Goal: Task Accomplishment & Management: Use online tool/utility

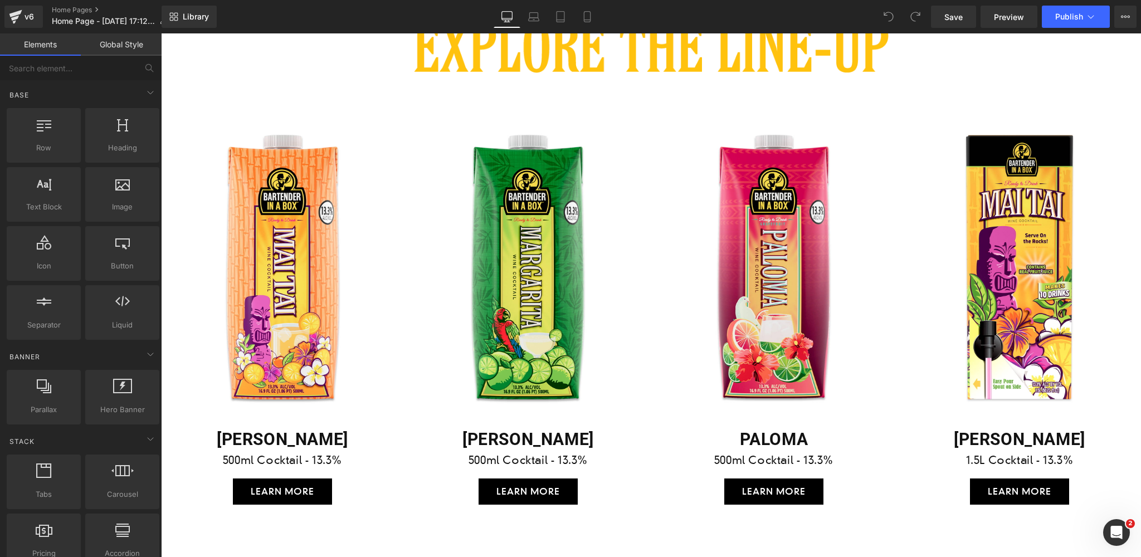
scroll to position [1790, 0]
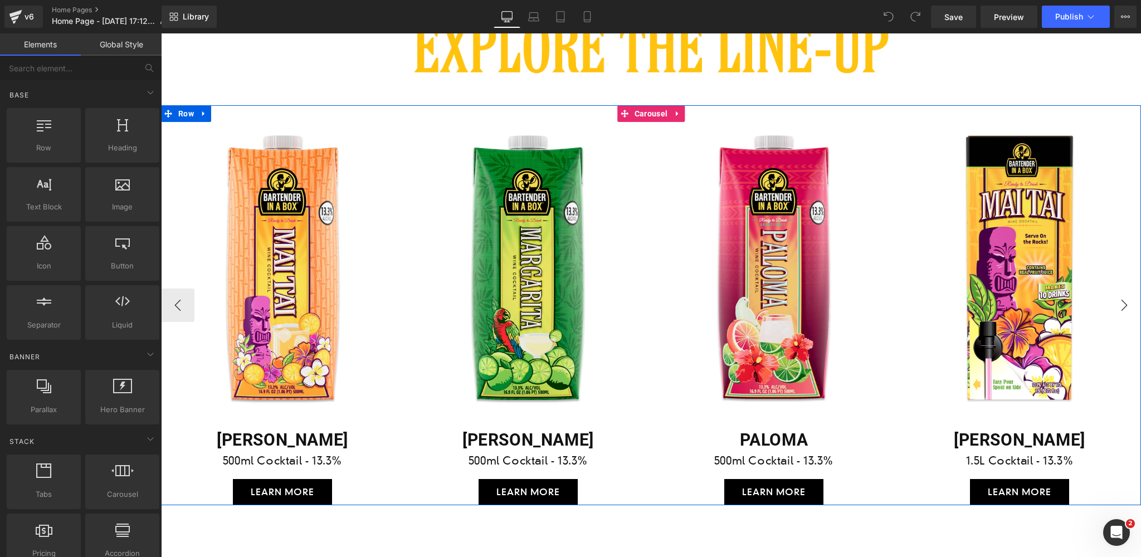
click at [1127, 304] on button "›" at bounding box center [1124, 305] width 33 height 33
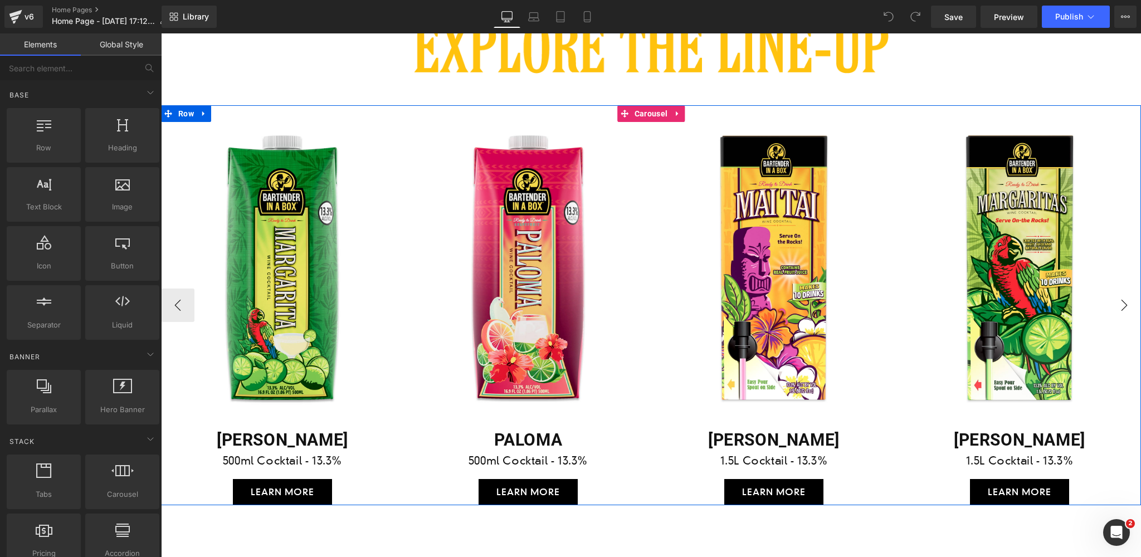
click at [1127, 304] on button "›" at bounding box center [1124, 305] width 33 height 33
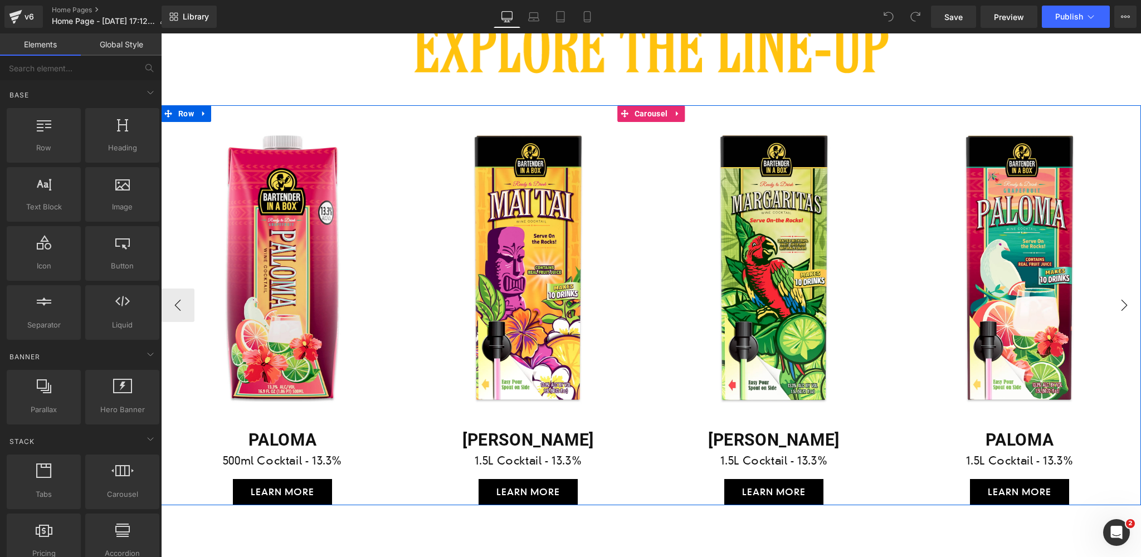
click at [1127, 304] on button "›" at bounding box center [1124, 305] width 33 height 33
click at [177, 303] on button "‹" at bounding box center [177, 305] width 33 height 33
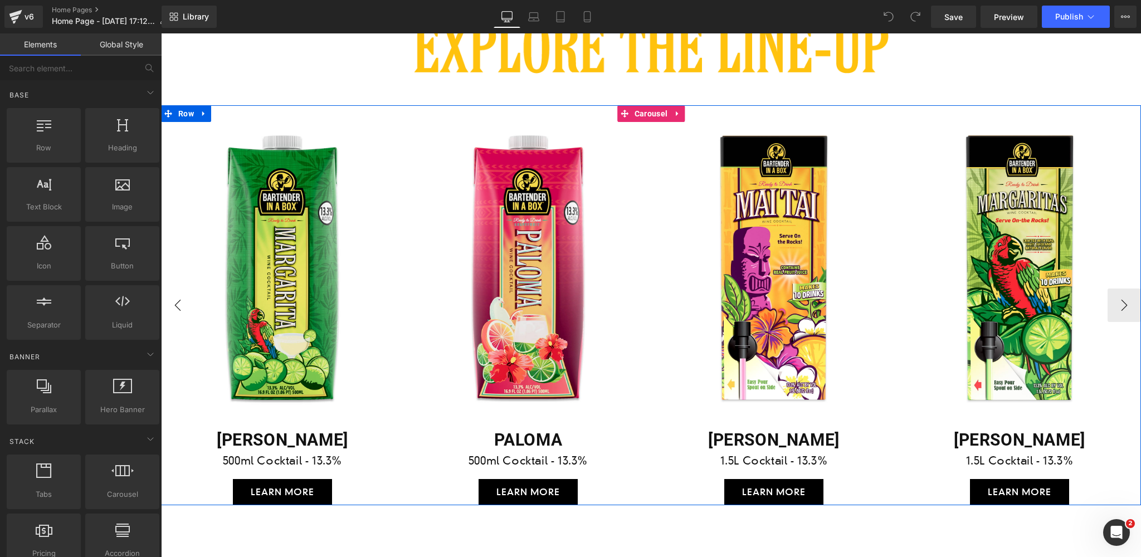
click at [177, 303] on button "‹" at bounding box center [177, 305] width 33 height 33
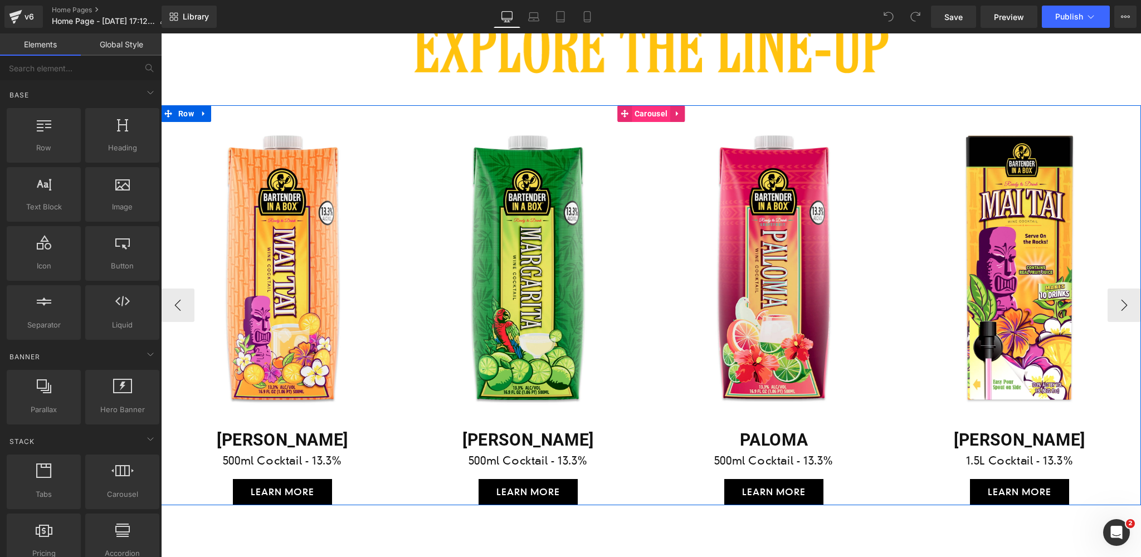
click at [649, 113] on span "Carousel" at bounding box center [651, 113] width 38 height 17
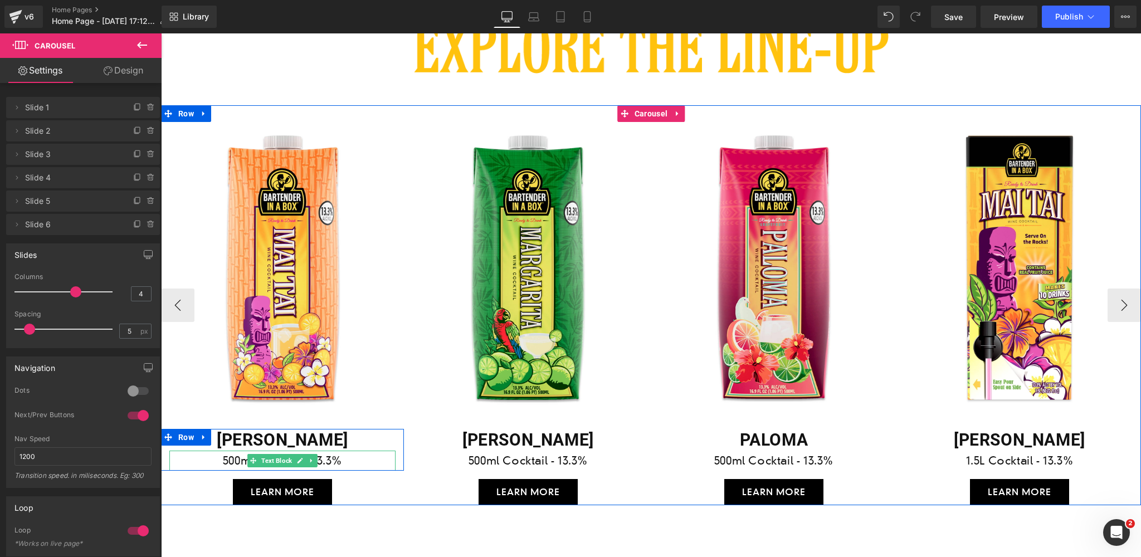
click at [359, 457] on p "500ml Cocktail - 13.3%" at bounding box center [282, 461] width 226 height 20
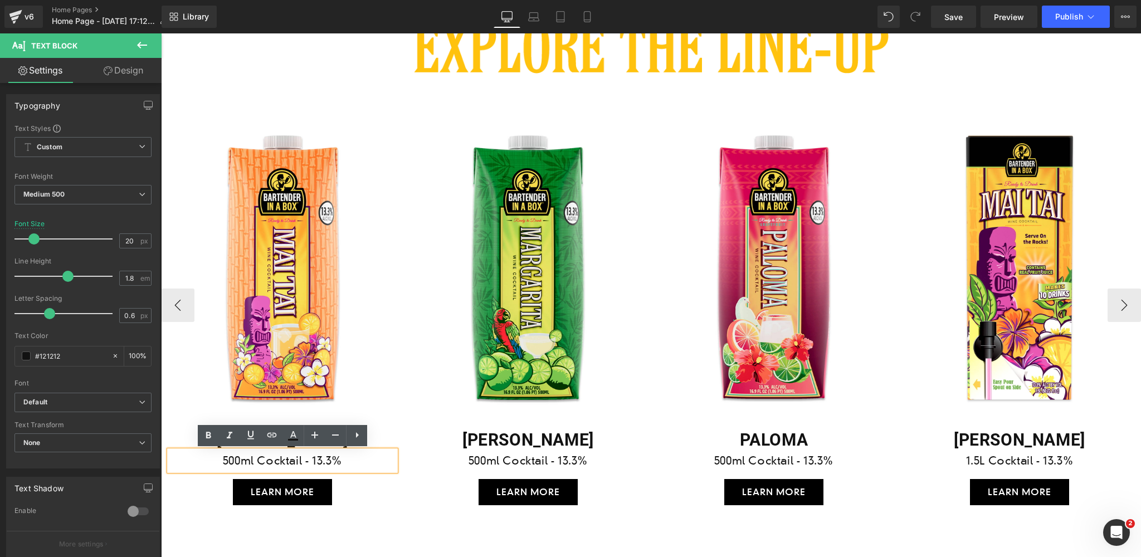
click at [256, 459] on p "500ml Cocktail - 13.3%" at bounding box center [282, 461] width 226 height 20
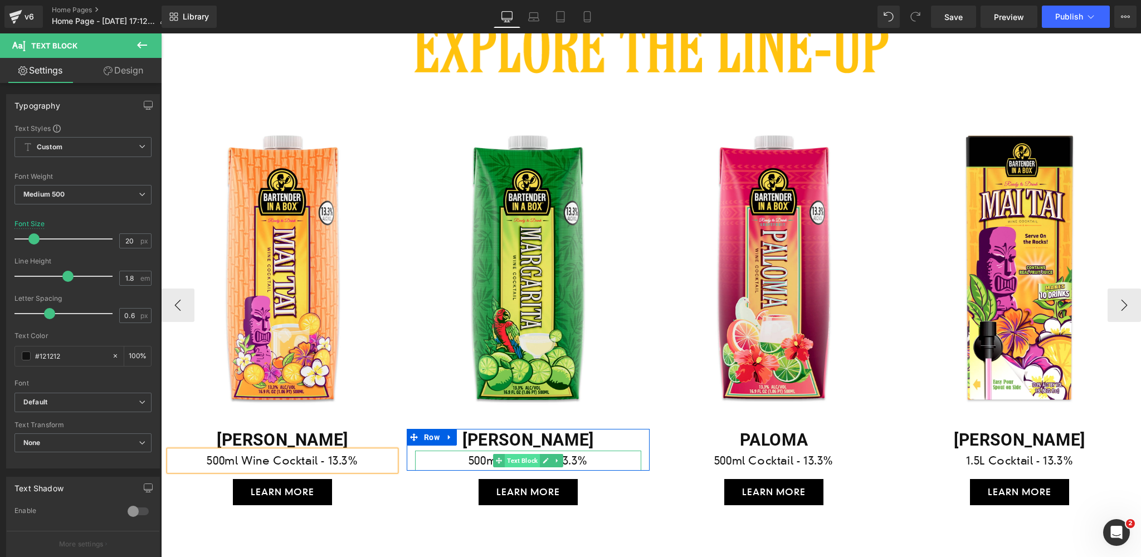
click at [514, 460] on span "Text Block" at bounding box center [522, 460] width 35 height 13
click at [598, 458] on p "500ml Cocktail - 13.3%" at bounding box center [528, 461] width 226 height 20
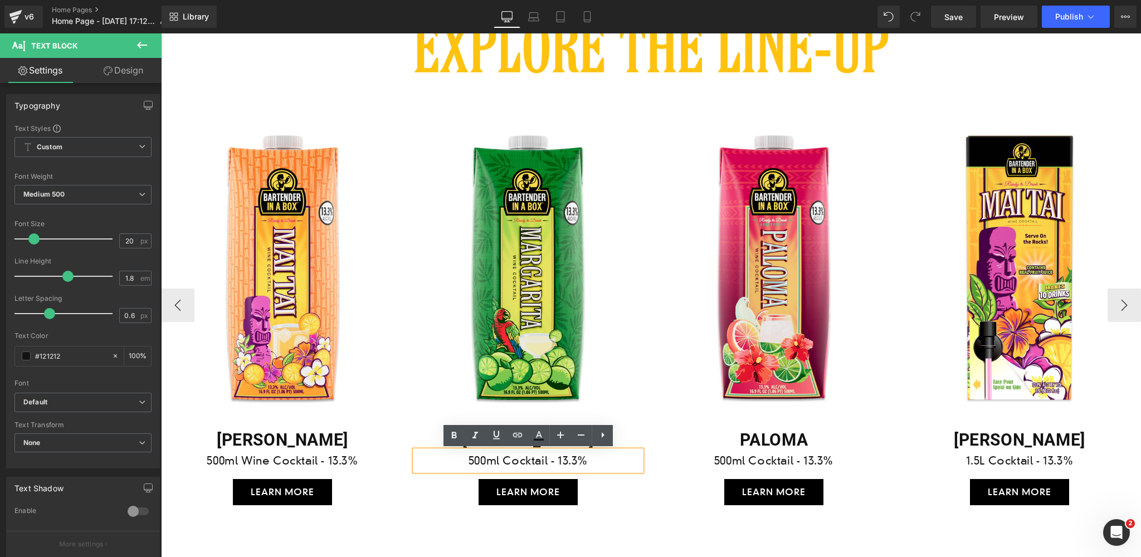
click at [503, 460] on p "500ml Cocktail - 13.3%" at bounding box center [528, 461] width 226 height 20
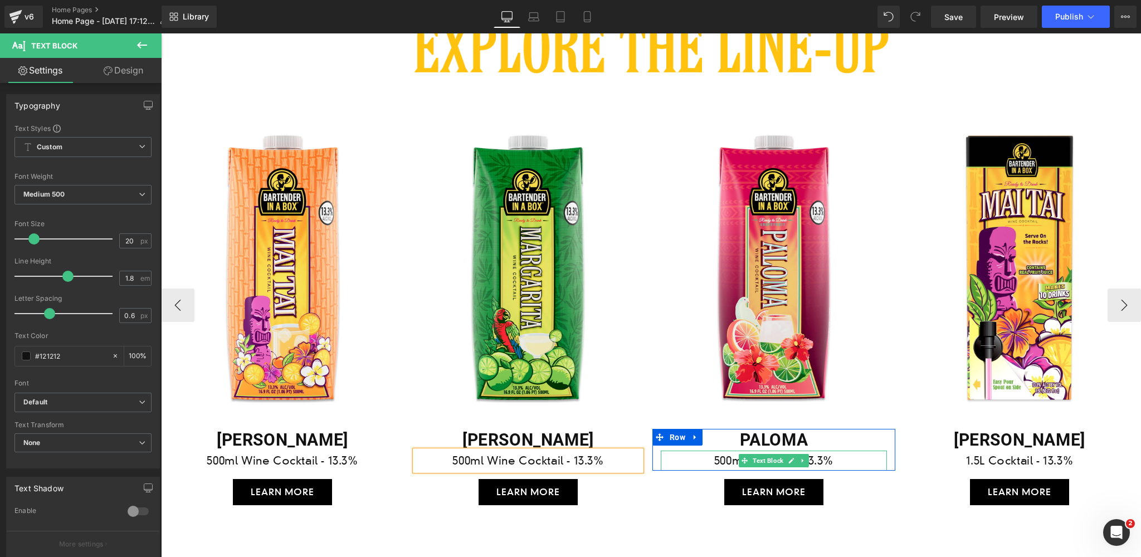
click at [829, 461] on p "500ml Cocktail - 13.3%" at bounding box center [774, 461] width 226 height 20
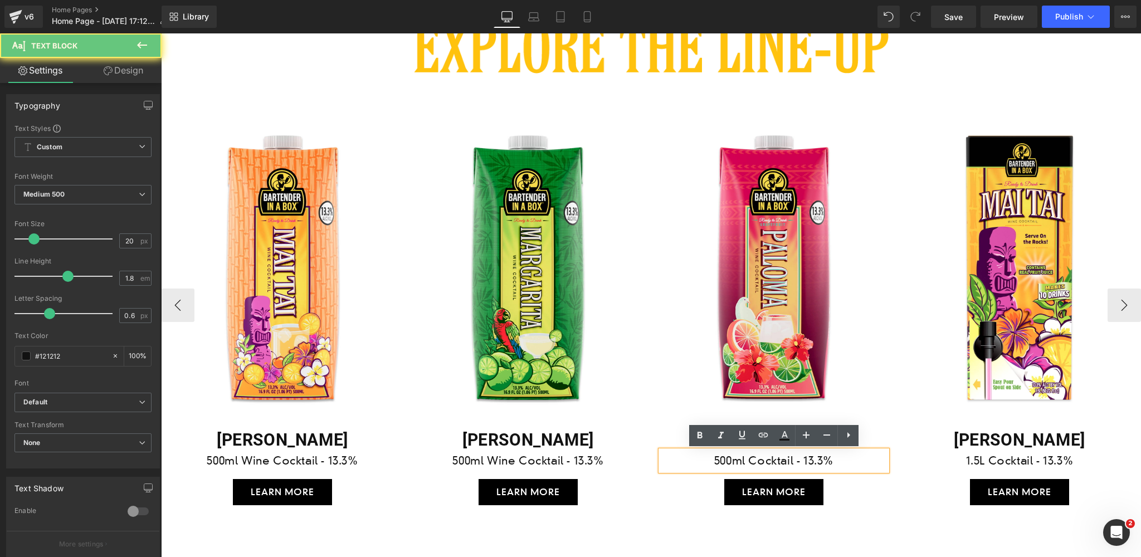
click at [749, 459] on p "500ml Cocktail - 13.3%" at bounding box center [774, 461] width 226 height 20
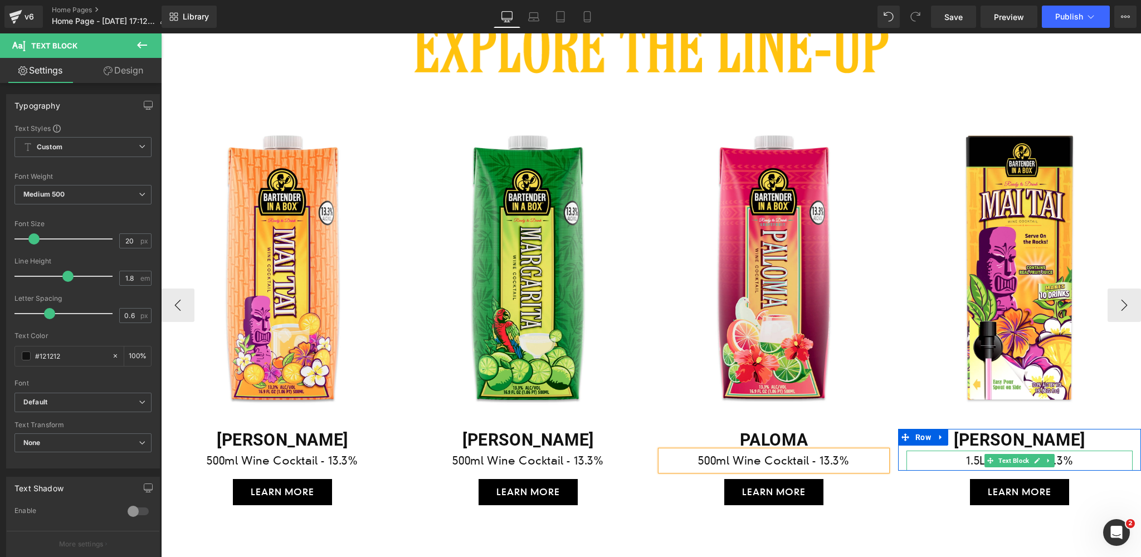
click at [1080, 462] on p "1.5L Cocktail - 13.3%" at bounding box center [1020, 461] width 226 height 20
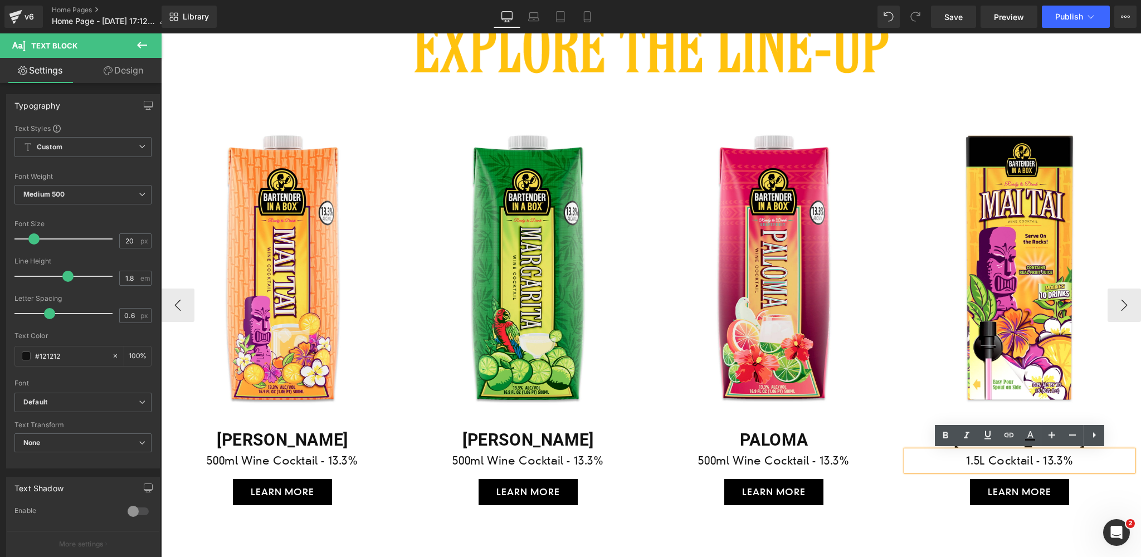
click at [988, 460] on p "1.5L Cocktail - 13.3%" at bounding box center [1020, 461] width 226 height 20
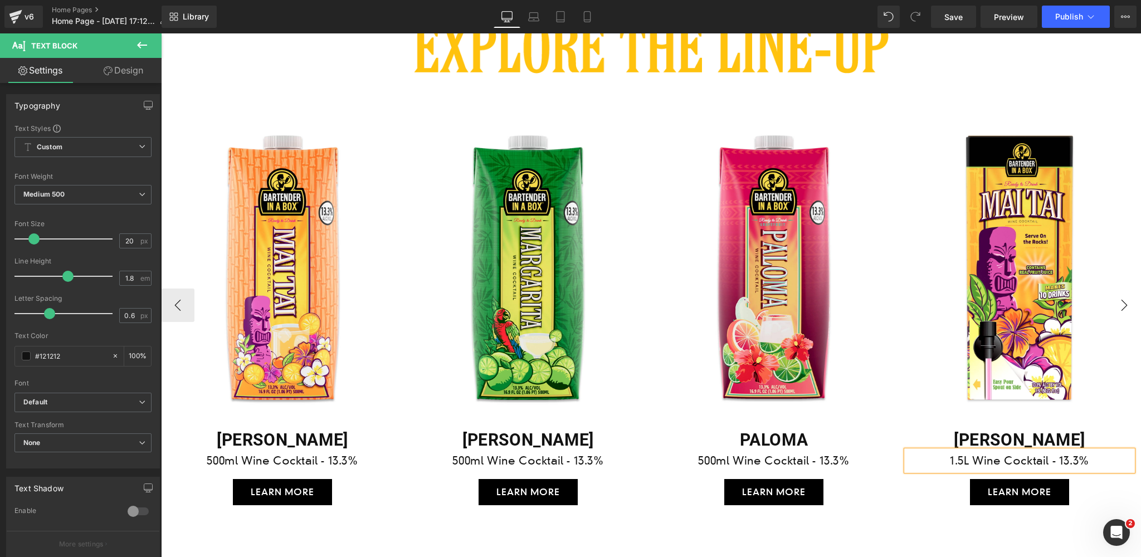
click at [1124, 304] on button "›" at bounding box center [1124, 305] width 33 height 33
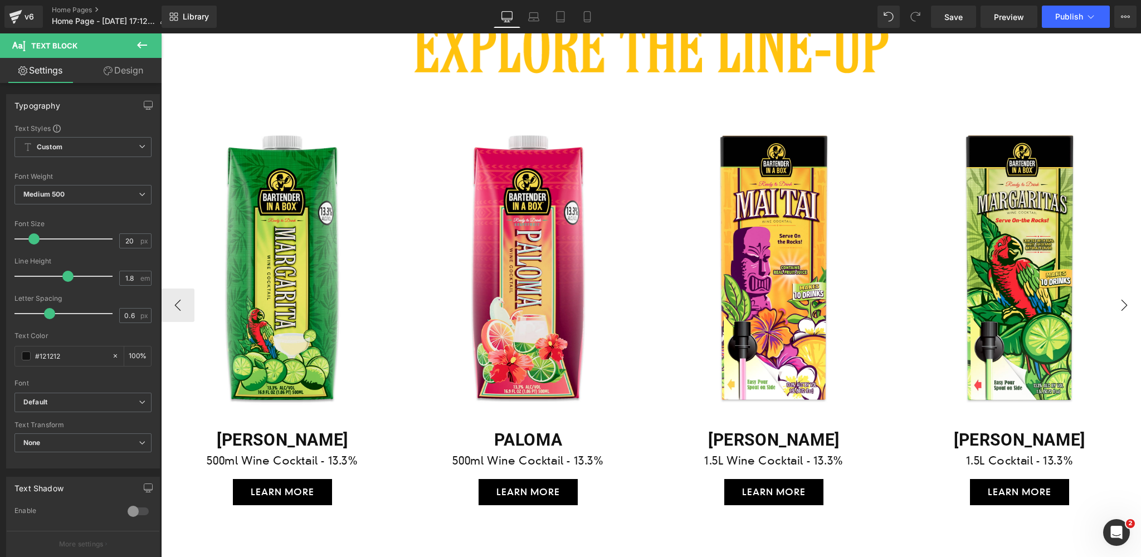
click at [1124, 304] on button "›" at bounding box center [1124, 305] width 33 height 33
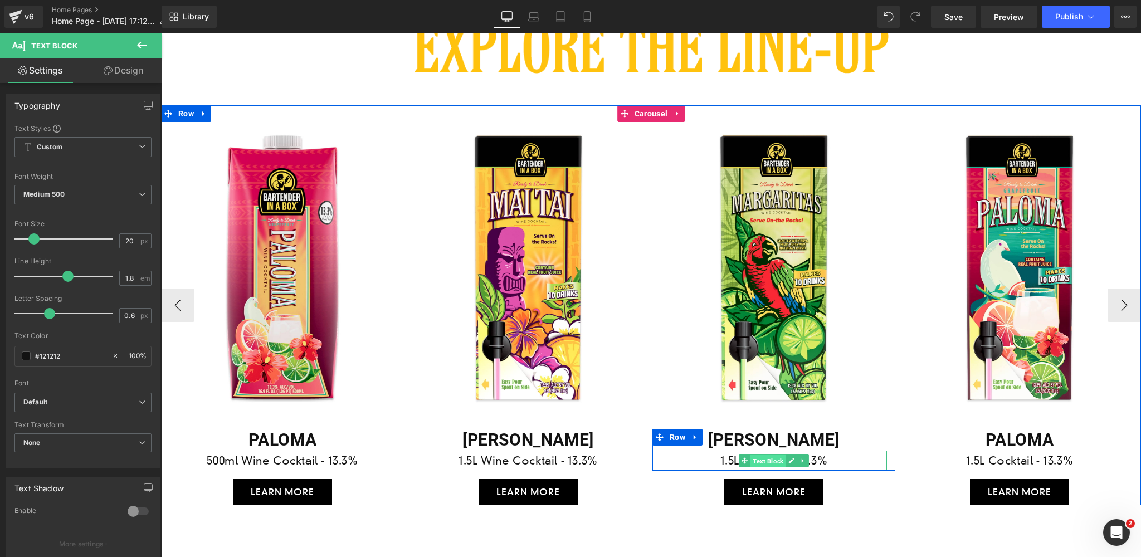
click at [778, 463] on span "Text Block" at bounding box center [768, 461] width 35 height 13
click at [715, 462] on p "1.5L Cocktail - 13.3%" at bounding box center [774, 461] width 226 height 20
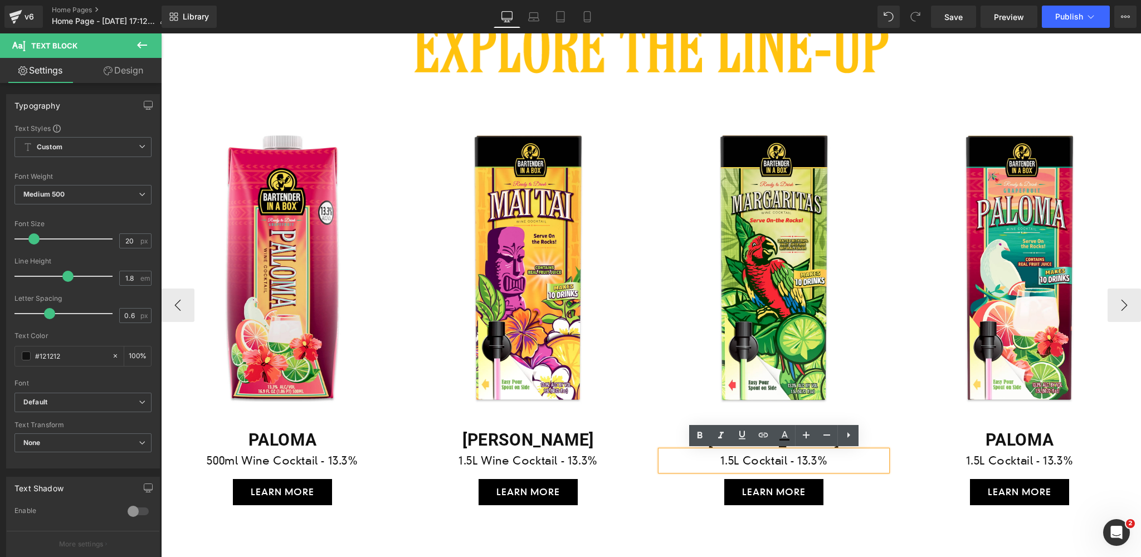
click at [744, 458] on p "1.5L Cocktail - 13.3%" at bounding box center [774, 461] width 226 height 20
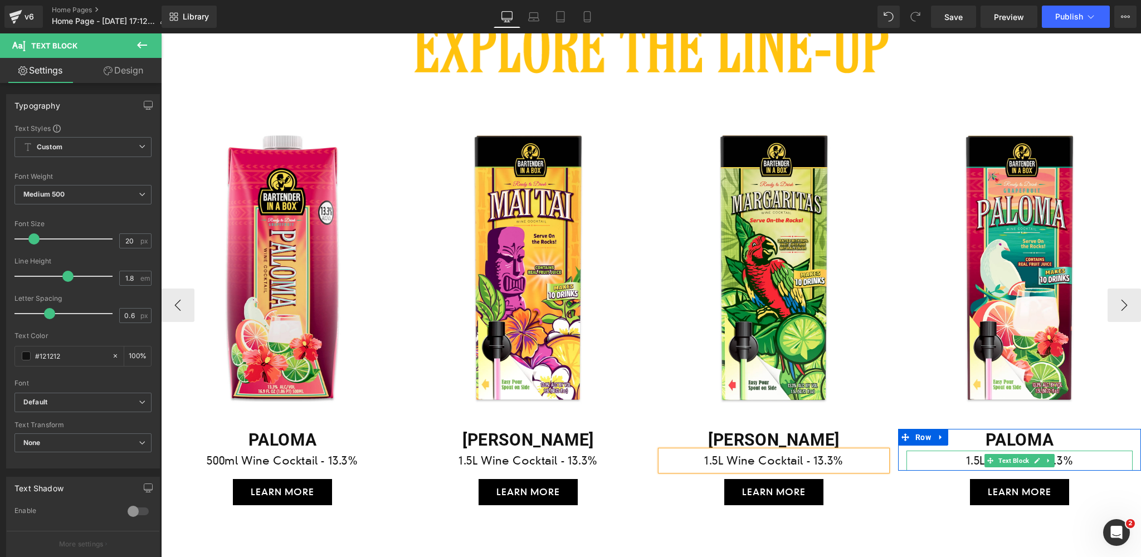
click at [1082, 459] on p "1.5L Cocktail - 13.3%" at bounding box center [1020, 461] width 226 height 20
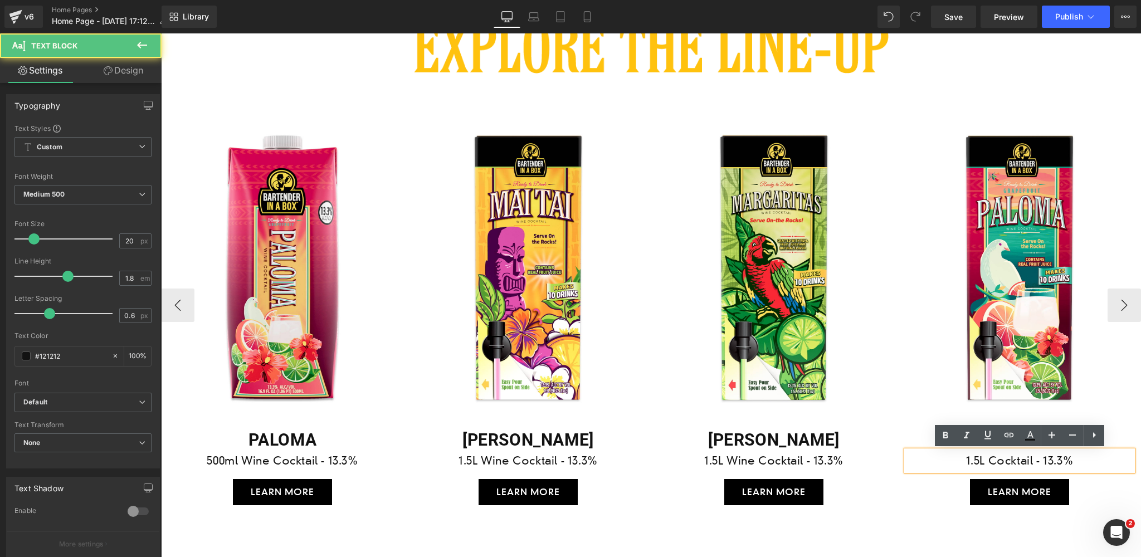
click at [990, 460] on p "1.5L Cocktail - 13.3%" at bounding box center [1020, 461] width 226 height 20
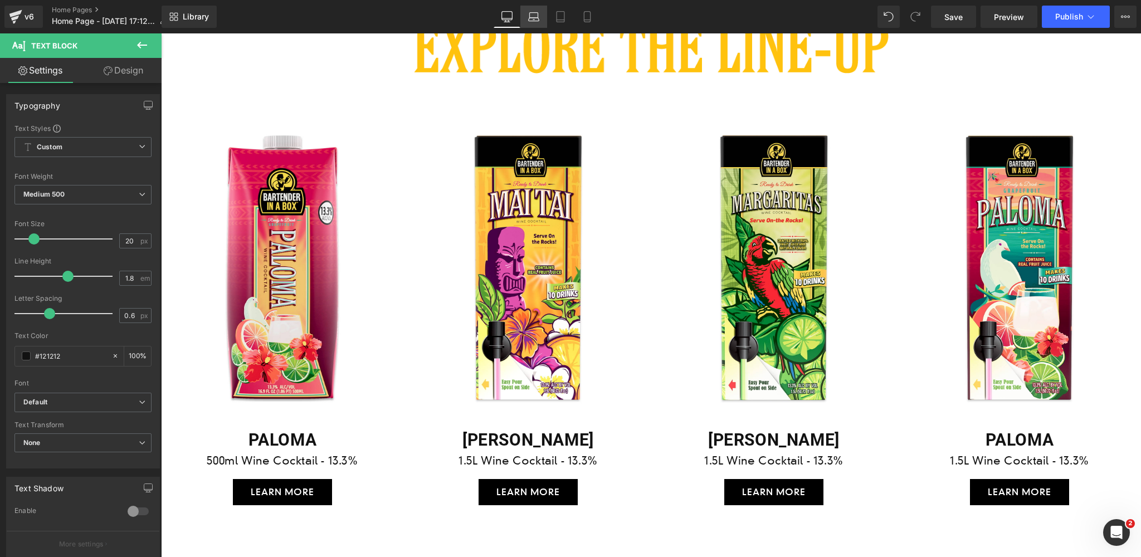
click at [533, 20] on icon at bounding box center [533, 16] width 11 height 11
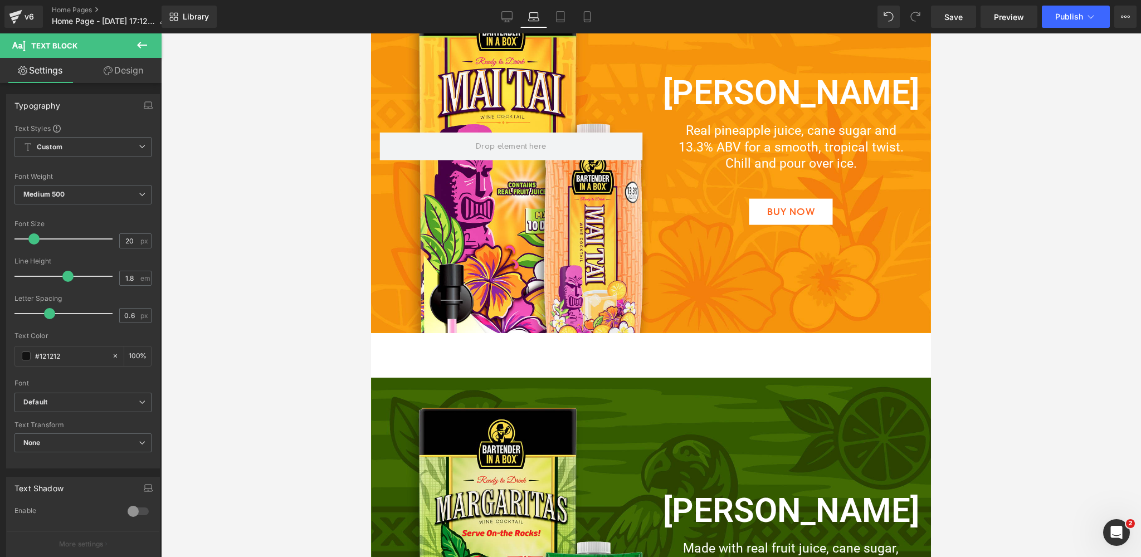
scroll to position [1362, 0]
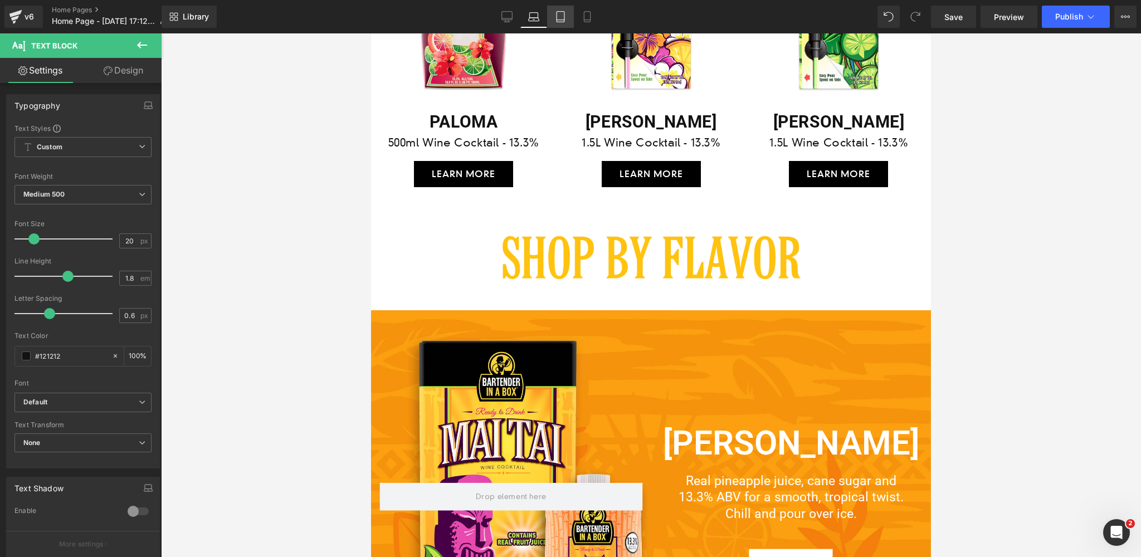
click at [563, 18] on icon at bounding box center [560, 16] width 11 height 11
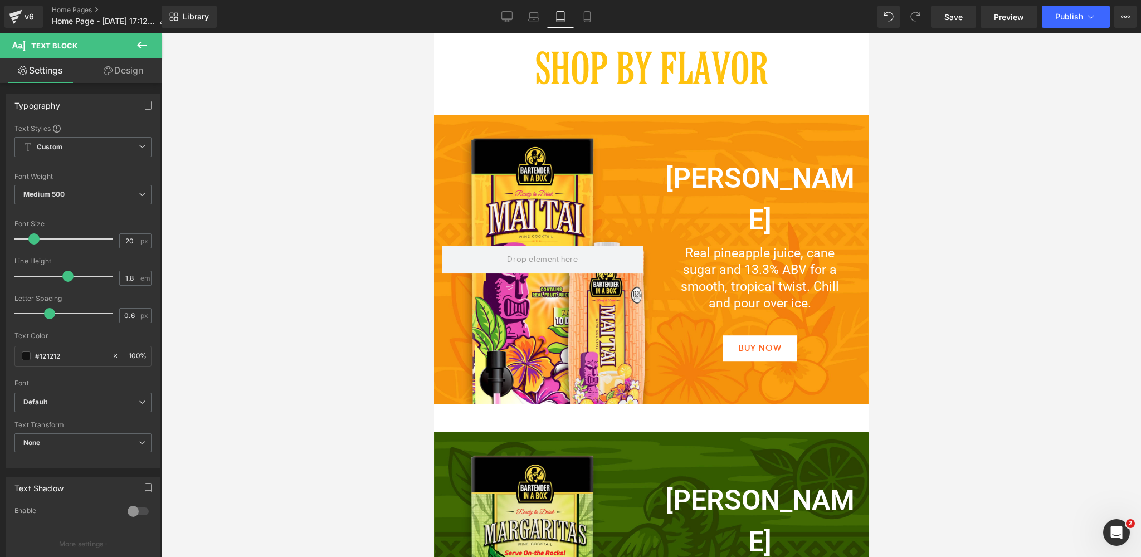
scroll to position [1174, 0]
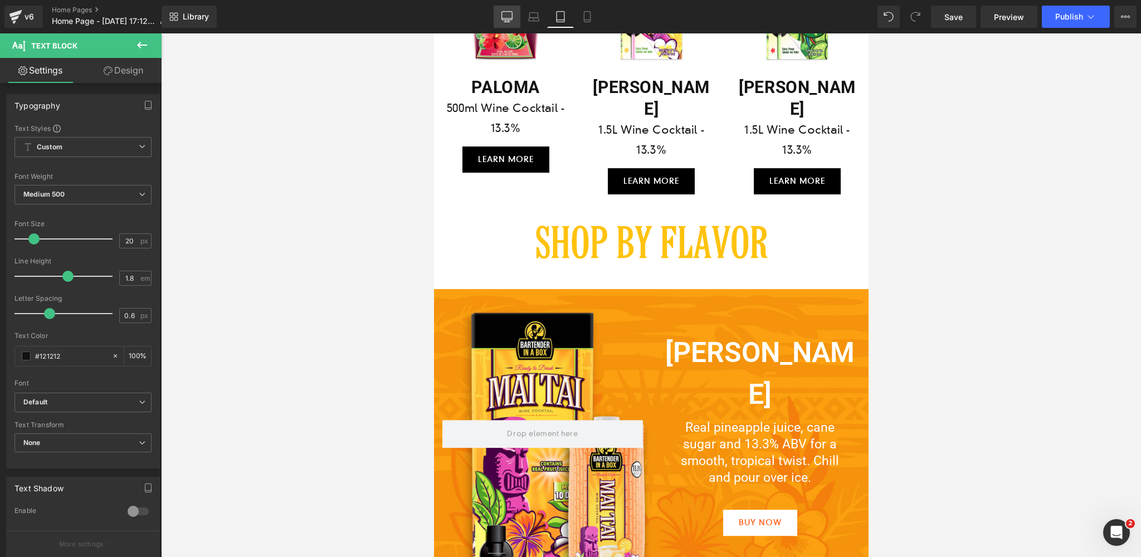
click at [503, 17] on icon at bounding box center [507, 16] width 11 height 8
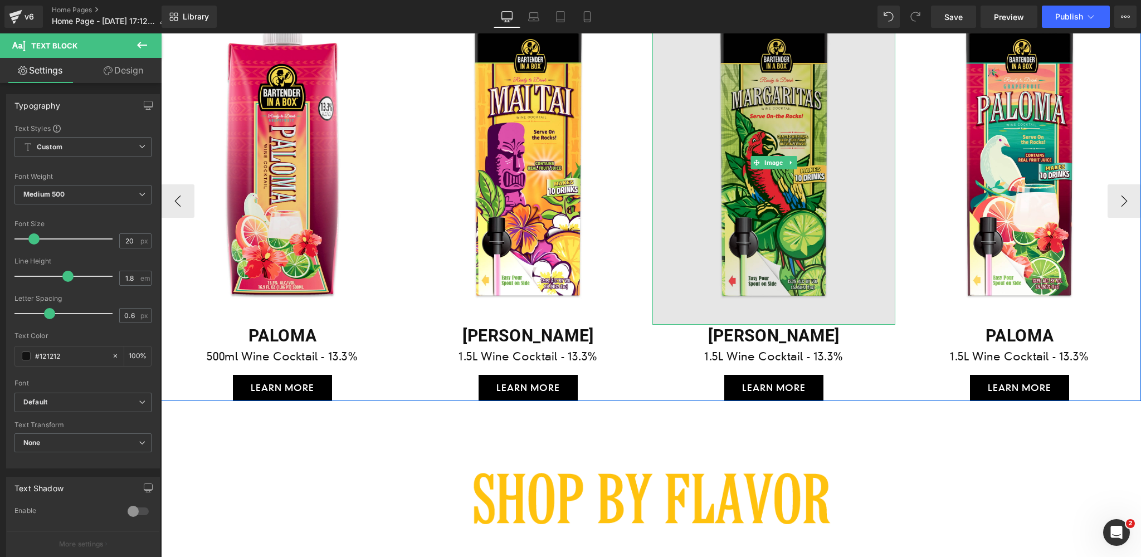
scroll to position [1893, 0]
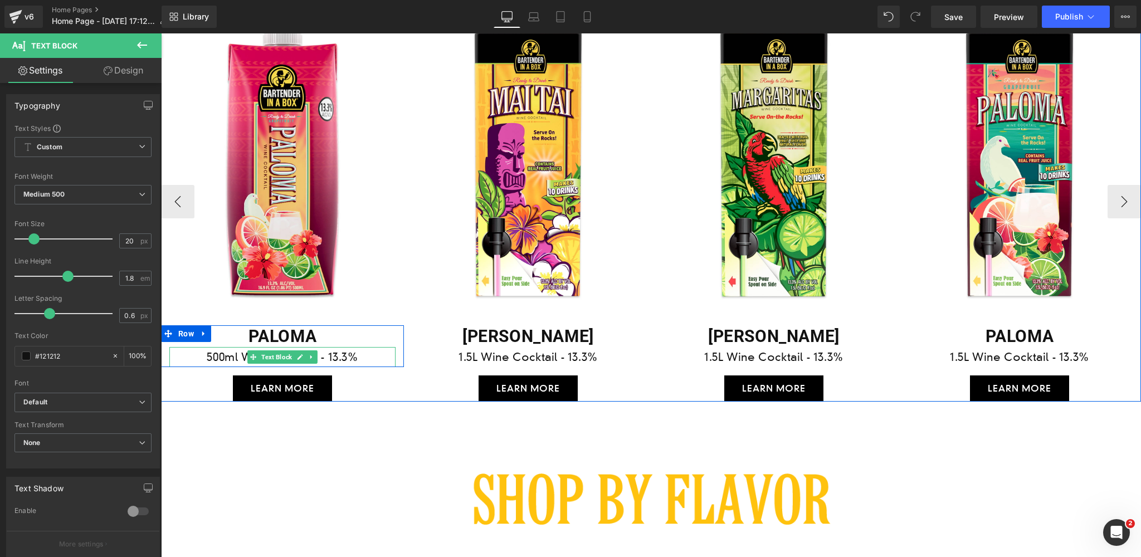
click at [327, 356] on p "500ml Wine Cocktail - 13.3%" at bounding box center [282, 357] width 226 height 20
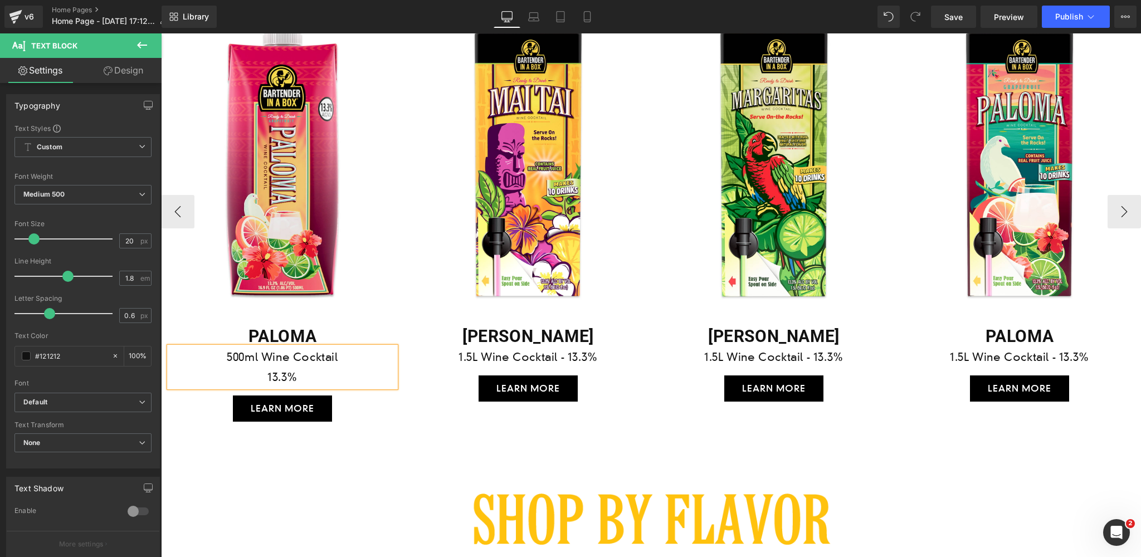
click at [316, 375] on p "13.3%" at bounding box center [282, 377] width 226 height 20
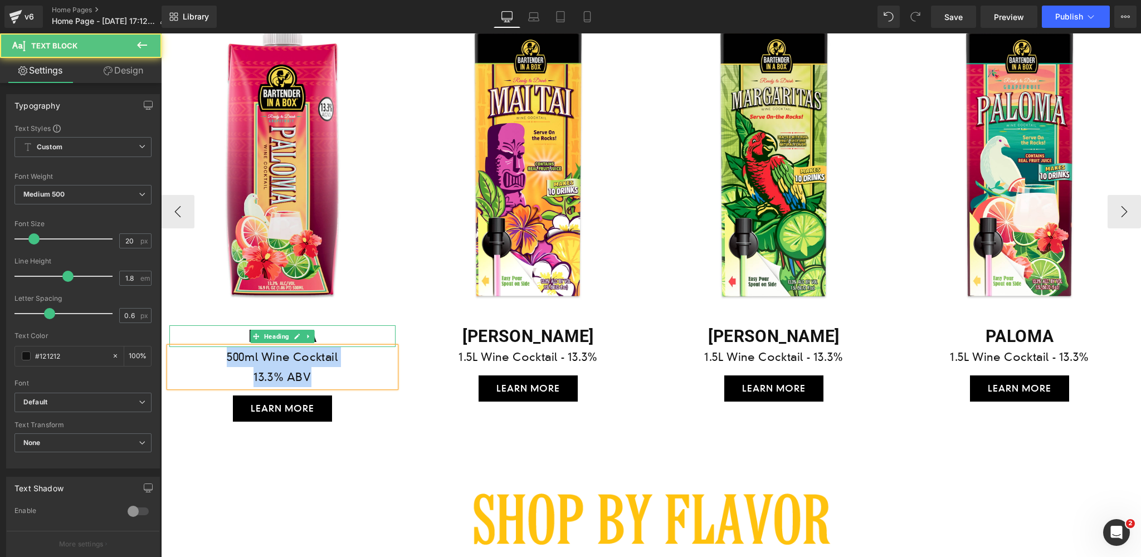
drag, startPoint x: 322, startPoint y: 374, endPoint x: 183, endPoint y: 343, distance: 142.1
click at [183, 343] on div "PALOMA Heading 500ml Wine Cocktail 13.3% ABV Text Block" at bounding box center [282, 356] width 243 height 62
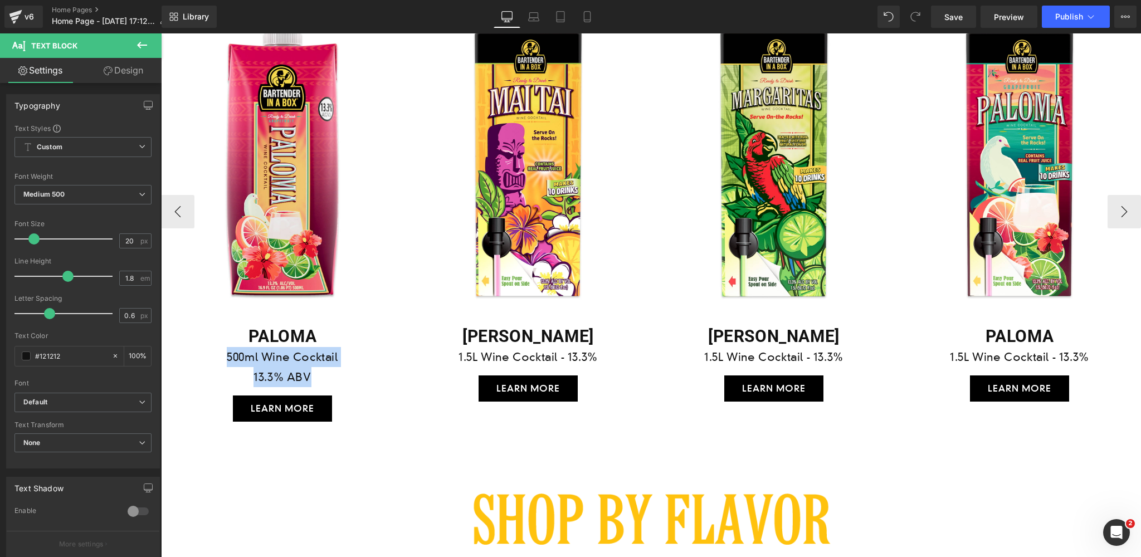
click at [271, 364] on span "Text Block" at bounding box center [276, 356] width 35 height 13
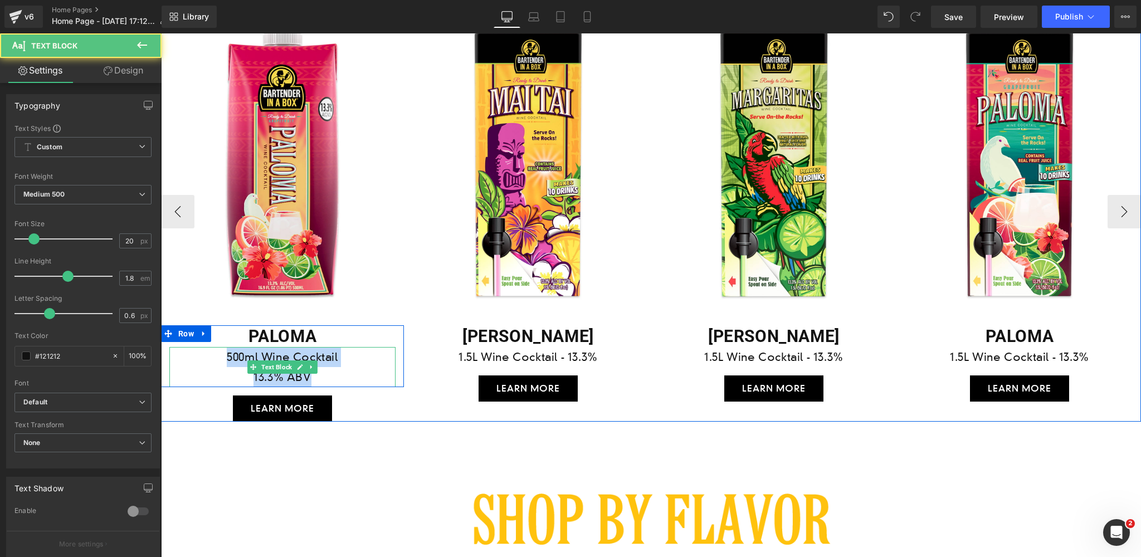
click at [327, 375] on p "13.3% ABV" at bounding box center [282, 377] width 226 height 20
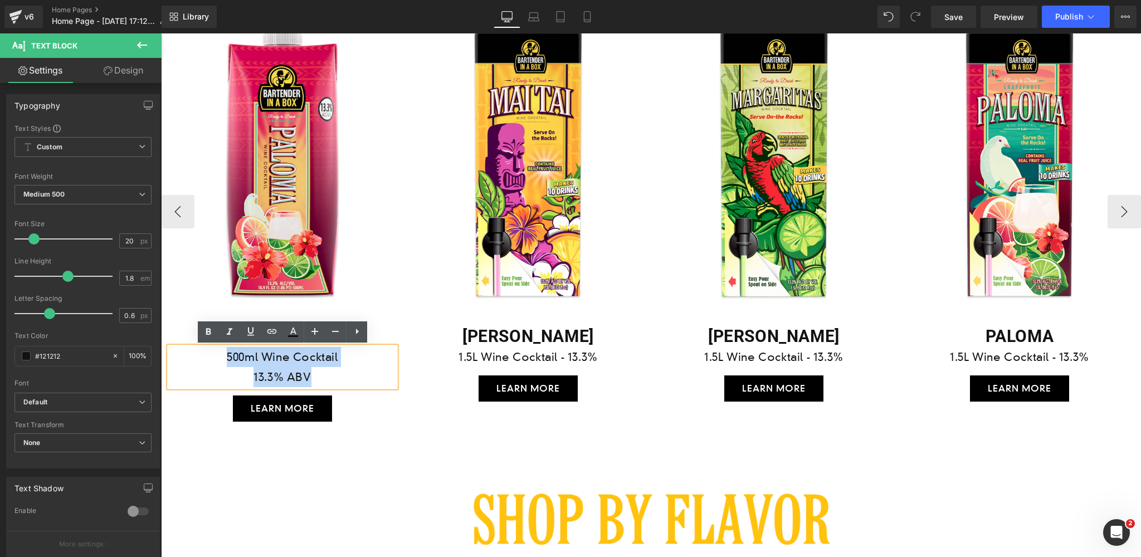
drag, startPoint x: 327, startPoint y: 377, endPoint x: 229, endPoint y: 364, distance: 98.4
click at [229, 364] on div "500ml Wine Cocktail 13.3% ABV" at bounding box center [282, 367] width 226 height 40
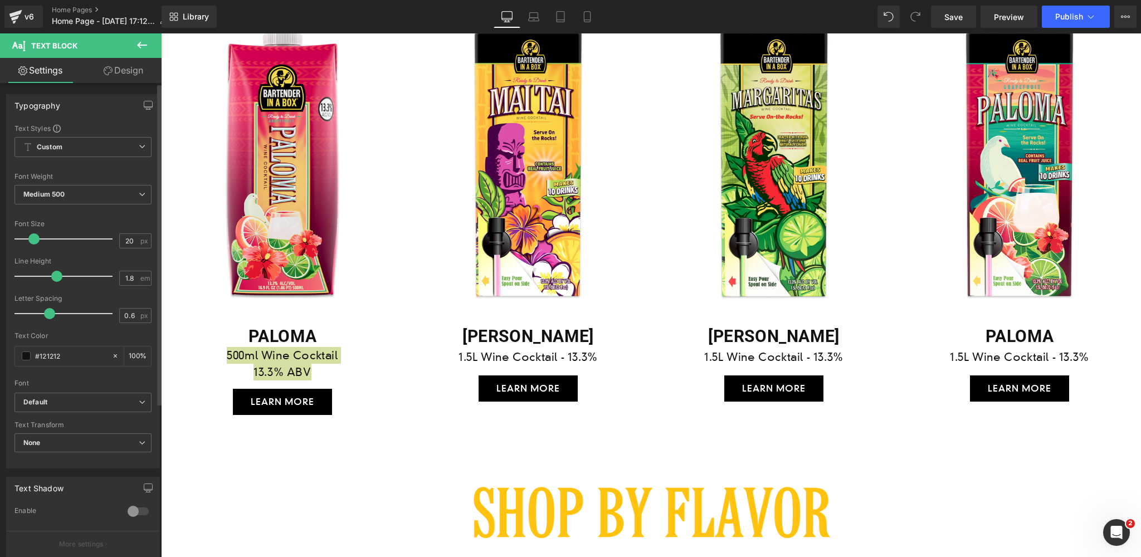
drag, startPoint x: 65, startPoint y: 277, endPoint x: 58, endPoint y: 277, distance: 6.7
click at [58, 277] on span at bounding box center [56, 276] width 11 height 11
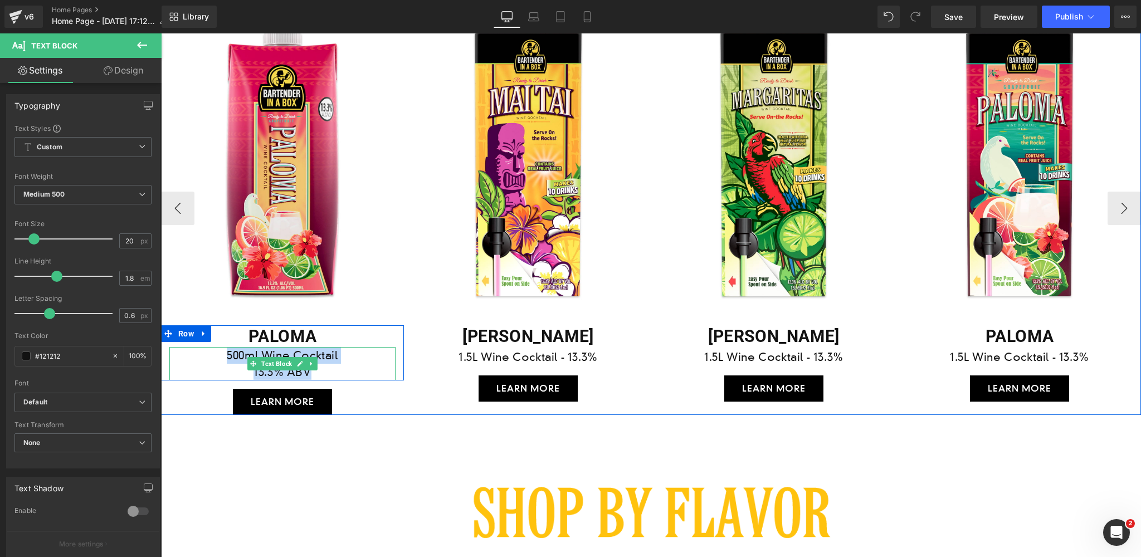
click at [328, 367] on p "13.3% ABV" at bounding box center [282, 372] width 226 height 17
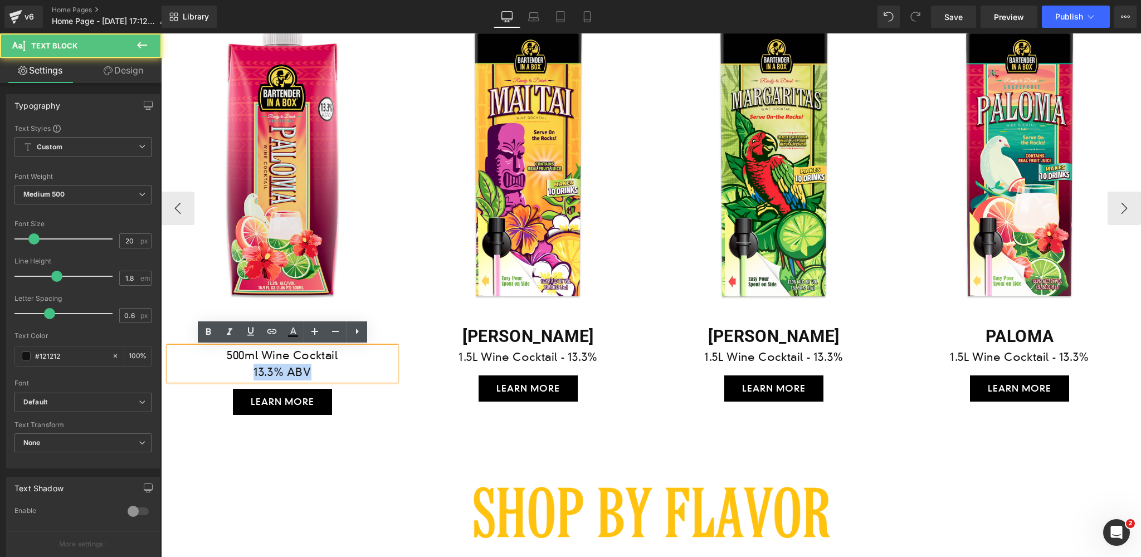
drag, startPoint x: 328, startPoint y: 369, endPoint x: 246, endPoint y: 371, distance: 82.5
click at [246, 371] on p "13.3% ABV" at bounding box center [282, 372] width 226 height 17
copy p "13.3% ABV"
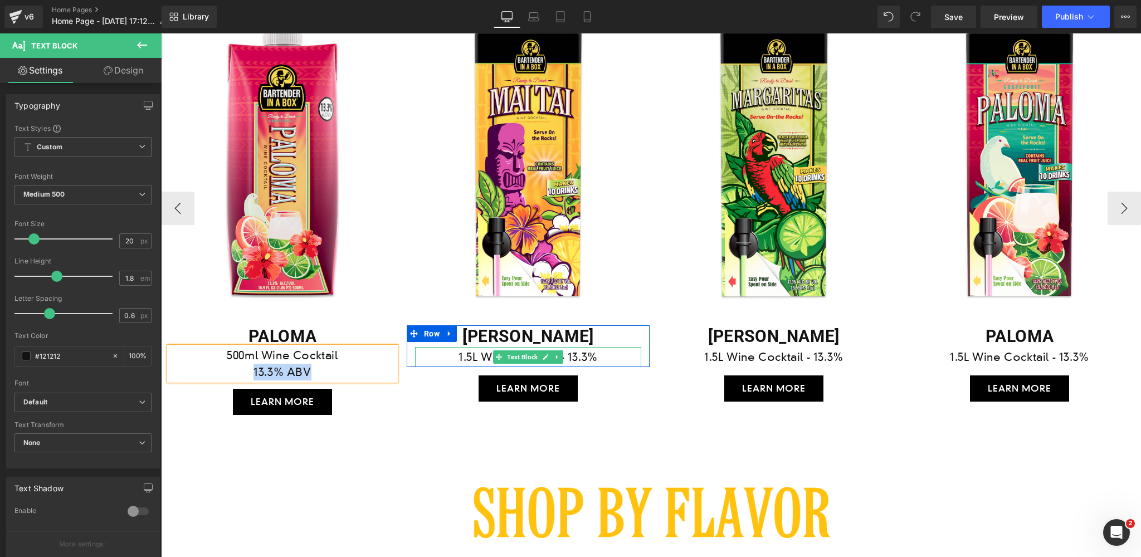
click at [598, 357] on p "1.5L Wine Cocktail - 13.3%" at bounding box center [528, 357] width 226 height 20
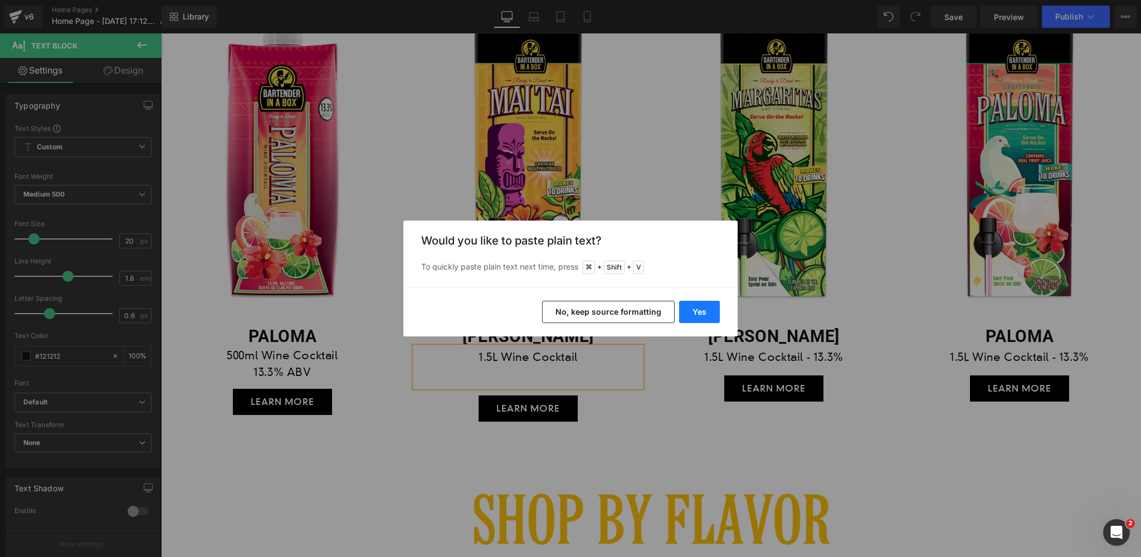
click at [695, 313] on button "Yes" at bounding box center [699, 312] width 41 height 22
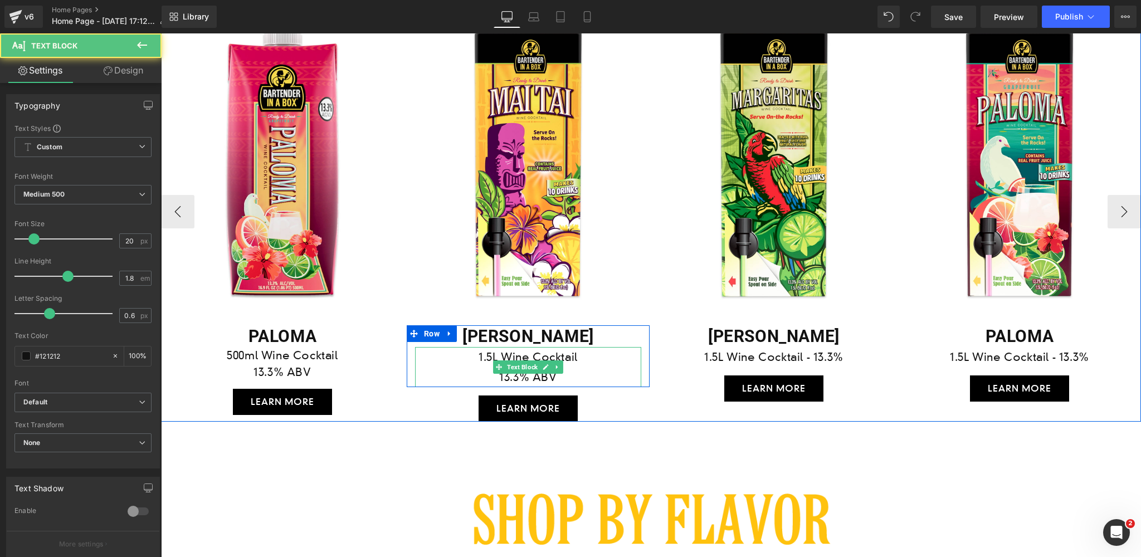
drag, startPoint x: 567, startPoint y: 374, endPoint x: 408, endPoint y: 355, distance: 160.0
click at [408, 355] on div "MAI TAI Heading 1.5L Wine Cocktail 13.3% ABV Text Block Row" at bounding box center [528, 356] width 243 height 62
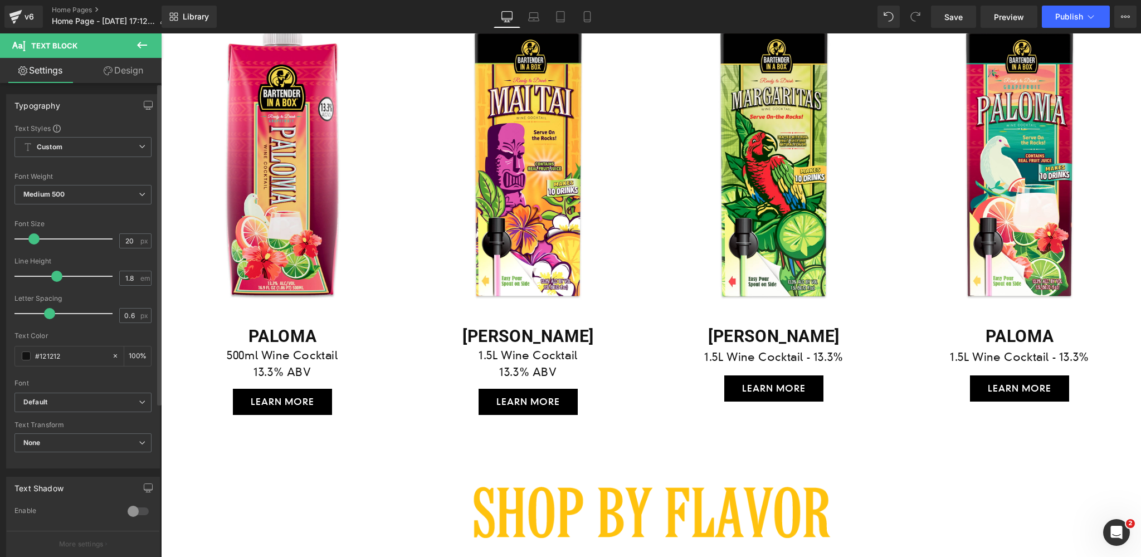
drag, startPoint x: 65, startPoint y: 276, endPoint x: 56, endPoint y: 277, distance: 8.9
click at [56, 277] on span at bounding box center [56, 276] width 11 height 11
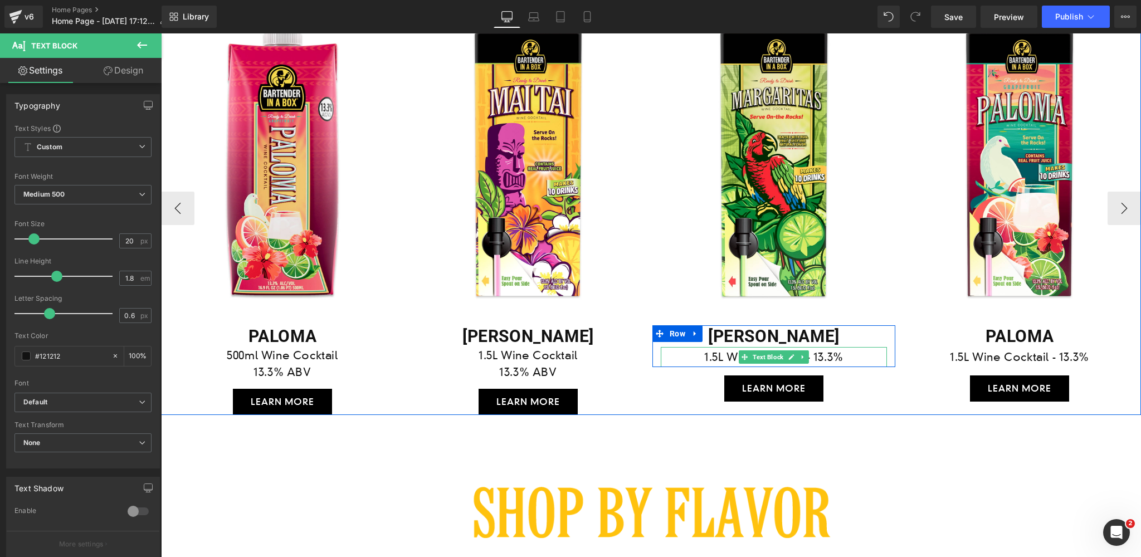
click at [850, 355] on p "1.5L Wine Cocktail - 13.3%" at bounding box center [774, 357] width 226 height 20
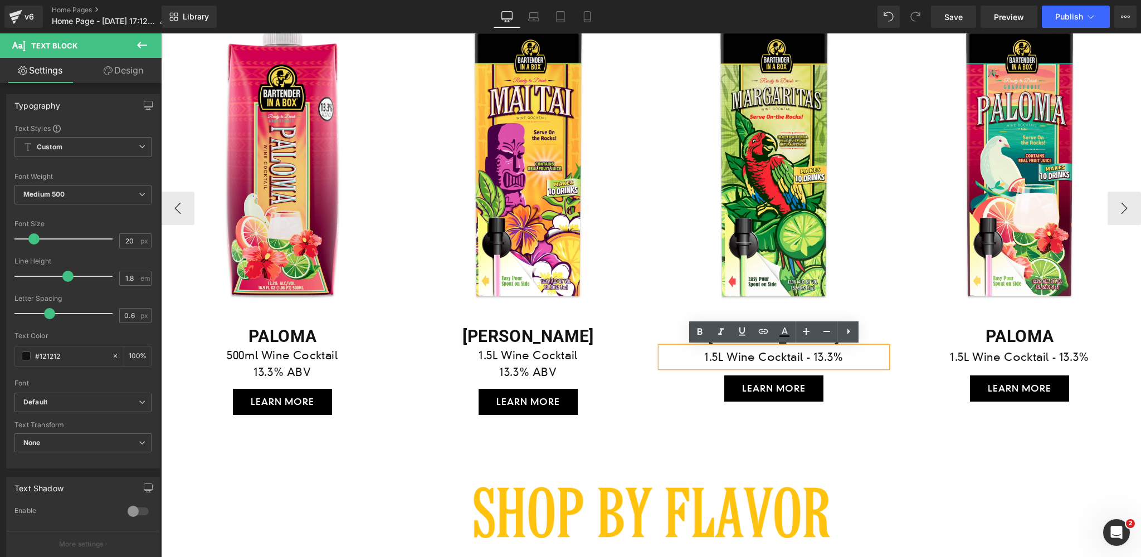
drag, startPoint x: 850, startPoint y: 356, endPoint x: 804, endPoint y: 356, distance: 46.2
click at [804, 356] on p "1.5L Wine Cocktail - 13.3%" at bounding box center [774, 357] width 226 height 20
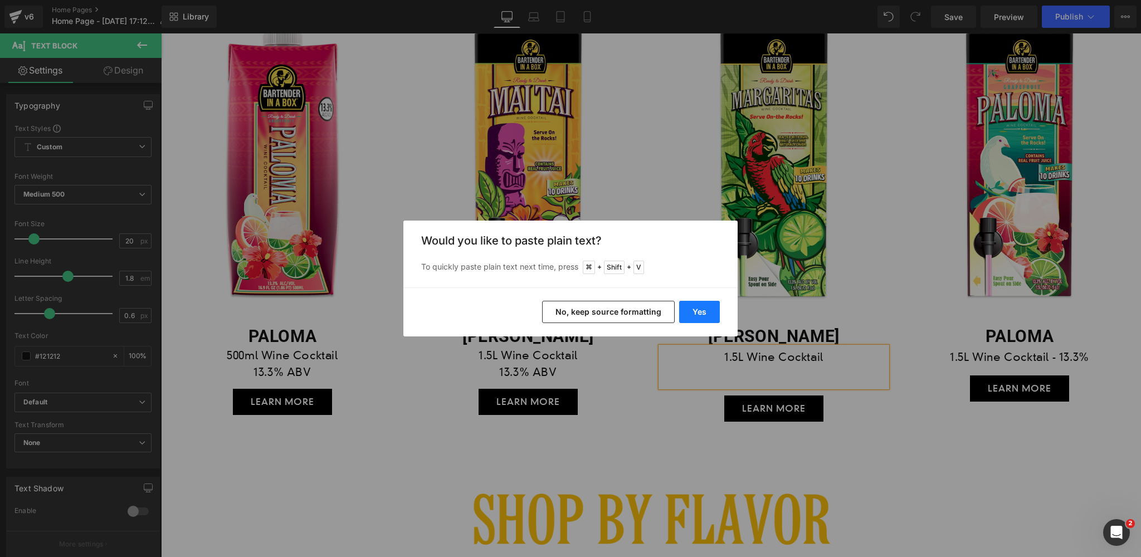
click at [700, 311] on button "Yes" at bounding box center [699, 312] width 41 height 22
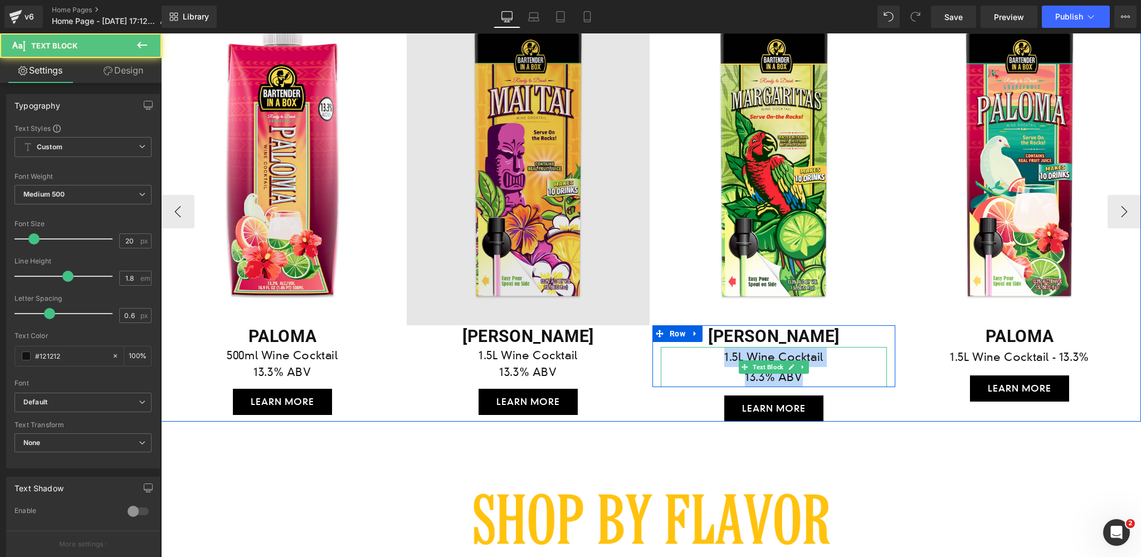
drag, startPoint x: 807, startPoint y: 377, endPoint x: 471, endPoint y: 288, distance: 347.6
click at [672, 353] on div "1.5L Wine Cocktail 13.3% ABV" at bounding box center [774, 367] width 226 height 40
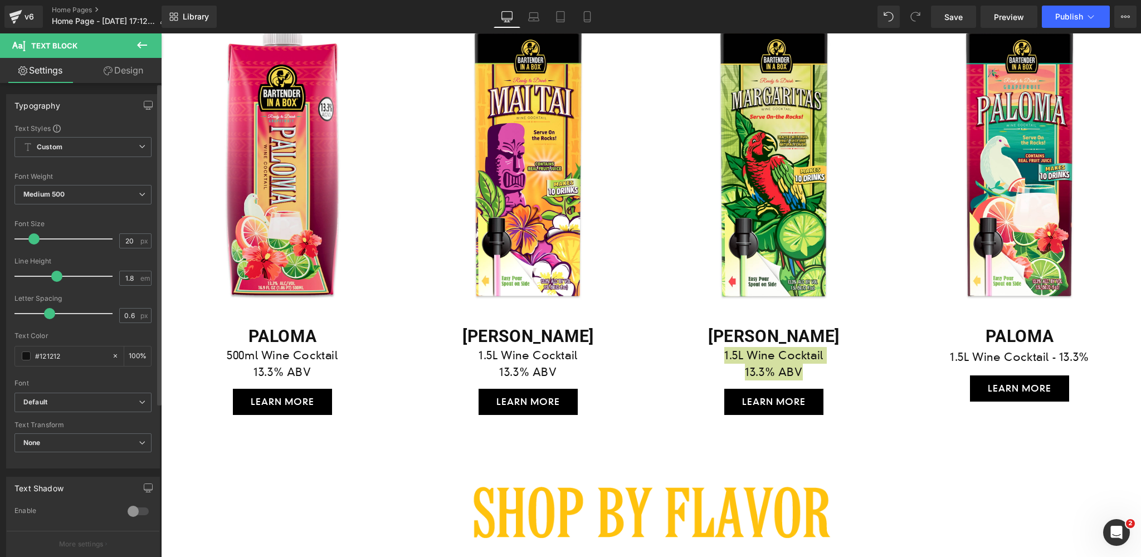
drag, startPoint x: 62, startPoint y: 275, endPoint x: 53, endPoint y: 276, distance: 9.0
click at [53, 276] on span at bounding box center [56, 276] width 11 height 11
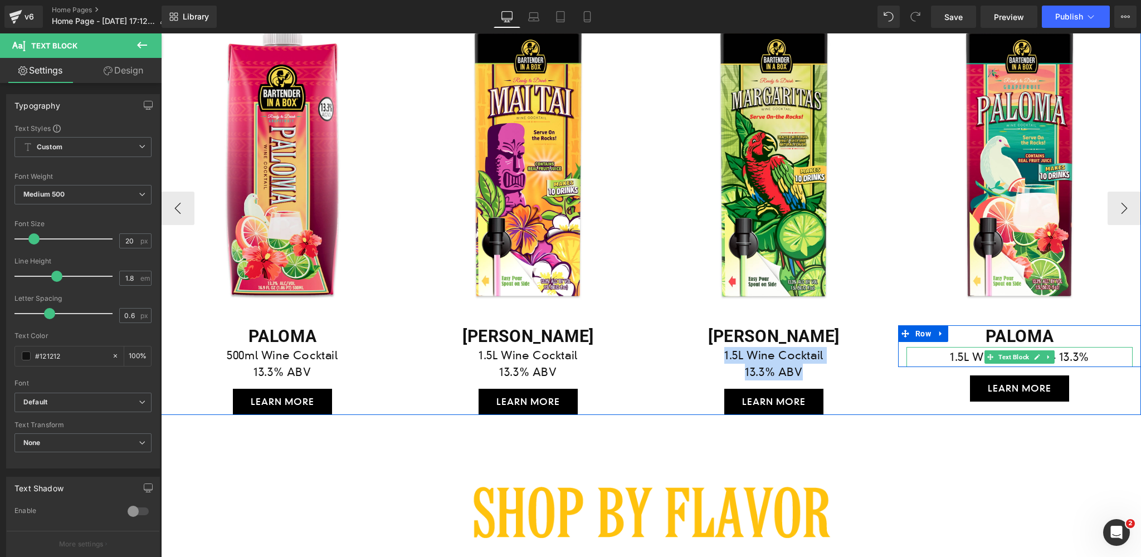
click at [1093, 356] on p "1.5L Wine Cocktail - 13.3%" at bounding box center [1020, 357] width 226 height 20
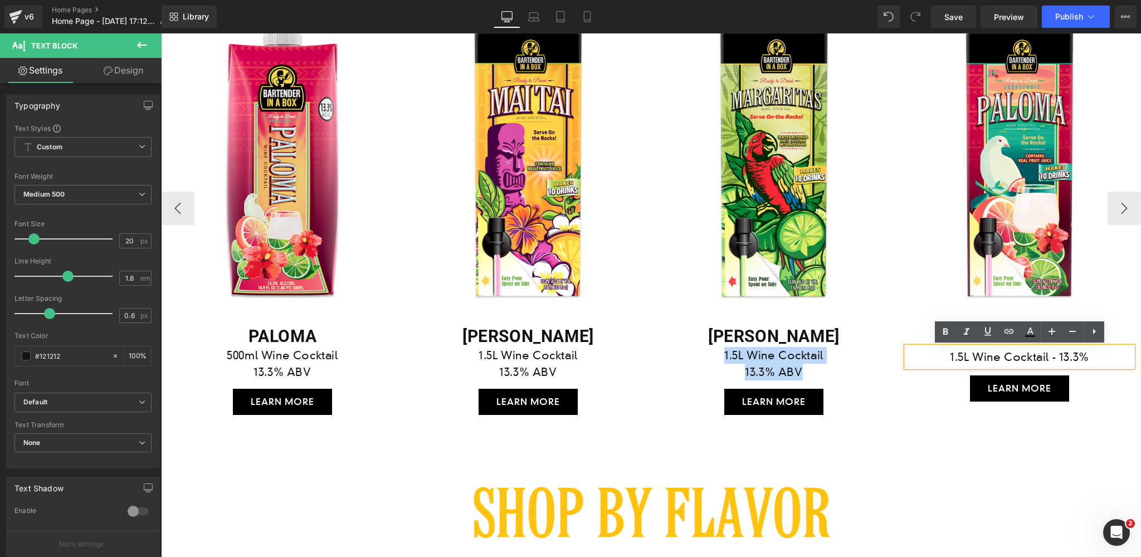
drag, startPoint x: 1093, startPoint y: 356, endPoint x: 1045, endPoint y: 357, distance: 47.9
click at [1045, 357] on p "1.5L Wine Cocktail - 13.3%" at bounding box center [1020, 357] width 226 height 20
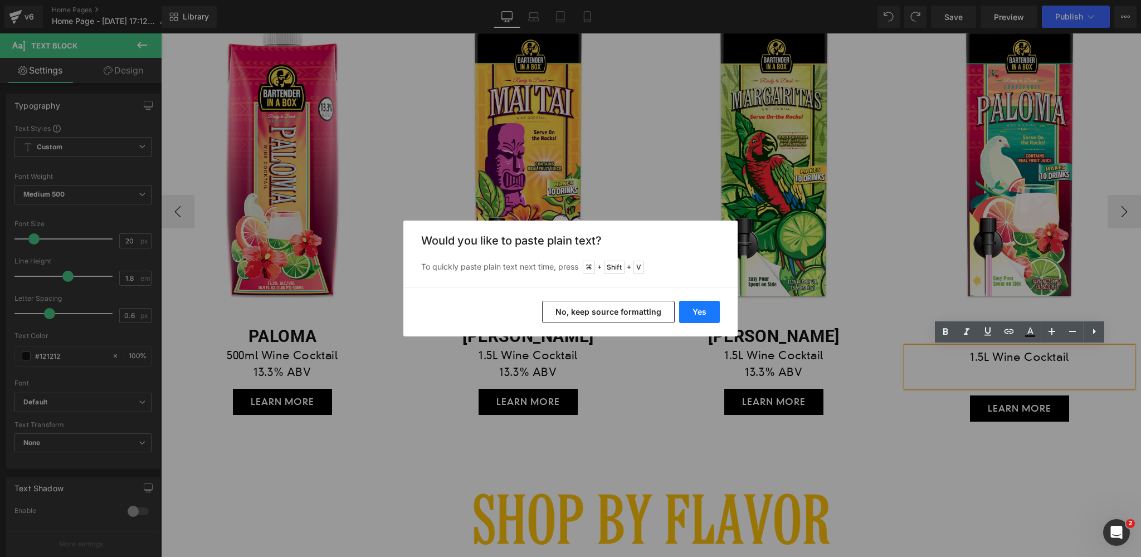
click at [702, 316] on button "Yes" at bounding box center [699, 312] width 41 height 22
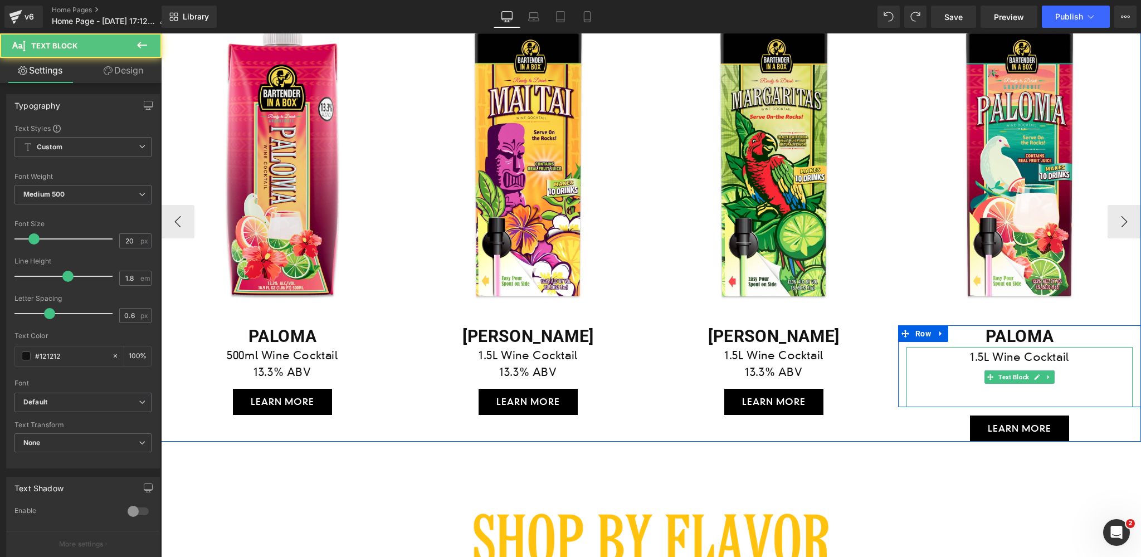
click at [1083, 357] on p "1.5L Wine Cocktail" at bounding box center [1020, 357] width 226 height 20
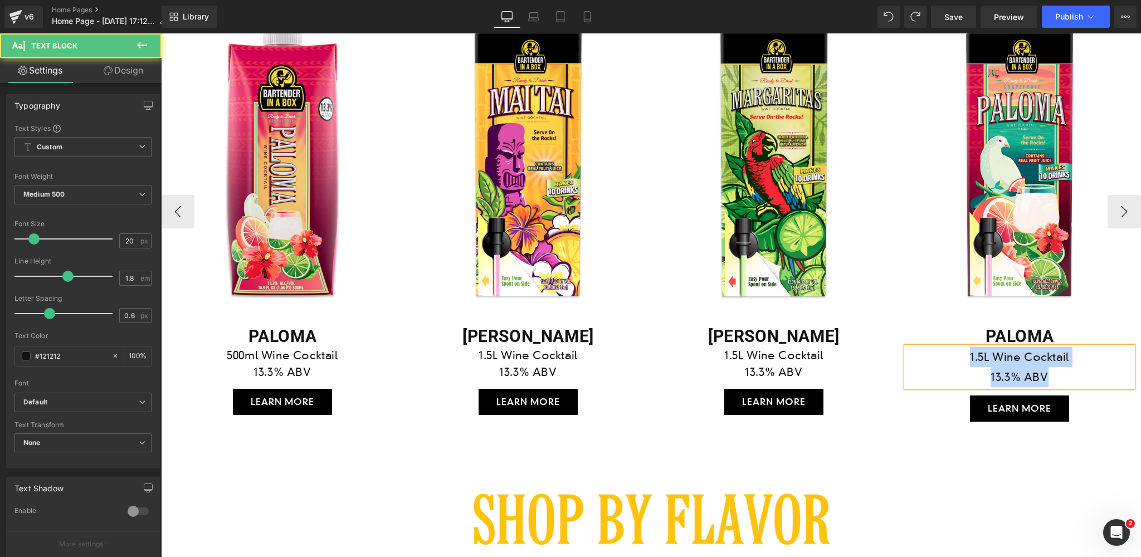
drag, startPoint x: 1058, startPoint y: 374, endPoint x: 941, endPoint y: 365, distance: 117.4
click at [941, 365] on div "1.5L Wine Cocktail 13.3% ABV" at bounding box center [1020, 367] width 226 height 40
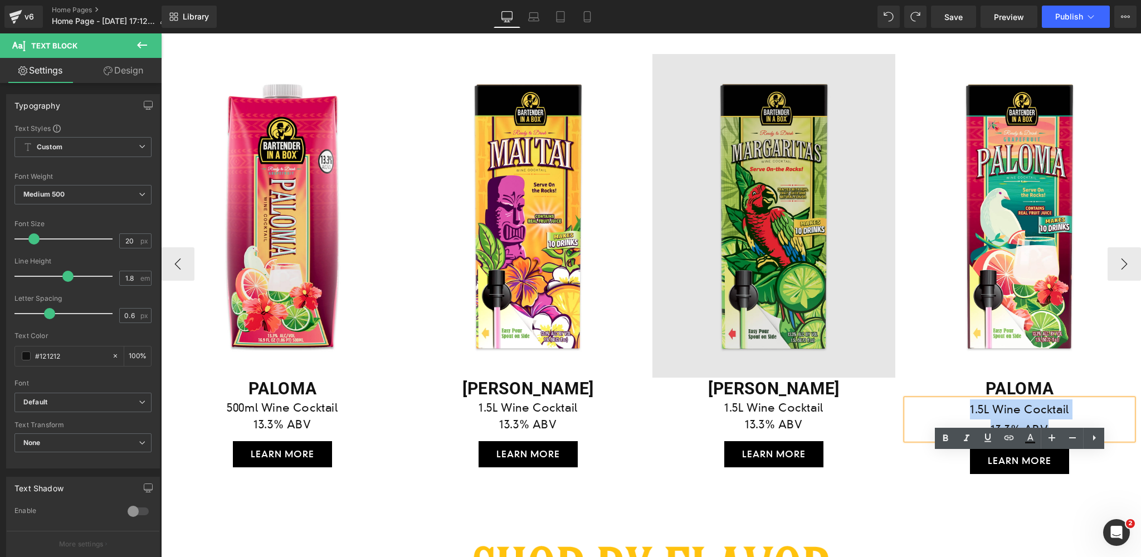
scroll to position [1861, 0]
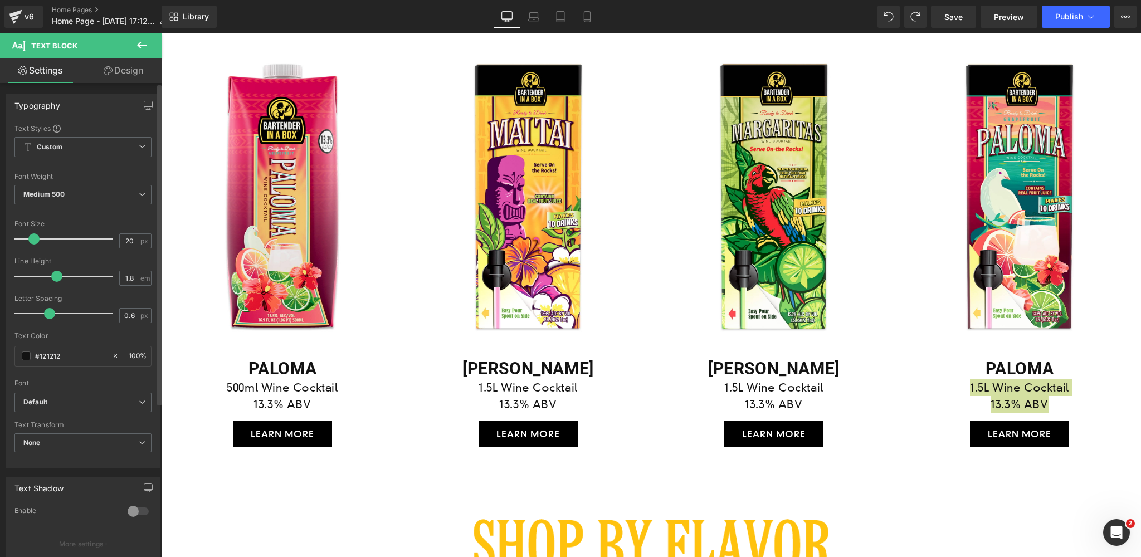
drag, startPoint x: 65, startPoint y: 276, endPoint x: 56, endPoint y: 277, distance: 9.0
click at [56, 277] on span at bounding box center [56, 276] width 11 height 11
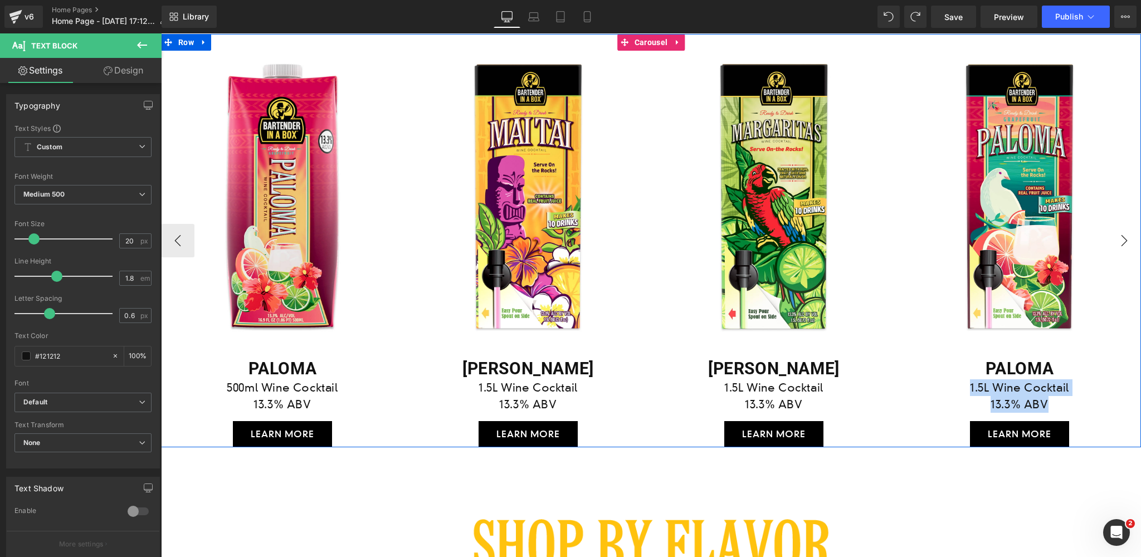
click at [1124, 240] on button "›" at bounding box center [1124, 240] width 33 height 33
click at [1125, 240] on button "›" at bounding box center [1124, 240] width 33 height 33
click at [178, 241] on button "‹" at bounding box center [177, 240] width 33 height 33
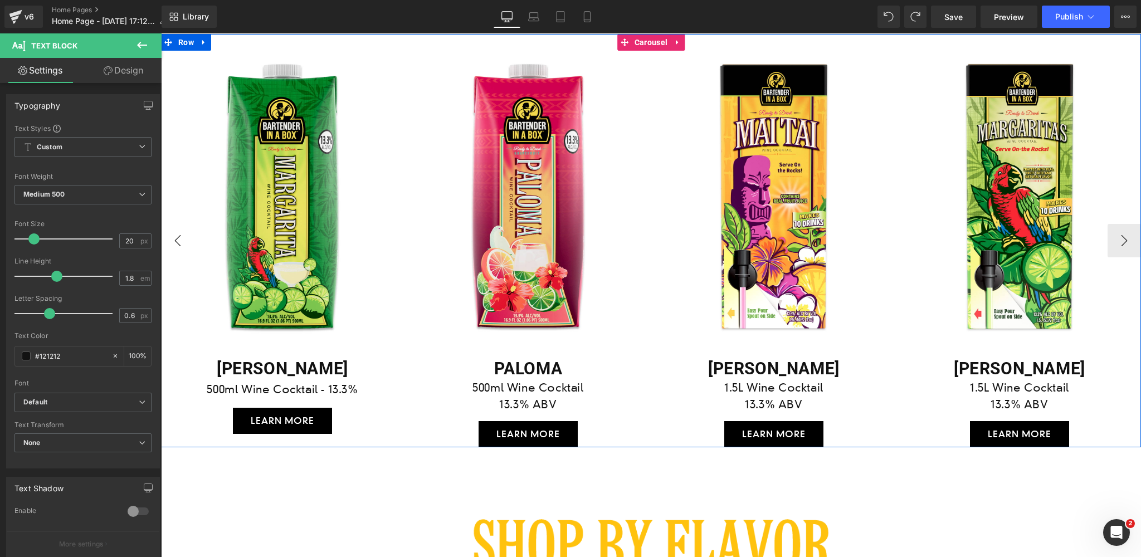
click at [178, 241] on button "‹" at bounding box center [177, 240] width 33 height 33
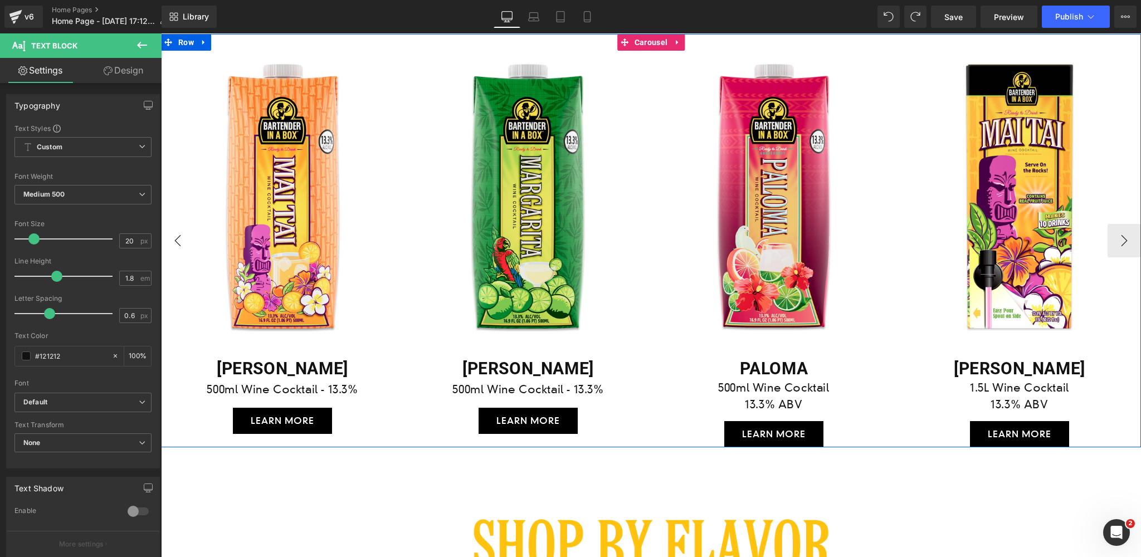
click at [178, 241] on button "‹" at bounding box center [177, 240] width 33 height 33
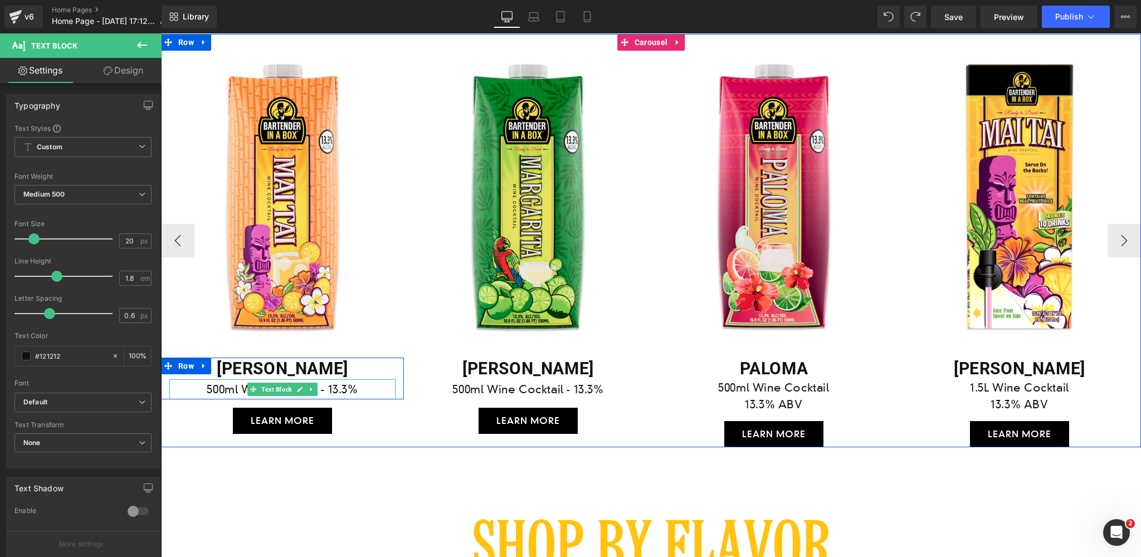
click at [324, 385] on p "500ml Wine Cocktail - 13.3%" at bounding box center [282, 389] width 226 height 20
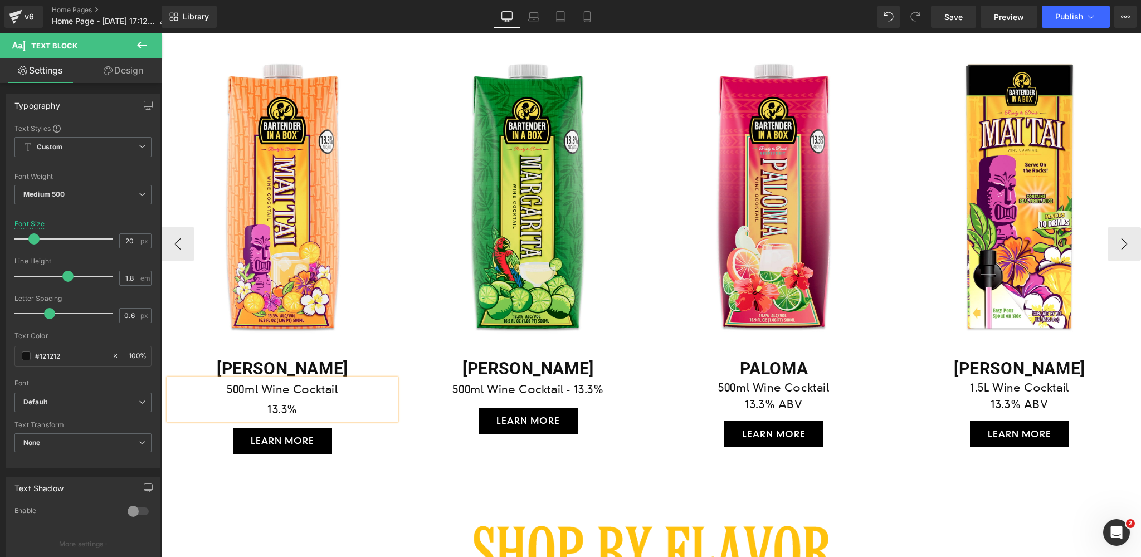
click at [306, 408] on p "13.3%" at bounding box center [282, 410] width 226 height 20
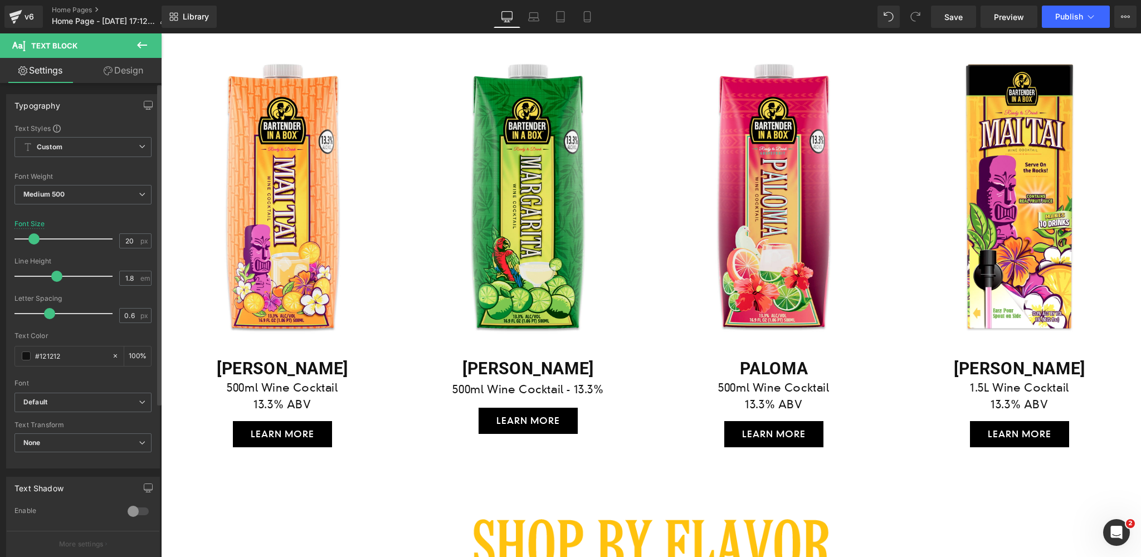
drag, startPoint x: 65, startPoint y: 279, endPoint x: 58, endPoint y: 280, distance: 6.8
click at [58, 280] on span at bounding box center [56, 276] width 11 height 11
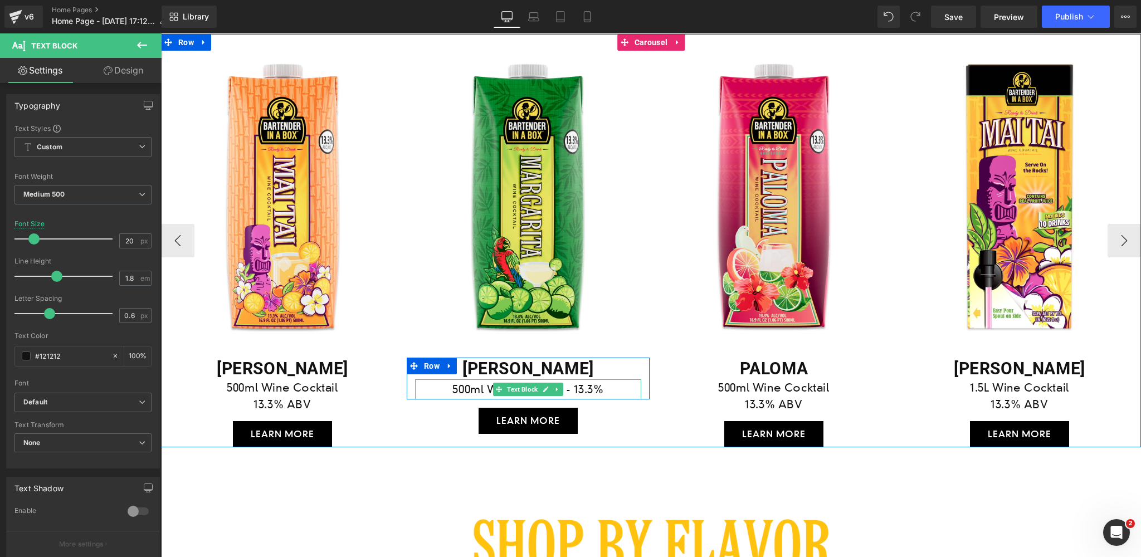
click at [571, 390] on p "500ml Wine Cocktail - 13.3%" at bounding box center [528, 389] width 226 height 20
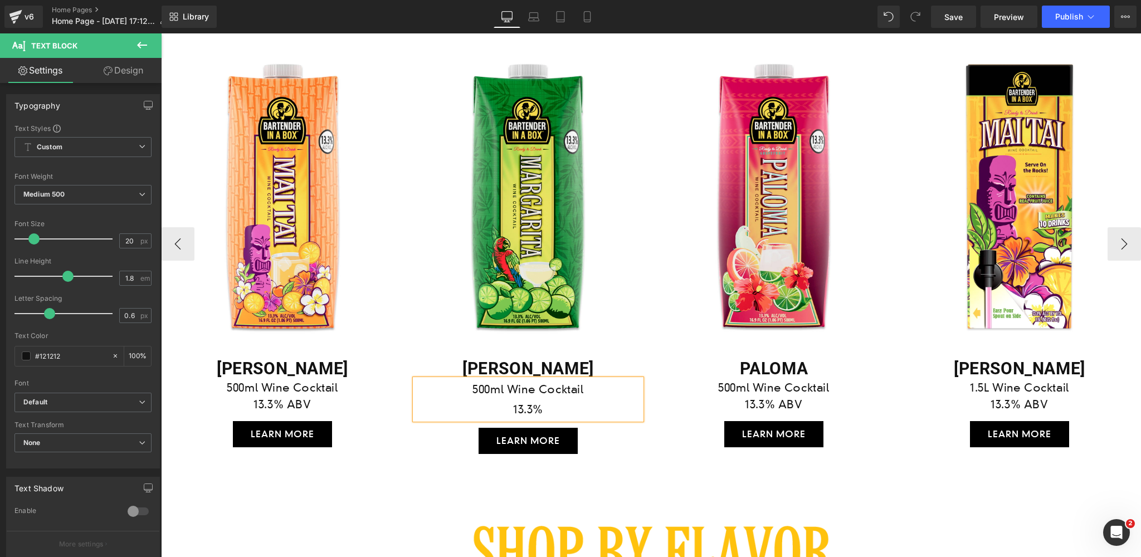
click at [549, 408] on p "13.3%" at bounding box center [528, 410] width 226 height 20
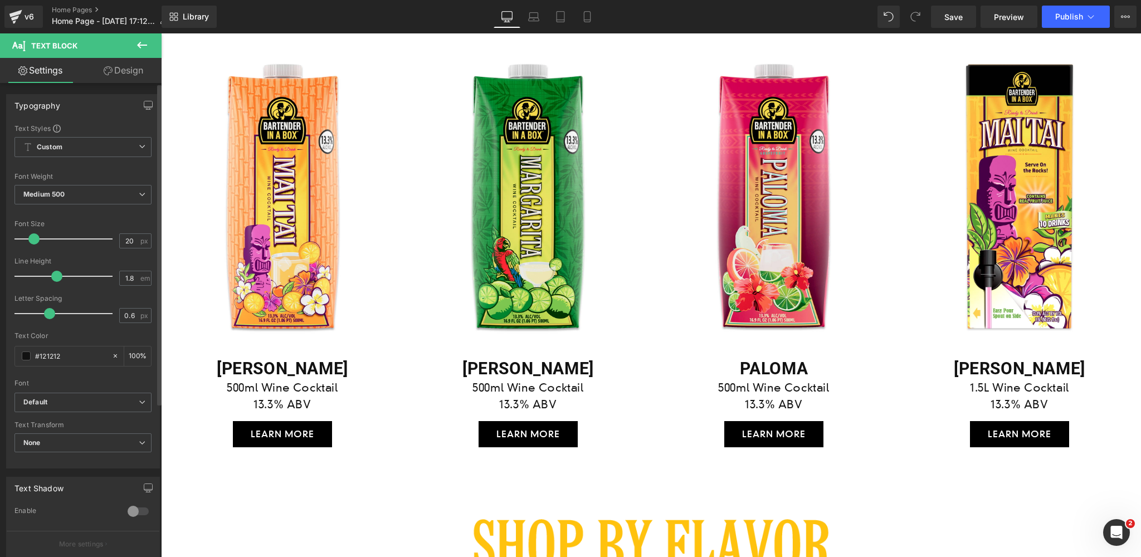
drag, startPoint x: 66, startPoint y: 279, endPoint x: 54, endPoint y: 280, distance: 11.8
click at [54, 280] on span at bounding box center [56, 276] width 11 height 11
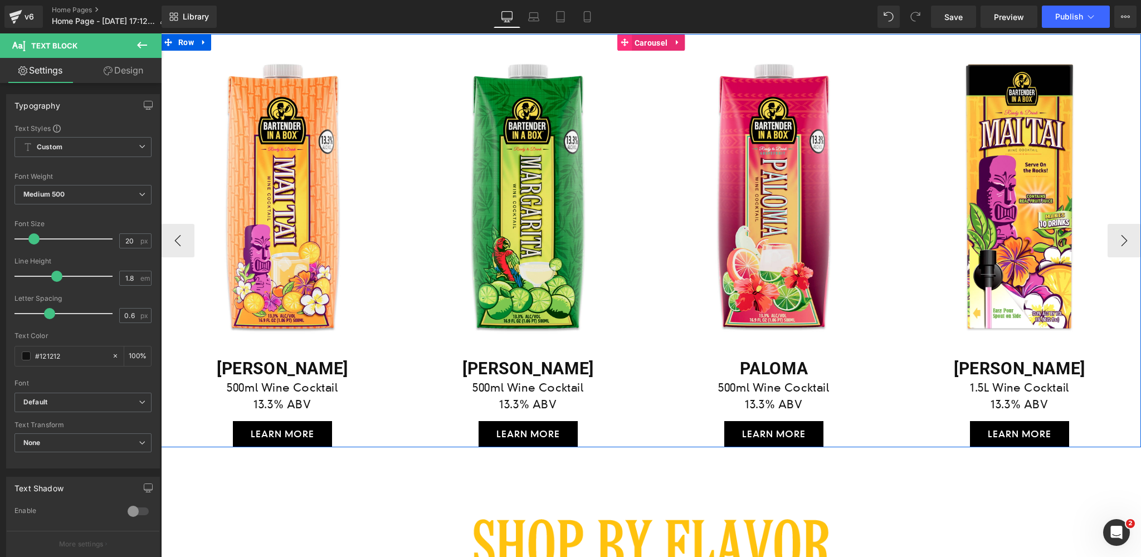
drag, startPoint x: 639, startPoint y: 43, endPoint x: 617, endPoint y: 47, distance: 22.1
click at [639, 43] on span "Carousel" at bounding box center [651, 43] width 38 height 17
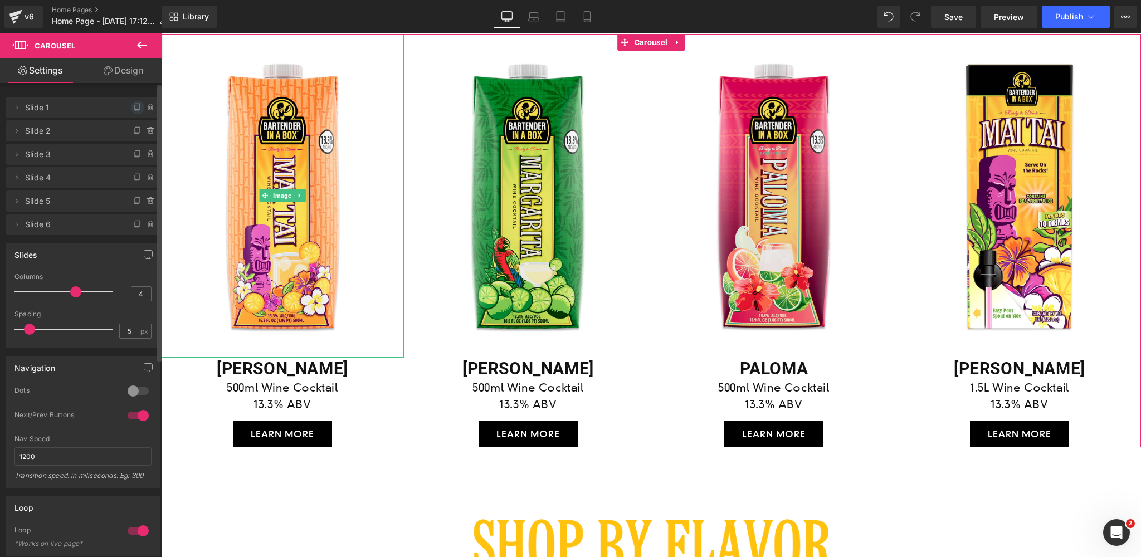
click at [133, 106] on icon at bounding box center [137, 107] width 9 height 9
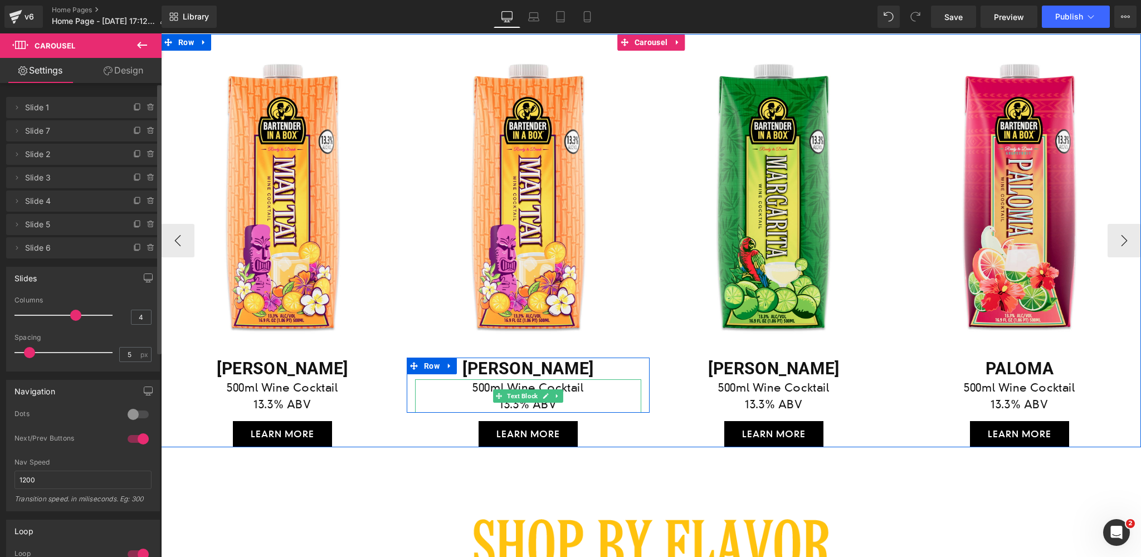
click at [533, 384] on p "500ml Wine Cocktail" at bounding box center [528, 387] width 226 height 17
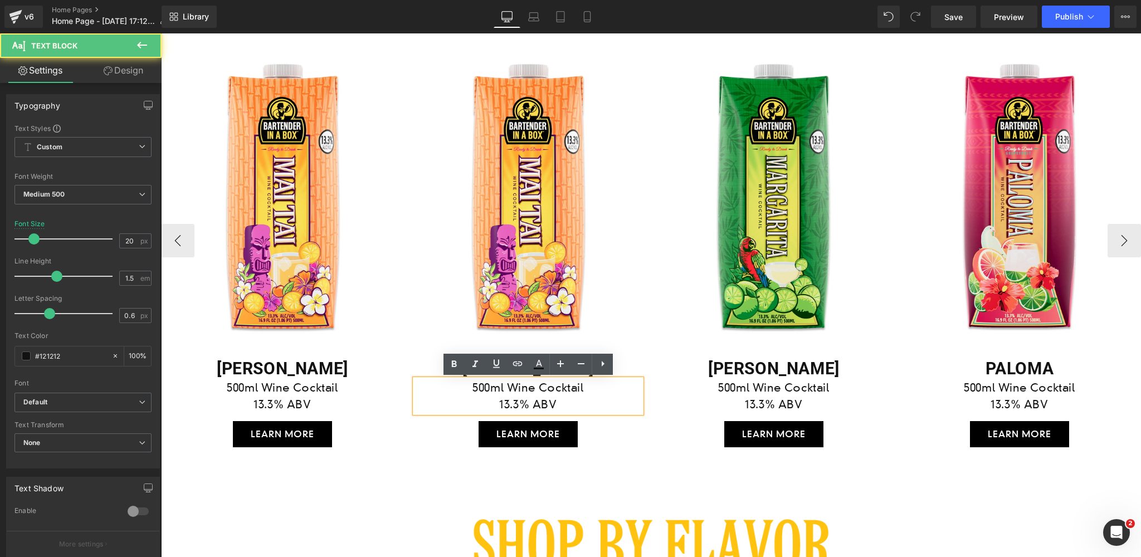
click at [533, 388] on p "500ml Wine Cocktail" at bounding box center [528, 387] width 226 height 17
click at [534, 386] on p "500ml Wine Cocktail" at bounding box center [528, 387] width 226 height 17
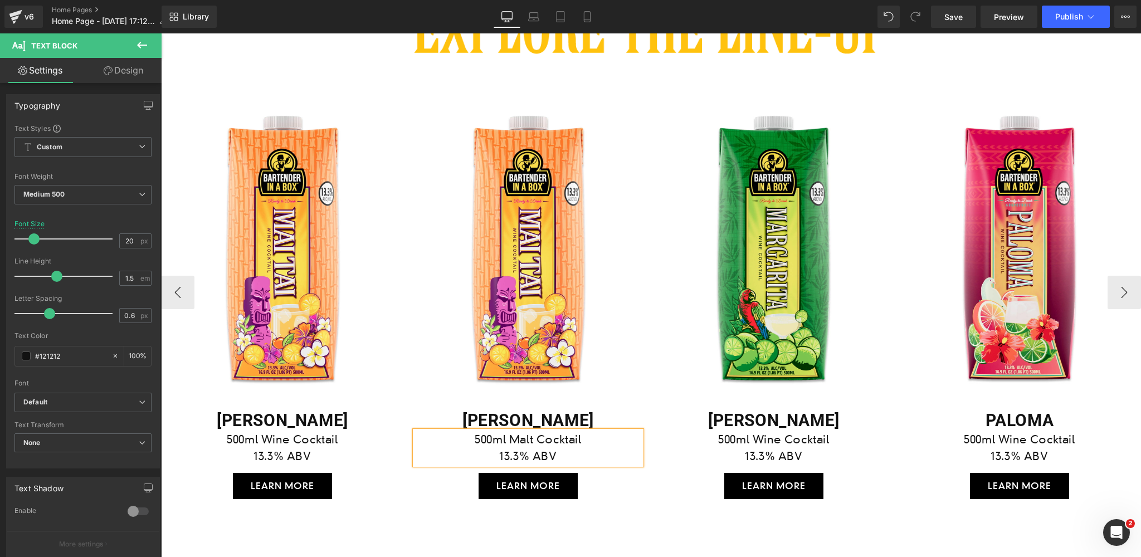
scroll to position [1810, 0]
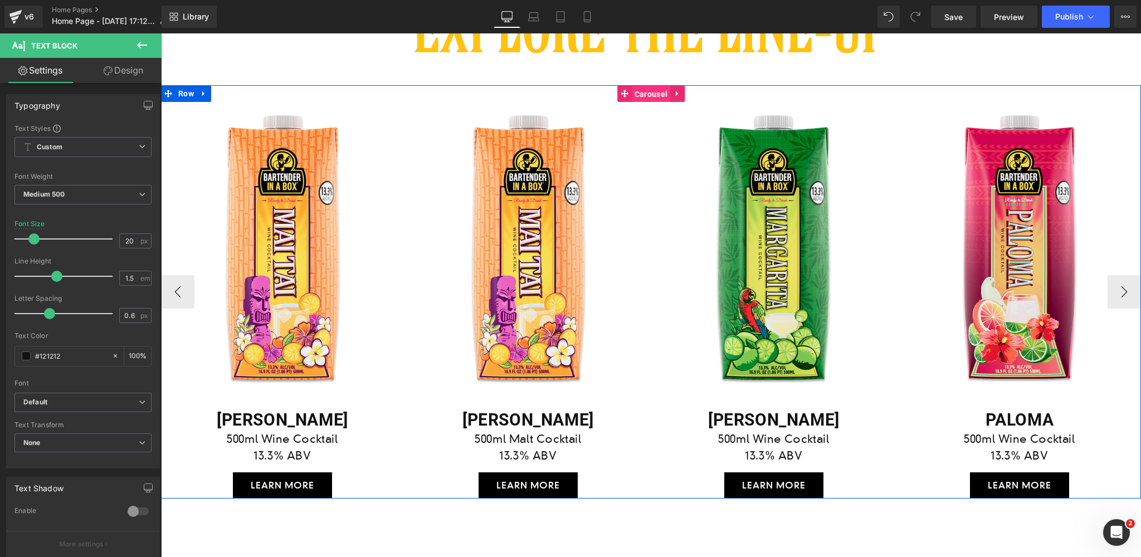
click at [650, 92] on span "Carousel" at bounding box center [651, 94] width 38 height 17
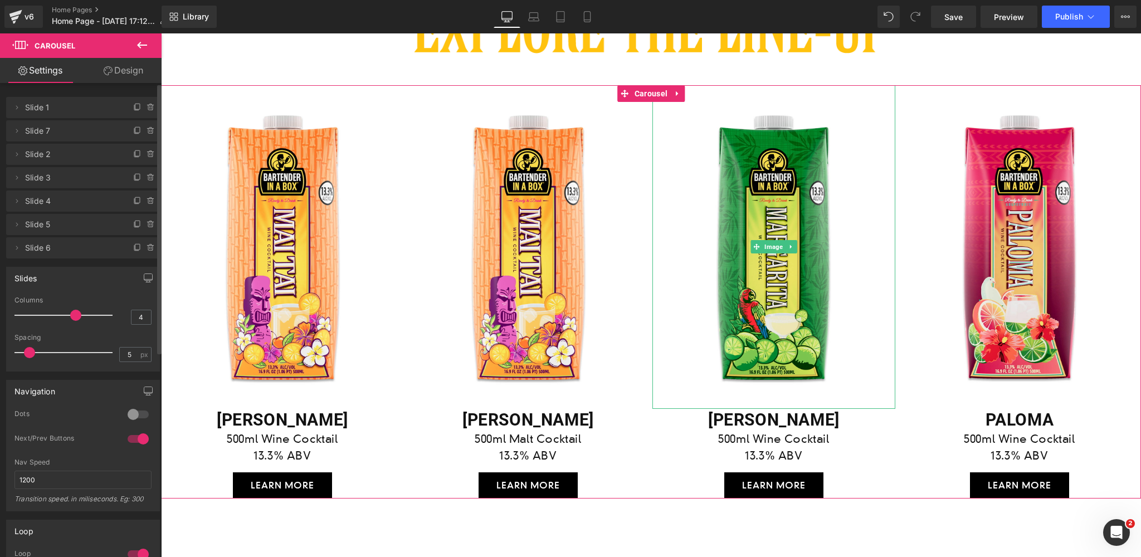
click at [91, 160] on span "Slide 2" at bounding box center [72, 154] width 94 height 21
click at [134, 153] on icon at bounding box center [137, 154] width 9 height 9
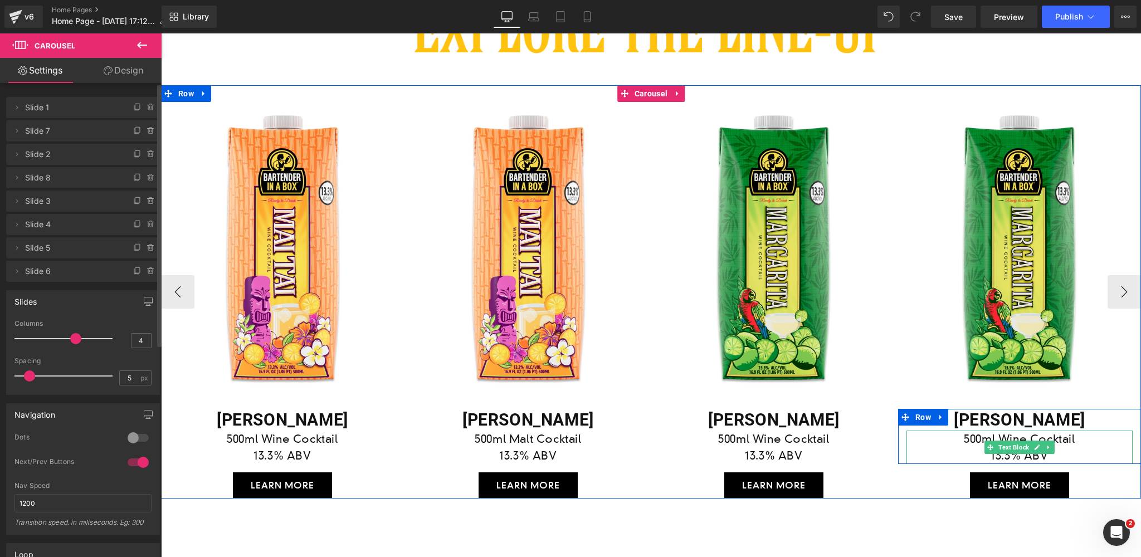
click at [1029, 436] on p "500ml Wine Cocktail" at bounding box center [1020, 439] width 226 height 17
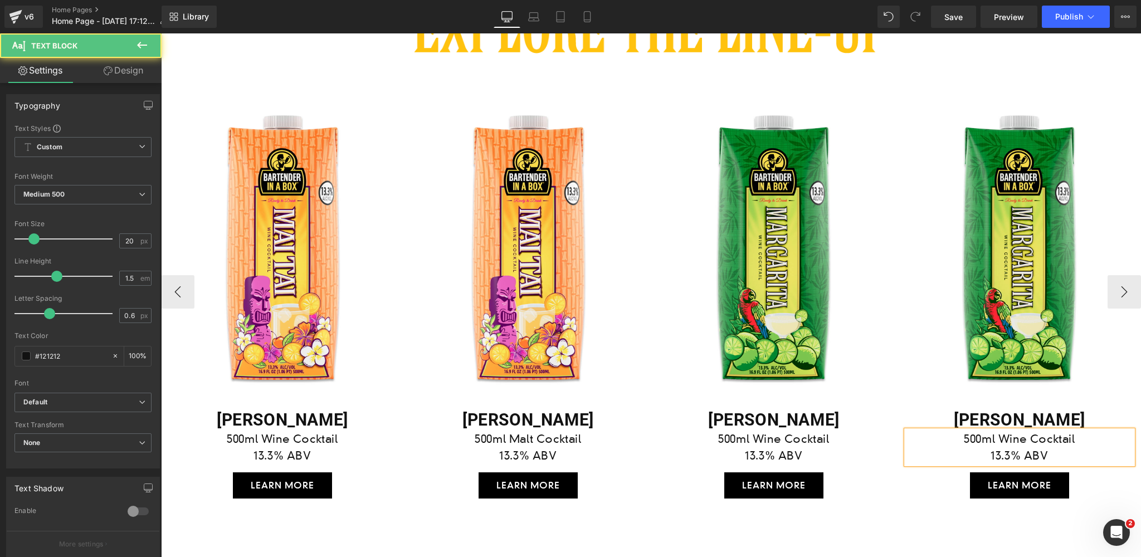
click at [1029, 439] on p "500ml Wine Cocktail" at bounding box center [1020, 439] width 226 height 17
click at [1122, 290] on button "›" at bounding box center [1124, 291] width 33 height 33
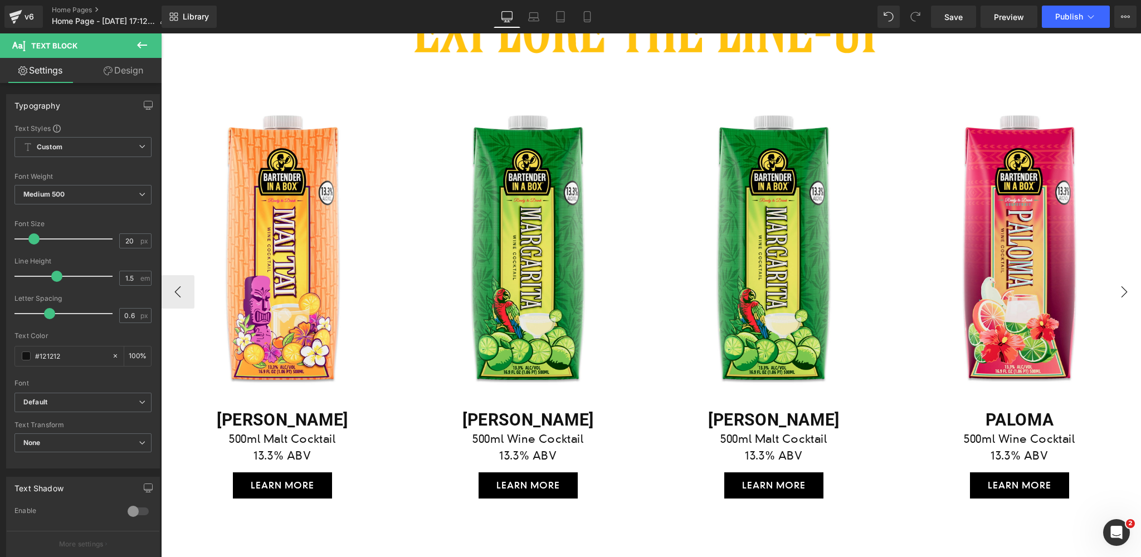
click at [1122, 290] on button "›" at bounding box center [1124, 291] width 33 height 33
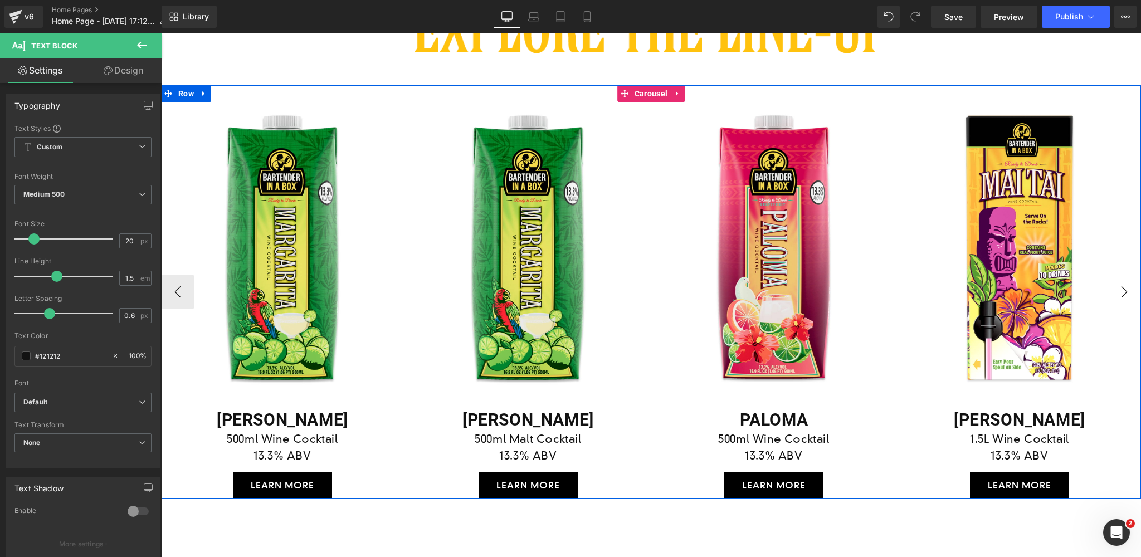
click at [1122, 290] on button "›" at bounding box center [1124, 291] width 33 height 33
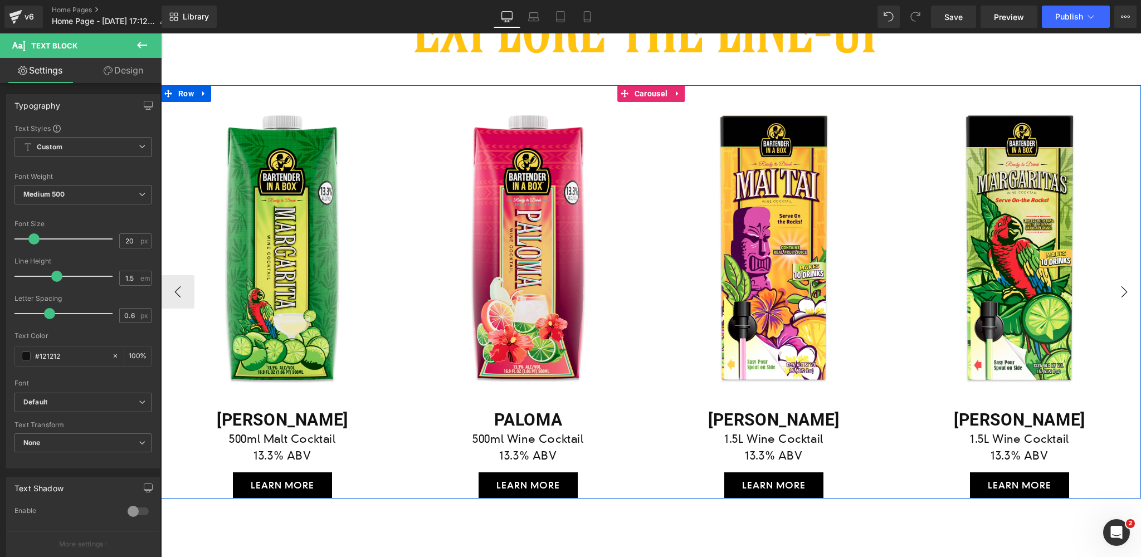
click at [1122, 290] on button "›" at bounding box center [1124, 291] width 33 height 33
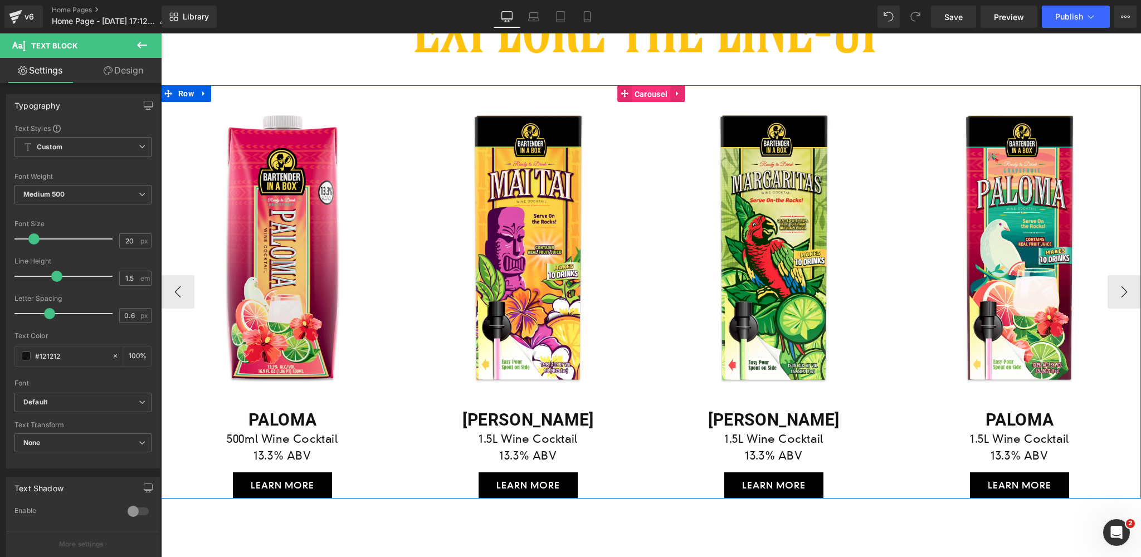
click at [651, 94] on span "Carousel" at bounding box center [651, 94] width 38 height 17
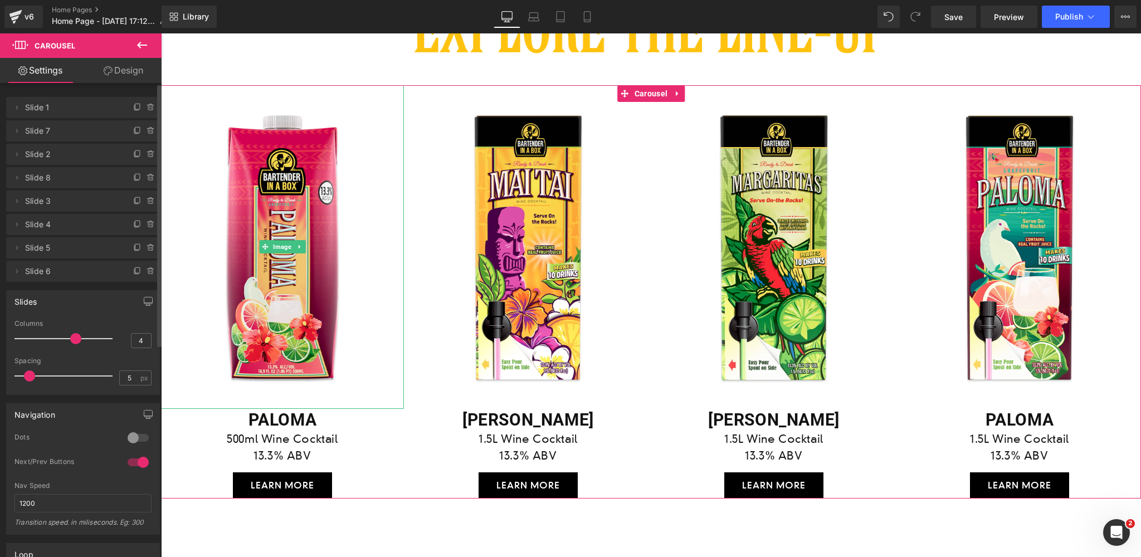
click at [70, 202] on span "Slide 3" at bounding box center [72, 201] width 94 height 21
click at [135, 201] on icon at bounding box center [137, 201] width 9 height 9
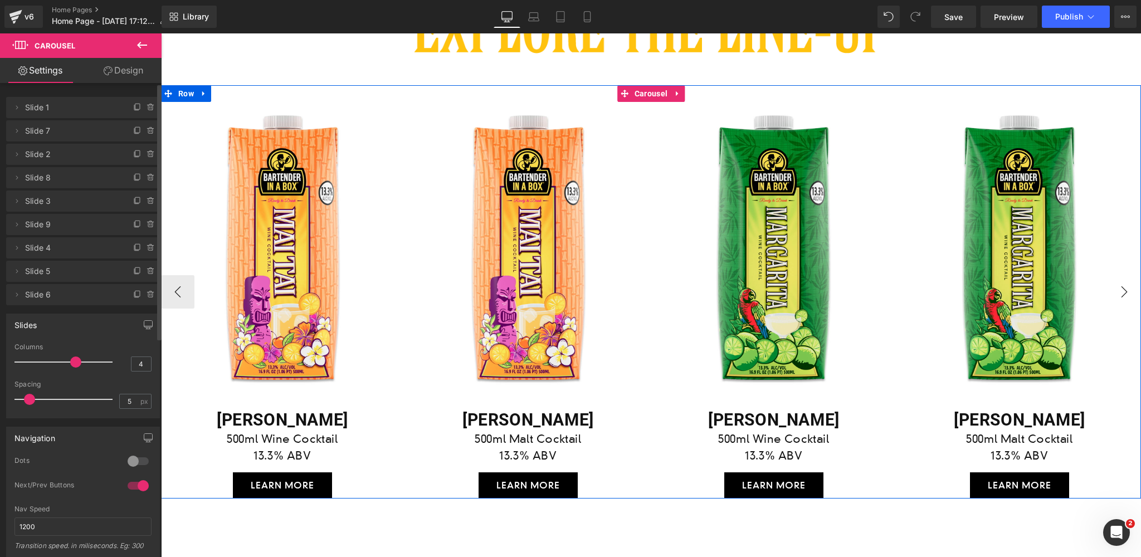
click at [1126, 292] on button "›" at bounding box center [1124, 291] width 33 height 33
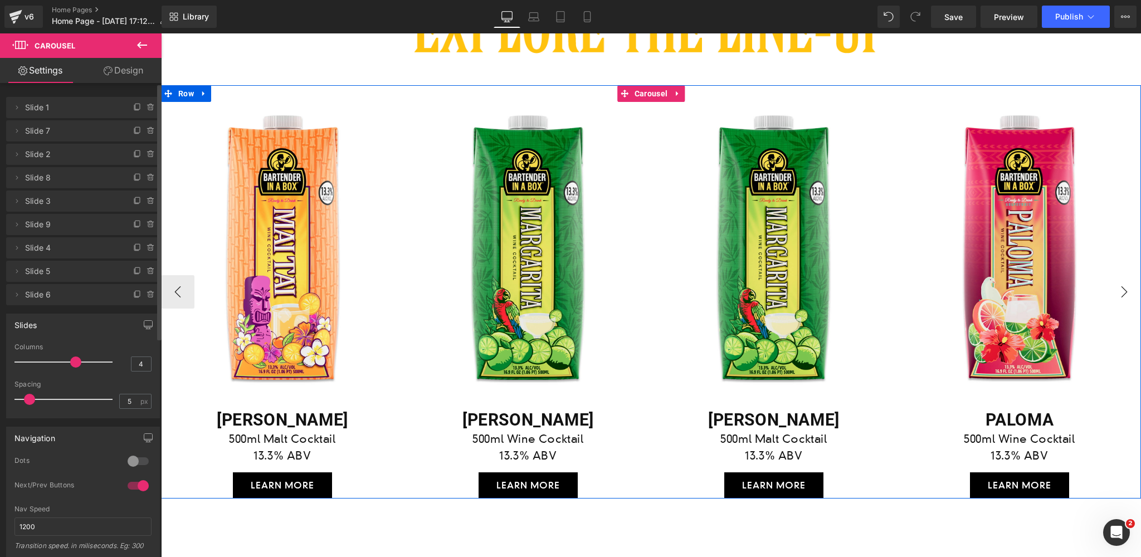
click at [1126, 291] on button "›" at bounding box center [1124, 291] width 33 height 33
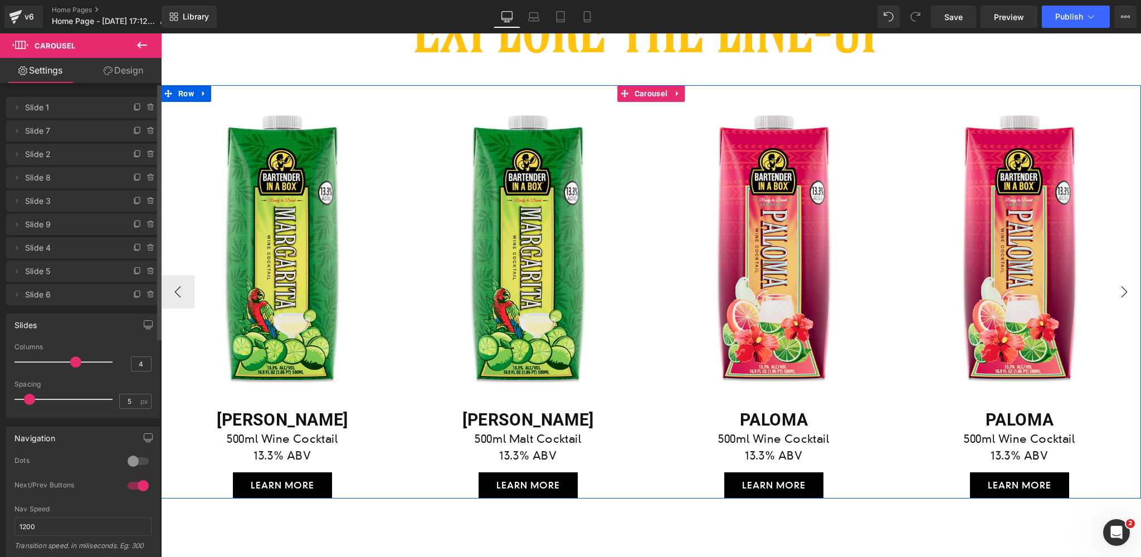
click at [1126, 291] on button "›" at bounding box center [1124, 291] width 33 height 33
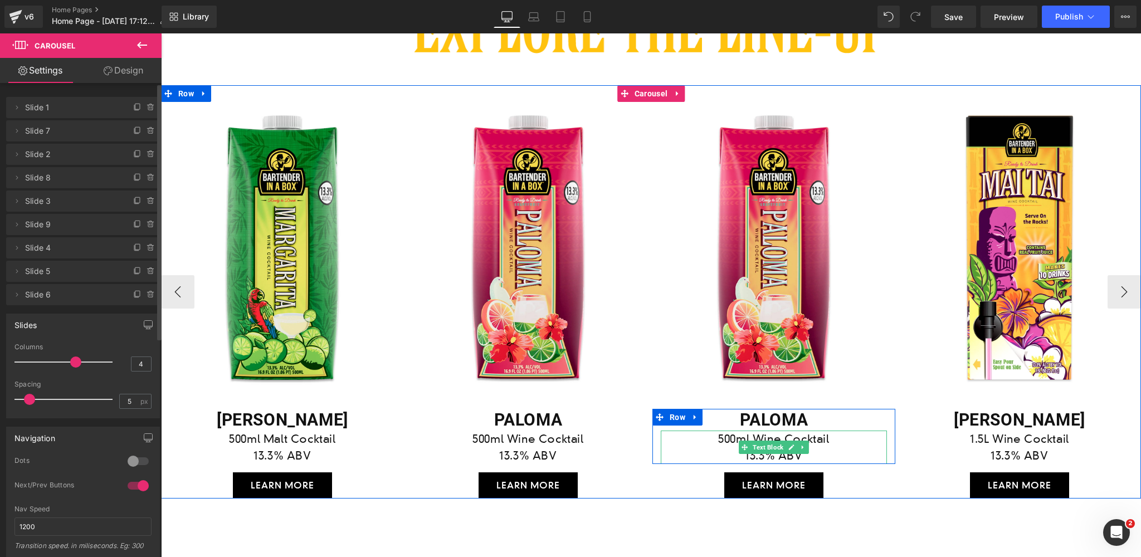
drag, startPoint x: 821, startPoint y: 436, endPoint x: 805, endPoint y: 437, distance: 15.7
click at [821, 436] on p "500ml Wine Cocktail" at bounding box center [774, 439] width 226 height 17
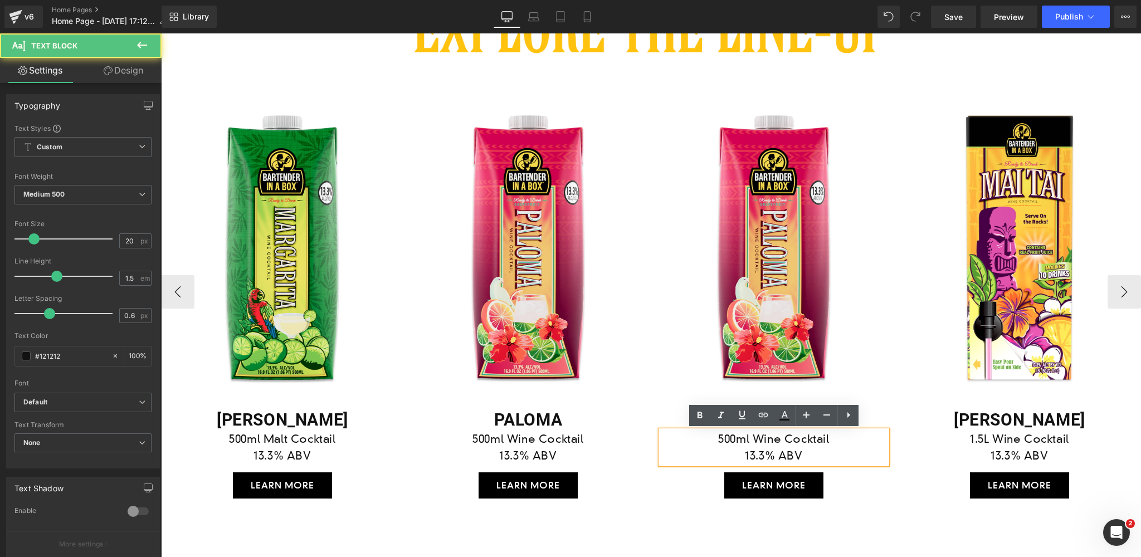
click at [783, 438] on p "500ml Wine Cocktail" at bounding box center [774, 439] width 226 height 17
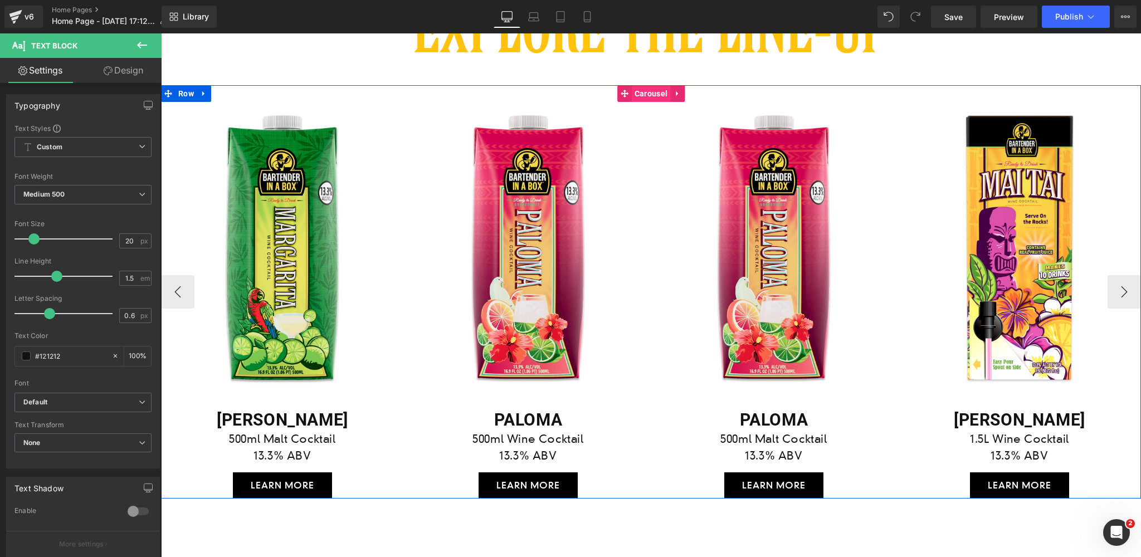
click at [655, 92] on span "Carousel" at bounding box center [651, 93] width 38 height 17
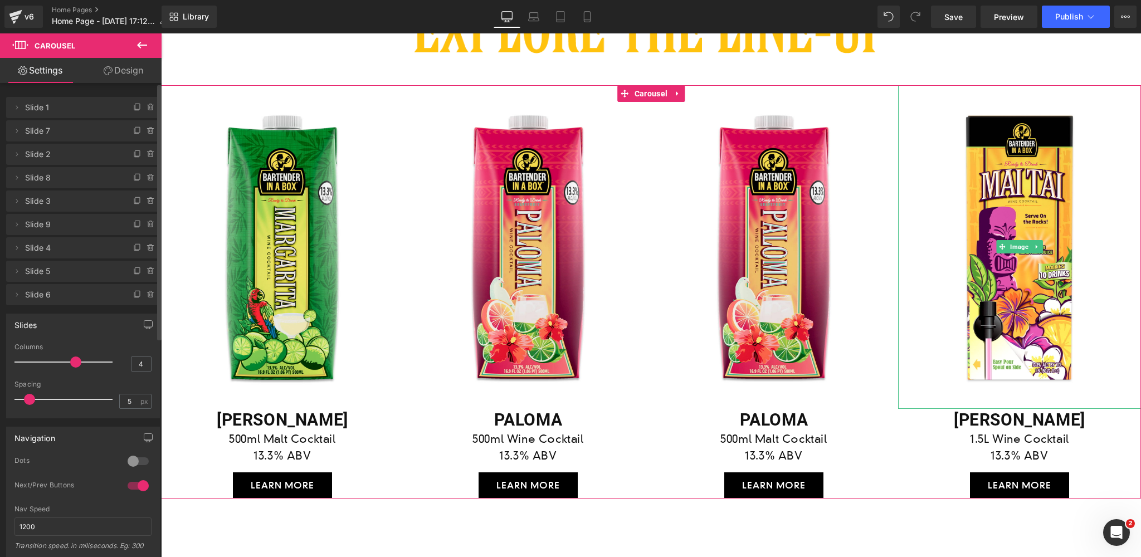
click at [76, 251] on span "Slide 4" at bounding box center [72, 247] width 94 height 21
click at [135, 247] on icon at bounding box center [137, 247] width 4 height 6
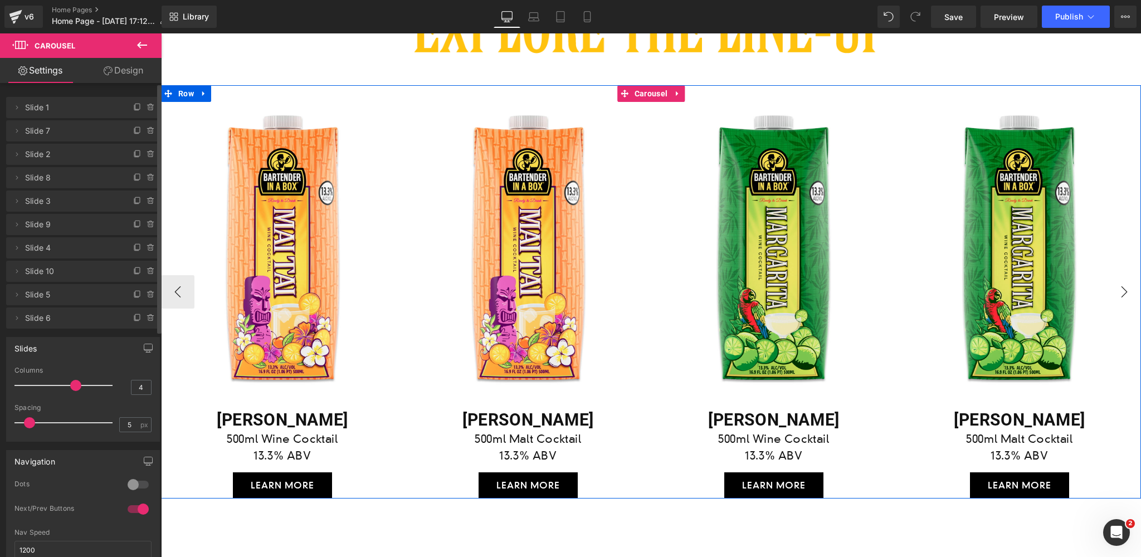
click at [1124, 291] on button "›" at bounding box center [1124, 291] width 33 height 33
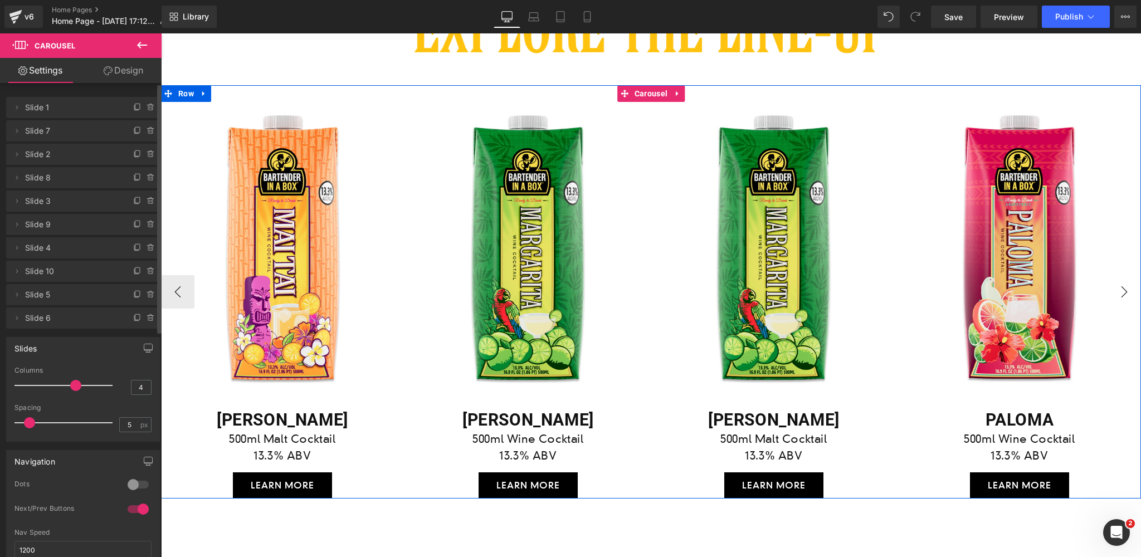
click at [1124, 291] on button "›" at bounding box center [1124, 291] width 33 height 33
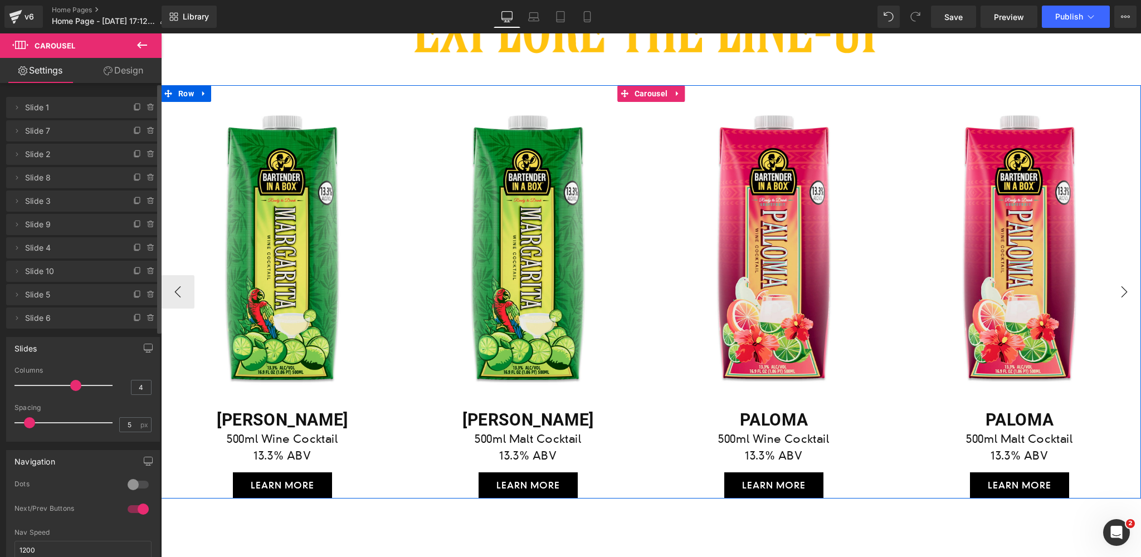
click at [1124, 291] on button "›" at bounding box center [1124, 291] width 33 height 33
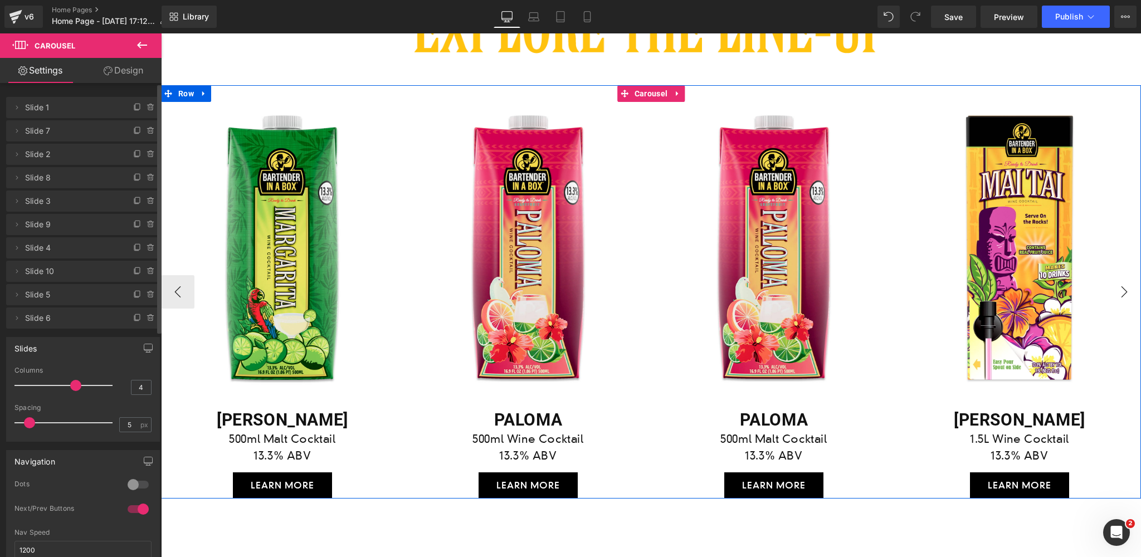
click at [1124, 291] on button "›" at bounding box center [1124, 291] width 33 height 33
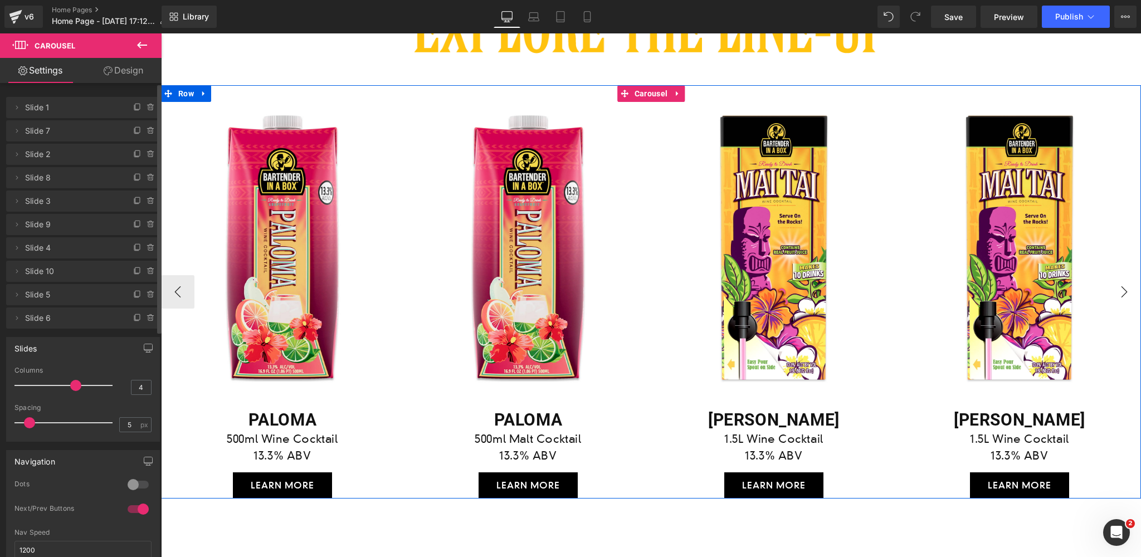
click at [1124, 291] on button "›" at bounding box center [1124, 291] width 33 height 33
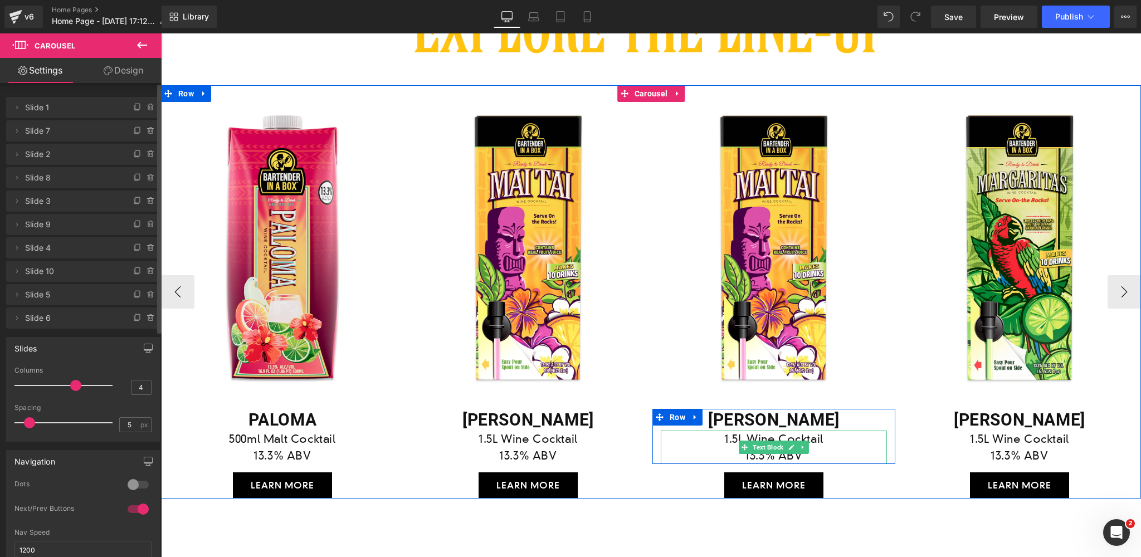
click at [776, 438] on p "1.5L Wine Cocktail" at bounding box center [774, 439] width 226 height 17
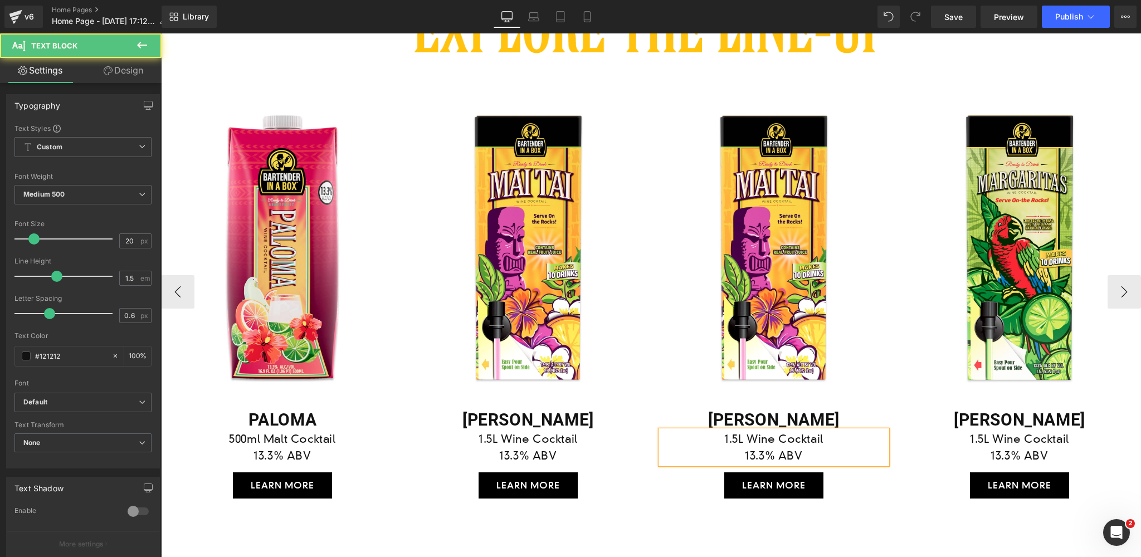
click at [777, 439] on p "1.5L Wine Cocktail" at bounding box center [774, 439] width 226 height 17
click at [904, 458] on div "[PERSON_NAME] Heading 1.5L Wine Cocktail 13.3% ABV Text Block" at bounding box center [1019, 436] width 243 height 55
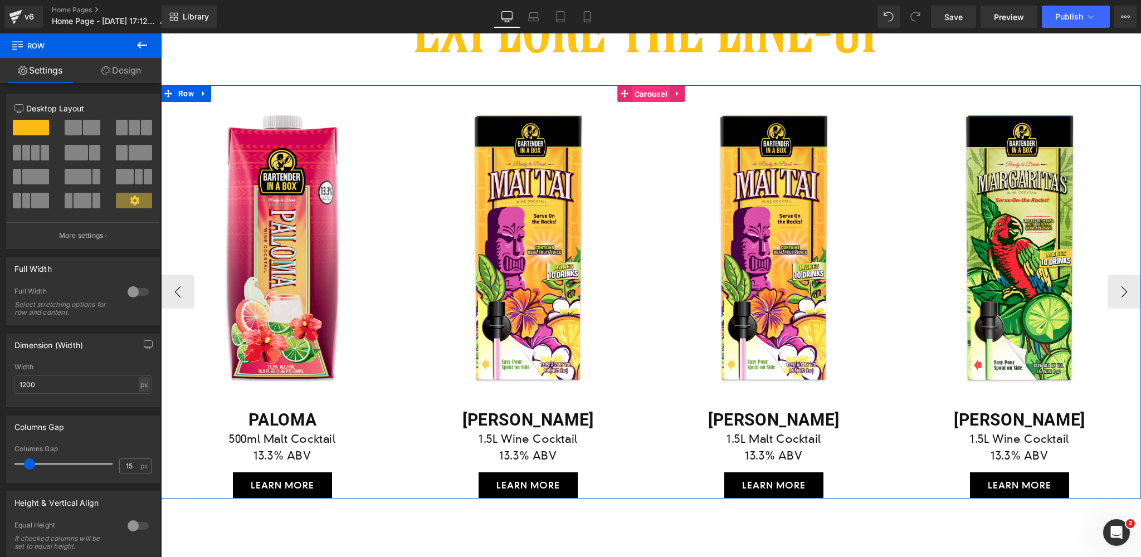
click at [653, 92] on span "Carousel" at bounding box center [651, 94] width 38 height 17
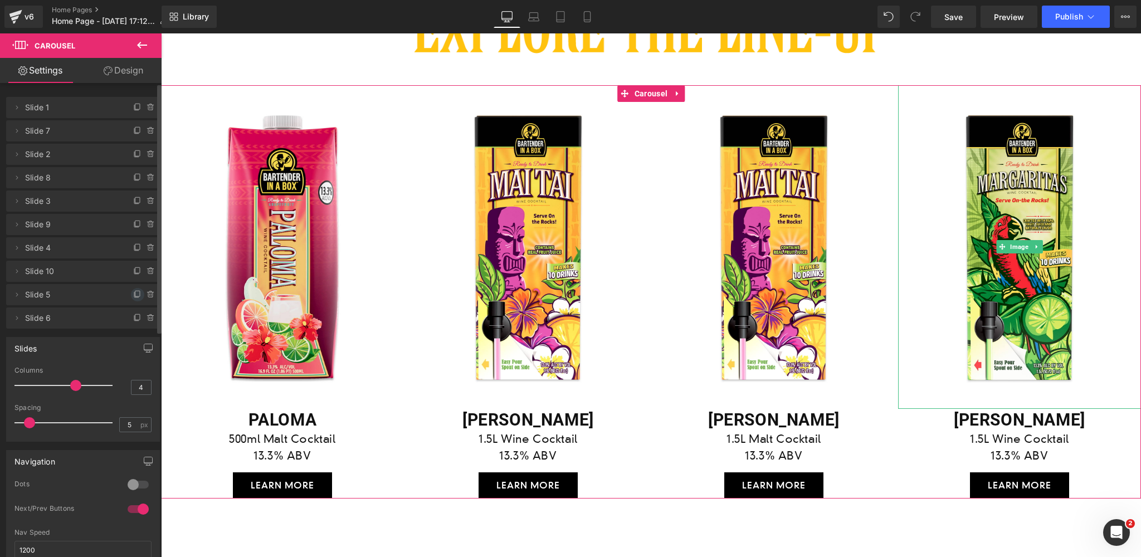
click at [133, 293] on icon at bounding box center [137, 294] width 9 height 9
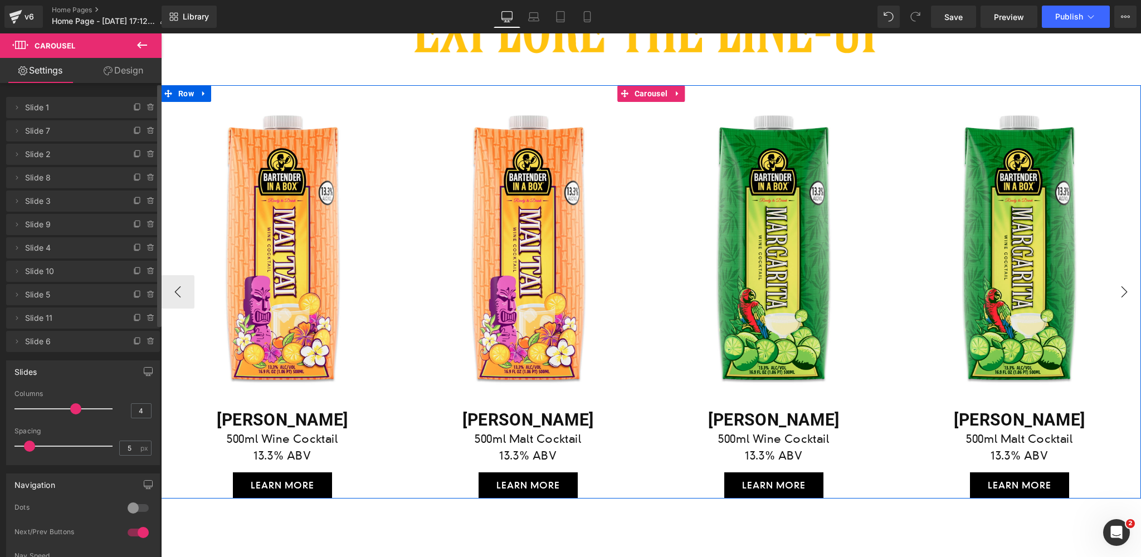
click at [1125, 289] on button "›" at bounding box center [1124, 291] width 33 height 33
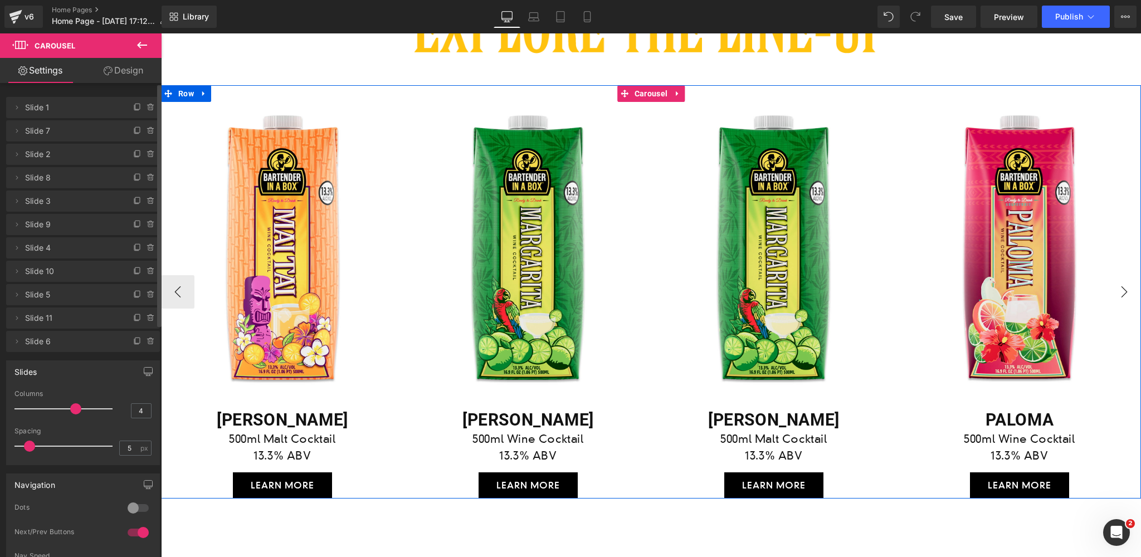
click at [1125, 289] on button "›" at bounding box center [1124, 291] width 33 height 33
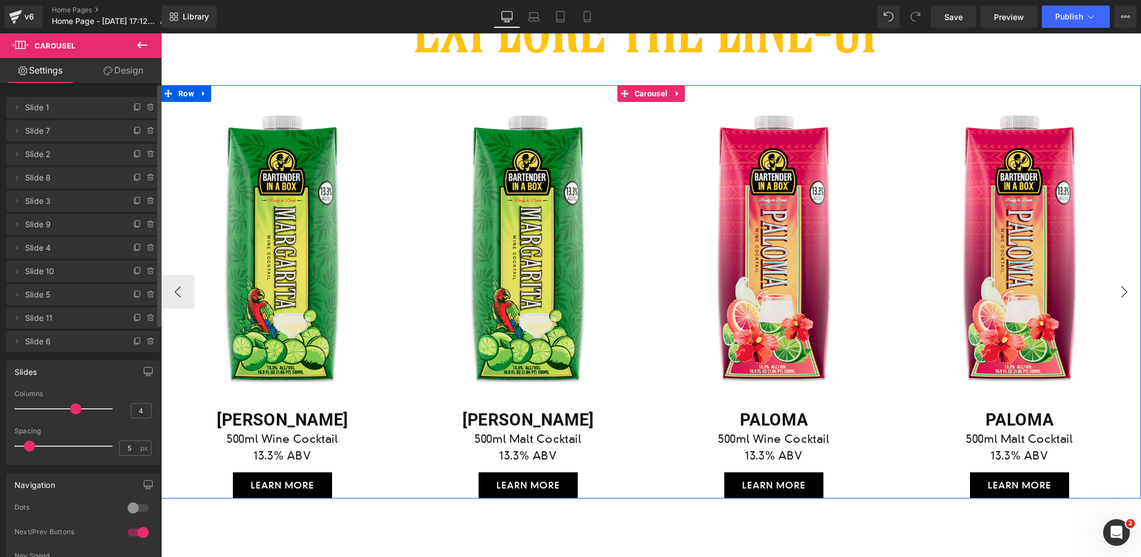
click at [1125, 289] on button "›" at bounding box center [1124, 291] width 33 height 33
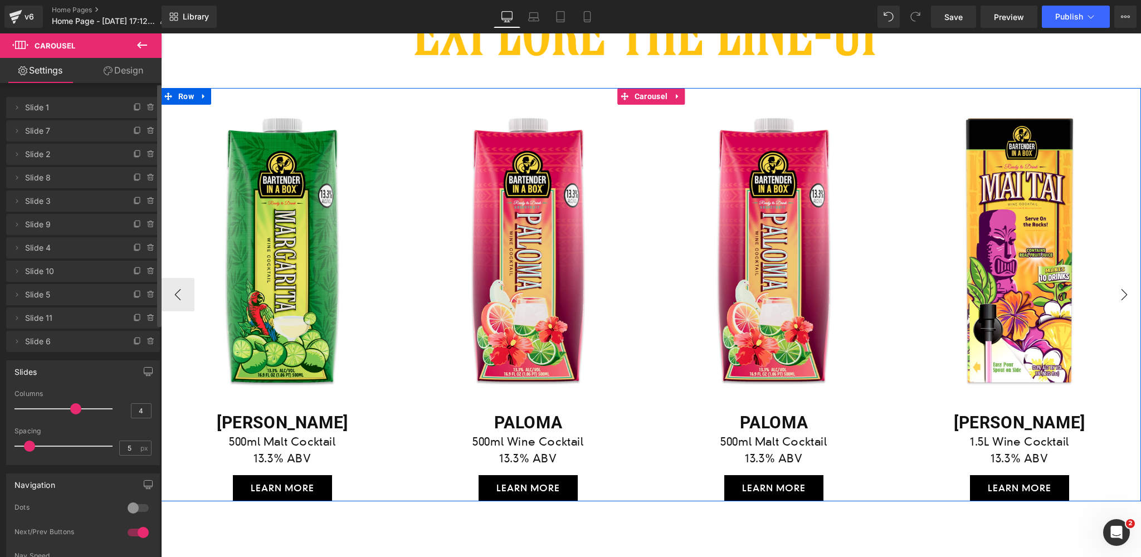
click at [1125, 289] on button "›" at bounding box center [1124, 294] width 33 height 33
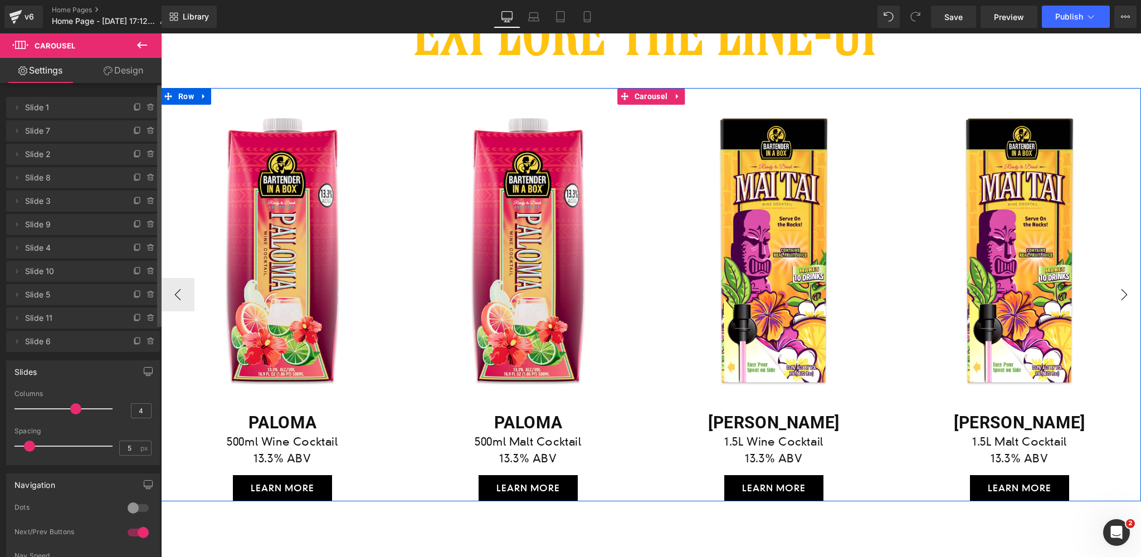
scroll to position [1805, 0]
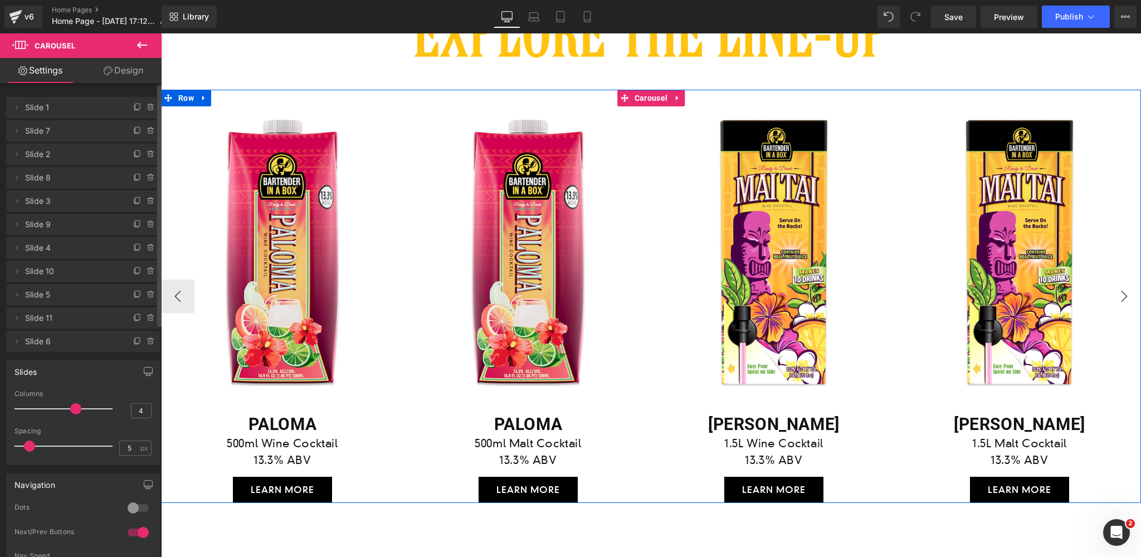
click at [1125, 289] on button "›" at bounding box center [1124, 296] width 33 height 33
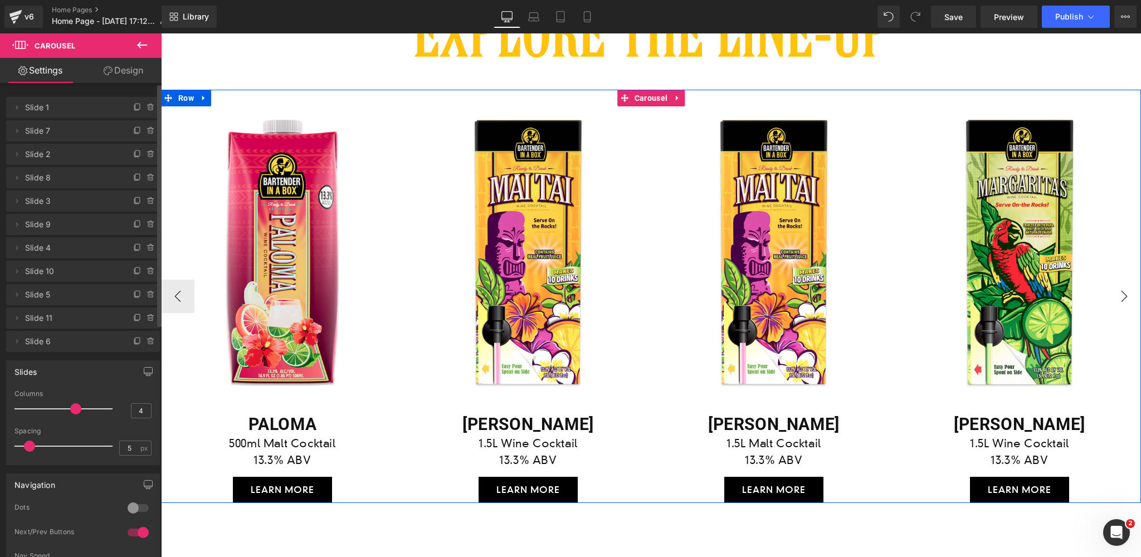
click at [1125, 289] on button "›" at bounding box center [1124, 296] width 33 height 33
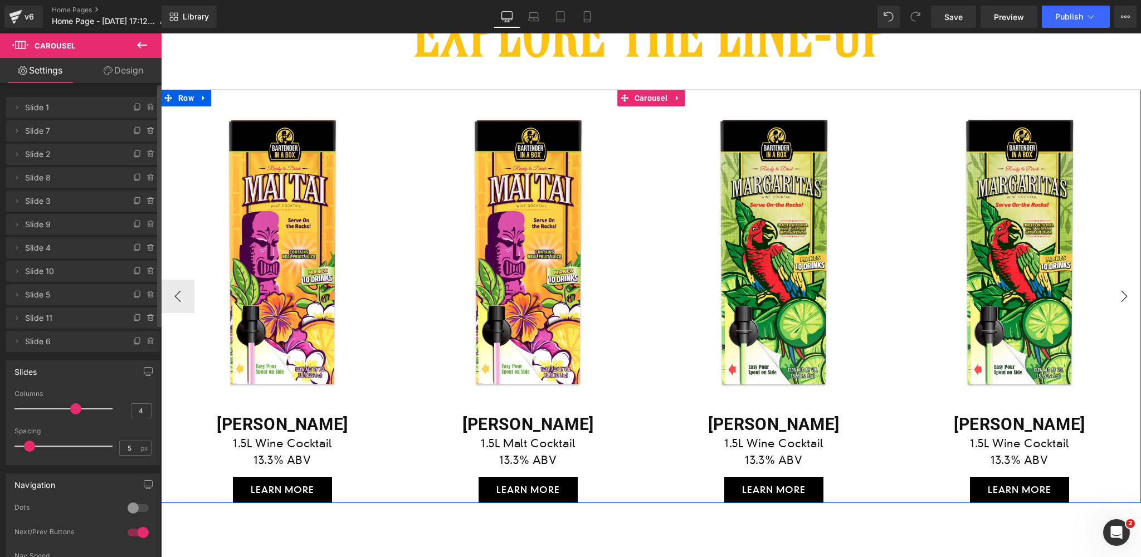
click at [1125, 289] on button "›" at bounding box center [1124, 296] width 33 height 33
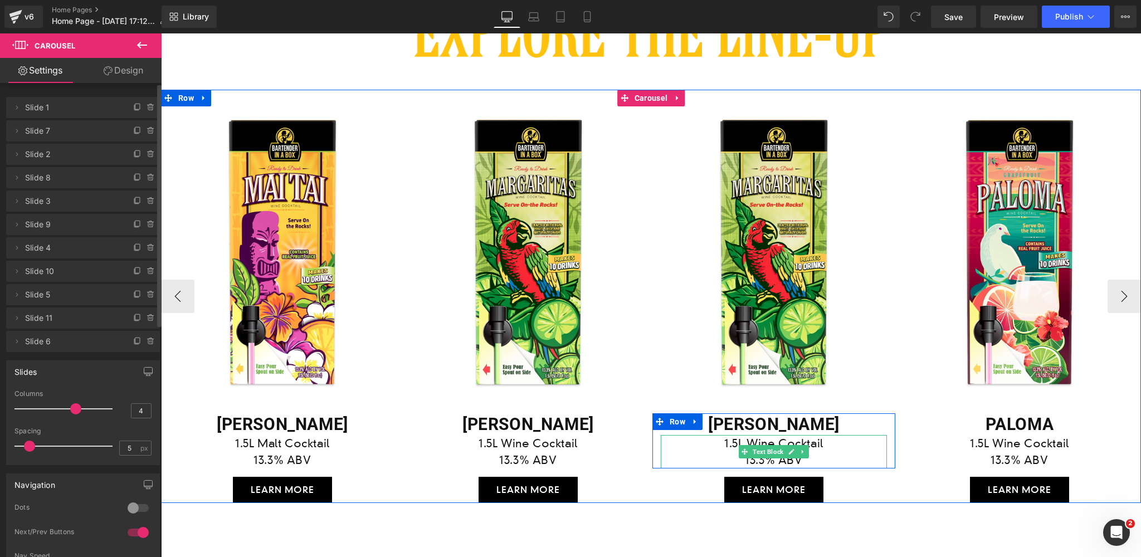
click at [820, 445] on p "1.5L Wine Cocktail" at bounding box center [774, 443] width 226 height 17
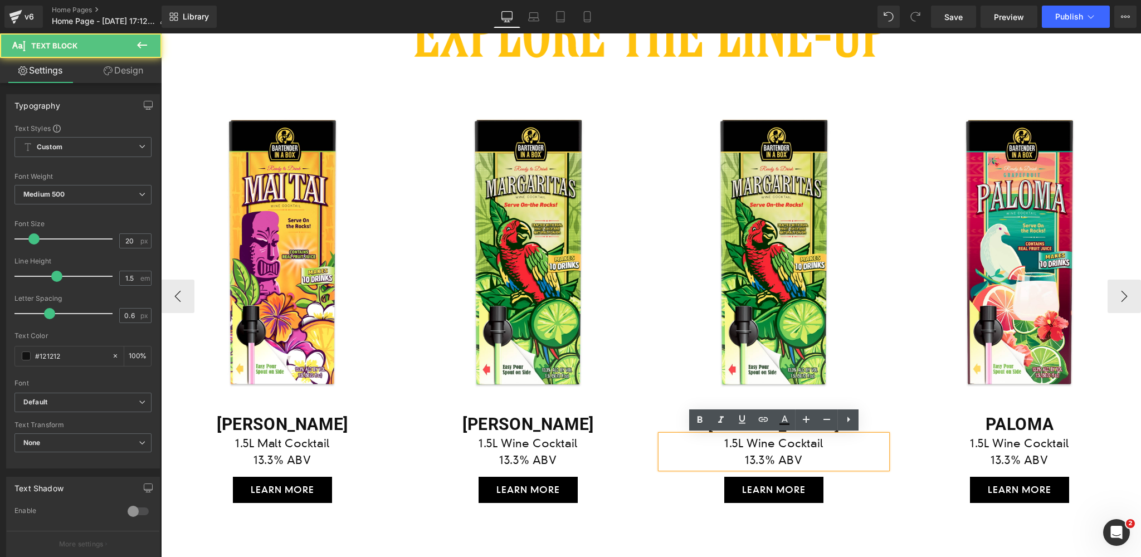
click at [775, 441] on p "1.5L Wine Cocktail" at bounding box center [774, 443] width 226 height 17
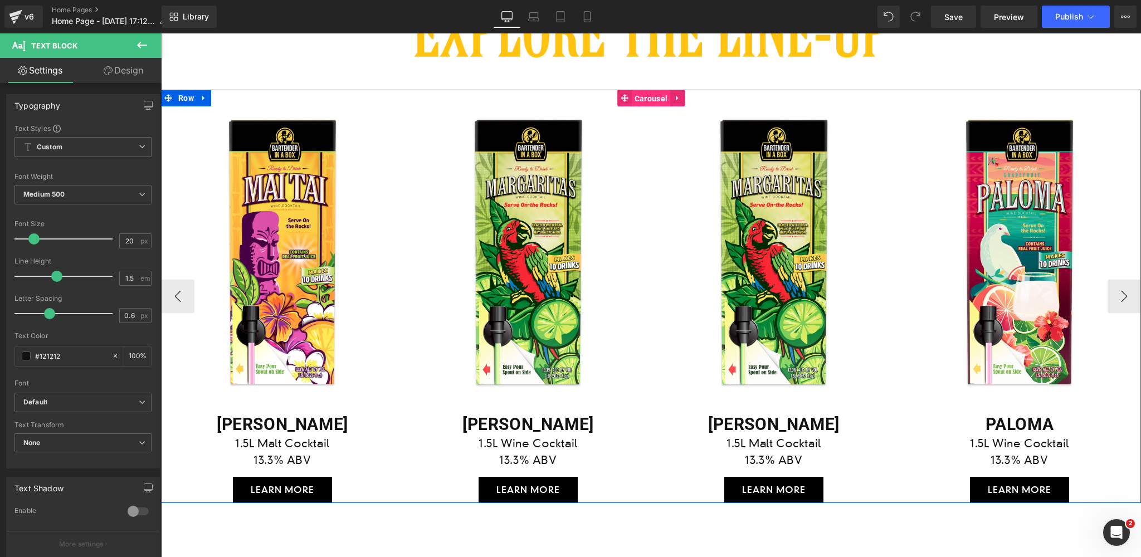
click at [642, 99] on span "Carousel" at bounding box center [651, 98] width 38 height 17
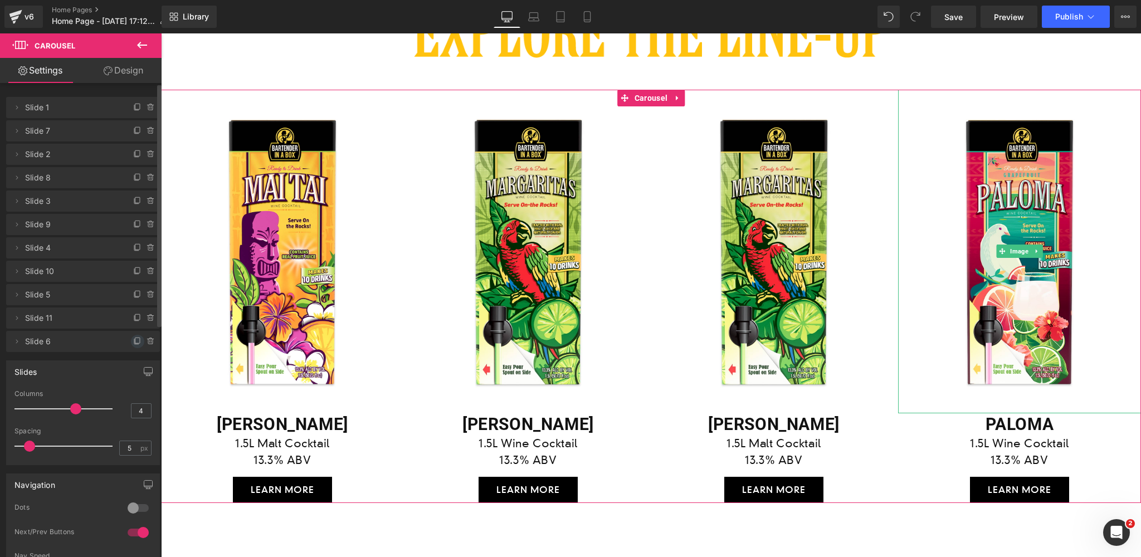
click at [133, 343] on icon at bounding box center [137, 341] width 9 height 9
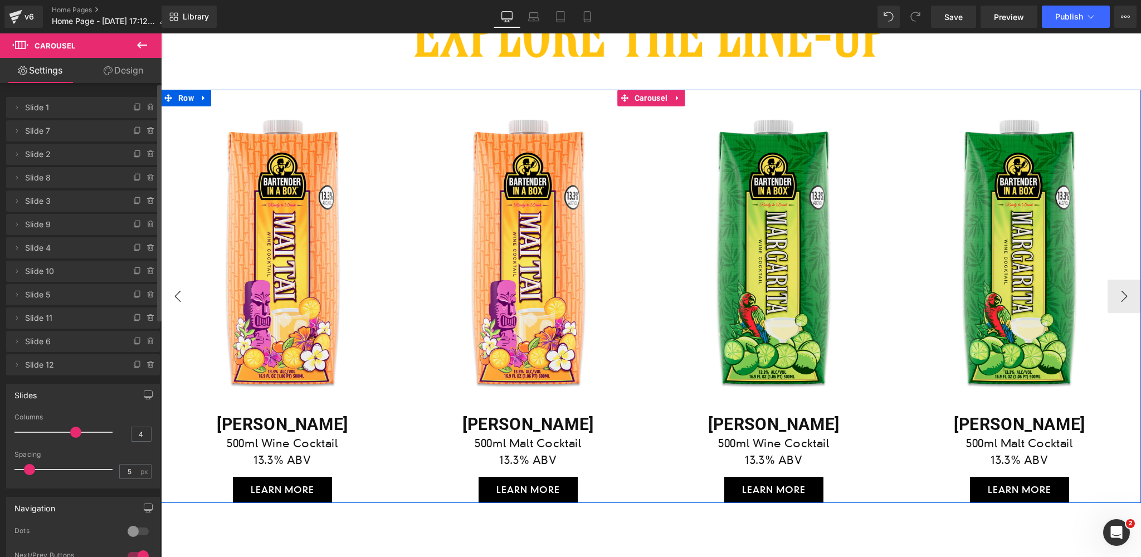
click at [180, 297] on button "‹" at bounding box center [177, 296] width 33 height 33
click at [176, 296] on button "‹" at bounding box center [177, 296] width 33 height 33
click at [1128, 298] on button "›" at bounding box center [1124, 296] width 33 height 33
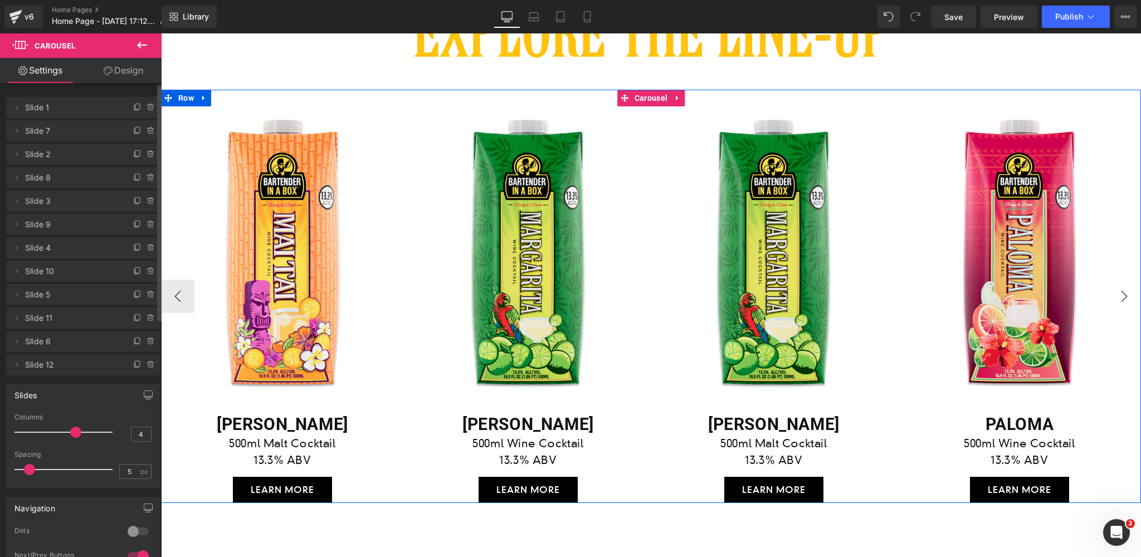
click at [1128, 298] on button "›" at bounding box center [1124, 296] width 33 height 33
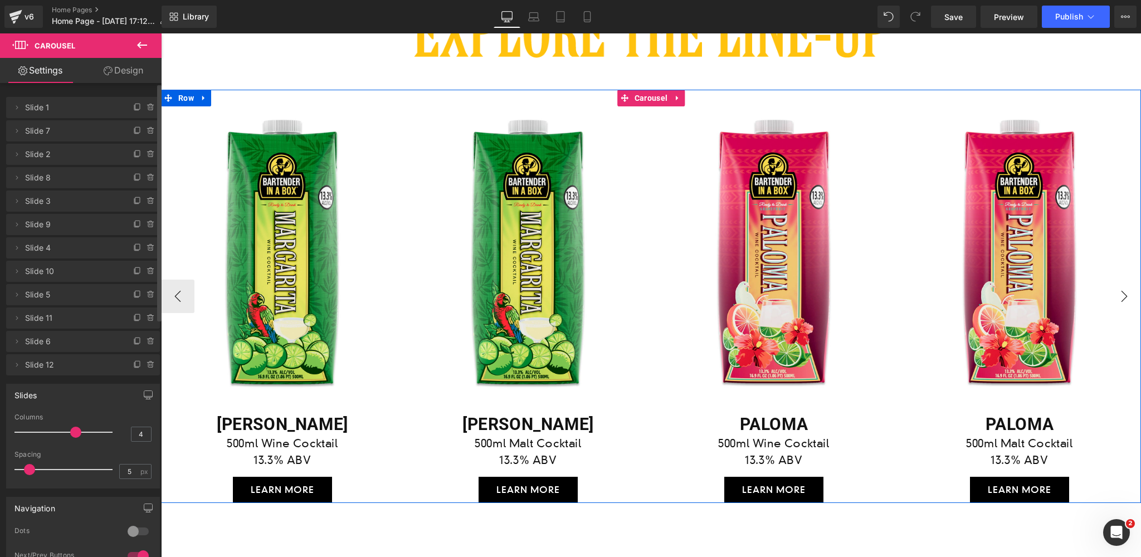
click at [1128, 298] on button "›" at bounding box center [1124, 296] width 33 height 33
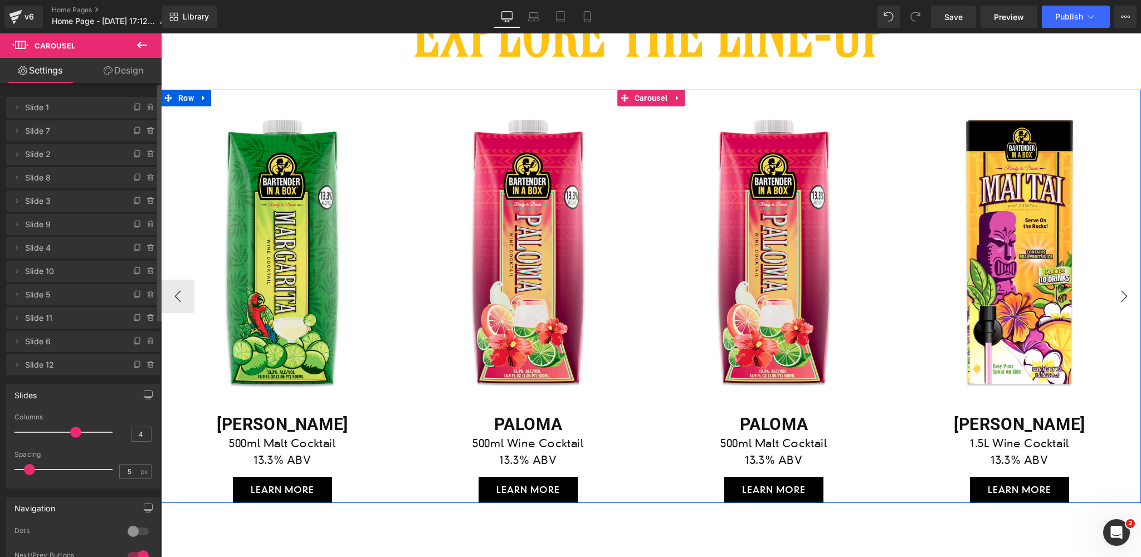
click at [1128, 298] on button "›" at bounding box center [1124, 296] width 33 height 33
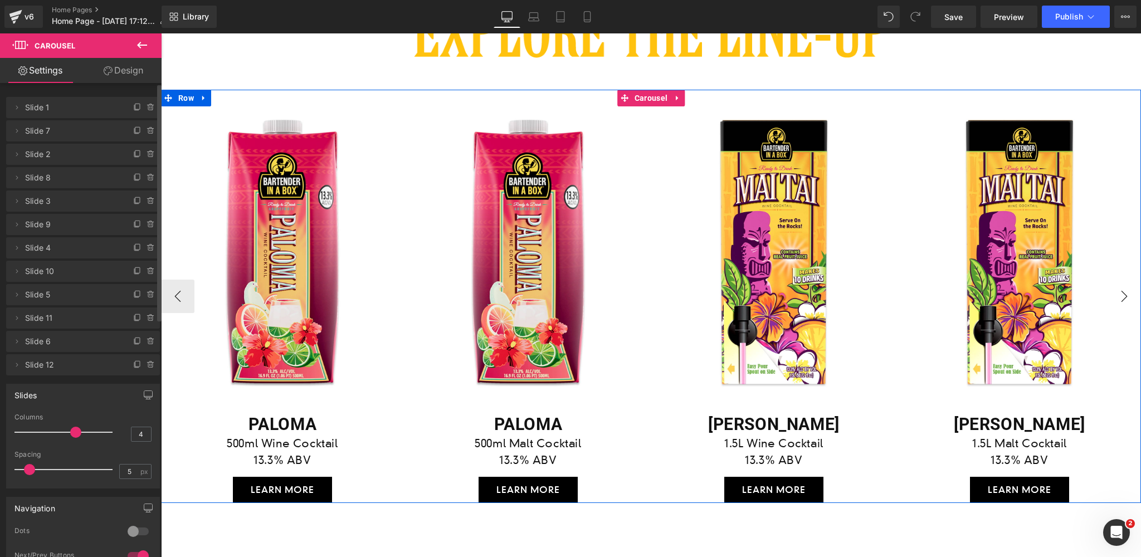
click at [1128, 298] on button "›" at bounding box center [1124, 296] width 33 height 33
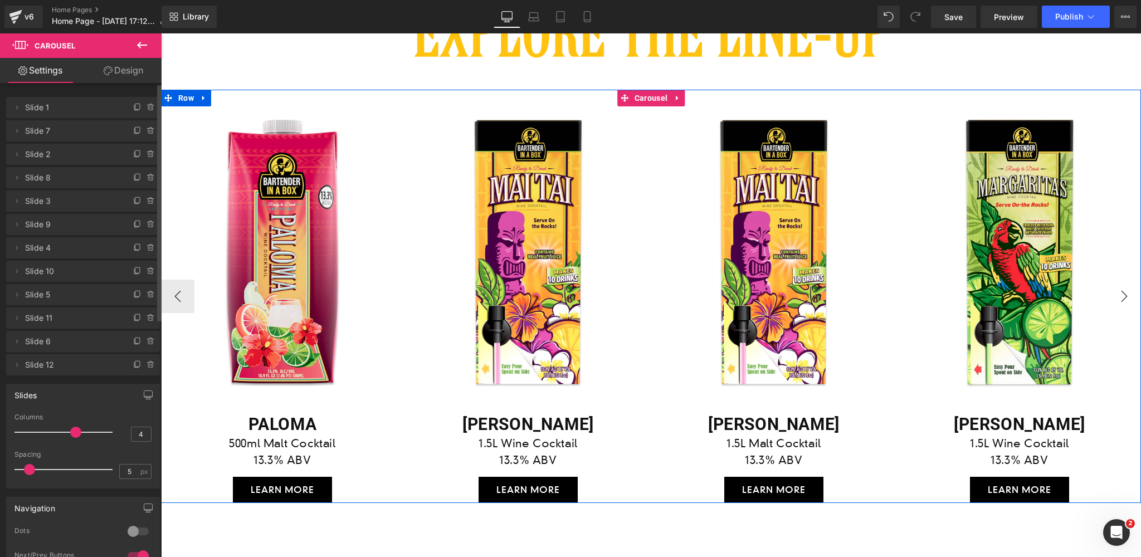
click at [1128, 298] on button "›" at bounding box center [1124, 296] width 33 height 33
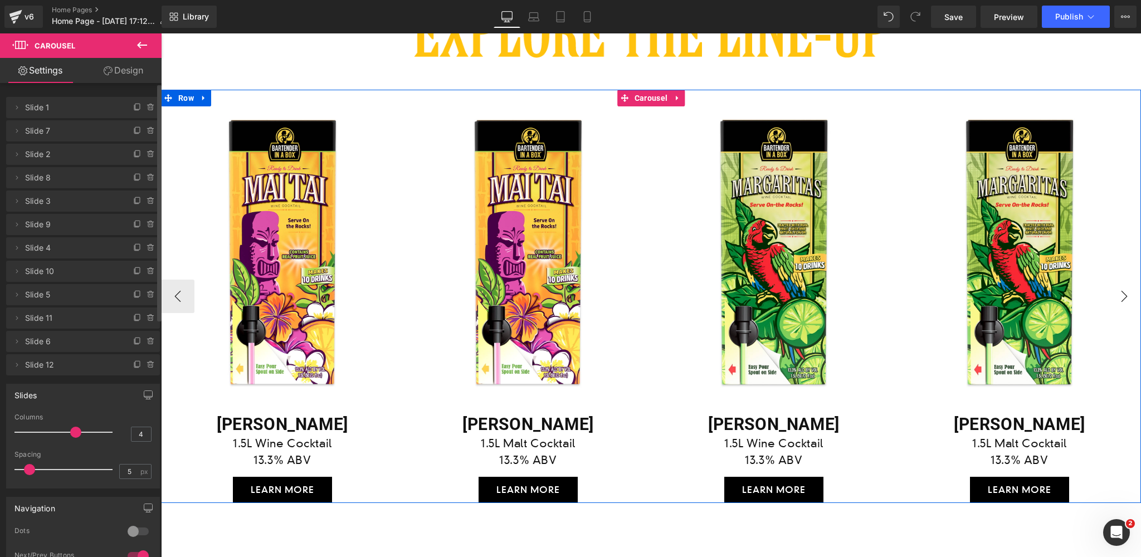
click at [1128, 298] on button "›" at bounding box center [1124, 296] width 33 height 33
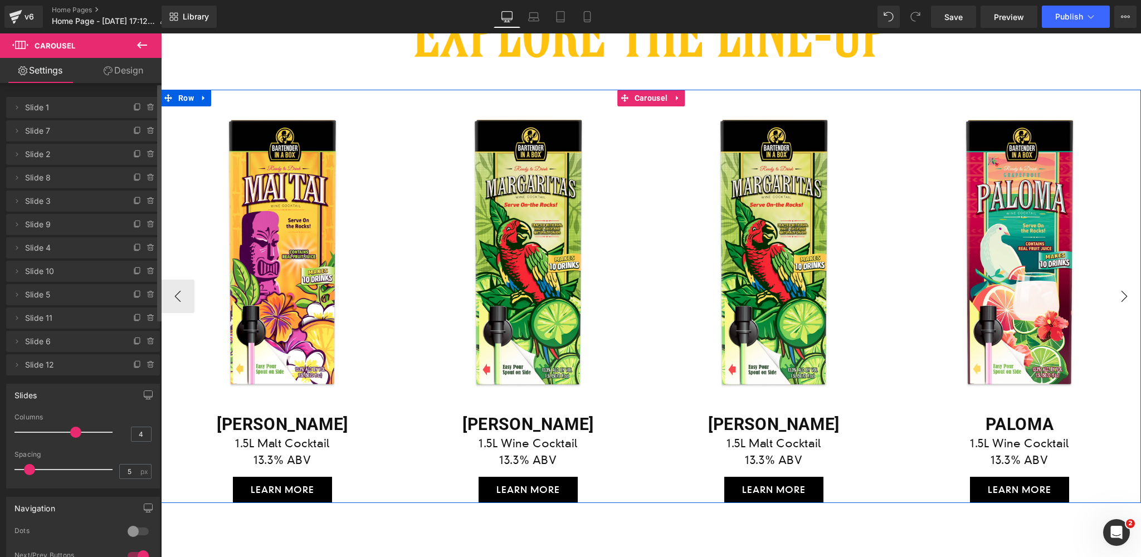
scroll to position [1805, 0]
click at [1128, 298] on button "›" at bounding box center [1124, 296] width 33 height 33
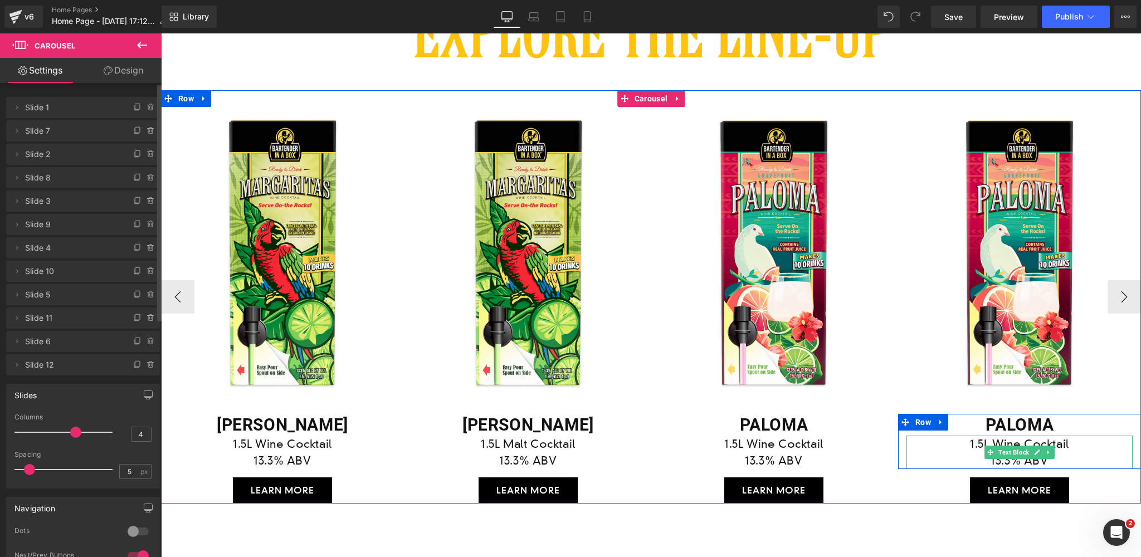
click at [1067, 443] on p "1.5L Wine Cocktail" at bounding box center [1020, 444] width 226 height 17
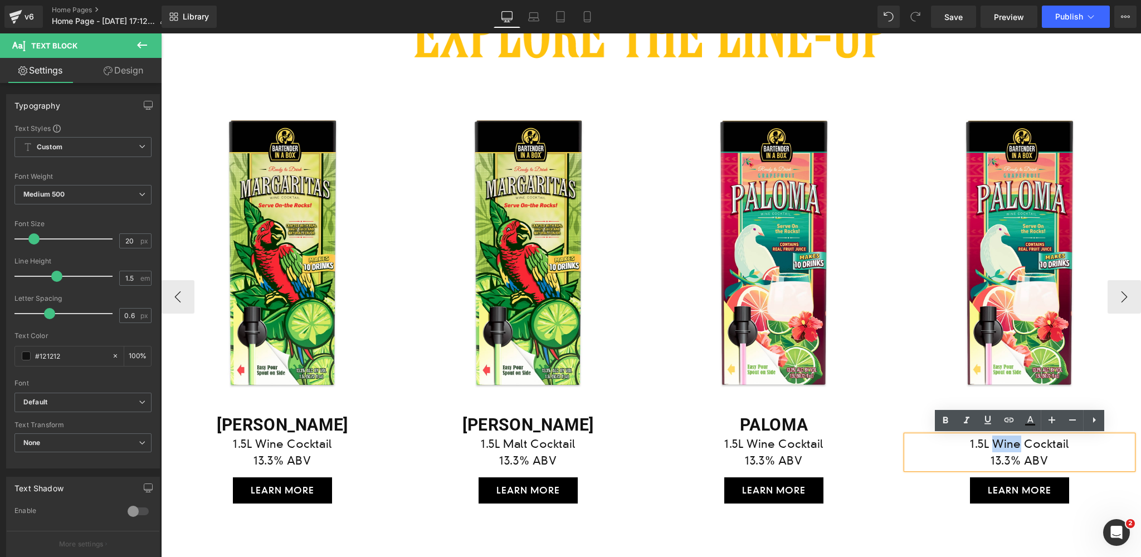
drag, startPoint x: 1024, startPoint y: 443, endPoint x: 1001, endPoint y: 445, distance: 22.9
click at [1001, 445] on p "1.5L Wine Cocktail" at bounding box center [1020, 444] width 226 height 17
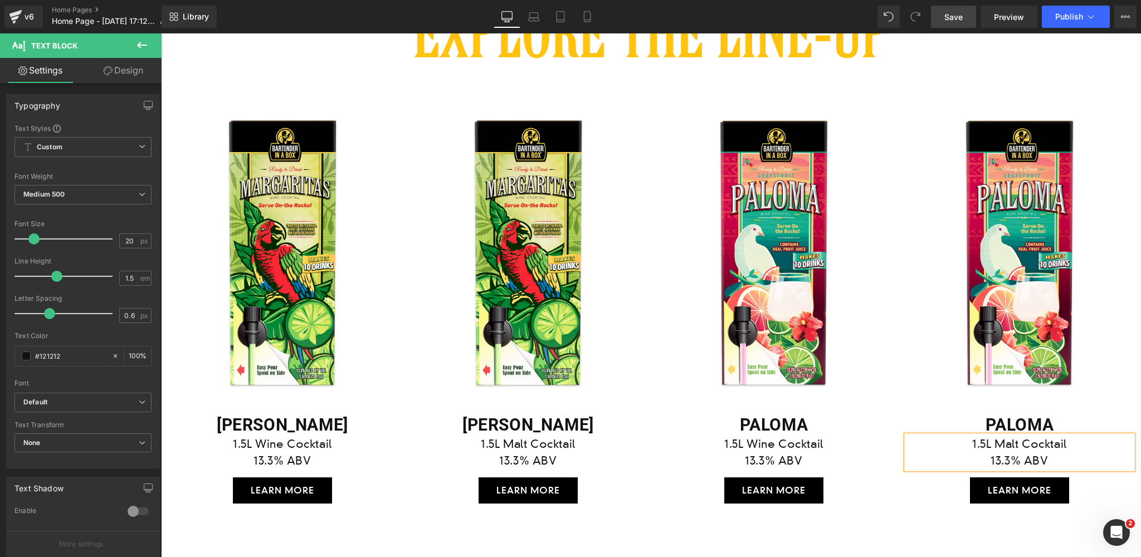
click at [956, 19] on span "Save" at bounding box center [953, 17] width 18 height 12
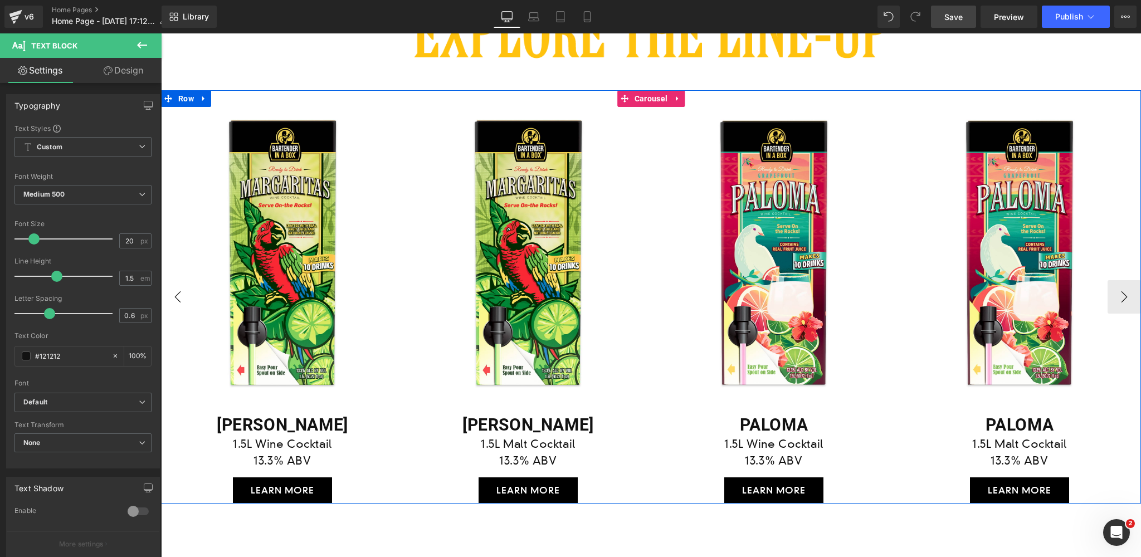
click at [177, 296] on button "‹" at bounding box center [177, 296] width 33 height 33
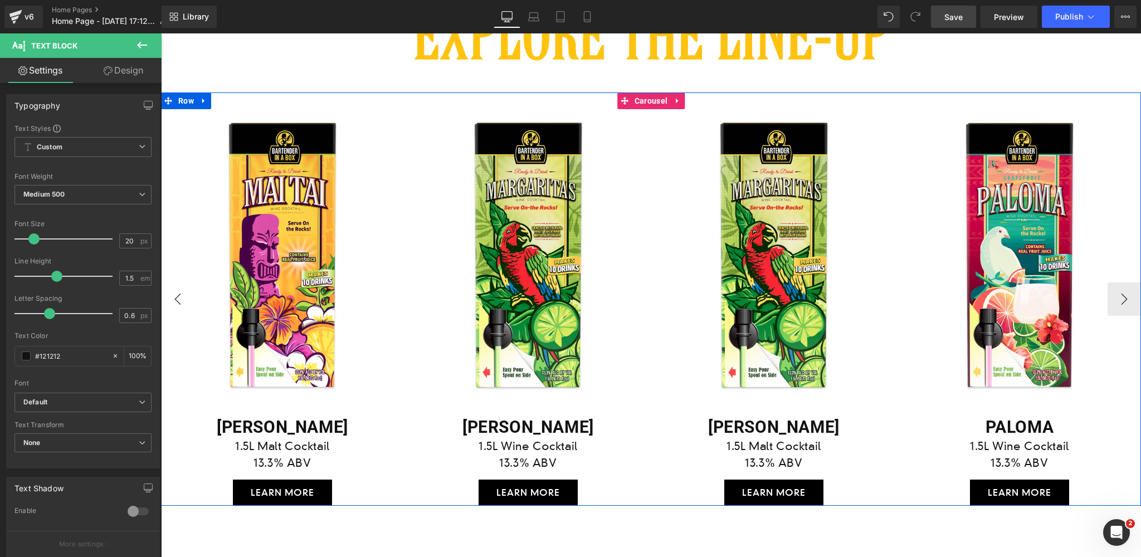
click at [177, 296] on button "‹" at bounding box center [177, 299] width 33 height 33
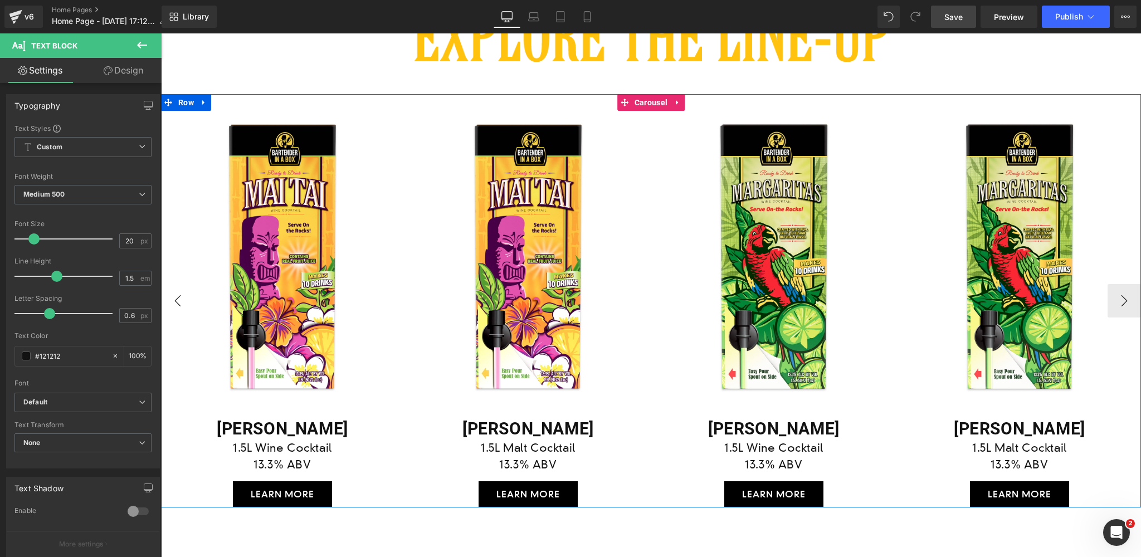
click at [177, 296] on button "‹" at bounding box center [177, 300] width 33 height 33
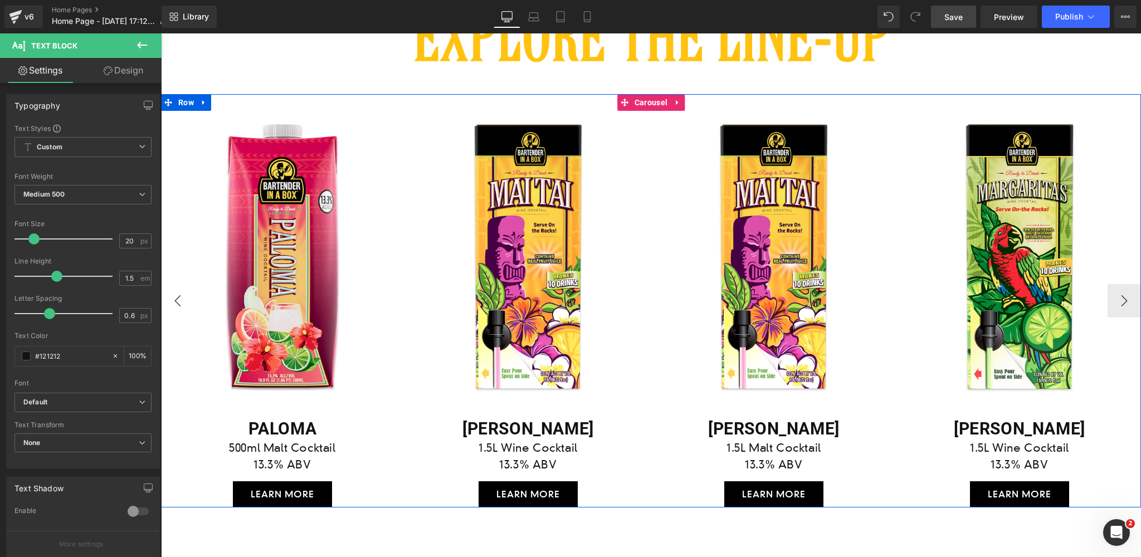
click at [177, 296] on button "‹" at bounding box center [177, 300] width 33 height 33
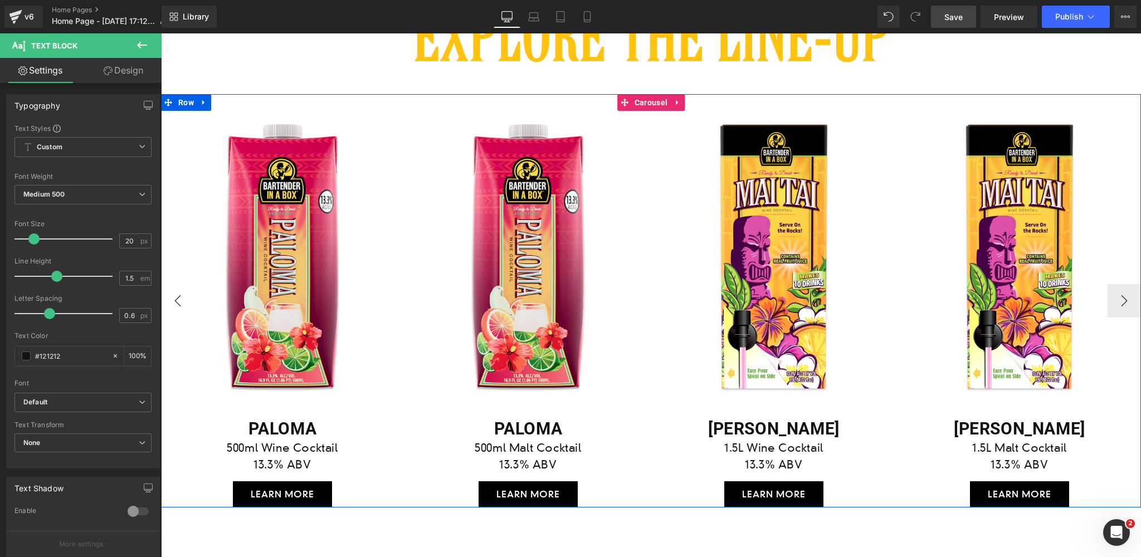
click at [177, 296] on button "‹" at bounding box center [177, 300] width 33 height 33
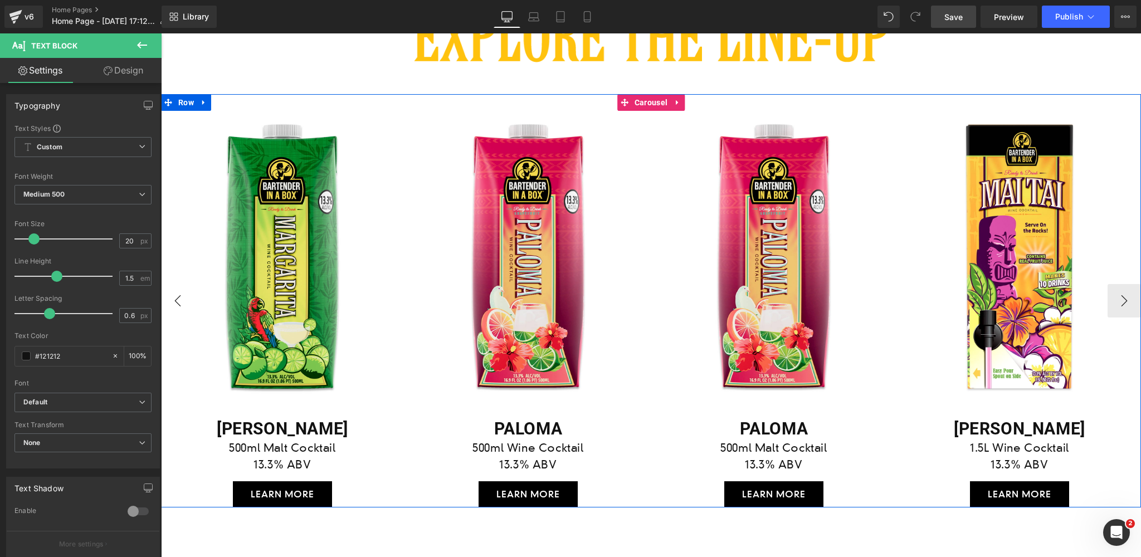
click at [177, 296] on button "‹" at bounding box center [177, 300] width 33 height 33
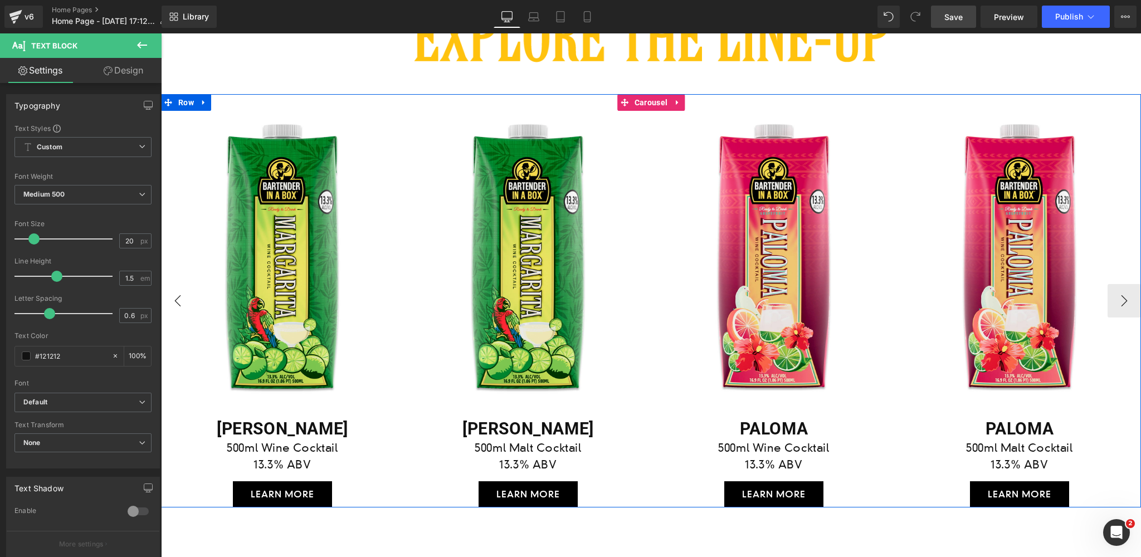
click at [177, 296] on button "‹" at bounding box center [177, 300] width 33 height 33
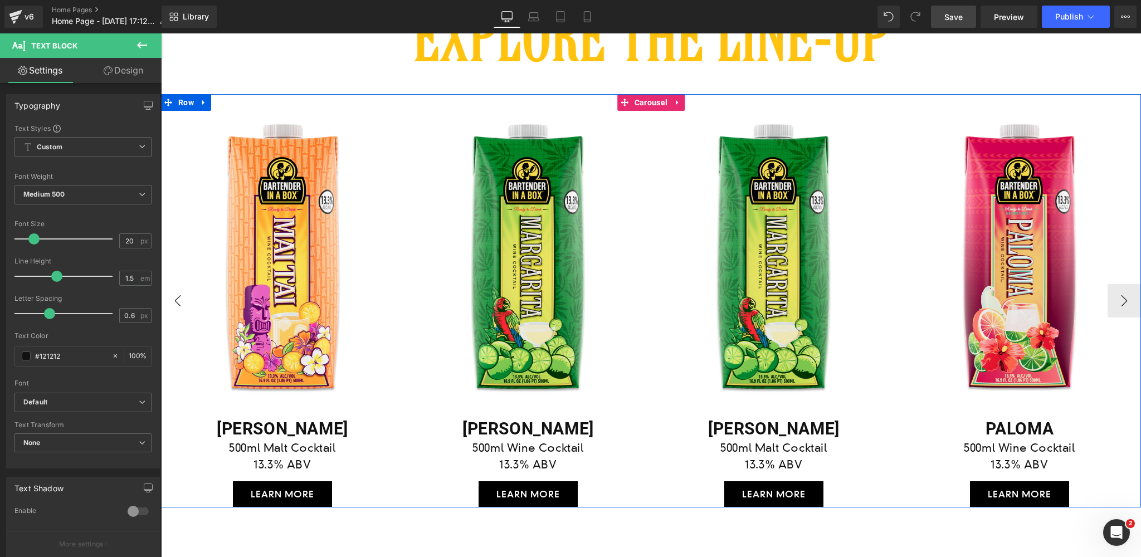
click at [177, 296] on button "‹" at bounding box center [177, 300] width 33 height 33
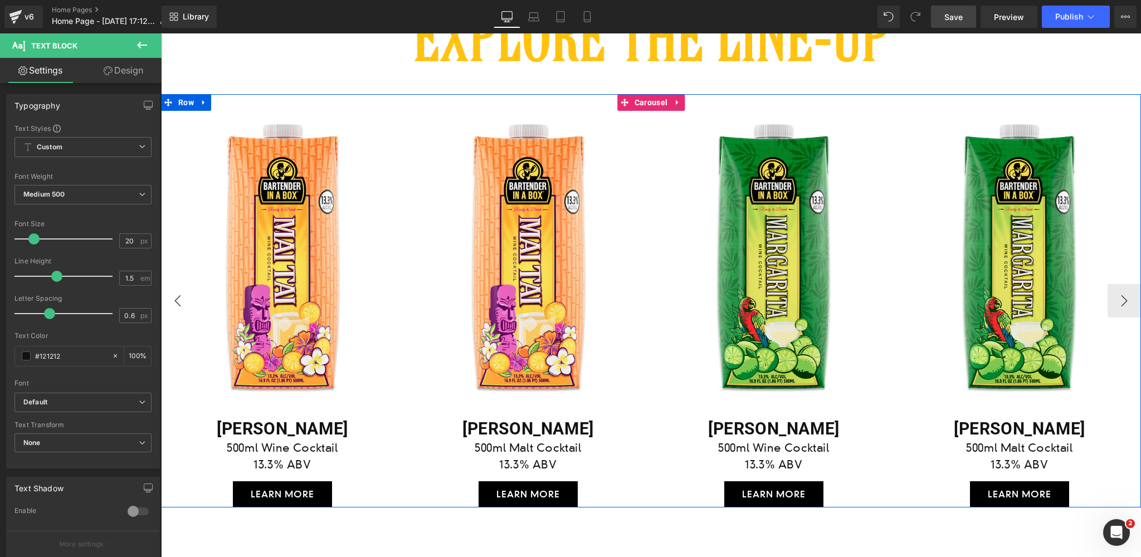
click at [177, 296] on button "‹" at bounding box center [177, 300] width 33 height 33
click at [527, 256] on span "Image" at bounding box center [528, 256] width 23 height 13
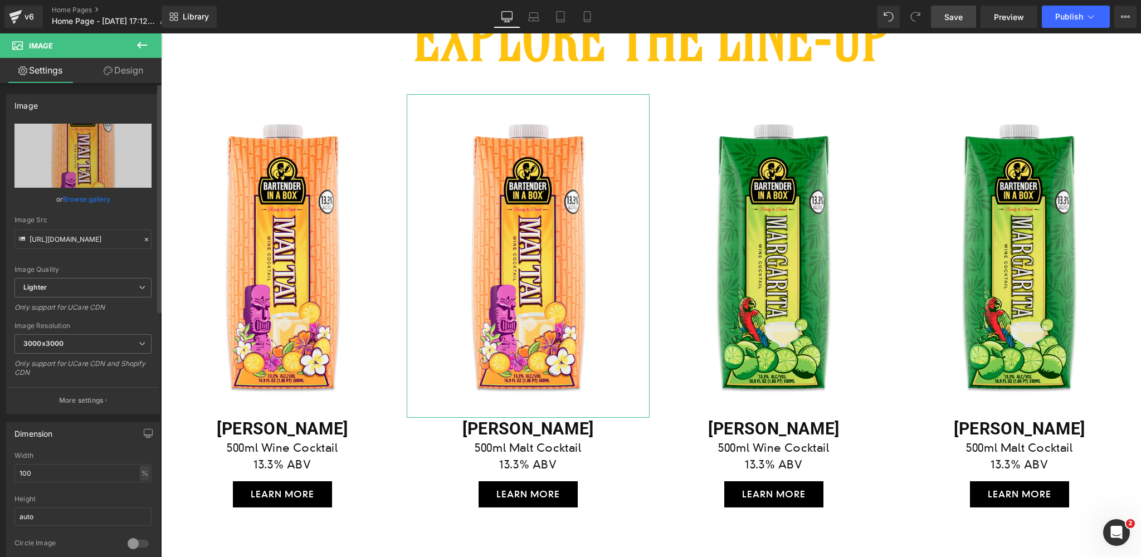
click at [70, 200] on link "Browse gallery" at bounding box center [86, 199] width 47 height 20
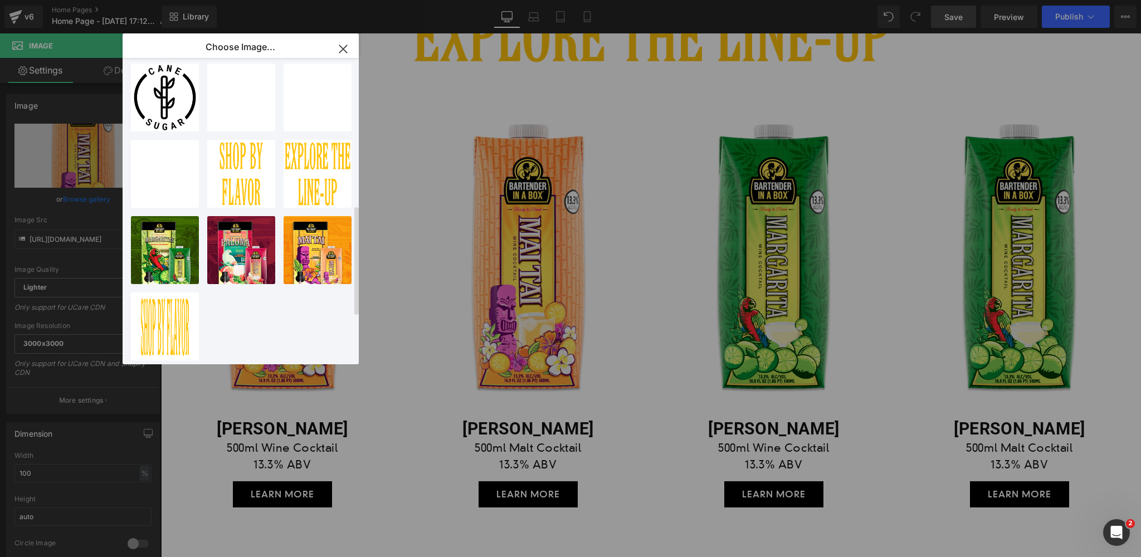
scroll to position [0, 0]
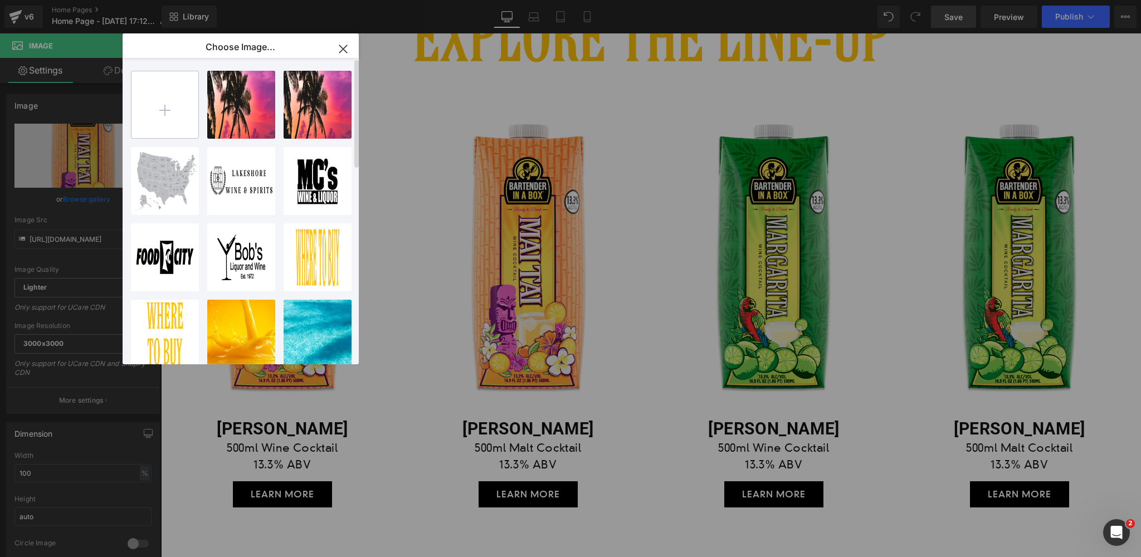
click at [167, 113] on input "file" at bounding box center [165, 104] width 67 height 67
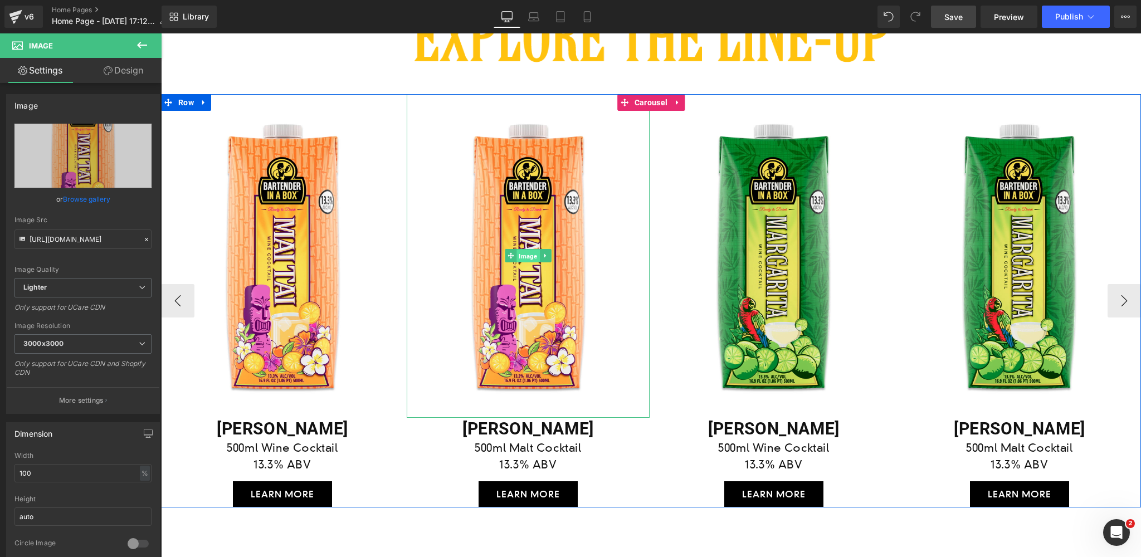
click at [531, 259] on span "Image" at bounding box center [528, 256] width 23 height 13
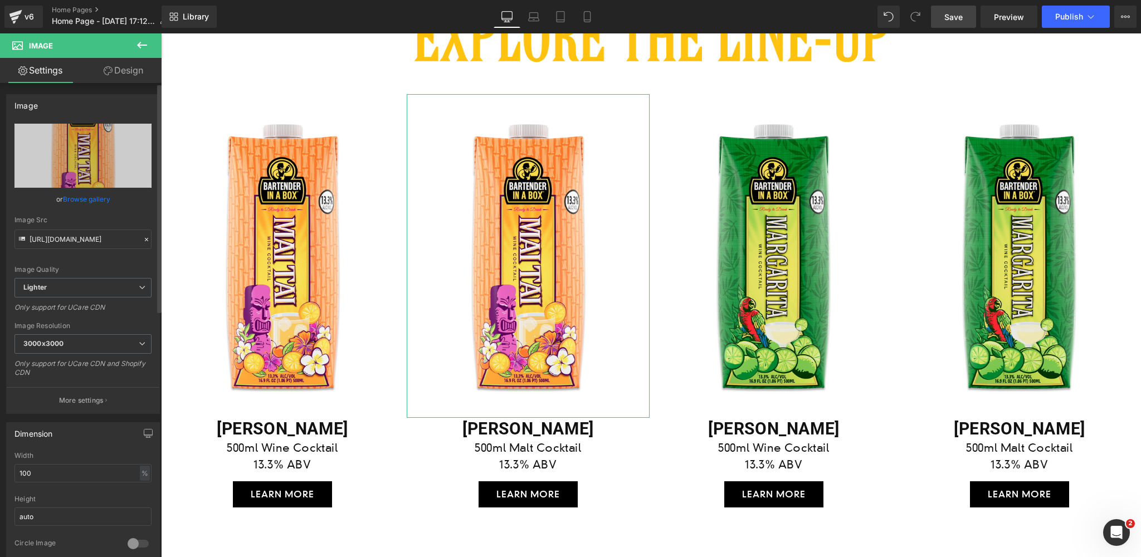
click at [86, 201] on link "Browse gallery" at bounding box center [86, 199] width 47 height 20
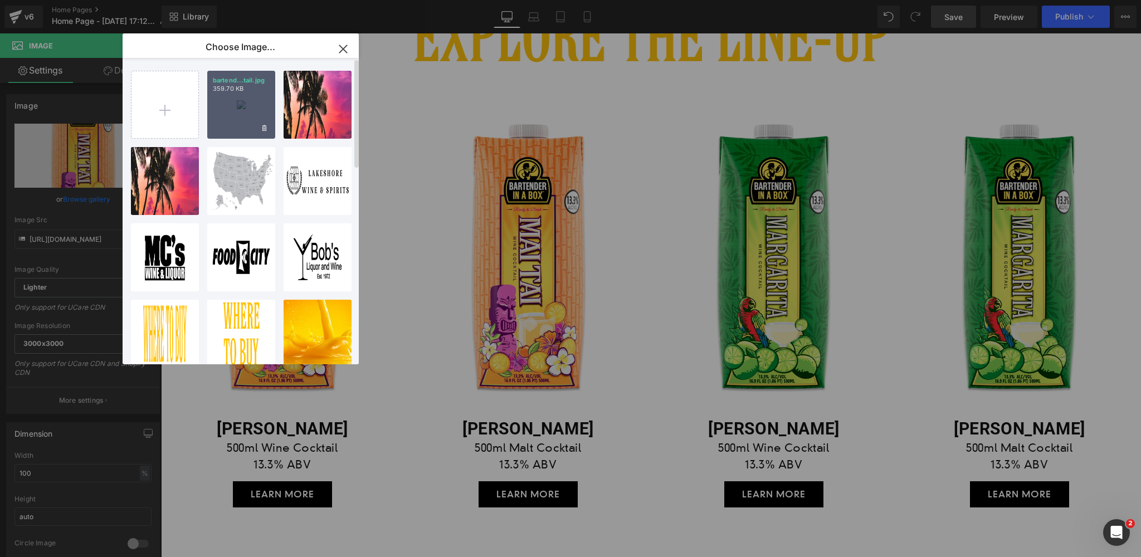
click at [242, 110] on div "bartend...tail.jpg 359.70 KB" at bounding box center [241, 105] width 68 height 68
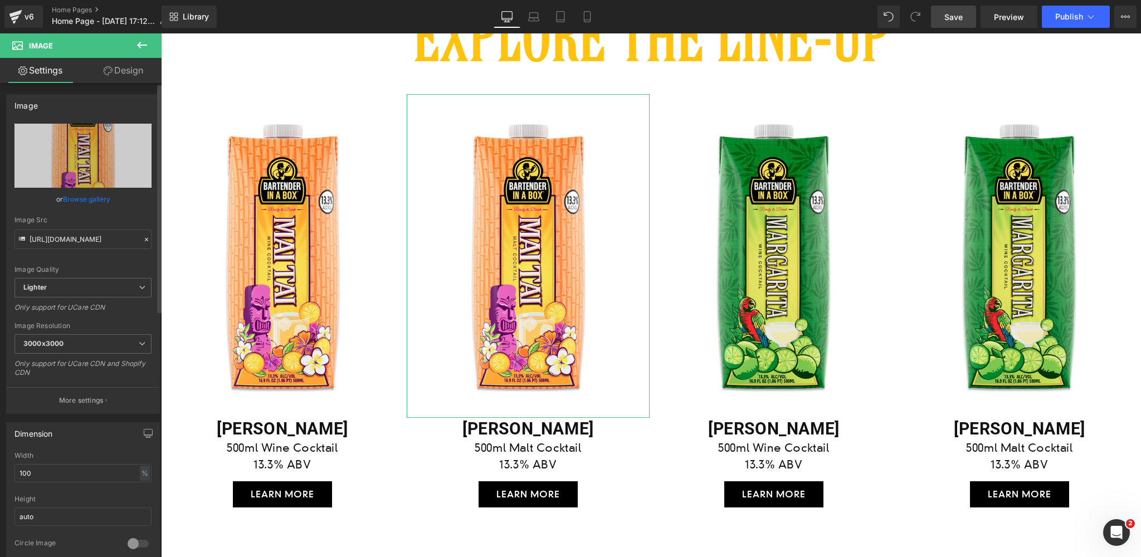
click at [89, 201] on link "Browse gallery" at bounding box center [86, 199] width 47 height 20
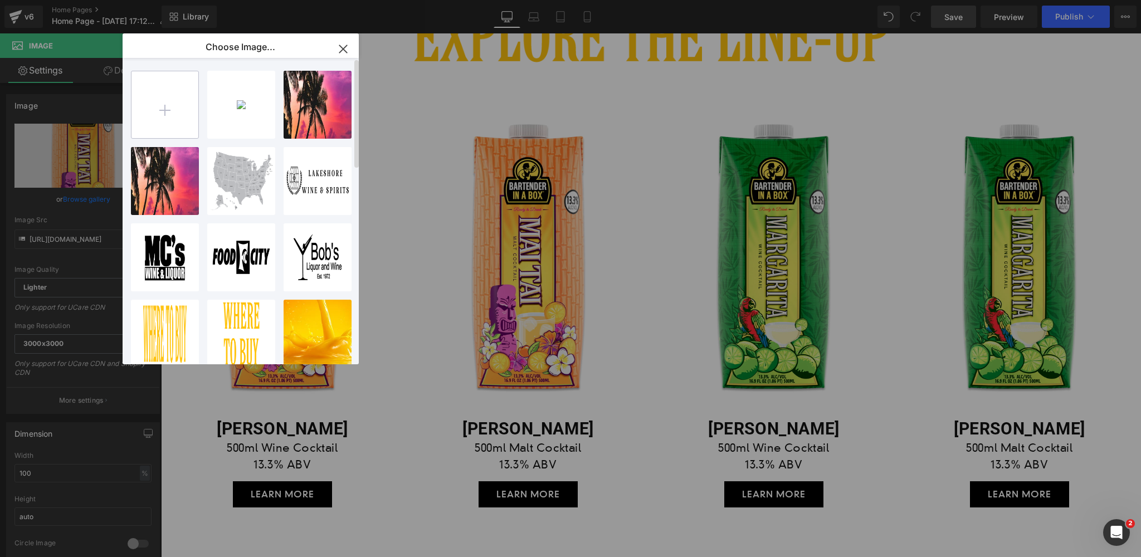
click at [164, 111] on input "file" at bounding box center [165, 104] width 67 height 67
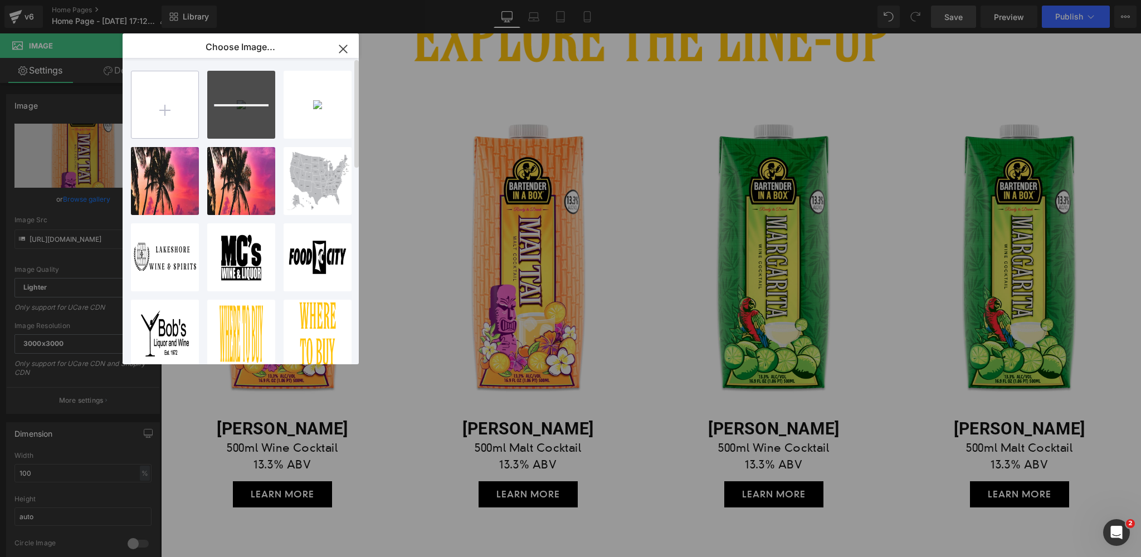
click at [162, 110] on input "file" at bounding box center [165, 104] width 67 height 67
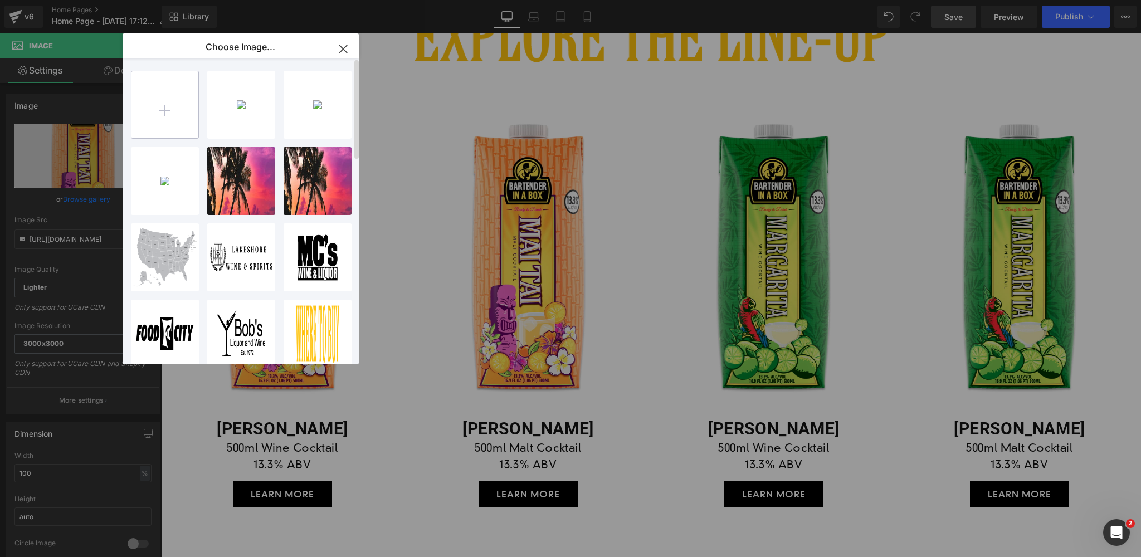
click at [164, 113] on input "file" at bounding box center [165, 104] width 67 height 67
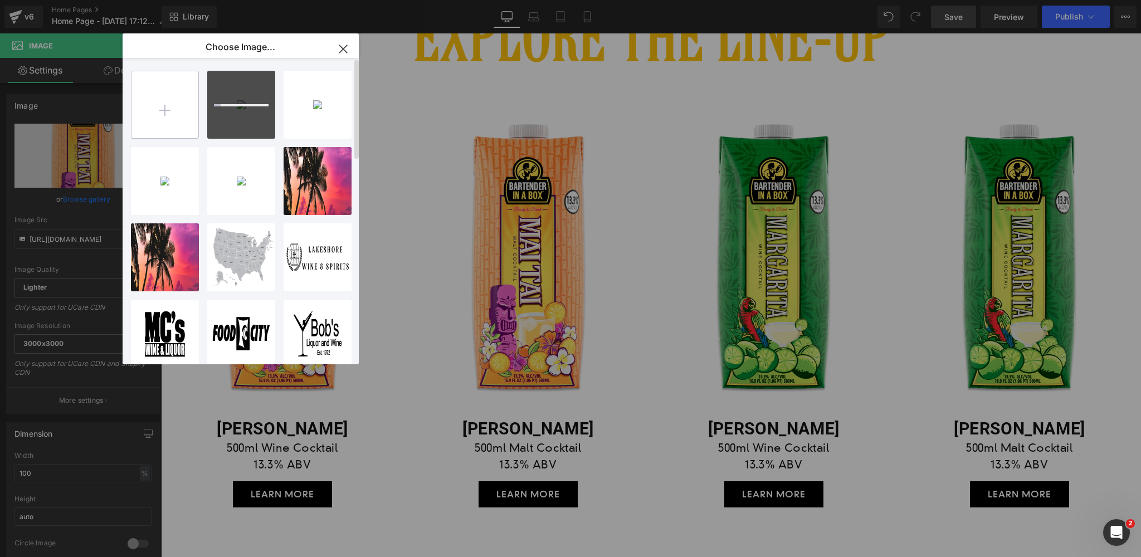
click at [159, 109] on input "file" at bounding box center [165, 104] width 67 height 67
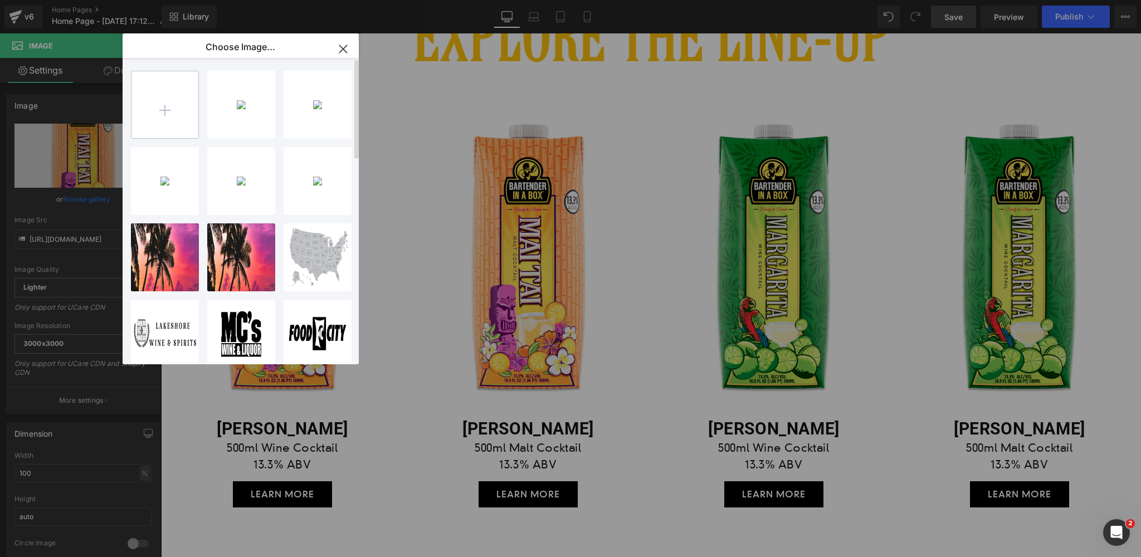
click at [164, 109] on input "file" at bounding box center [165, 104] width 67 height 67
type input "C:\fakepath\bartender-in-a-box-paloma-malt-cocktail.jpg"
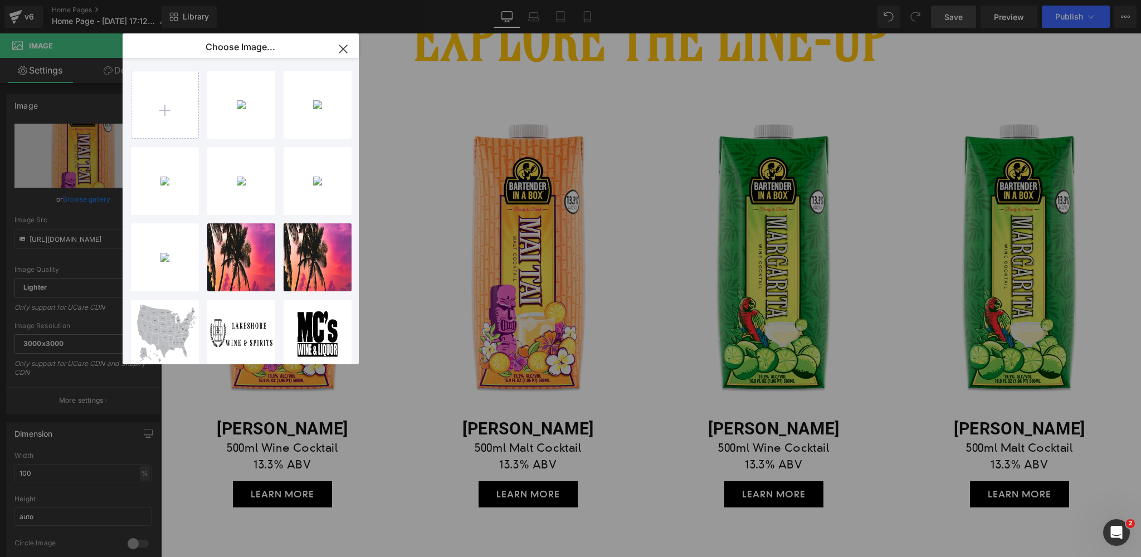
click at [343, 49] on icon "button" at bounding box center [342, 48] width 7 height 7
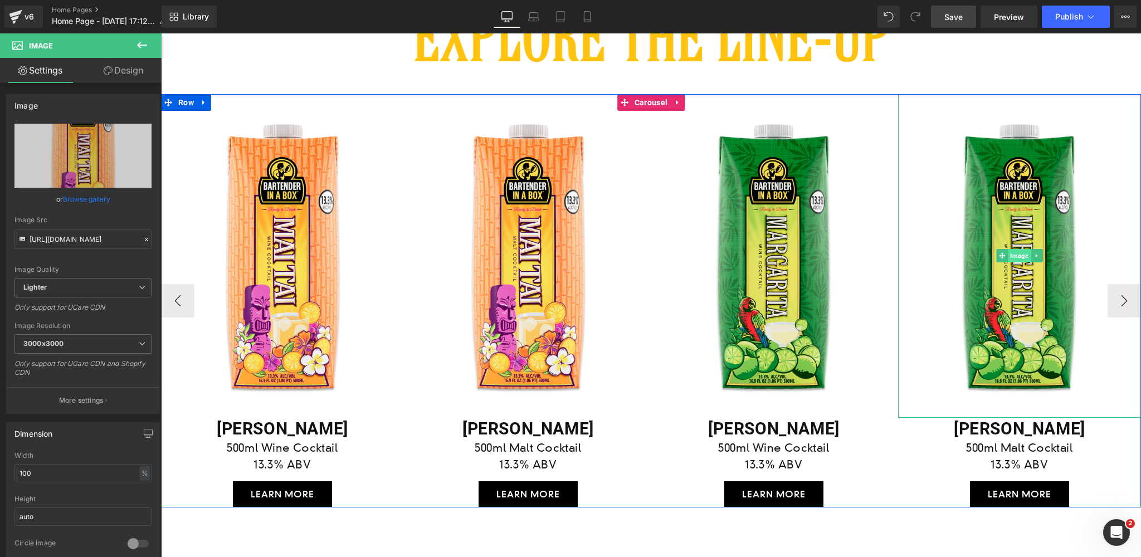
click at [1020, 255] on span "Image" at bounding box center [1019, 255] width 23 height 13
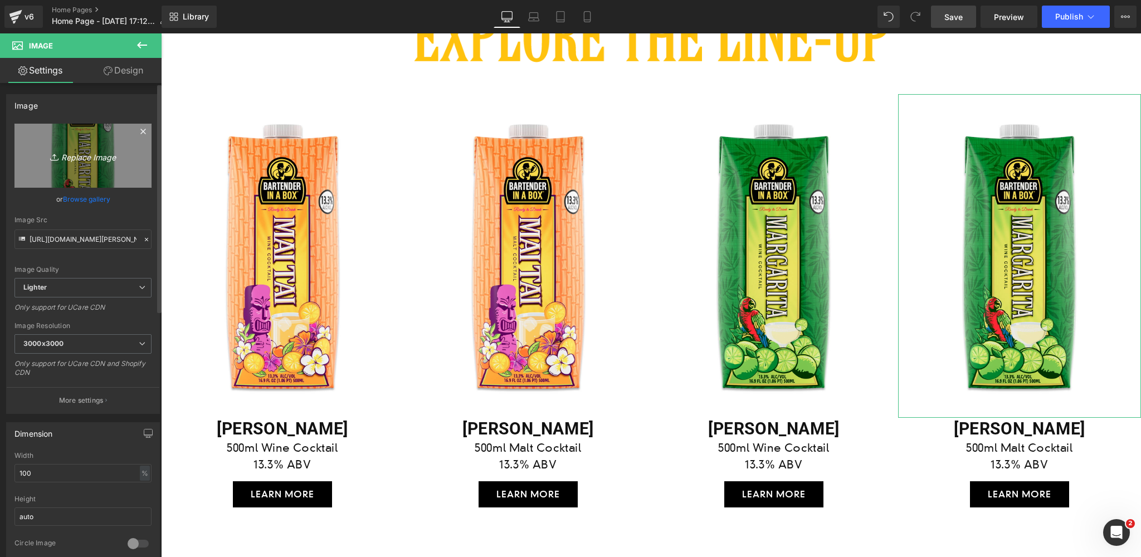
click at [84, 159] on icon "Replace Image" at bounding box center [82, 156] width 89 height 14
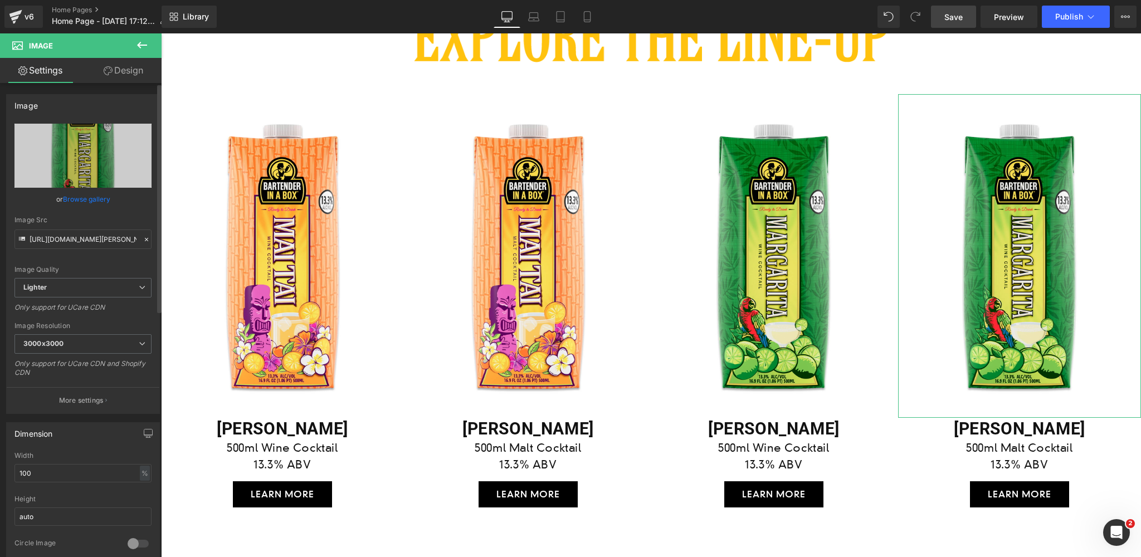
click at [87, 202] on link "Browse gallery" at bounding box center [86, 199] width 47 height 20
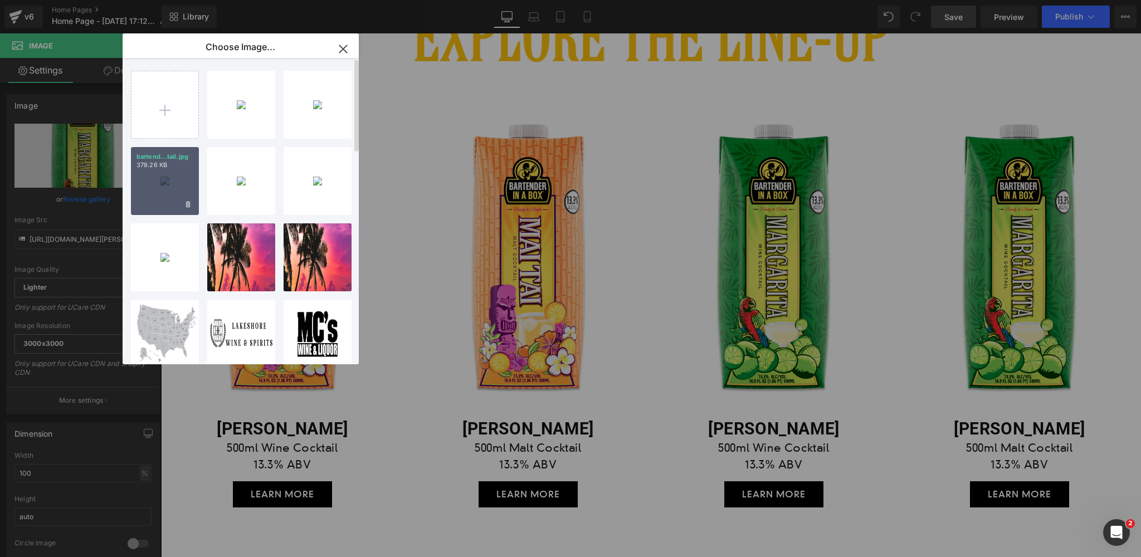
click at [165, 182] on div "bartend...tail.jpg 378.26 KB" at bounding box center [165, 181] width 68 height 68
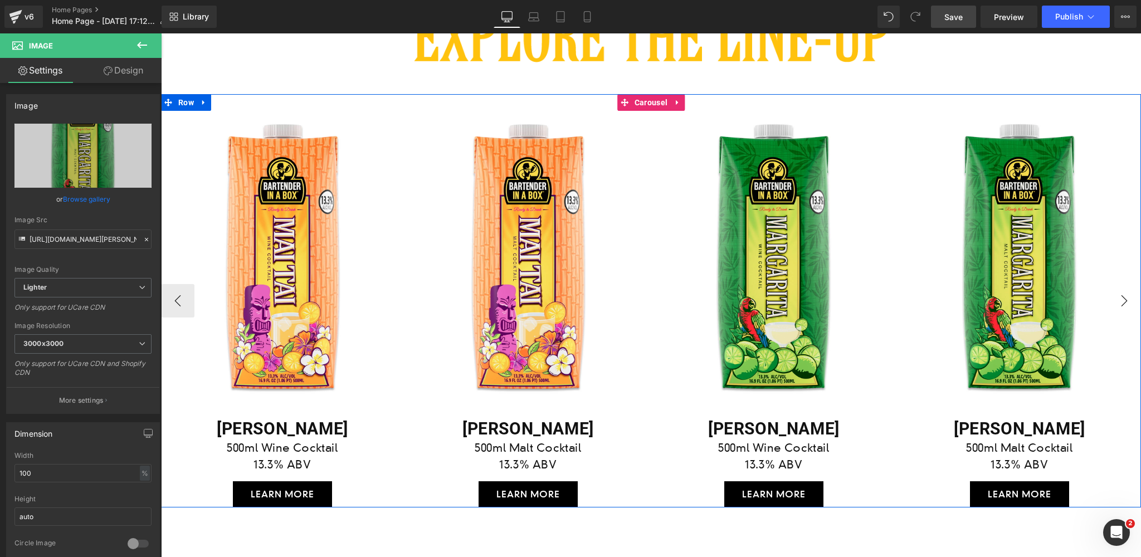
click at [1126, 297] on button "›" at bounding box center [1124, 300] width 33 height 33
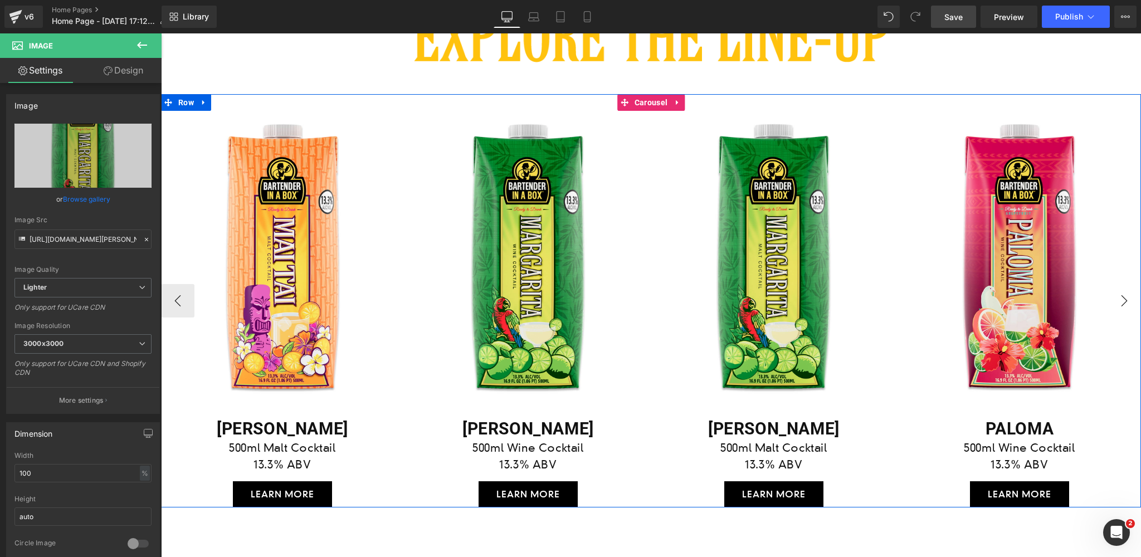
click at [1126, 297] on button "›" at bounding box center [1124, 300] width 33 height 33
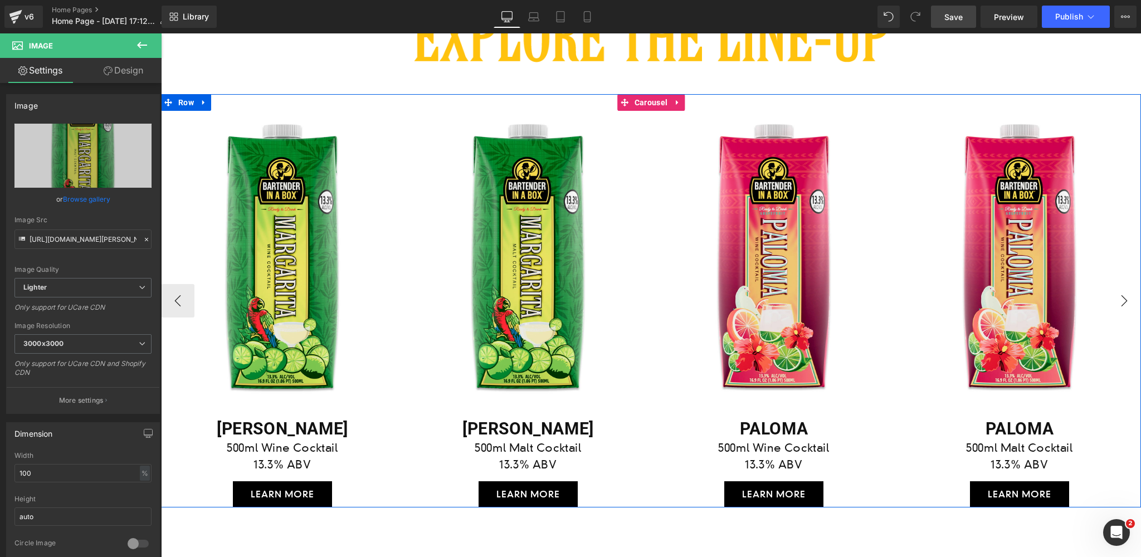
click at [1126, 297] on button "›" at bounding box center [1124, 300] width 33 height 33
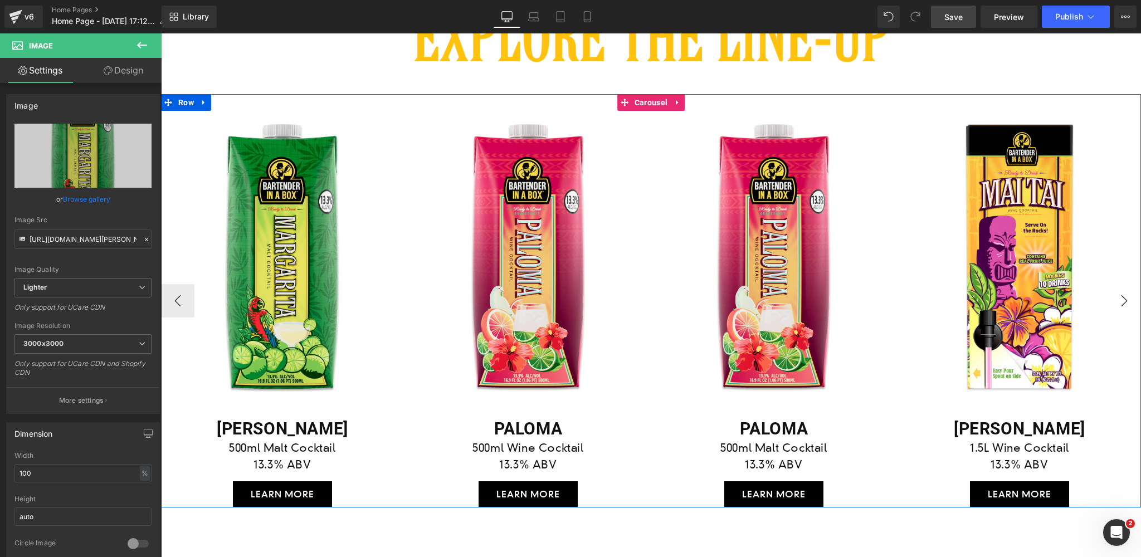
click at [1126, 297] on button "›" at bounding box center [1124, 300] width 33 height 33
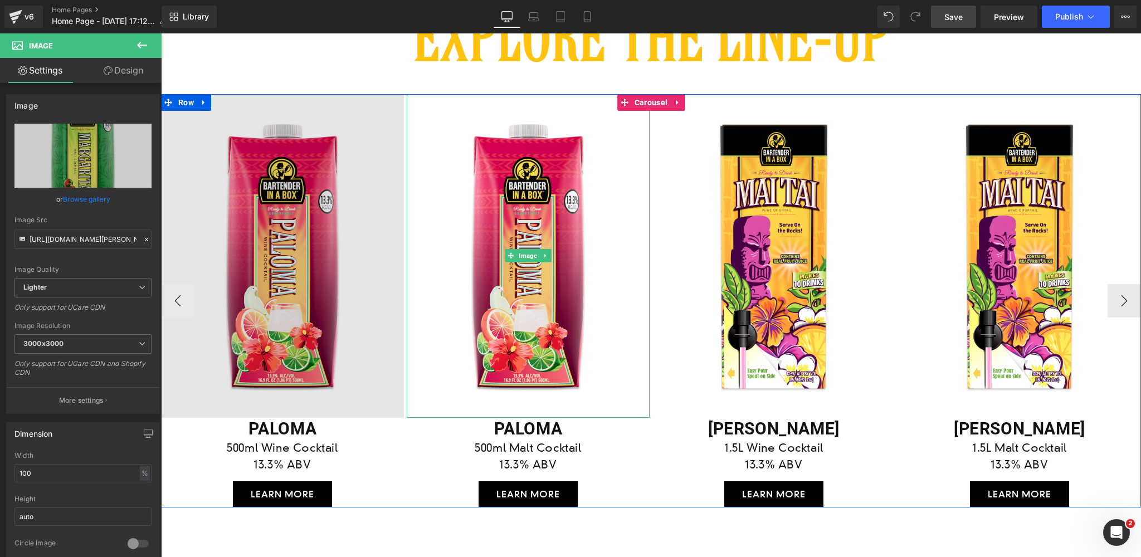
drag, startPoint x: 528, startPoint y: 256, endPoint x: 279, endPoint y: 213, distance: 252.8
click at [528, 256] on span "Image" at bounding box center [528, 255] width 23 height 13
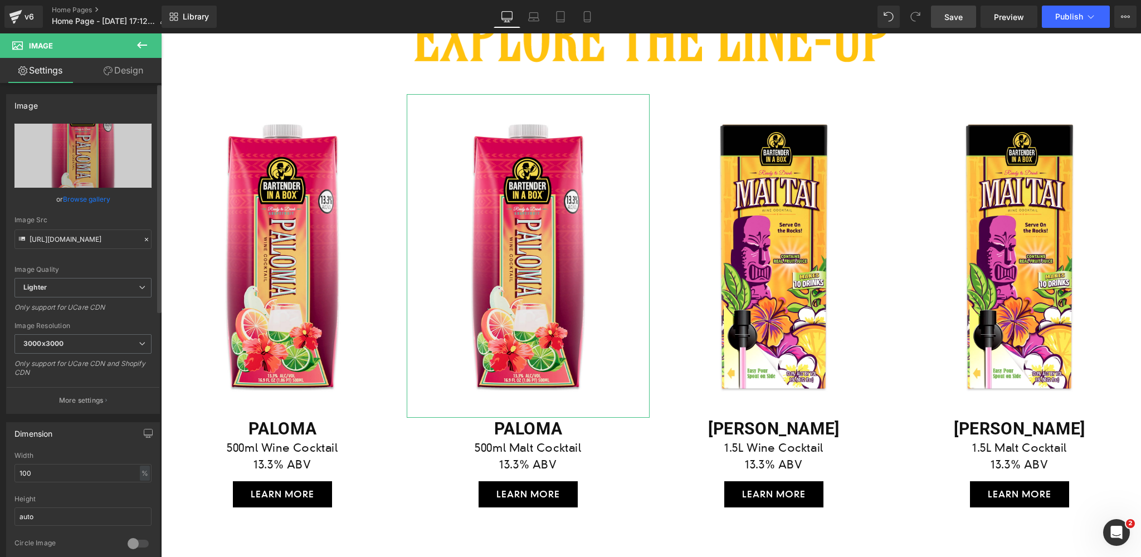
click at [92, 199] on link "Browse gallery" at bounding box center [86, 199] width 47 height 20
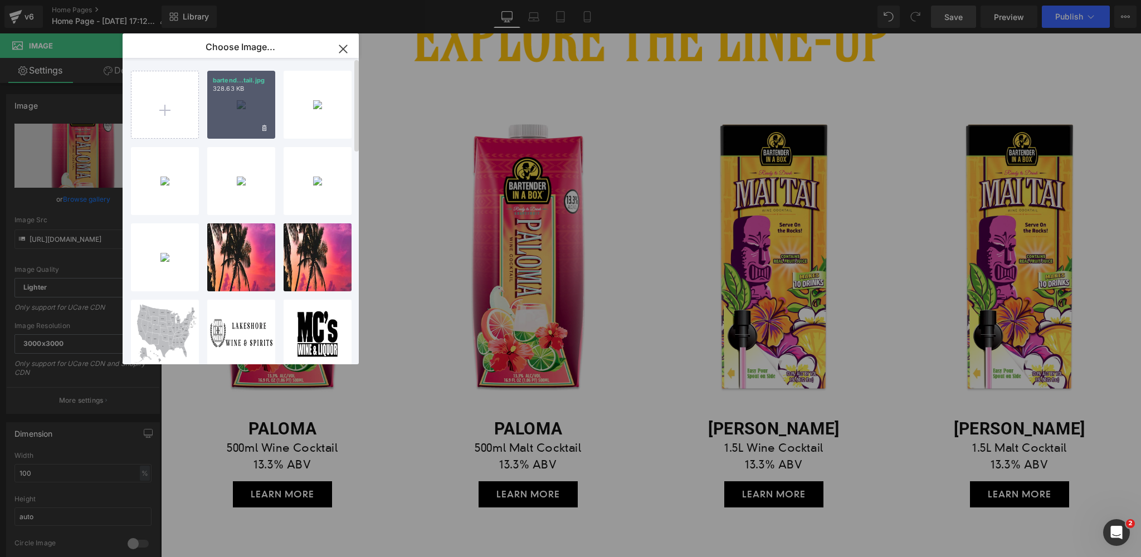
click at [237, 109] on div "bartend...tail.jpg 328.63 KB" at bounding box center [241, 105] width 68 height 68
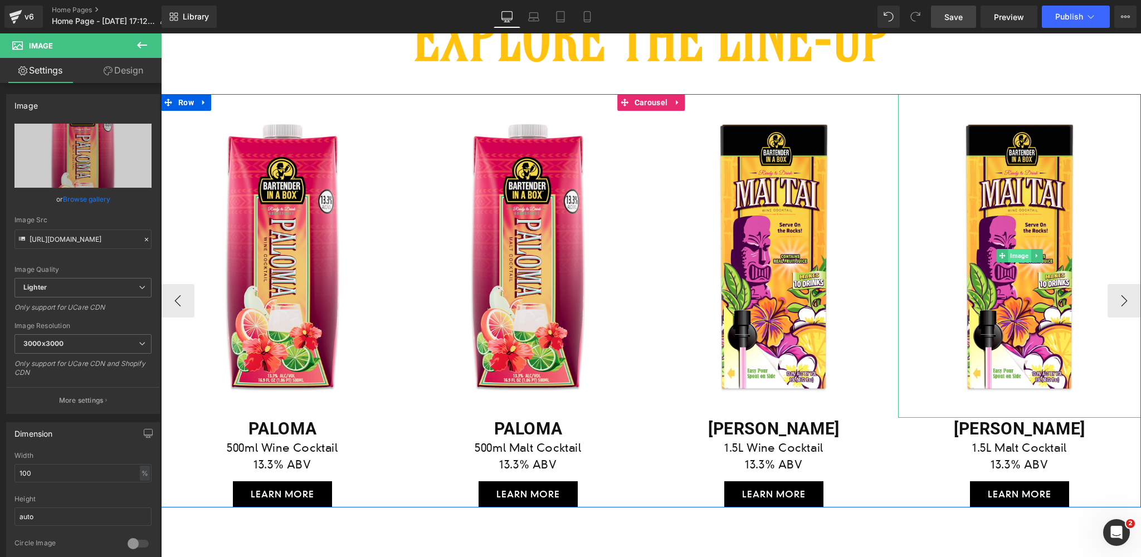
click at [1023, 259] on span "Image" at bounding box center [1019, 255] width 23 height 13
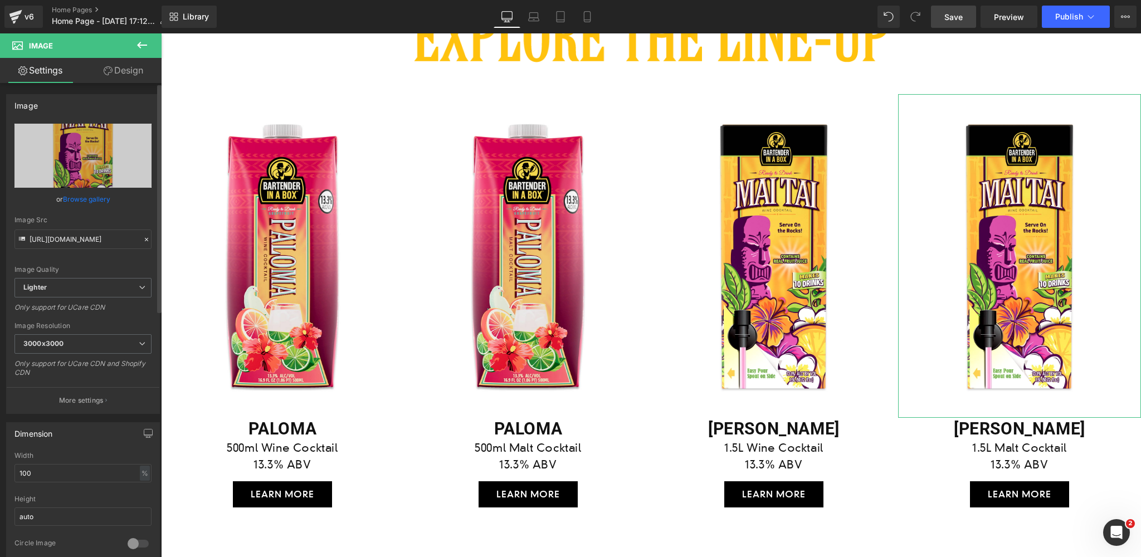
click at [93, 202] on link "Browse gallery" at bounding box center [86, 199] width 47 height 20
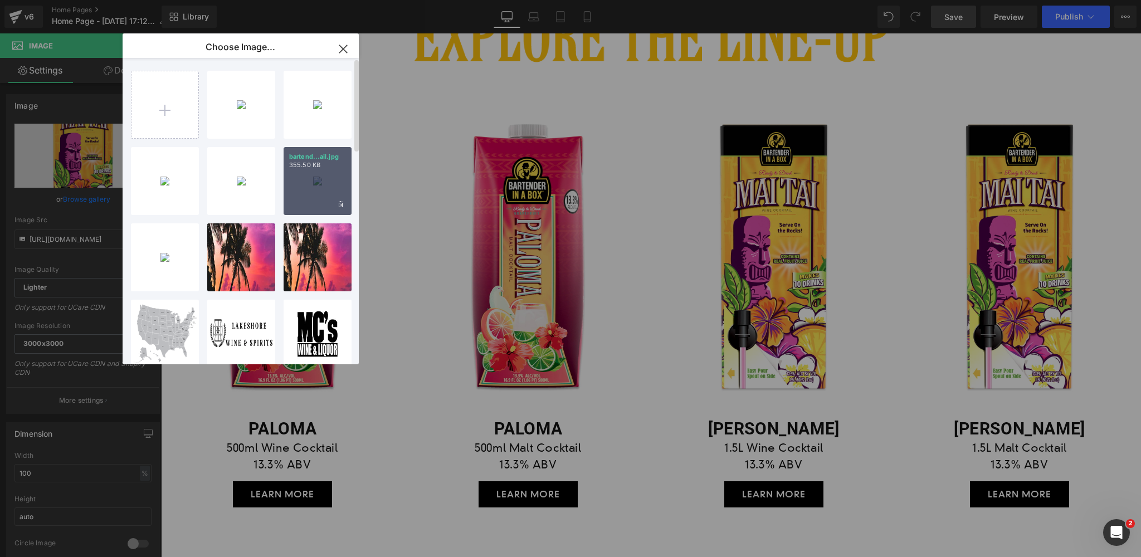
click at [317, 187] on div "bartend...ail.jpg 355.50 KB" at bounding box center [318, 181] width 68 height 68
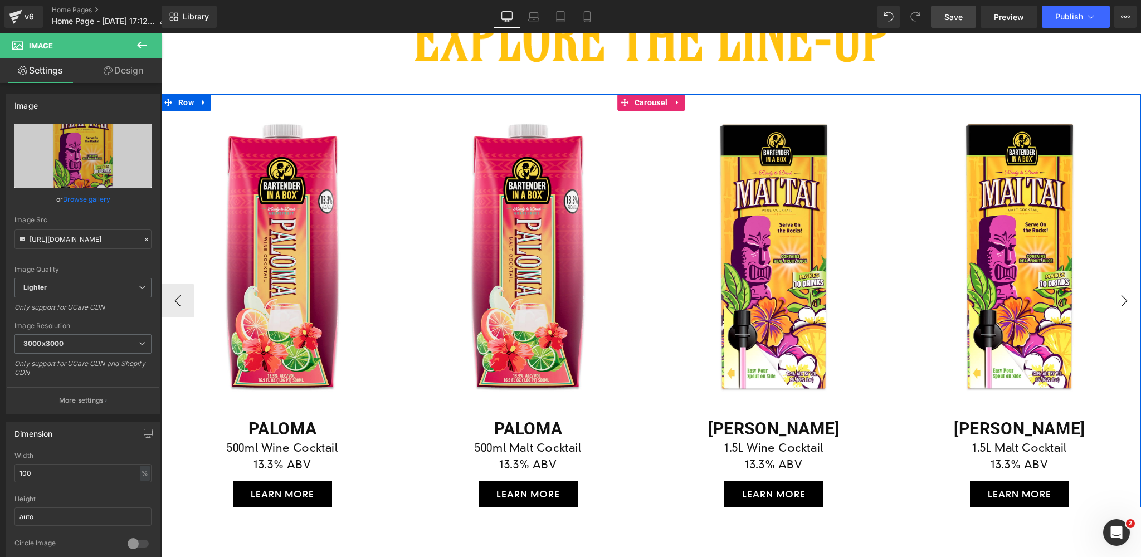
click at [1123, 297] on button "›" at bounding box center [1124, 300] width 33 height 33
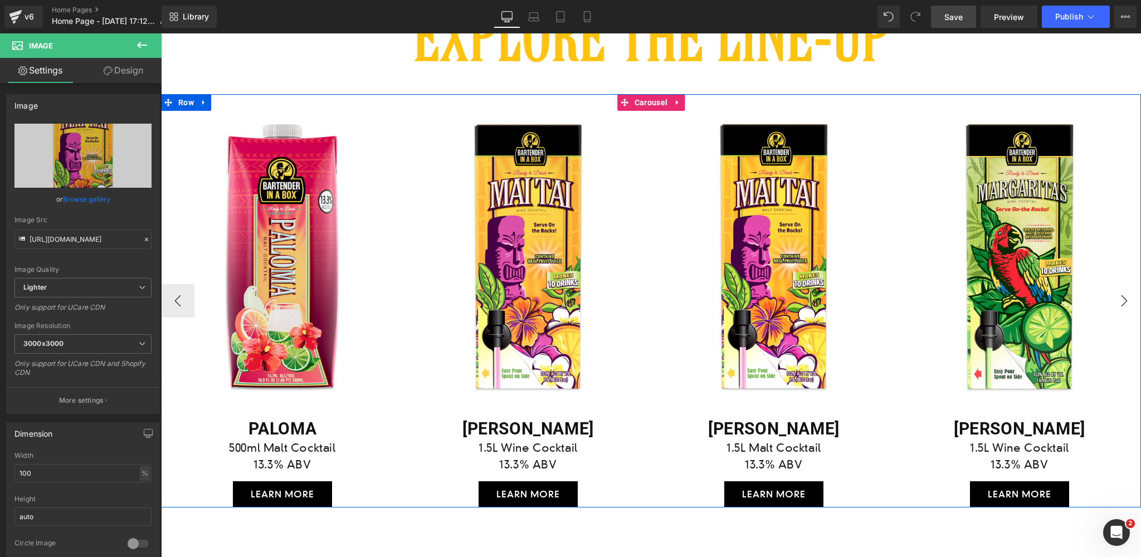
click at [1124, 297] on button "›" at bounding box center [1124, 300] width 33 height 33
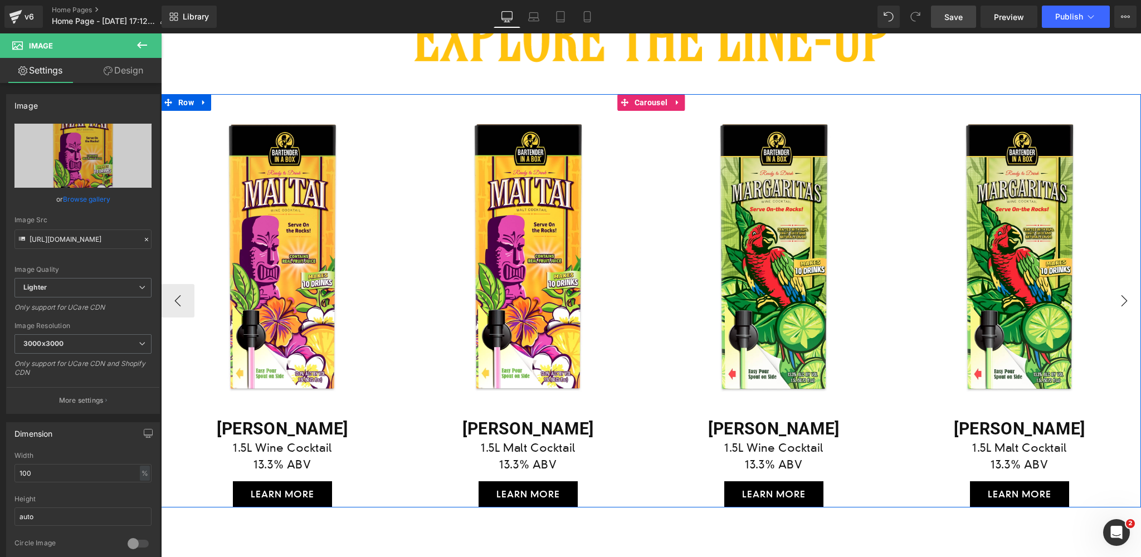
click at [1124, 297] on button "›" at bounding box center [1124, 300] width 33 height 33
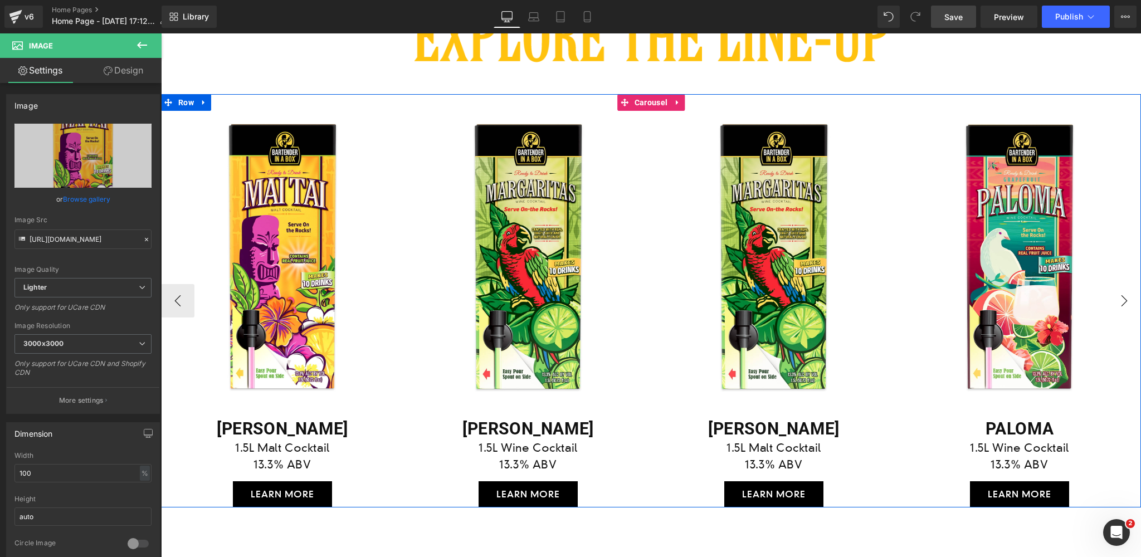
click at [1124, 297] on button "›" at bounding box center [1124, 300] width 33 height 33
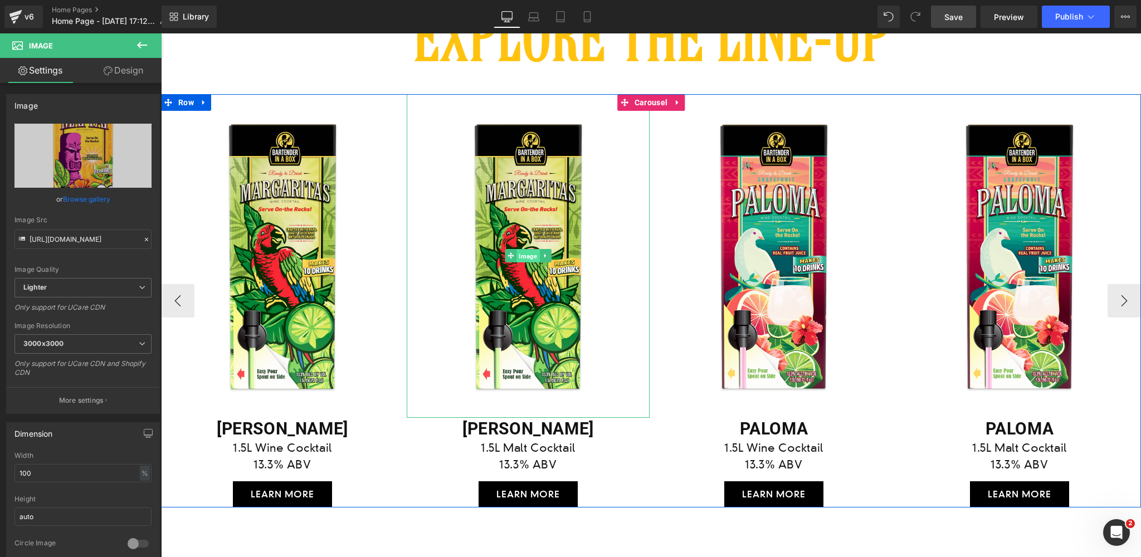
click at [525, 256] on span "Image" at bounding box center [528, 256] width 23 height 13
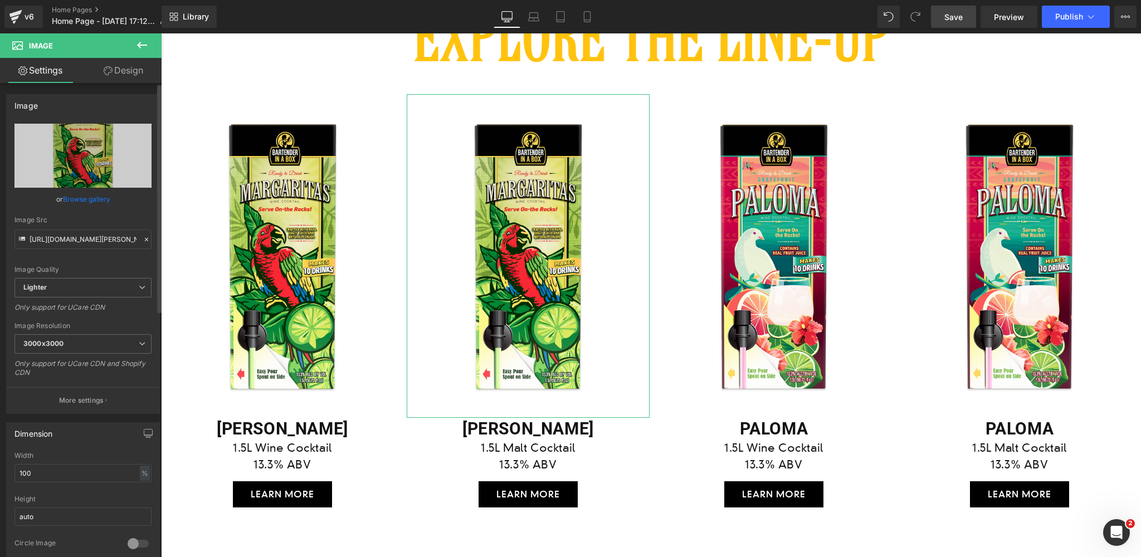
click at [84, 202] on link "Browse gallery" at bounding box center [86, 199] width 47 height 20
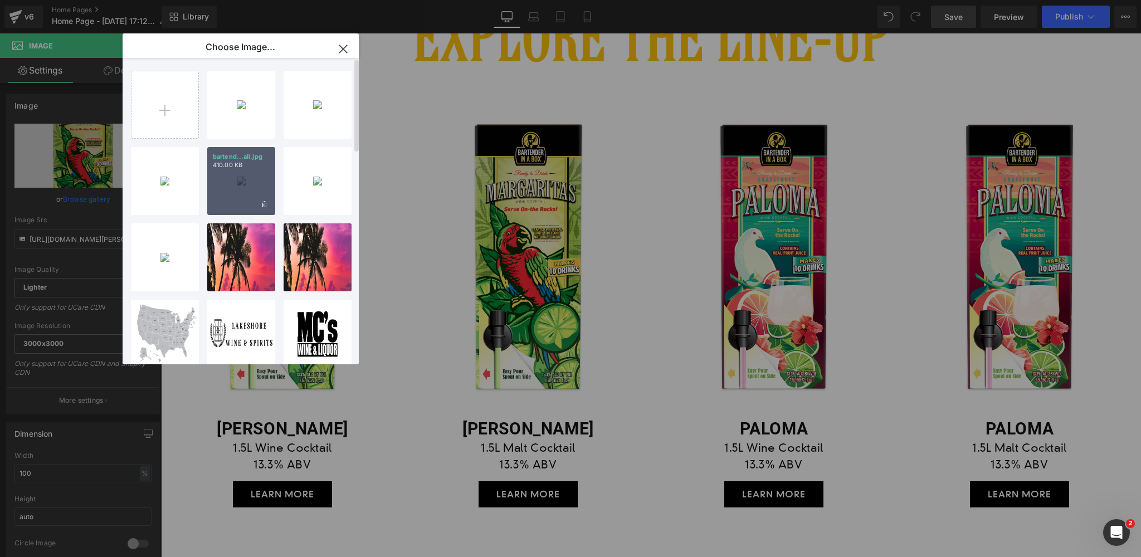
drag, startPoint x: 239, startPoint y: 187, endPoint x: 77, endPoint y: 153, distance: 165.0
click at [239, 187] on div "bartend...ail.jpg 410.00 KB" at bounding box center [241, 181] width 68 height 68
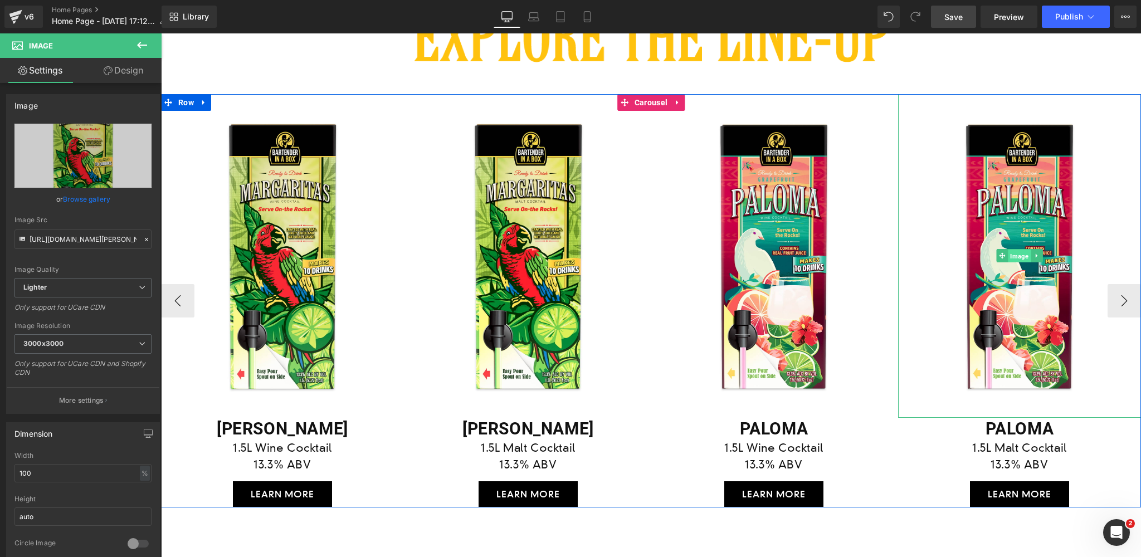
click at [1024, 260] on span "Image" at bounding box center [1019, 256] width 23 height 13
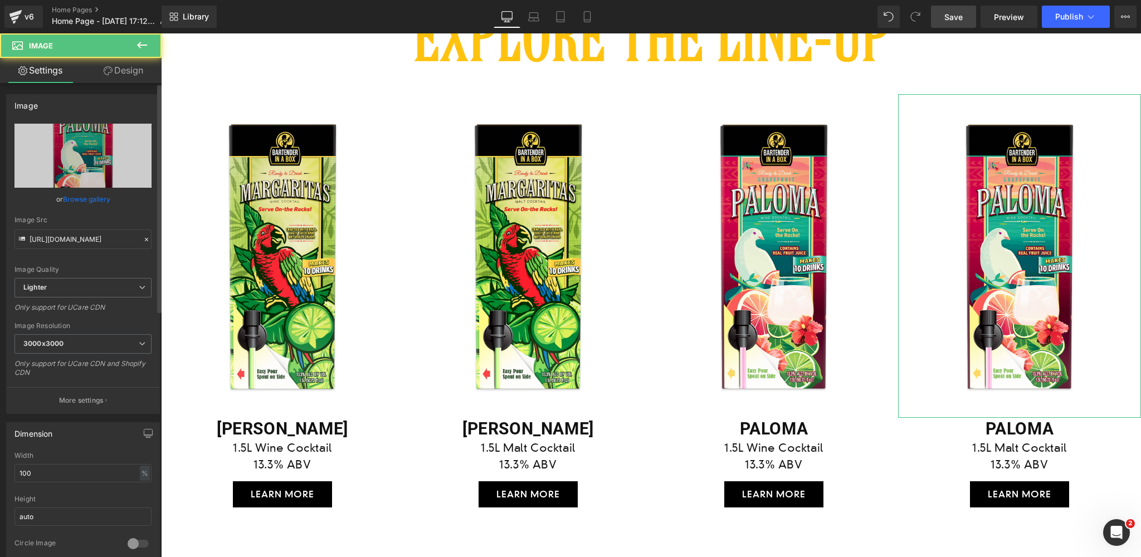
click at [85, 201] on link "Browse gallery" at bounding box center [86, 199] width 47 height 20
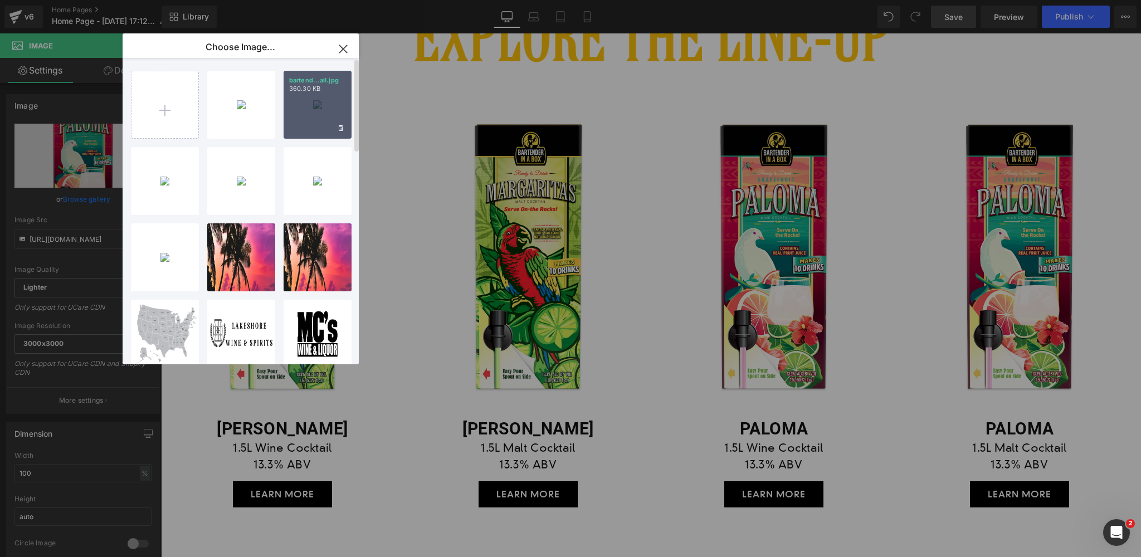
click at [315, 108] on div "bartend...ail.jpg 360.30 KB" at bounding box center [318, 105] width 68 height 68
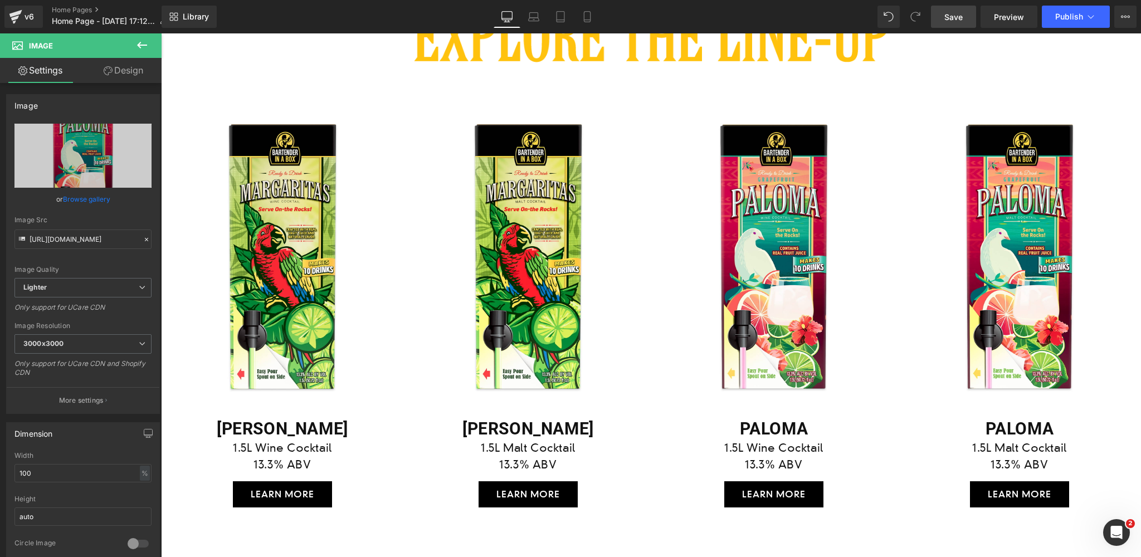
click at [954, 12] on span "Save" at bounding box center [953, 17] width 18 height 12
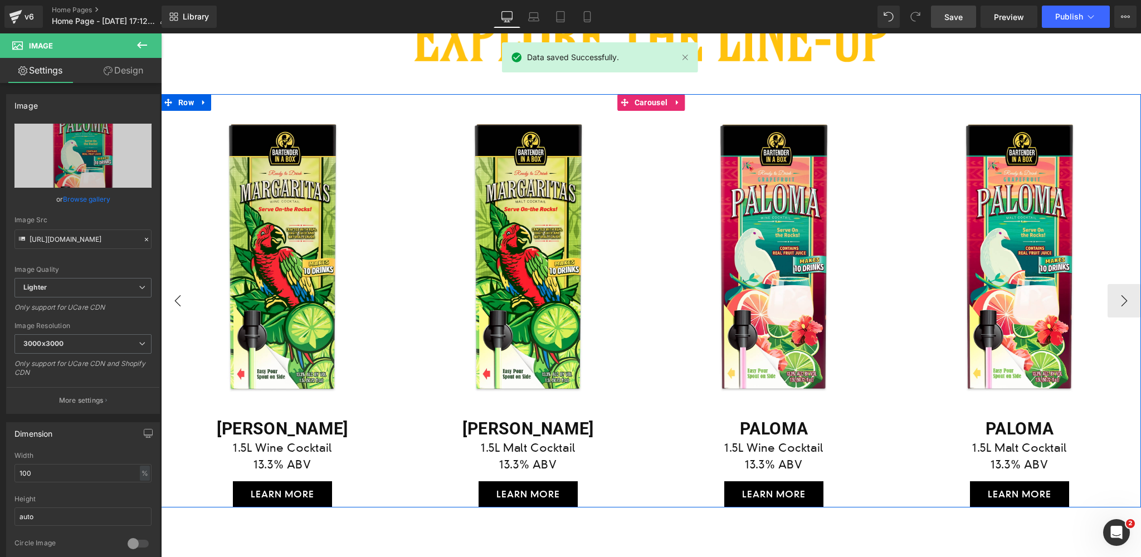
click at [178, 296] on button "‹" at bounding box center [177, 300] width 33 height 33
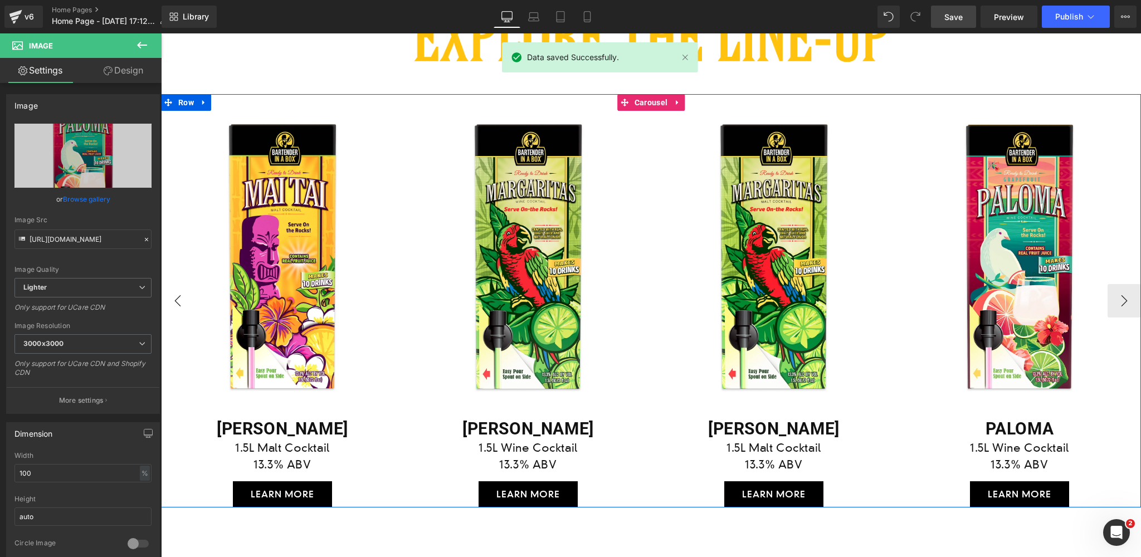
click at [178, 296] on button "‹" at bounding box center [177, 300] width 33 height 33
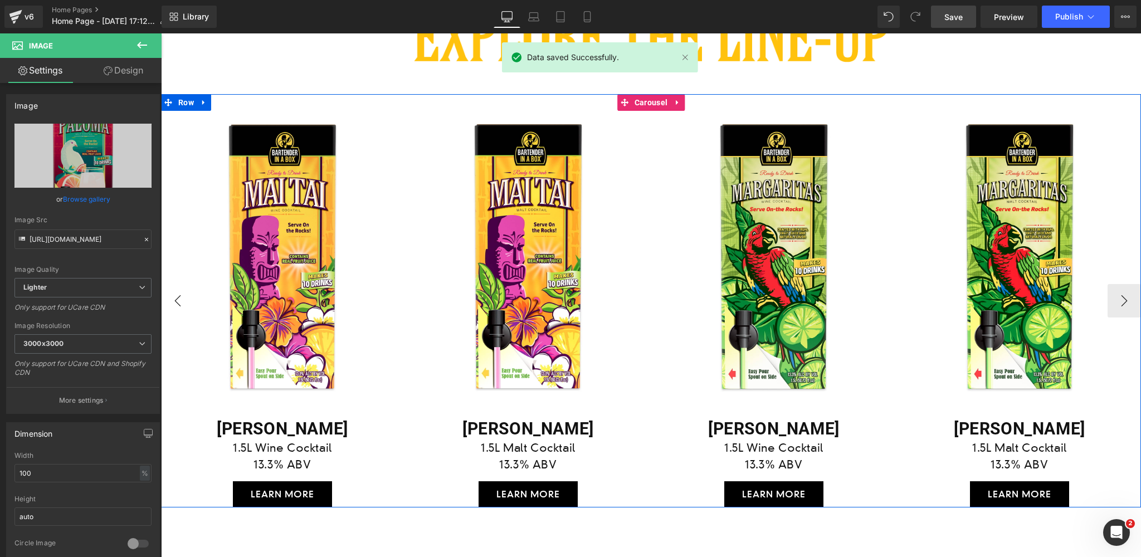
click at [178, 296] on button "‹" at bounding box center [177, 300] width 33 height 33
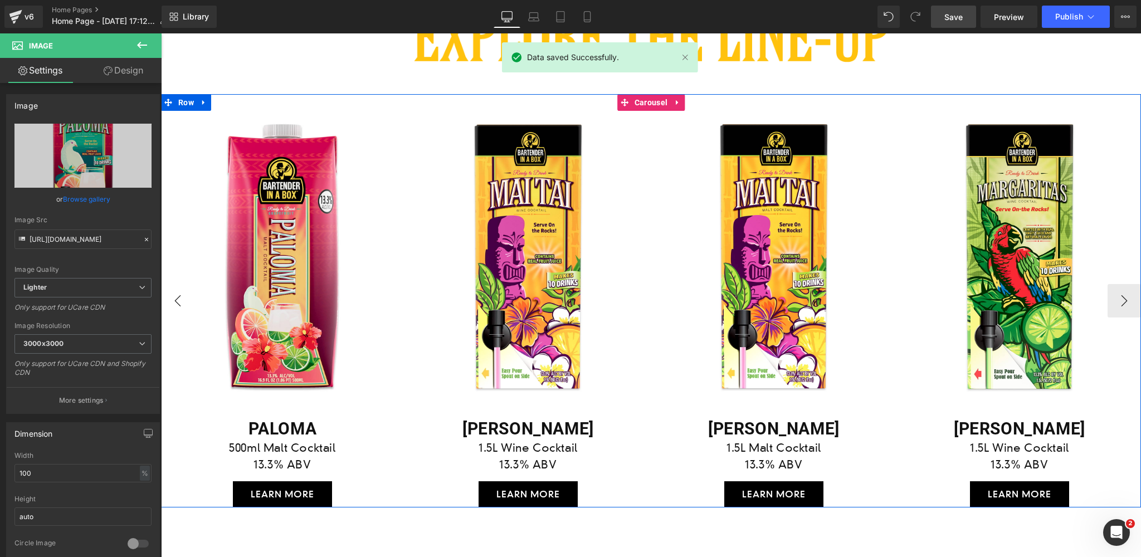
click at [178, 296] on button "‹" at bounding box center [177, 300] width 33 height 33
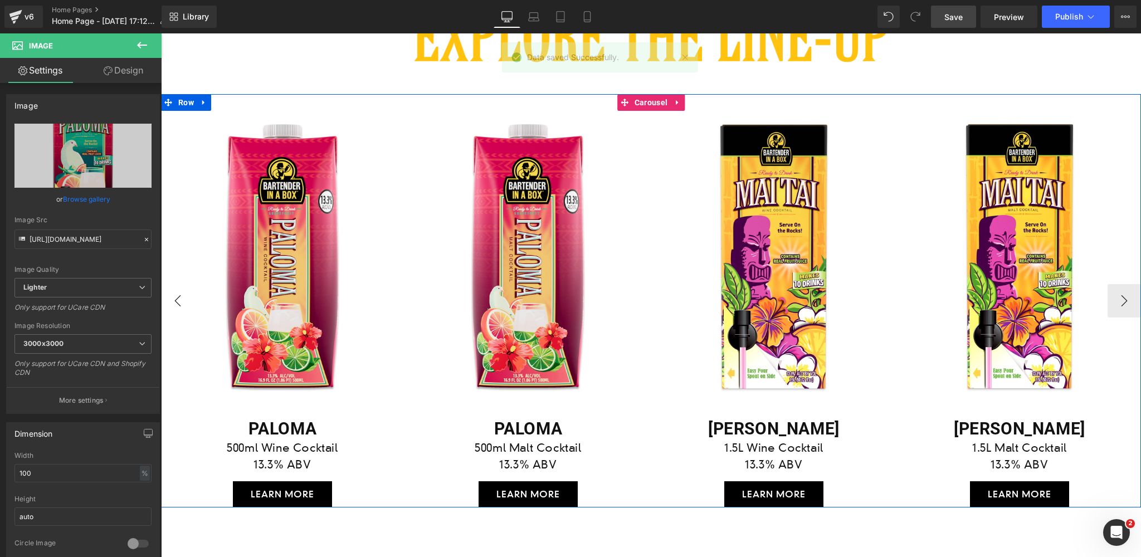
click at [178, 296] on button "‹" at bounding box center [177, 300] width 33 height 33
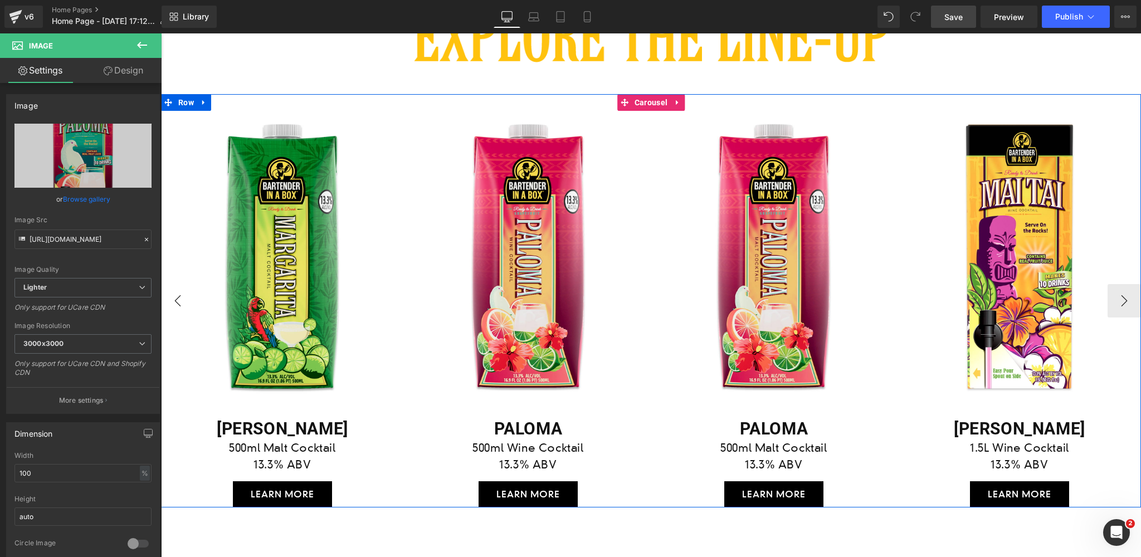
click at [178, 296] on button "‹" at bounding box center [177, 300] width 33 height 33
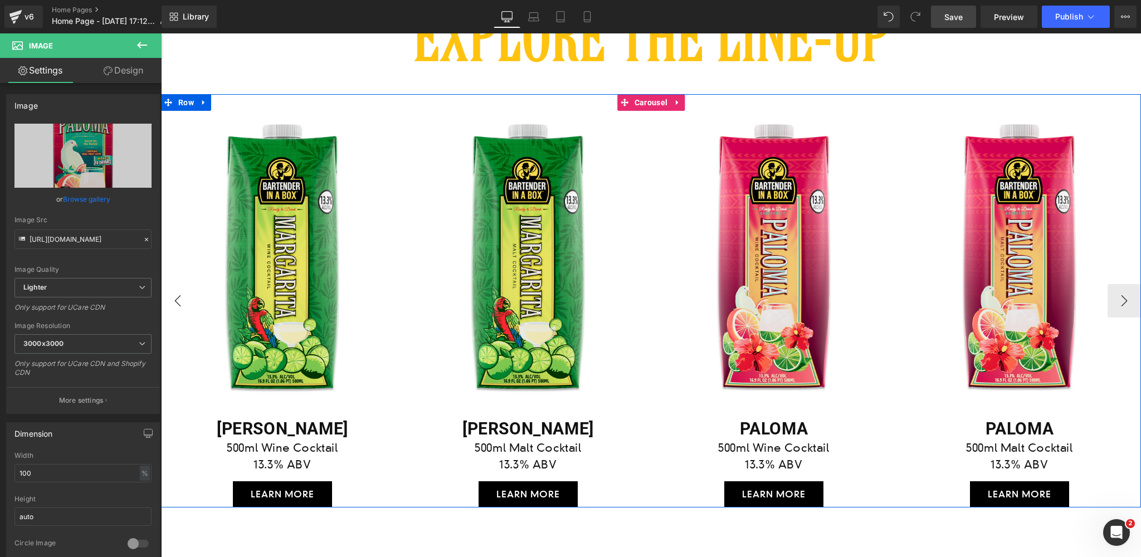
click at [178, 296] on button "‹" at bounding box center [177, 300] width 33 height 33
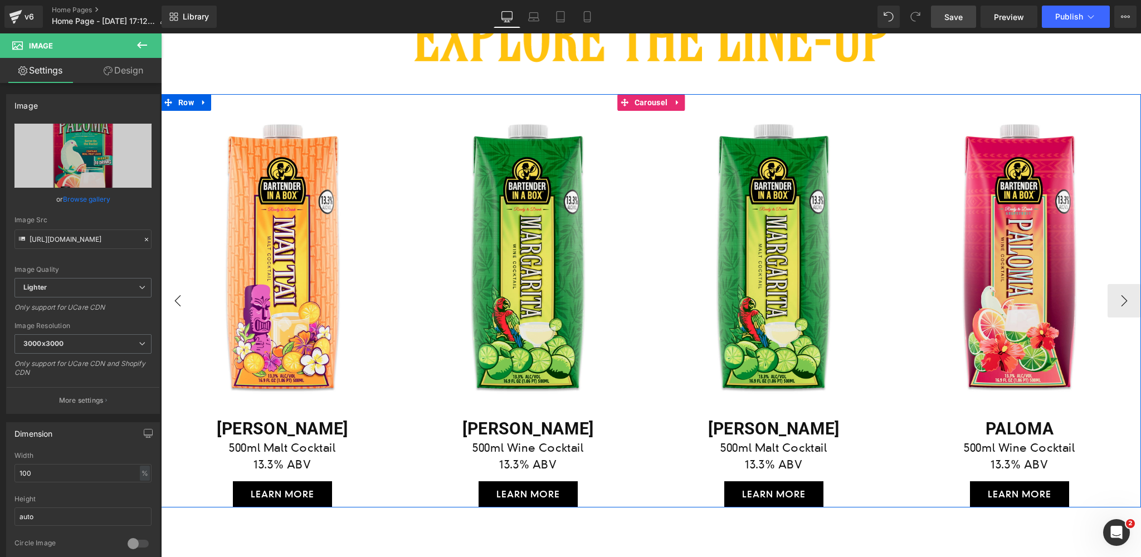
click at [178, 296] on button "‹" at bounding box center [177, 300] width 33 height 33
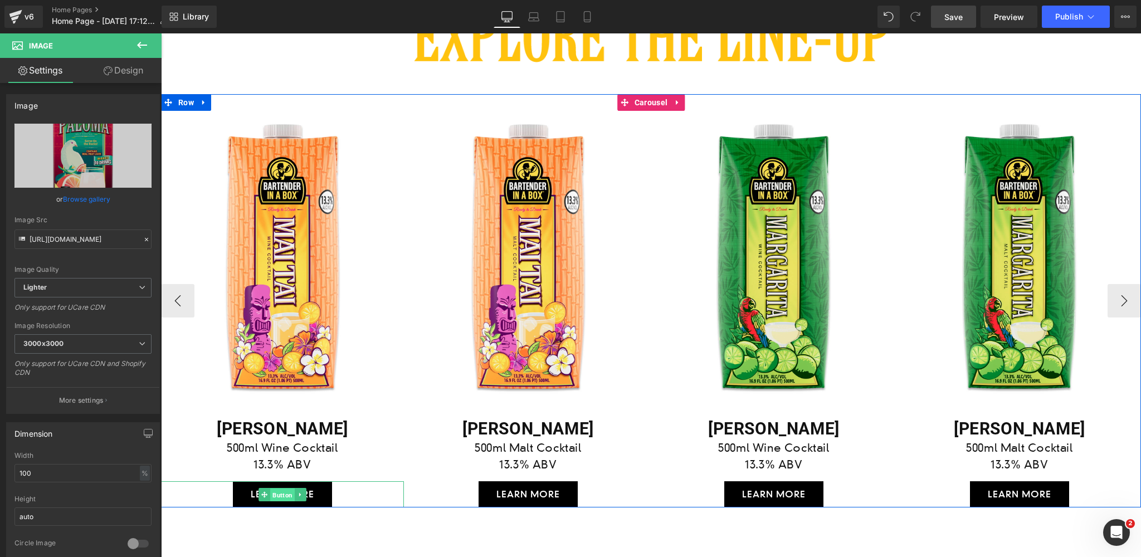
click at [280, 495] on span "Button" at bounding box center [282, 494] width 25 height 13
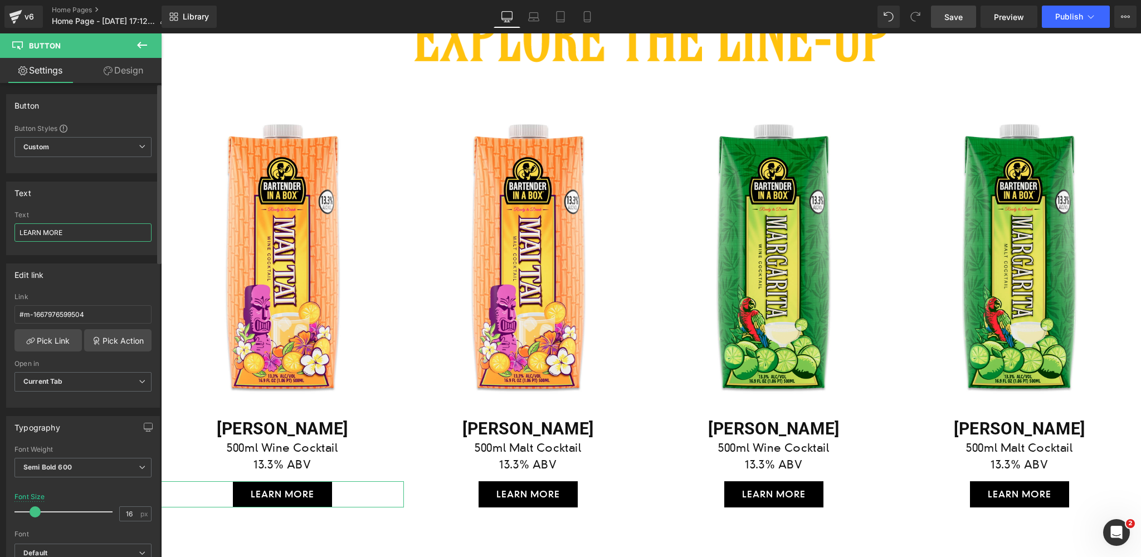
drag, startPoint x: 68, startPoint y: 230, endPoint x: 16, endPoint y: 229, distance: 51.8
click at [16, 229] on input "LEARN MORE" at bounding box center [82, 232] width 137 height 18
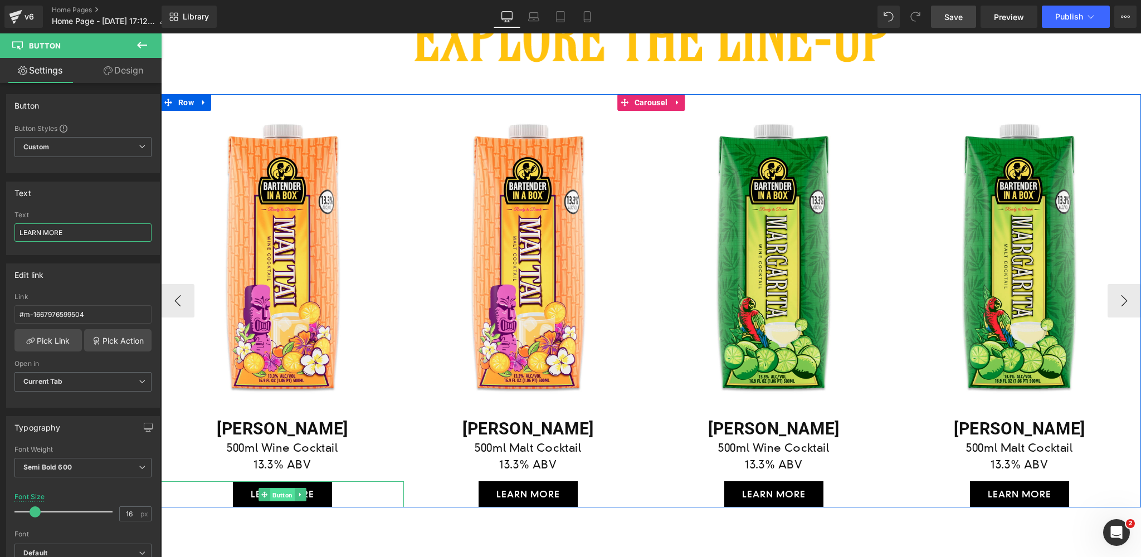
click at [281, 495] on span "Button" at bounding box center [282, 494] width 25 height 13
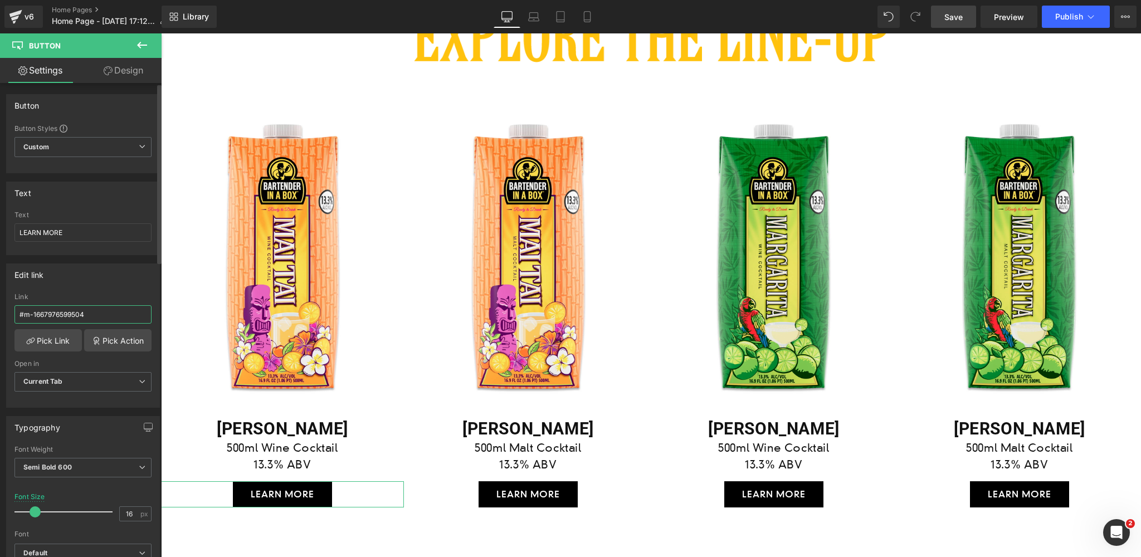
click at [105, 311] on input "#m-1667976599504" at bounding box center [82, 314] width 137 height 18
drag, startPoint x: 111, startPoint y: 313, endPoint x: 0, endPoint y: 311, distance: 111.5
click at [0, 311] on div "Edit link #m-1667976599504 Link #m-1667976599504 Pick Link Pick Action Current …" at bounding box center [83, 331] width 167 height 153
click at [49, 338] on link "Pick Link" at bounding box center [47, 340] width 67 height 22
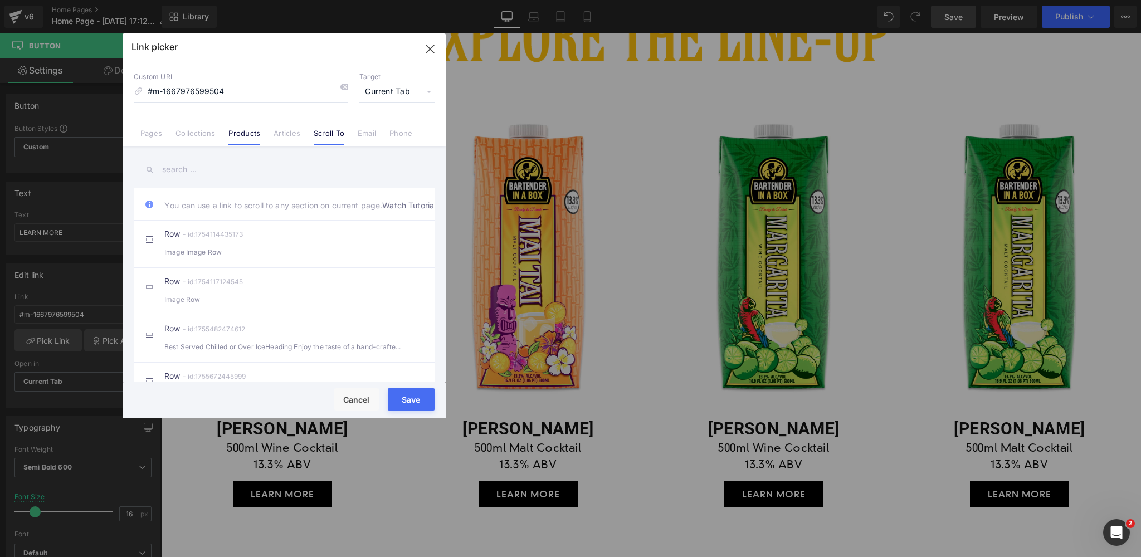
click at [242, 134] on link "Products" at bounding box center [244, 137] width 32 height 17
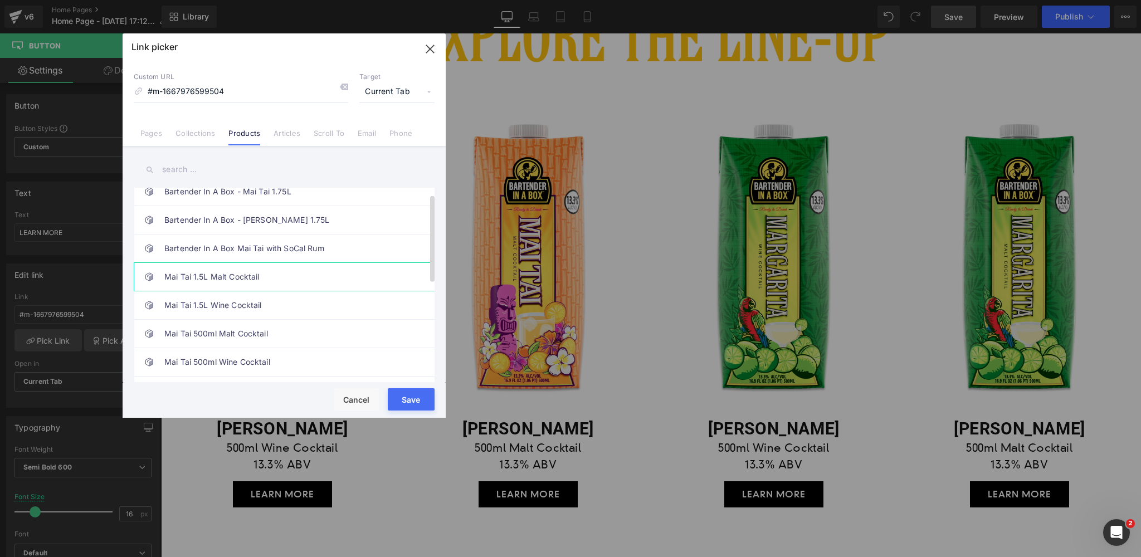
scroll to position [22, 0]
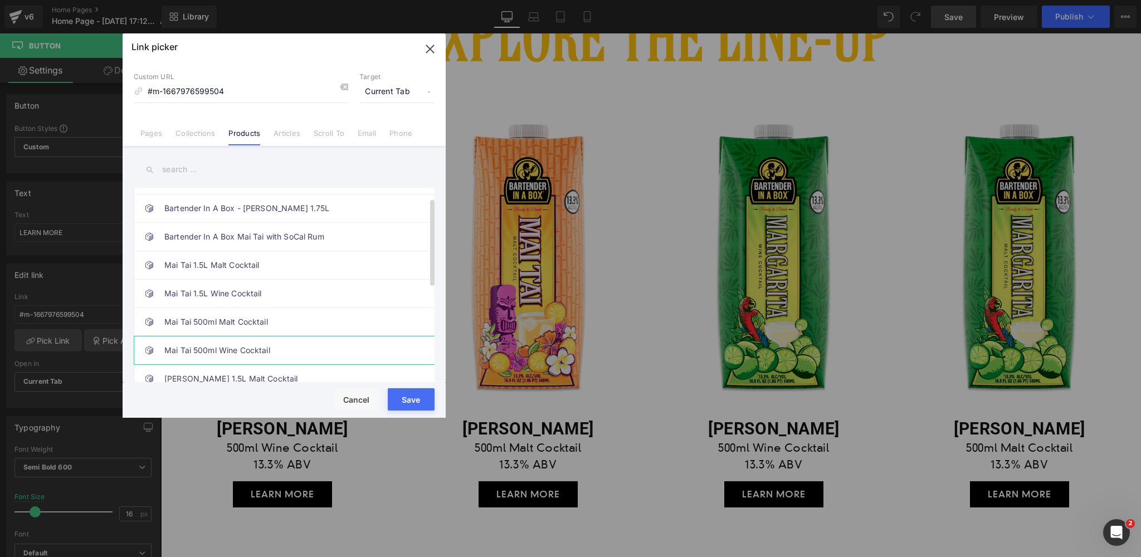
click at [234, 345] on link "Mai Tai 500ml Wine Cocktail" at bounding box center [286, 351] width 245 height 28
click at [410, 400] on button "Save" at bounding box center [411, 399] width 47 height 22
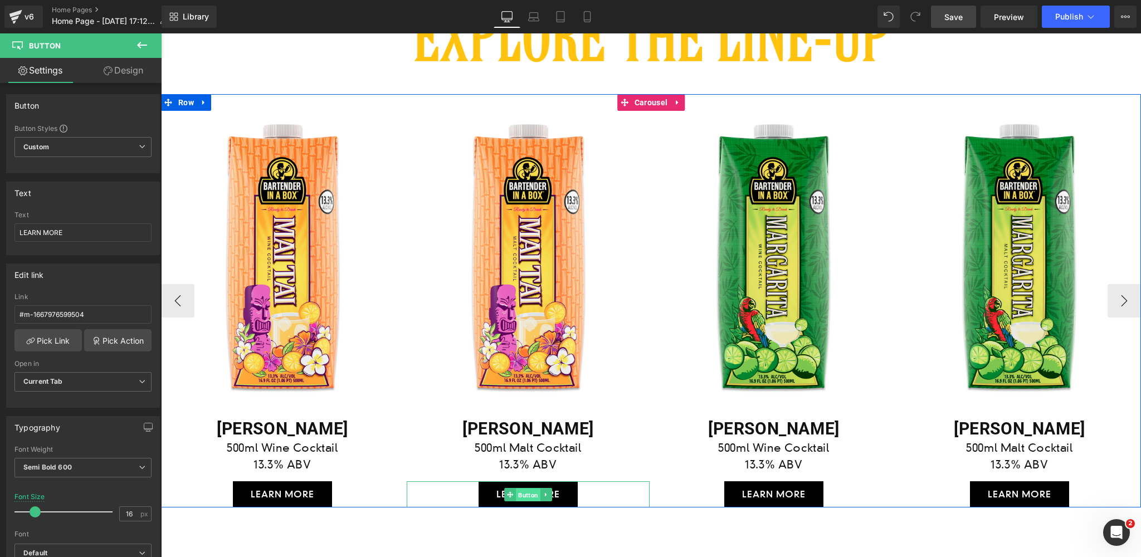
click at [525, 493] on span "Button" at bounding box center [528, 494] width 25 height 13
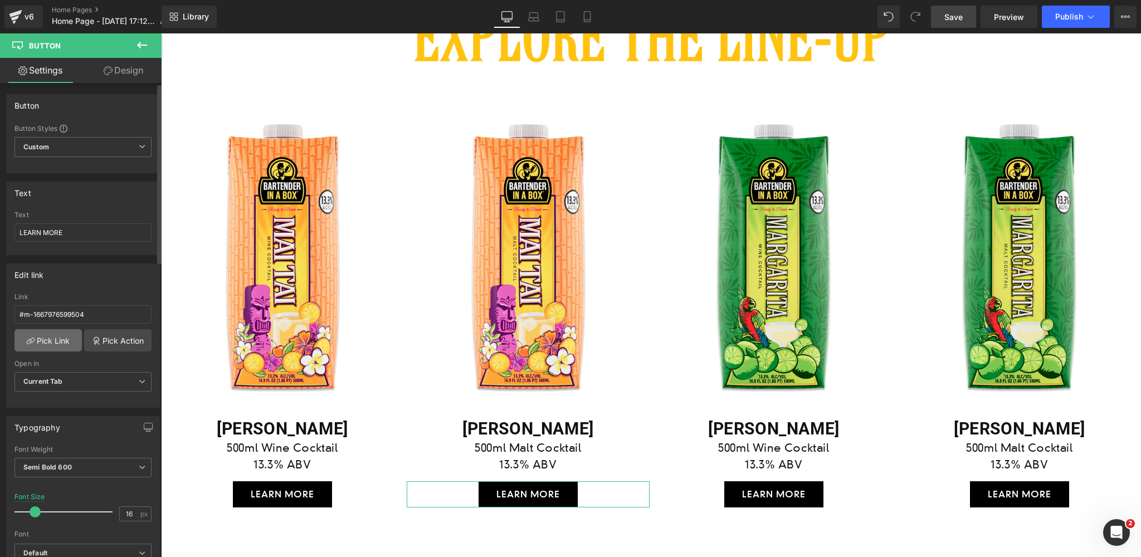
click at [47, 343] on link "Pick Link" at bounding box center [47, 340] width 67 height 22
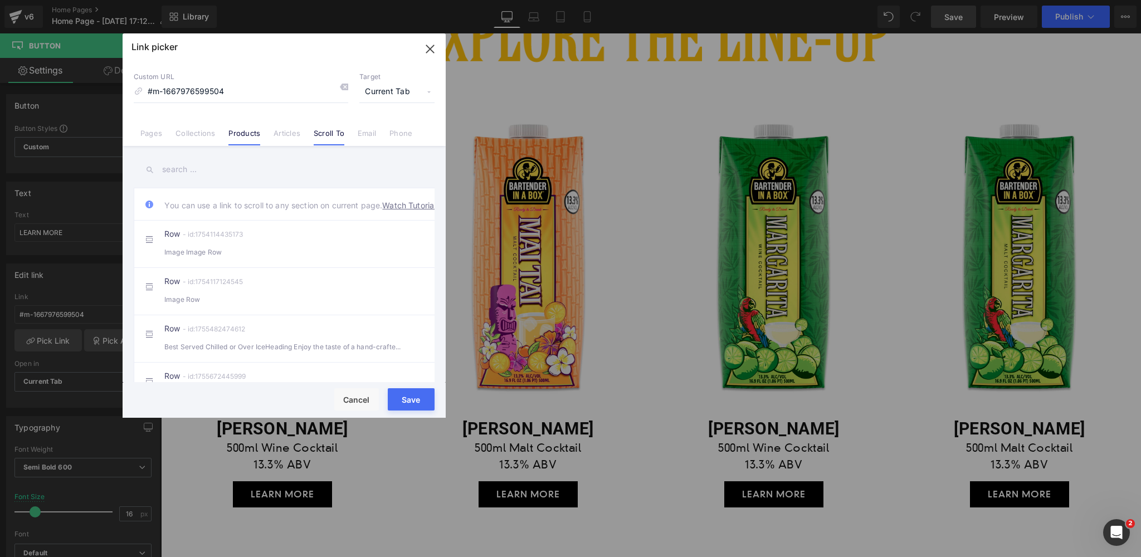
click at [250, 131] on link "Products" at bounding box center [244, 137] width 32 height 17
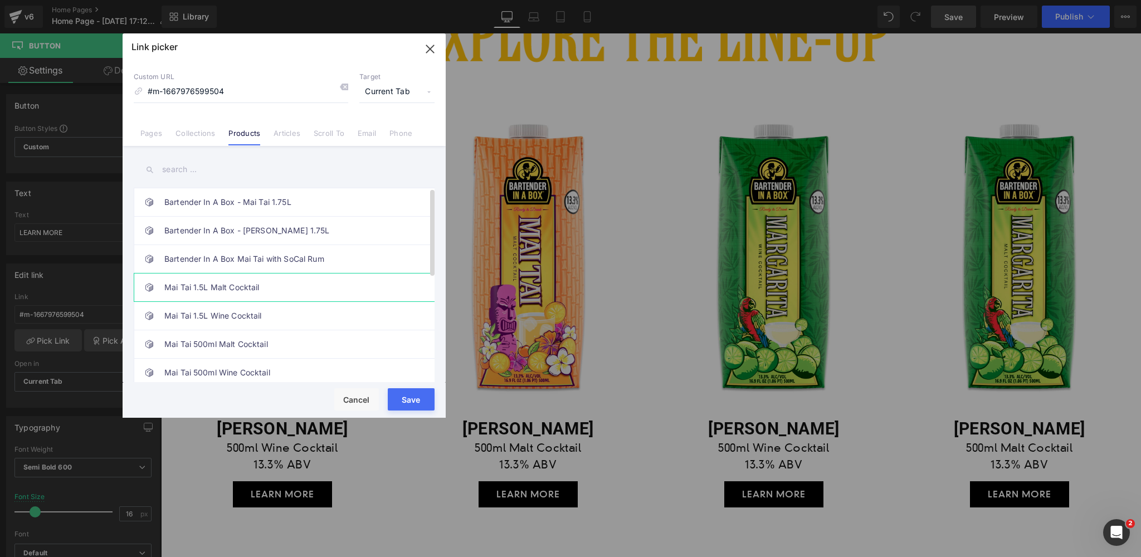
scroll to position [29, 0]
click at [233, 315] on link "Mai Tai 500ml Malt Cocktail" at bounding box center [286, 315] width 245 height 28
click at [414, 402] on button "Save" at bounding box center [411, 399] width 47 height 22
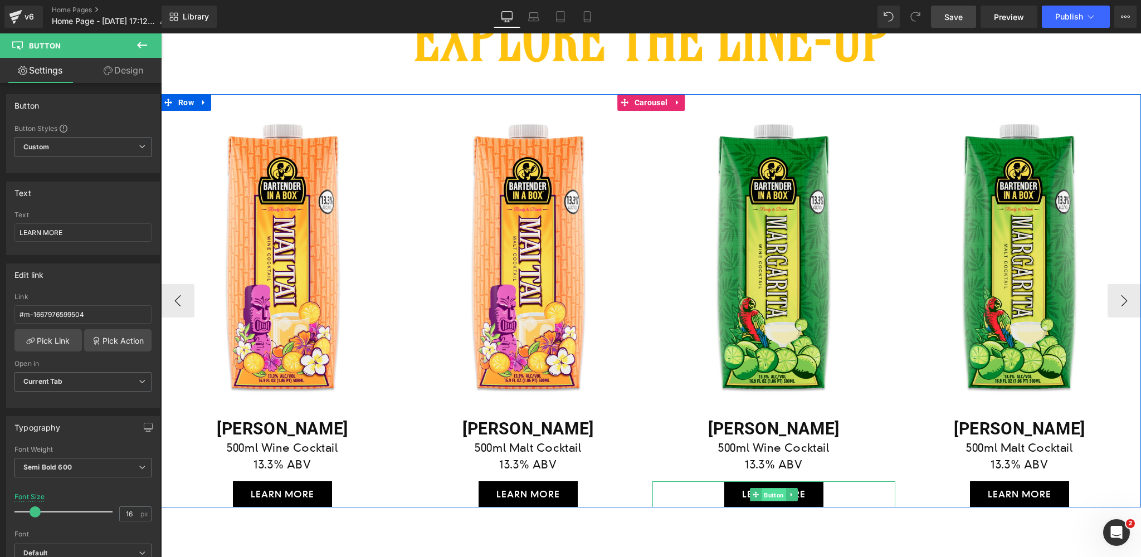
click at [775, 494] on span "Button" at bounding box center [774, 494] width 25 height 13
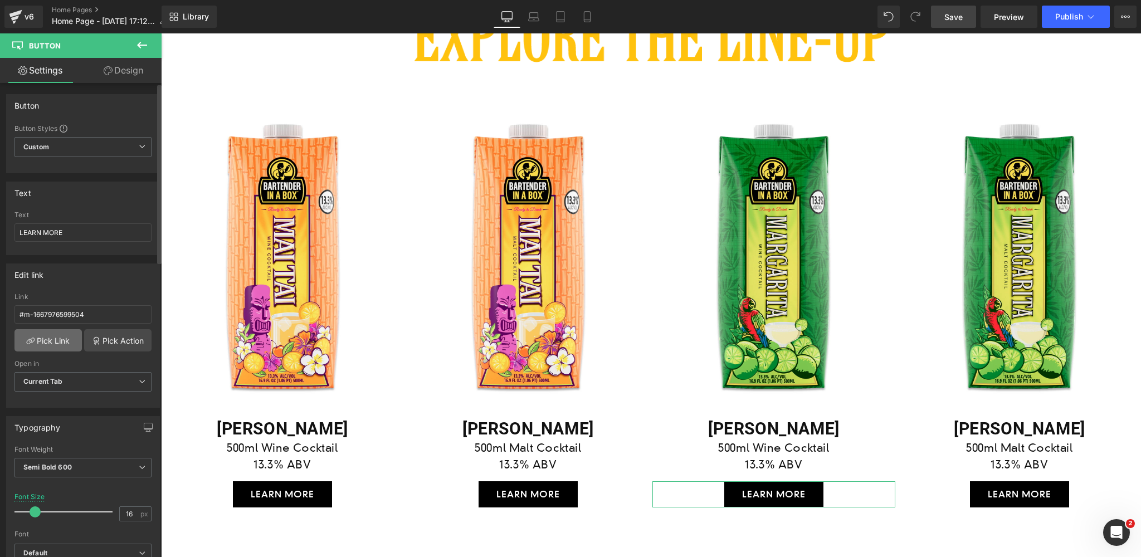
click at [43, 337] on link "Pick Link" at bounding box center [47, 340] width 67 height 22
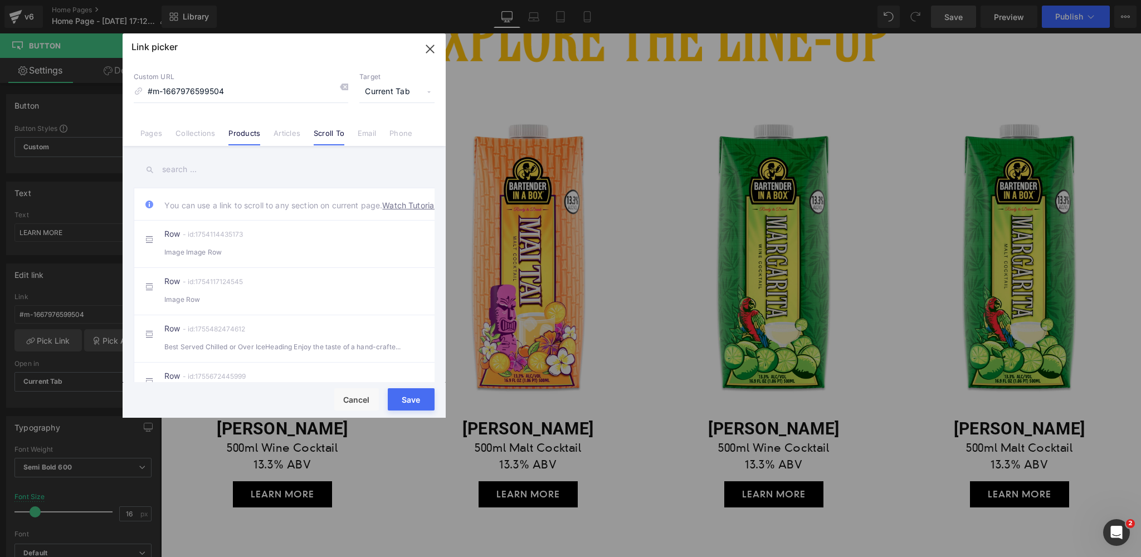
click at [230, 130] on link "Products" at bounding box center [244, 137] width 32 height 17
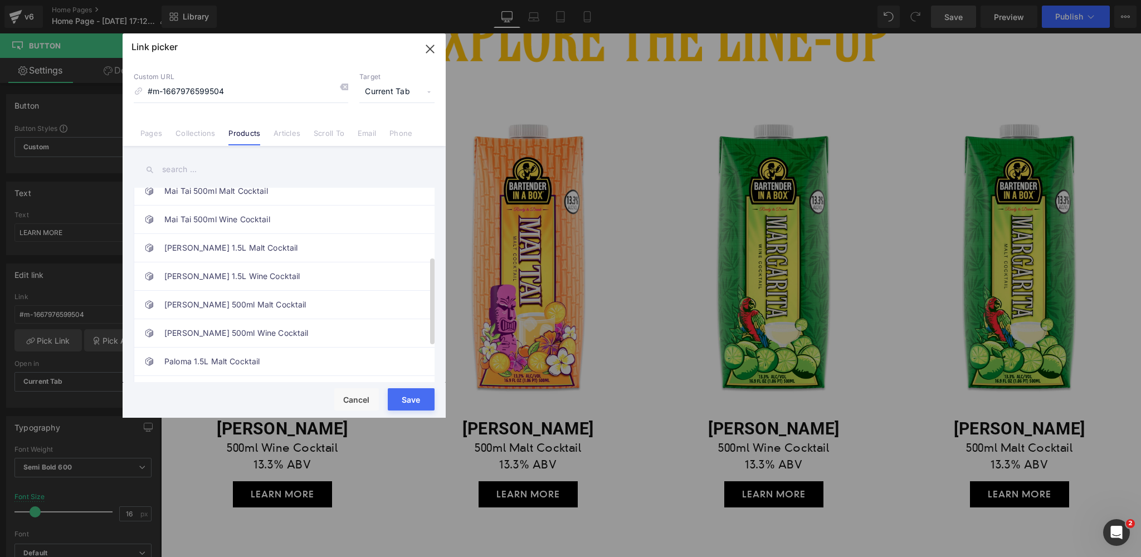
scroll to position [154, 0]
click at [228, 327] on link "[PERSON_NAME] 500ml Wine Cocktail" at bounding box center [286, 333] width 245 height 28
drag, startPoint x: 414, startPoint y: 398, endPoint x: 332, endPoint y: 387, distance: 83.2
click at [414, 398] on button "Save" at bounding box center [411, 399] width 47 height 22
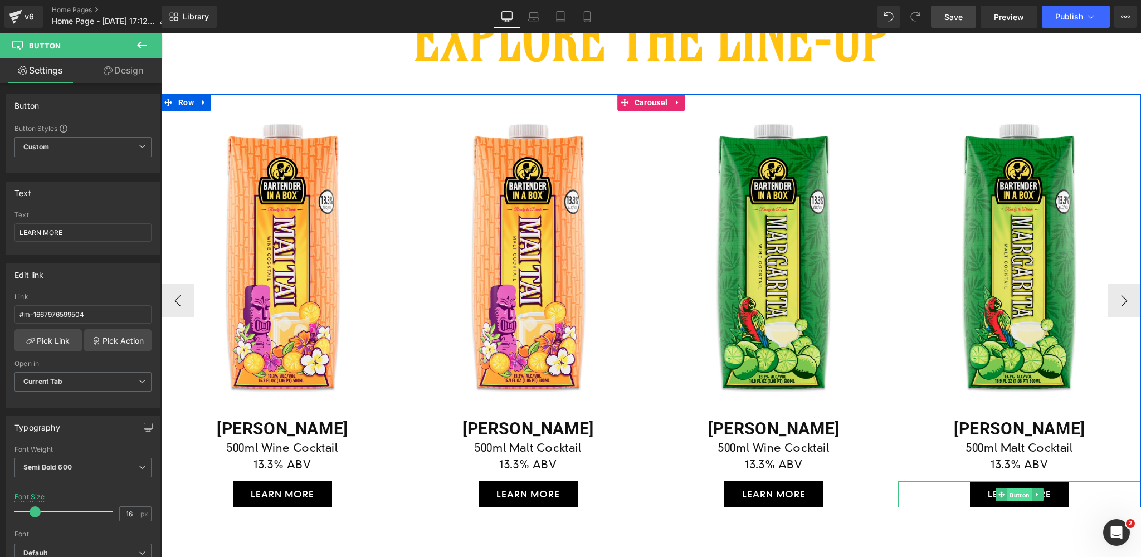
click at [1019, 495] on span "Button" at bounding box center [1019, 494] width 25 height 13
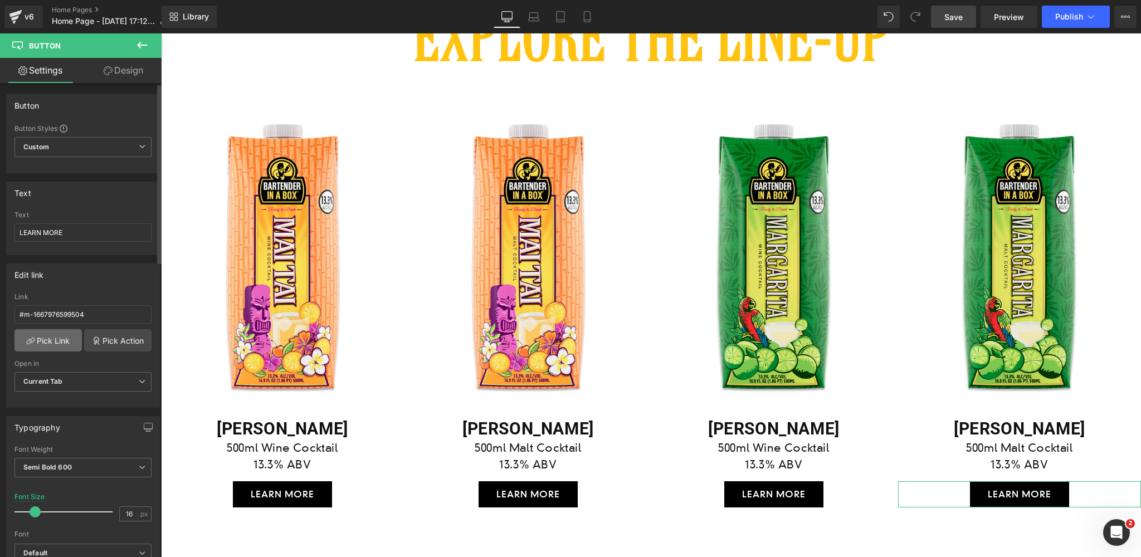
click at [44, 339] on link "Pick Link" at bounding box center [47, 340] width 67 height 22
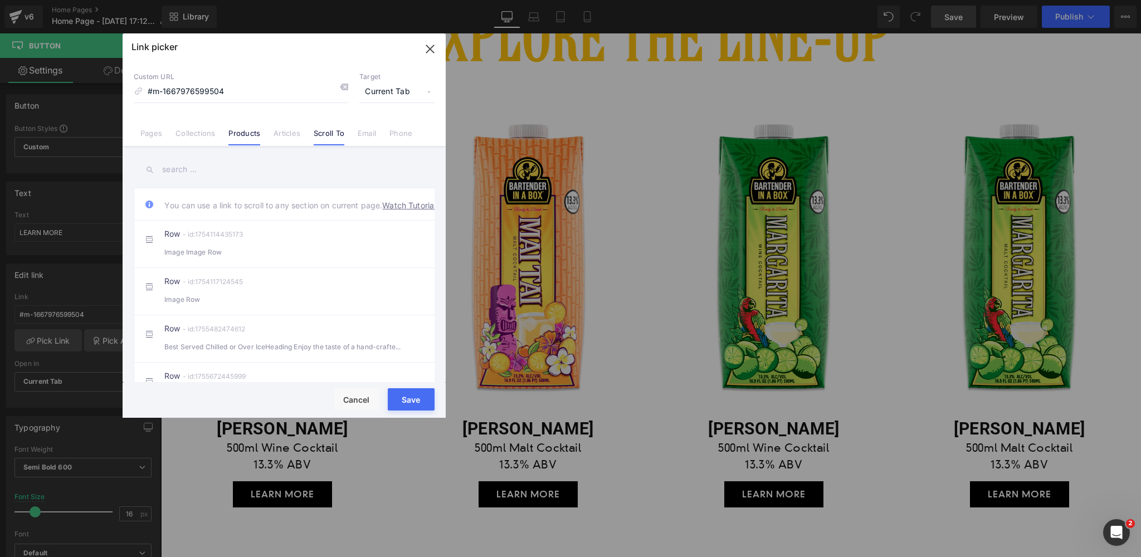
click at [243, 137] on link "Products" at bounding box center [244, 137] width 32 height 17
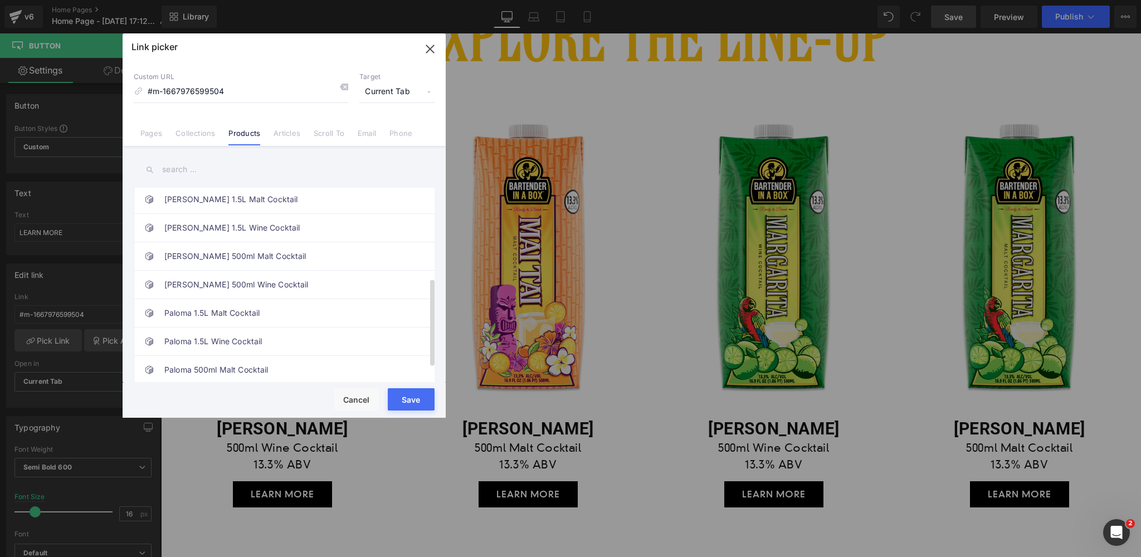
scroll to position [201, 0]
click at [223, 255] on link "[PERSON_NAME] 500ml Malt Cocktail" at bounding box center [286, 257] width 245 height 28
click at [408, 403] on button "Save" at bounding box center [411, 399] width 47 height 22
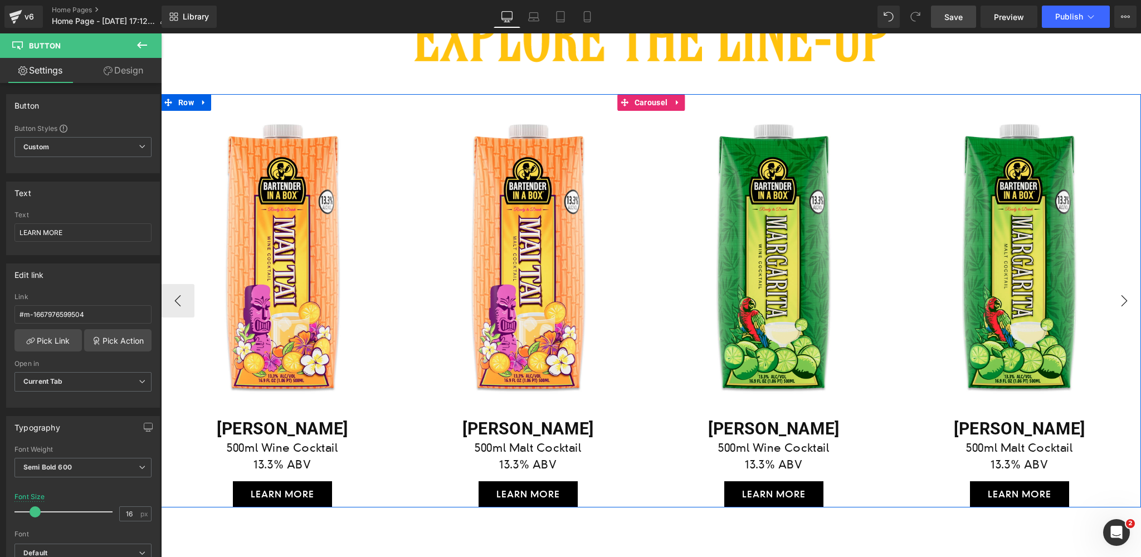
click at [1128, 298] on button "›" at bounding box center [1124, 300] width 33 height 33
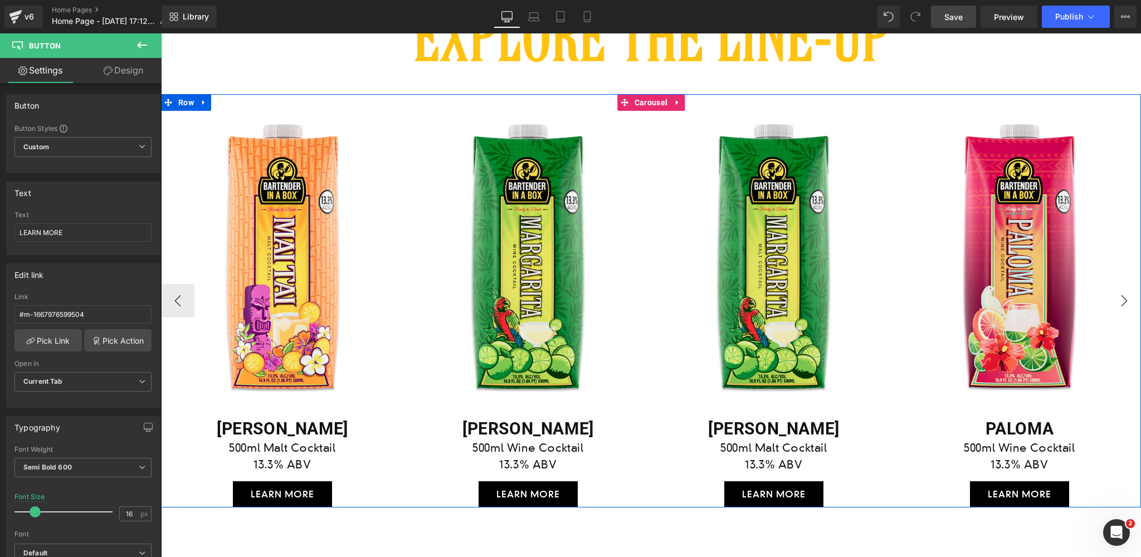
click at [1128, 298] on button "›" at bounding box center [1124, 300] width 33 height 33
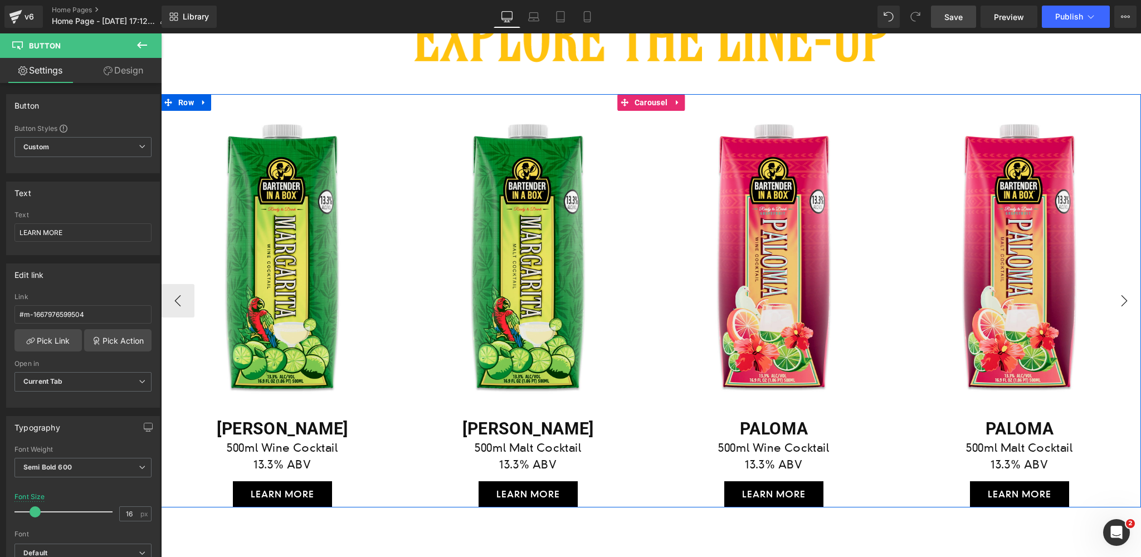
click at [1128, 298] on button "›" at bounding box center [1124, 300] width 33 height 33
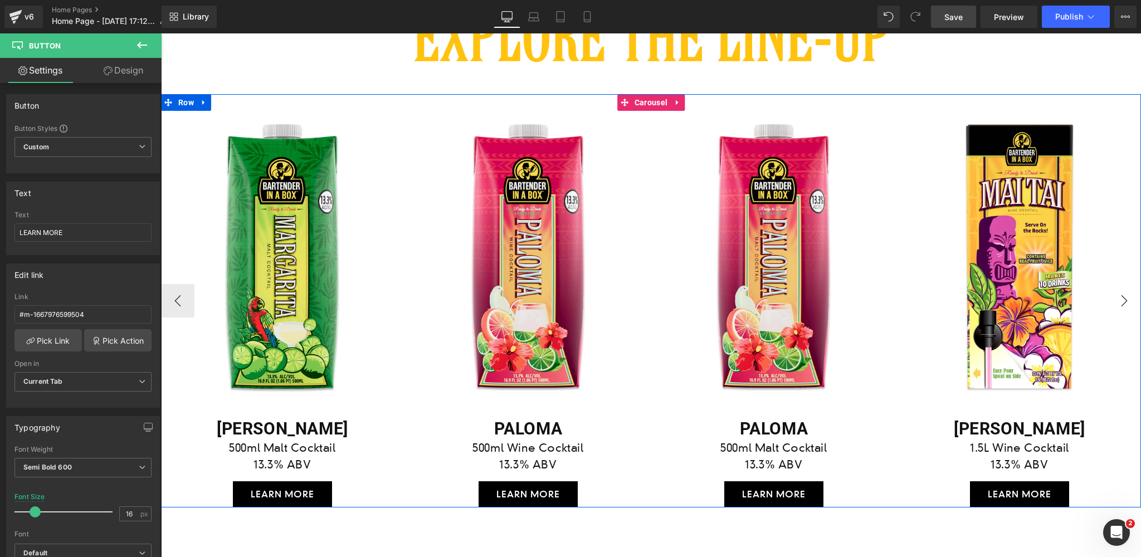
click at [1128, 298] on button "›" at bounding box center [1124, 300] width 33 height 33
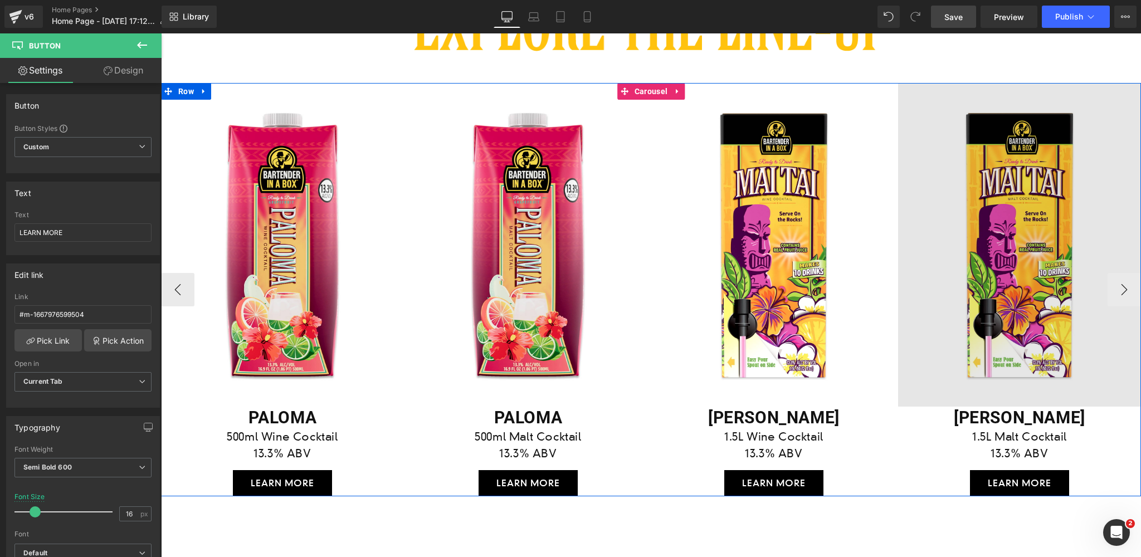
scroll to position [1822, 0]
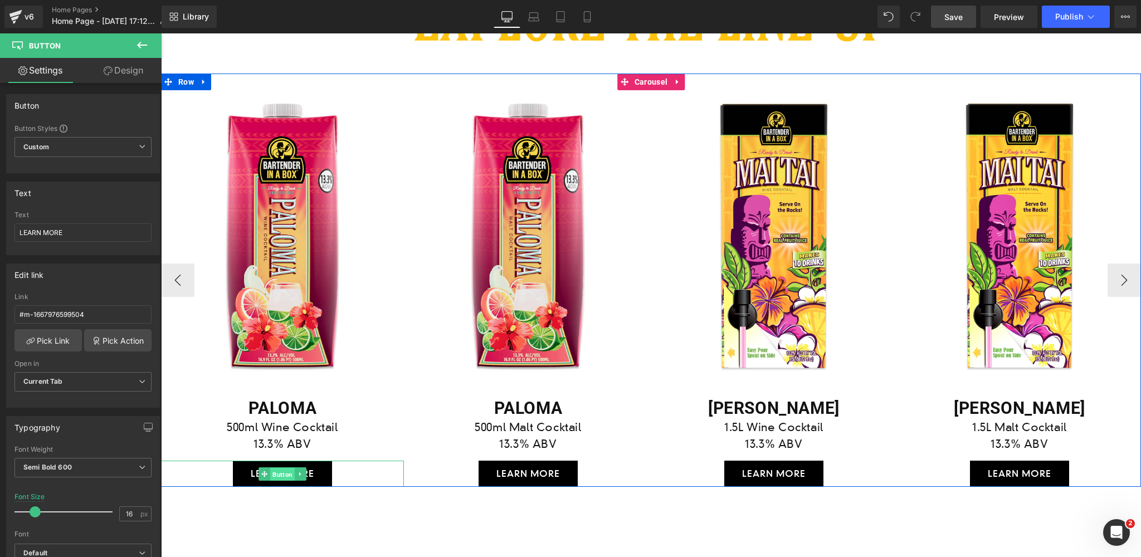
click at [278, 474] on span "Button" at bounding box center [282, 474] width 25 height 13
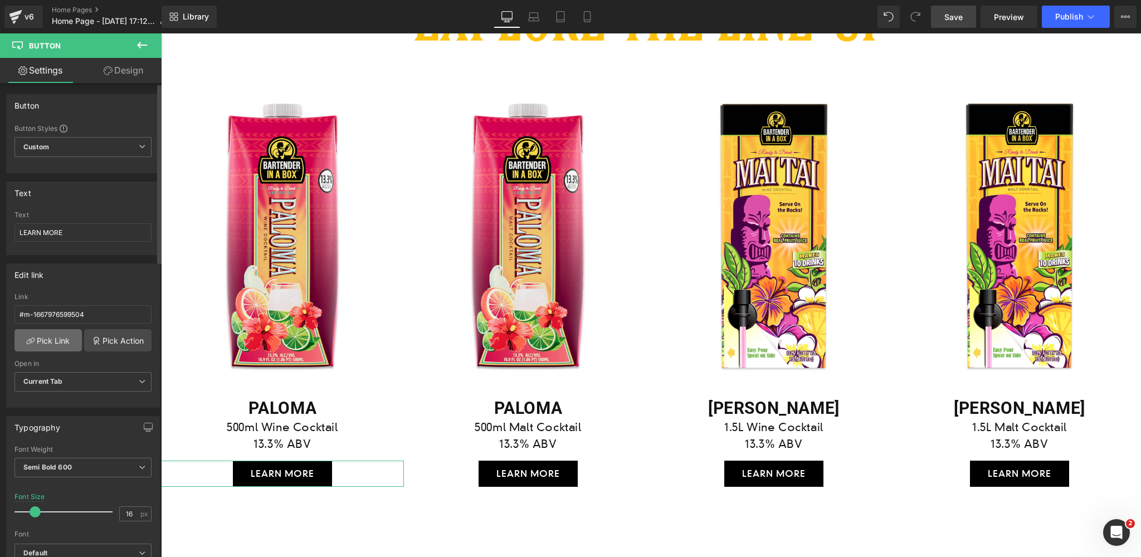
click at [39, 339] on link "Pick Link" at bounding box center [47, 340] width 67 height 22
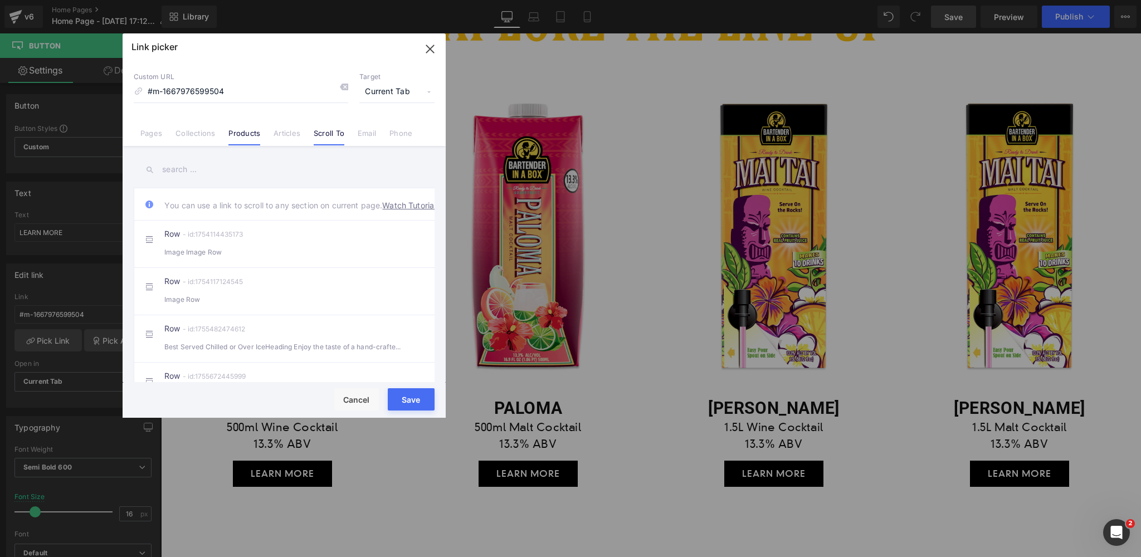
click at [240, 135] on link "Products" at bounding box center [244, 137] width 32 height 17
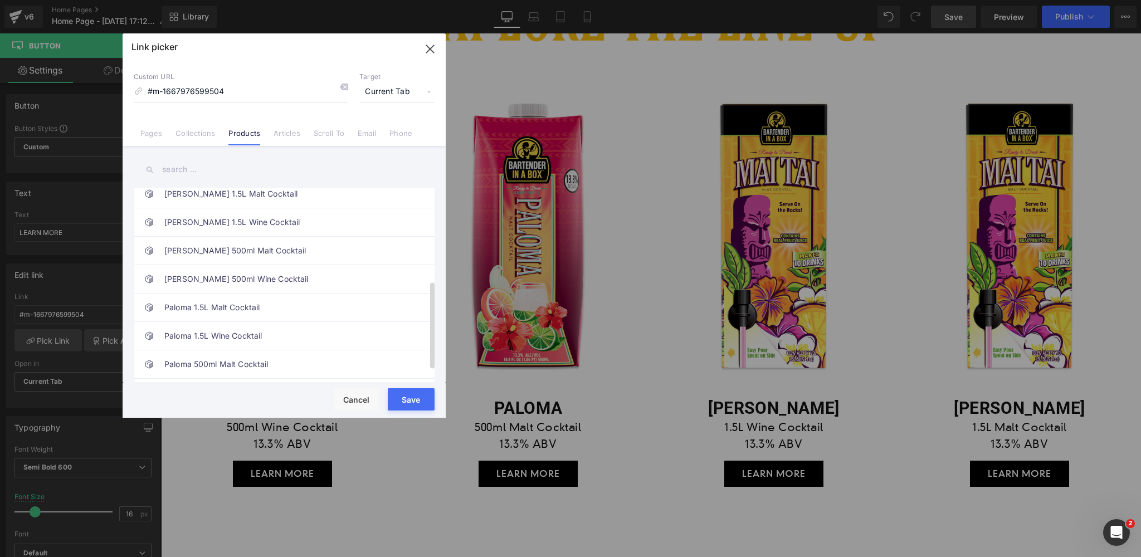
scroll to position [233, 0]
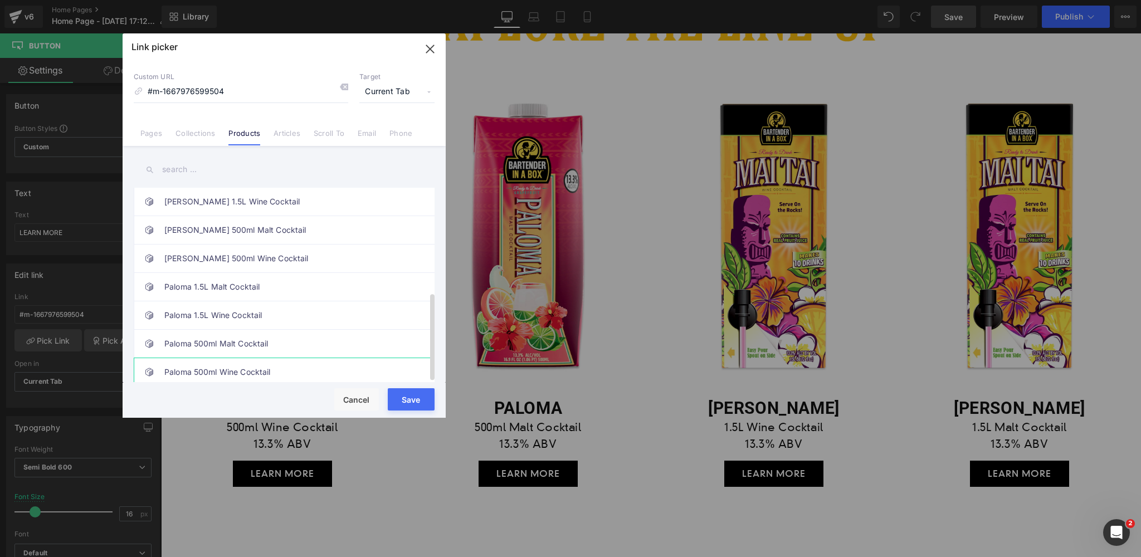
click at [225, 365] on link "Paloma 500ml Wine Cocktail" at bounding box center [286, 372] width 245 height 28
click at [410, 395] on button "Save" at bounding box center [411, 399] width 47 height 22
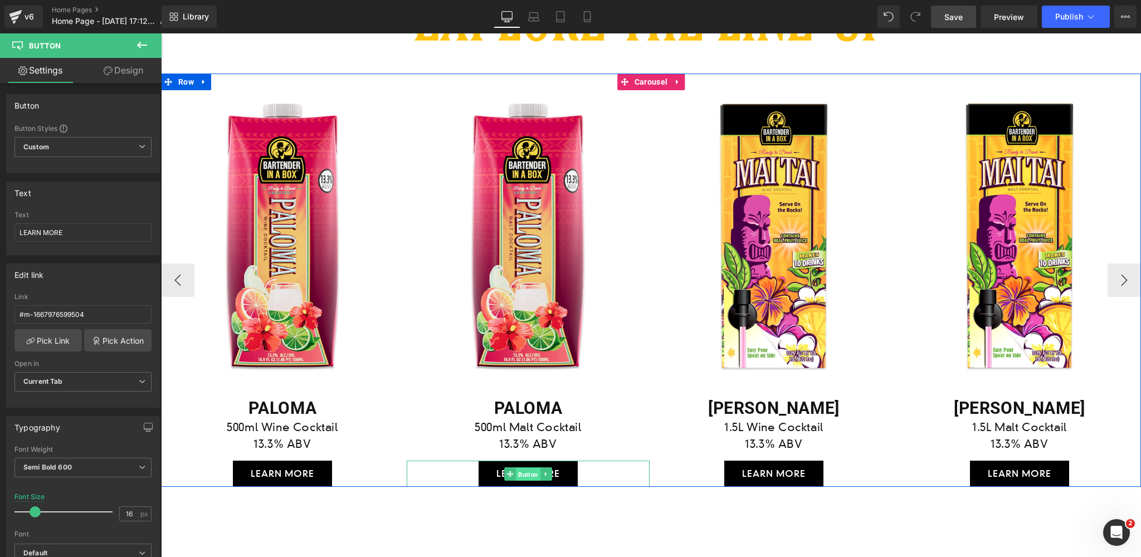
click at [528, 475] on span "Button" at bounding box center [528, 474] width 25 height 13
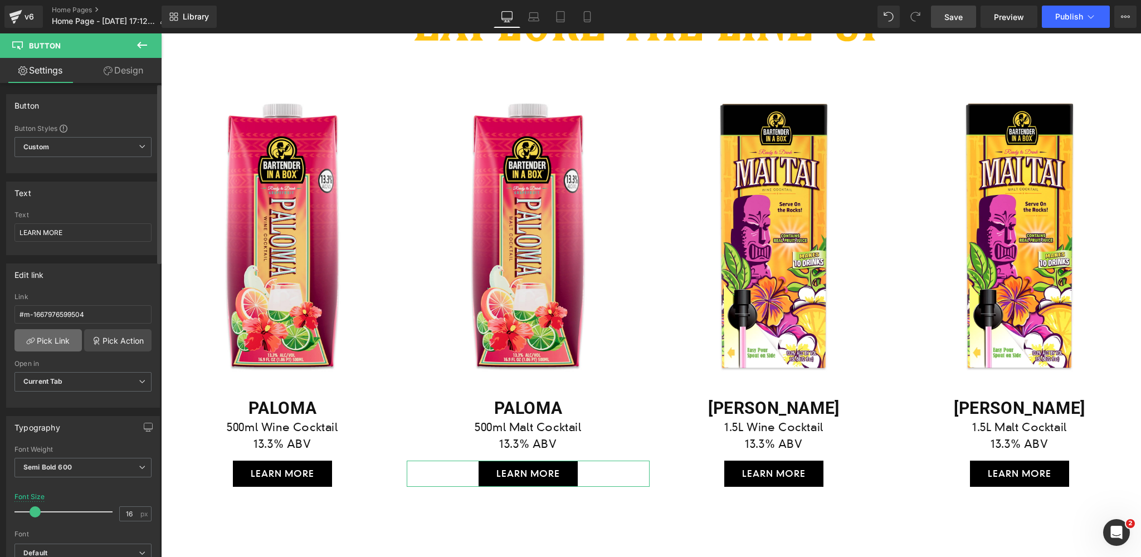
click at [46, 339] on link "Pick Link" at bounding box center [47, 340] width 67 height 22
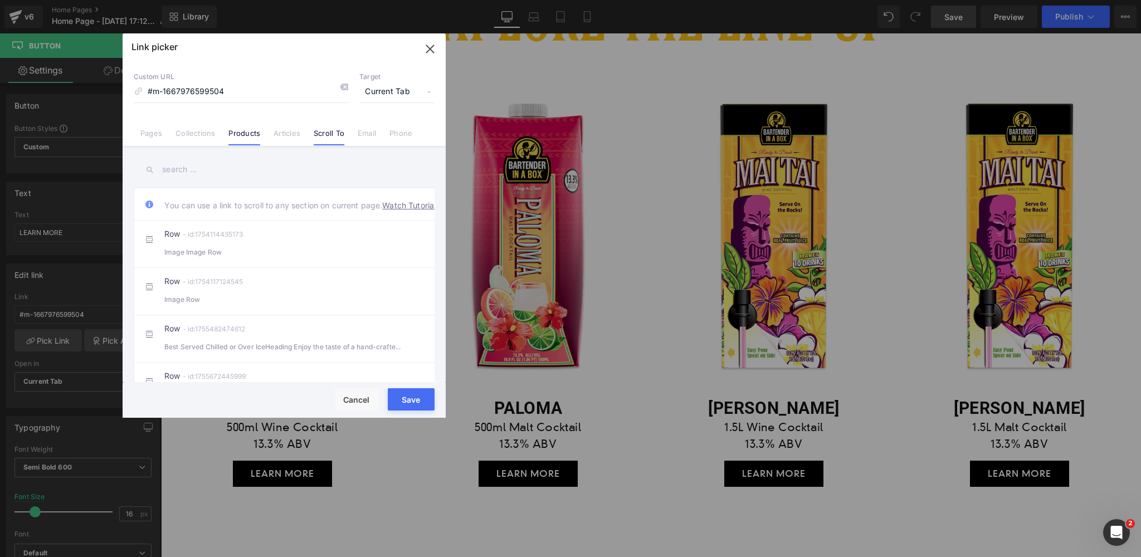
click at [243, 135] on link "Products" at bounding box center [244, 137] width 32 height 17
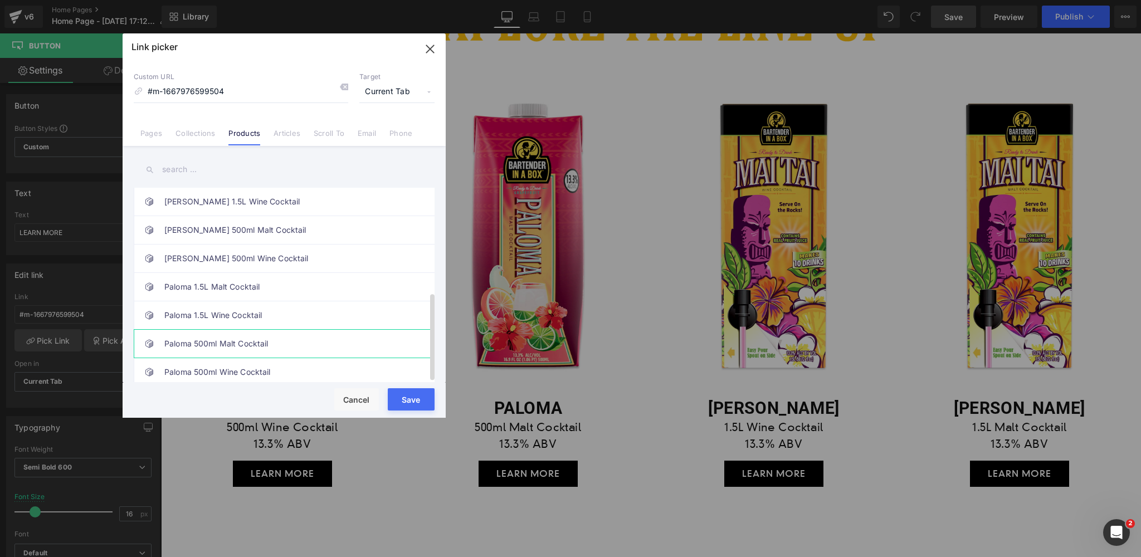
click at [228, 339] on link "Paloma 500ml Malt Cocktail" at bounding box center [286, 344] width 245 height 28
click at [410, 401] on button "Save" at bounding box center [411, 399] width 47 height 22
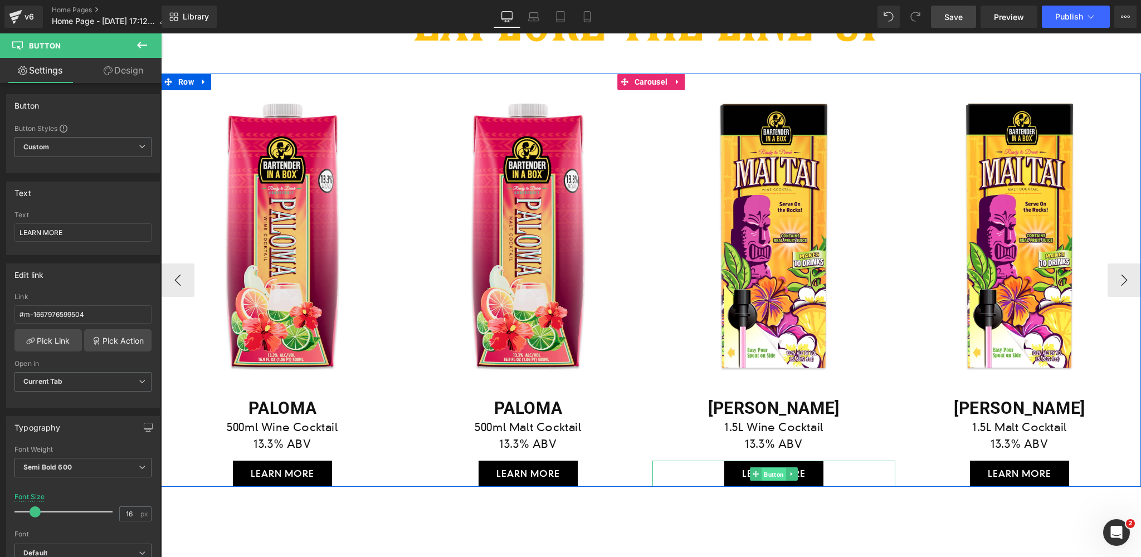
click at [775, 474] on span "Button" at bounding box center [774, 474] width 25 height 13
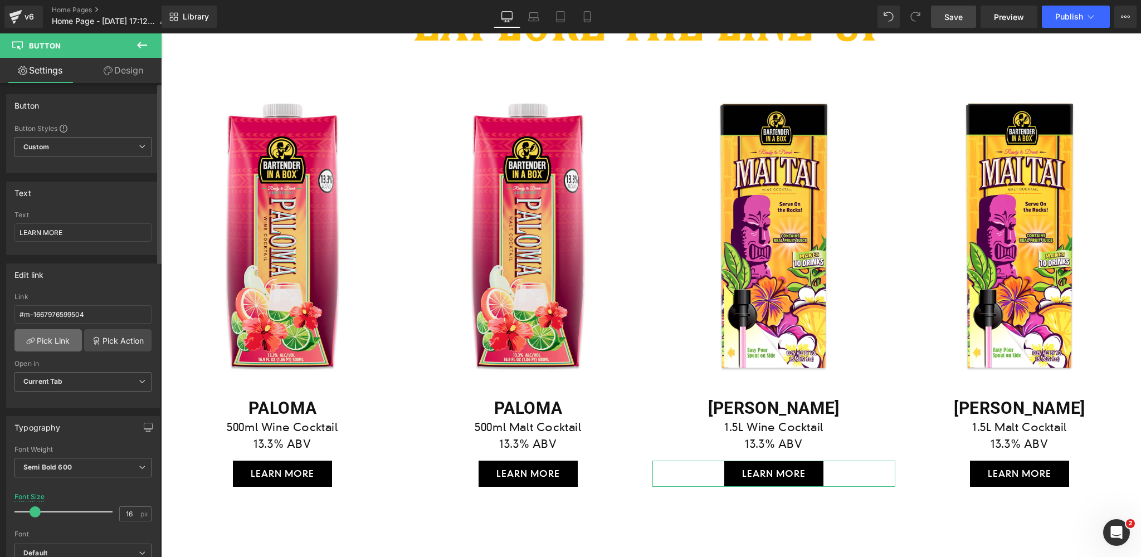
click at [60, 341] on link "Pick Link" at bounding box center [47, 340] width 67 height 22
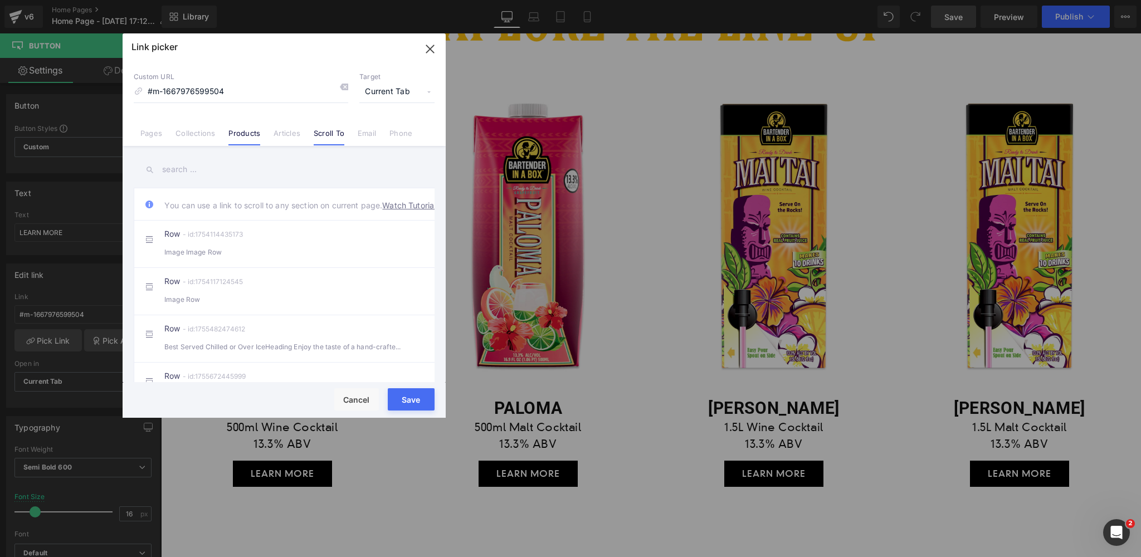
click at [246, 134] on link "Products" at bounding box center [244, 137] width 32 height 17
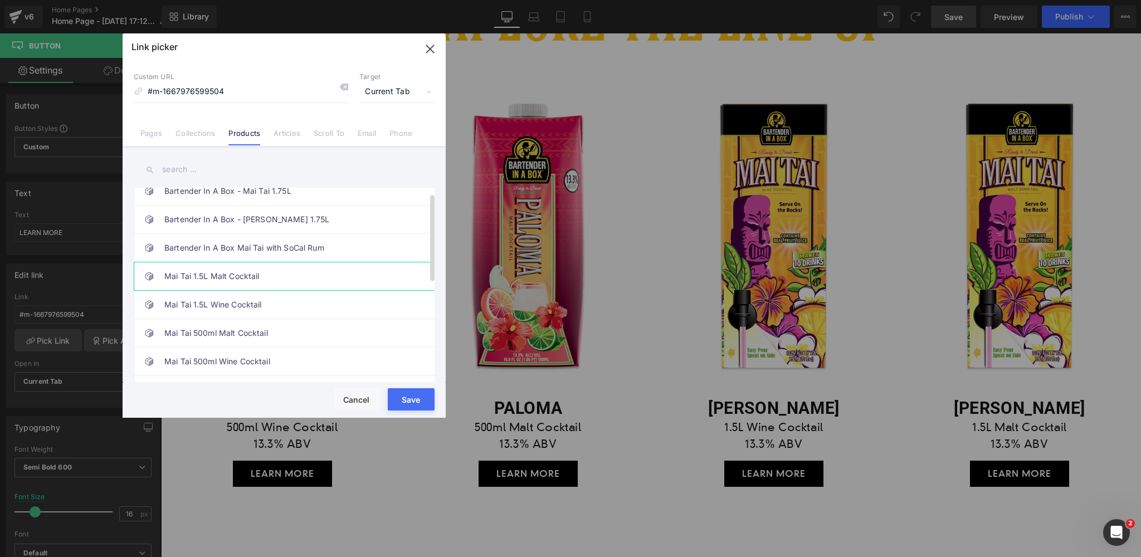
scroll to position [27, 0]
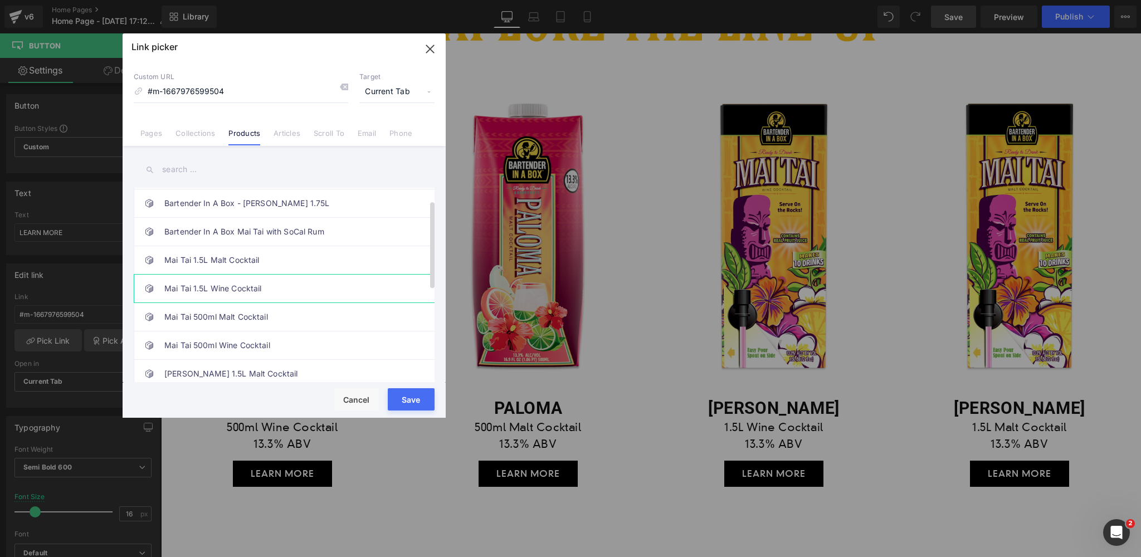
click at [224, 286] on link "Mai Tai 1.5L Wine Cocktail" at bounding box center [286, 289] width 245 height 28
click at [413, 400] on button "Save" at bounding box center [411, 399] width 47 height 22
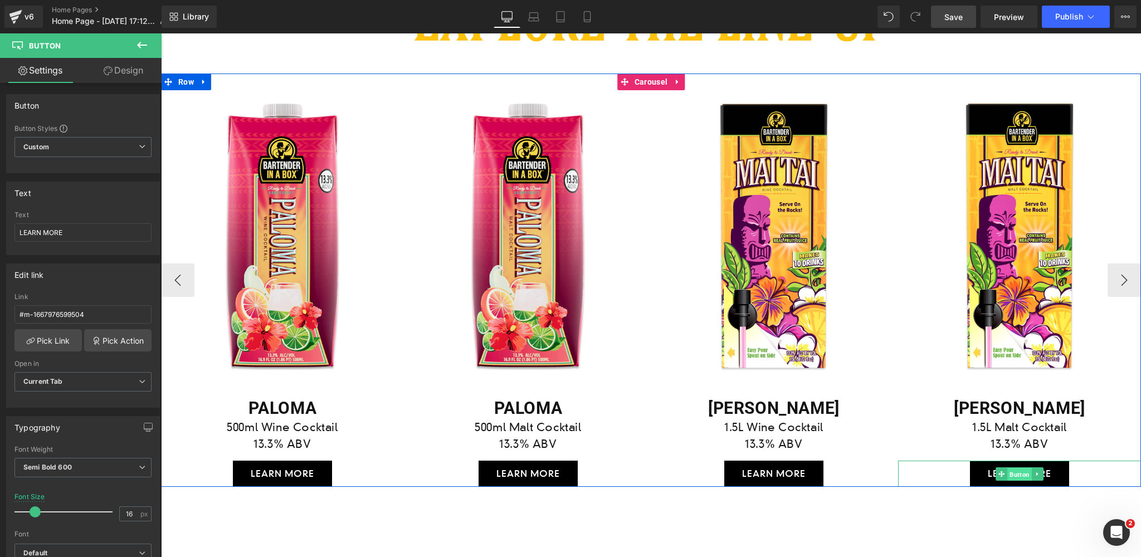
click at [1018, 474] on span "Button" at bounding box center [1019, 474] width 25 height 13
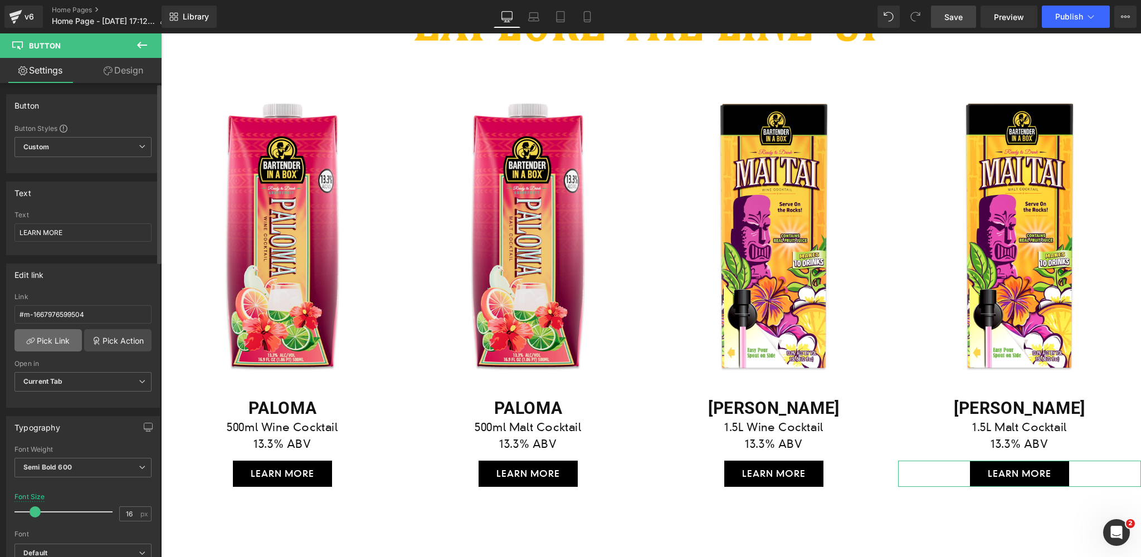
click at [48, 339] on link "Pick Link" at bounding box center [47, 340] width 67 height 22
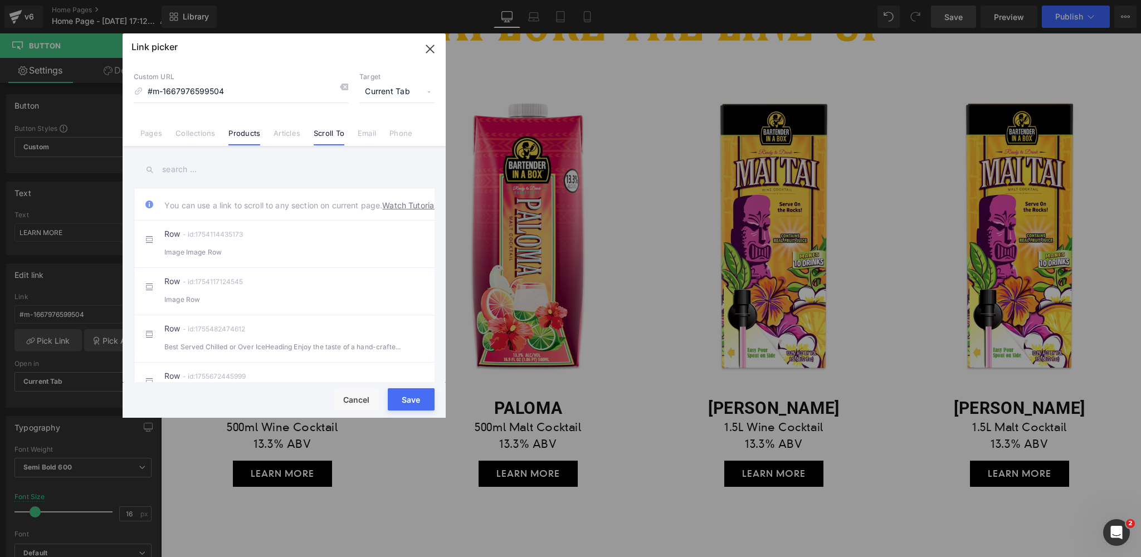
click at [231, 133] on link "Products" at bounding box center [244, 137] width 32 height 17
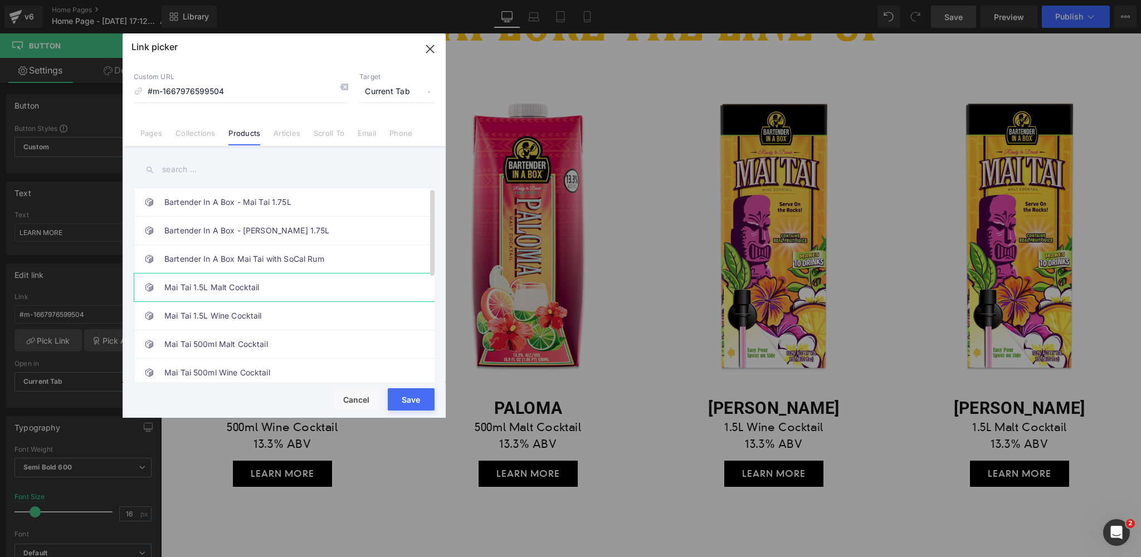
click at [227, 285] on link "Mai Tai 1.5L Malt Cocktail" at bounding box center [286, 288] width 245 height 28
drag, startPoint x: 410, startPoint y: 397, endPoint x: 424, endPoint y: 335, distance: 63.0
click at [410, 397] on button "Save" at bounding box center [411, 399] width 47 height 22
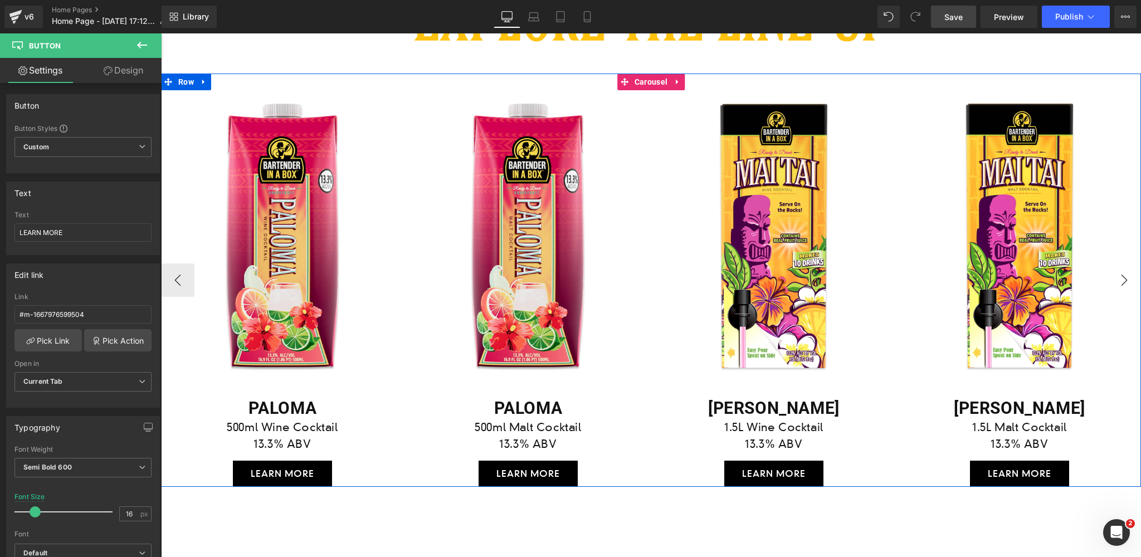
click at [1124, 279] on button "›" at bounding box center [1124, 280] width 33 height 33
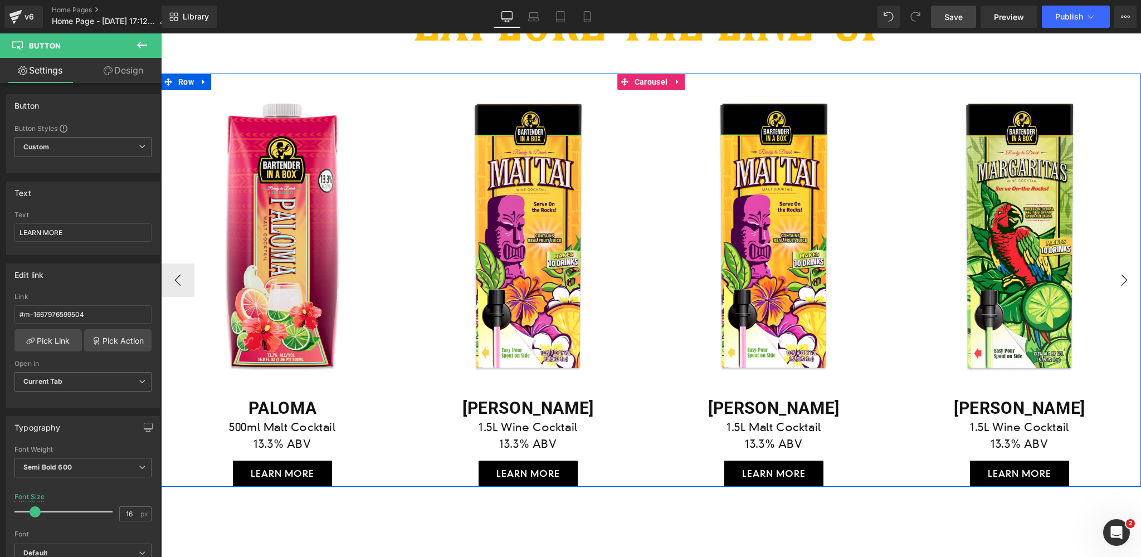
click at [1124, 279] on button "›" at bounding box center [1124, 280] width 33 height 33
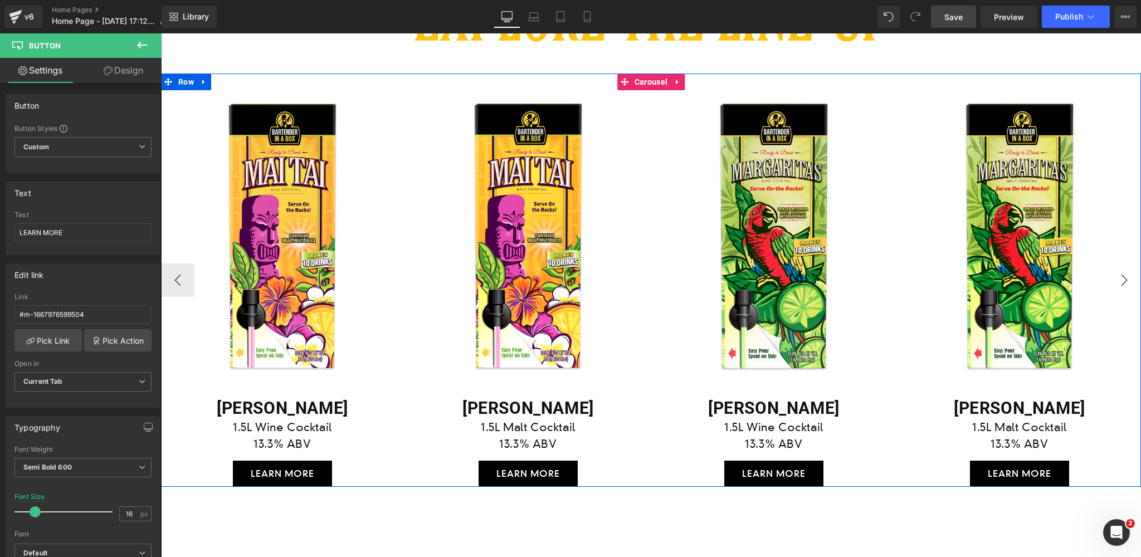
click at [1124, 279] on button "›" at bounding box center [1124, 280] width 33 height 33
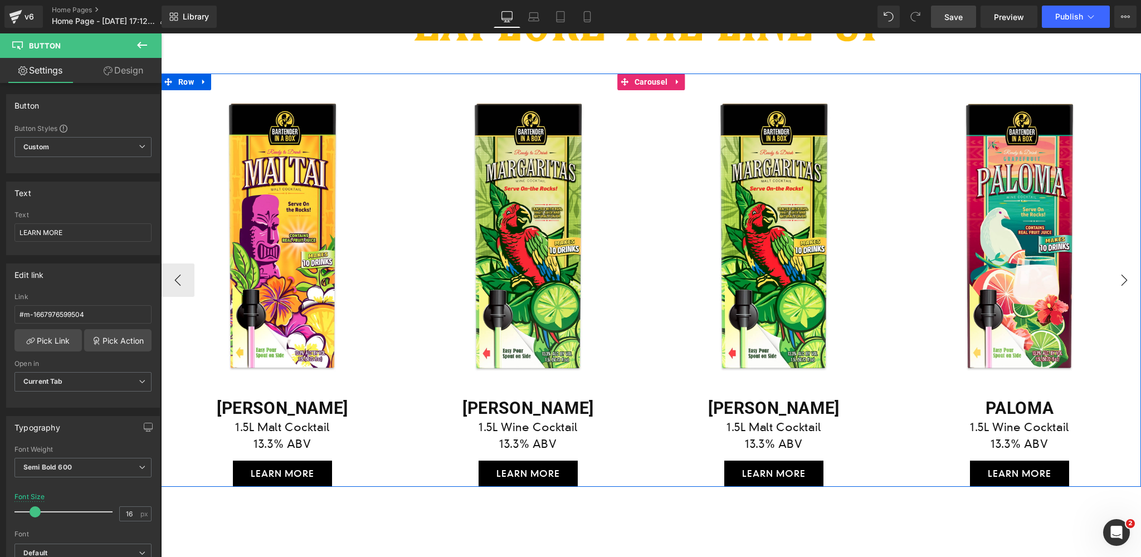
click at [1124, 279] on button "›" at bounding box center [1124, 280] width 33 height 33
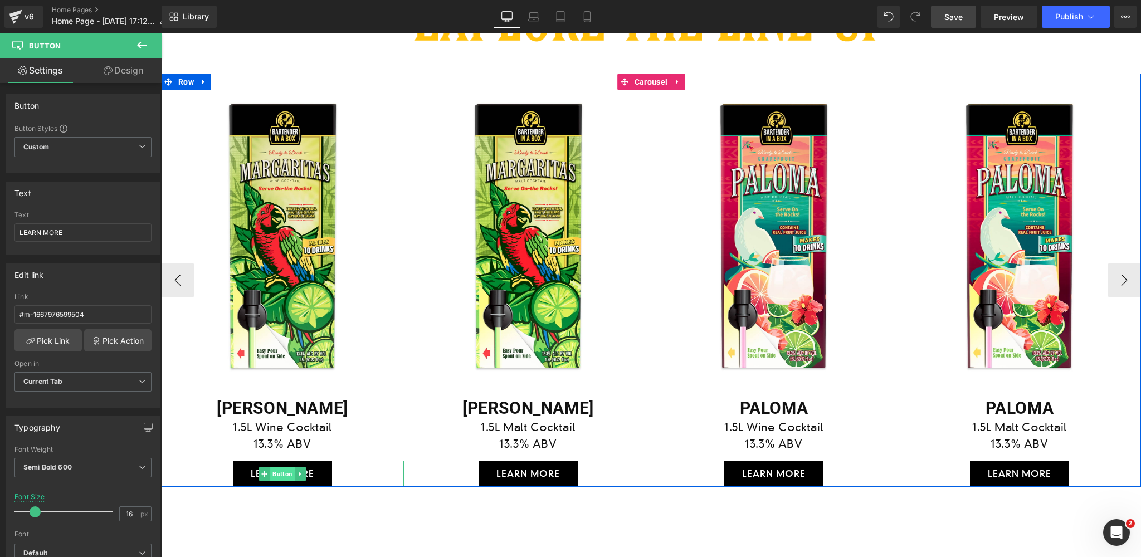
click at [283, 475] on span "Button" at bounding box center [282, 474] width 25 height 13
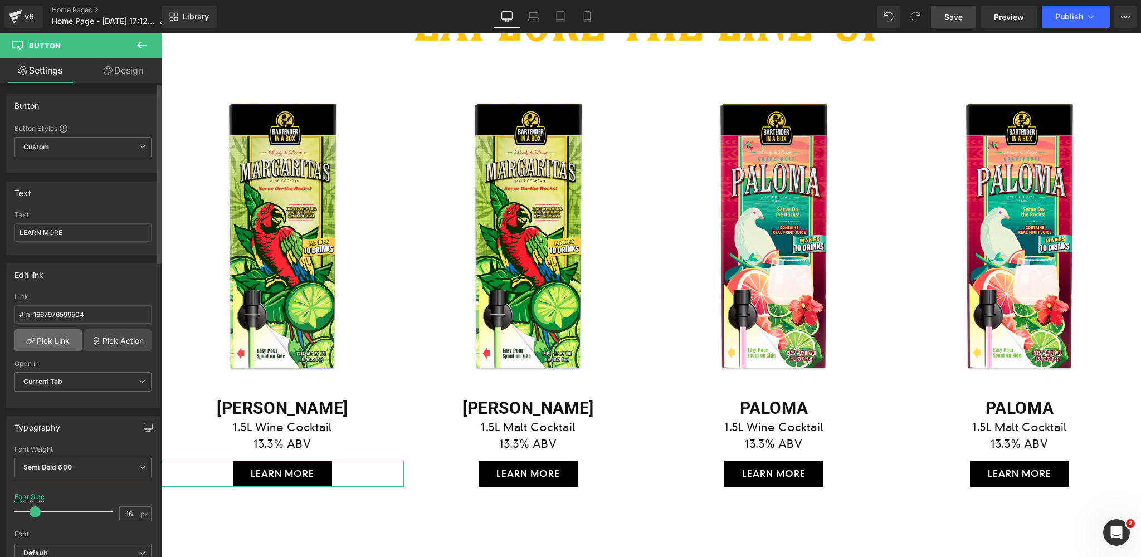
click at [57, 333] on link "Pick Link" at bounding box center [47, 340] width 67 height 22
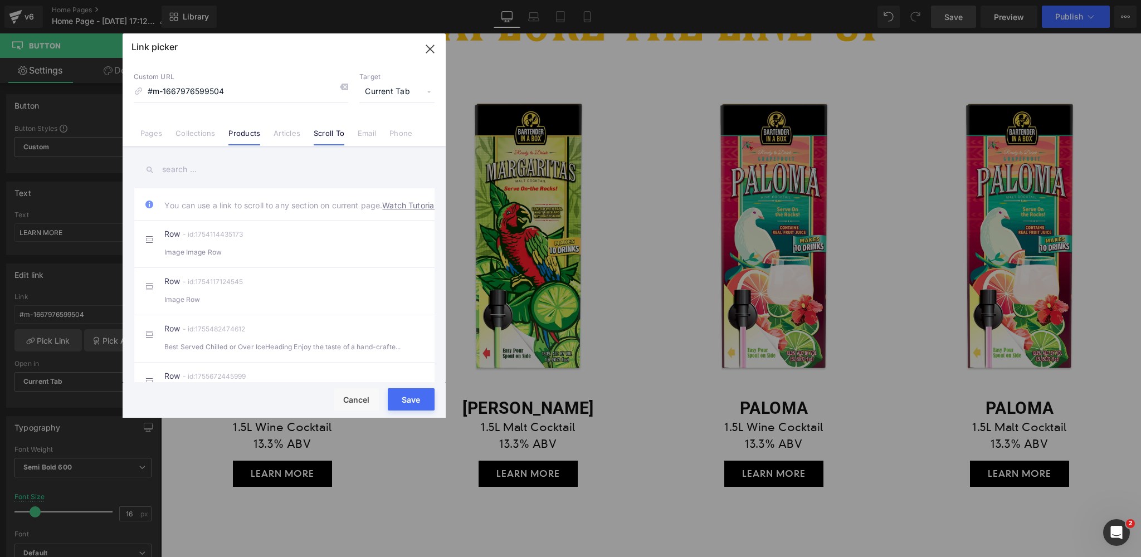
click at [232, 134] on link "Products" at bounding box center [244, 137] width 32 height 17
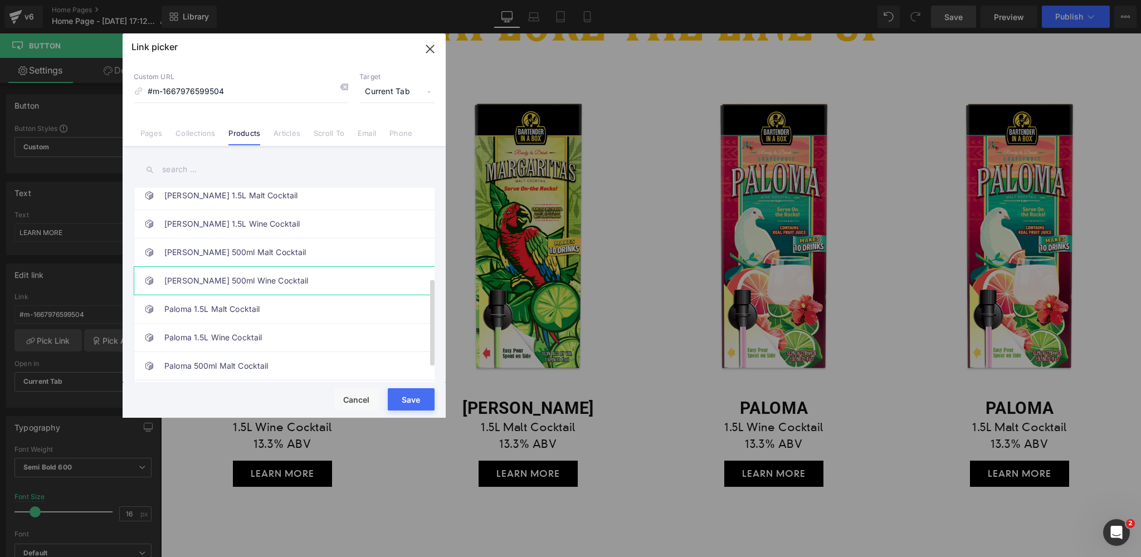
scroll to position [192, 0]
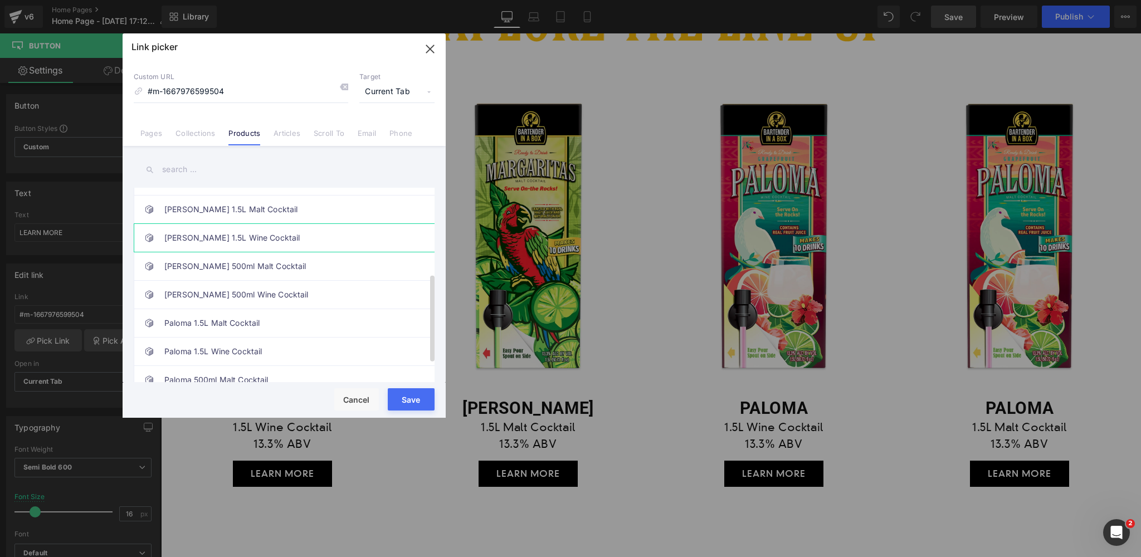
click at [221, 237] on link "[PERSON_NAME] 1.5L Wine Cocktail" at bounding box center [286, 238] width 245 height 28
click at [411, 397] on button "Save" at bounding box center [411, 399] width 47 height 22
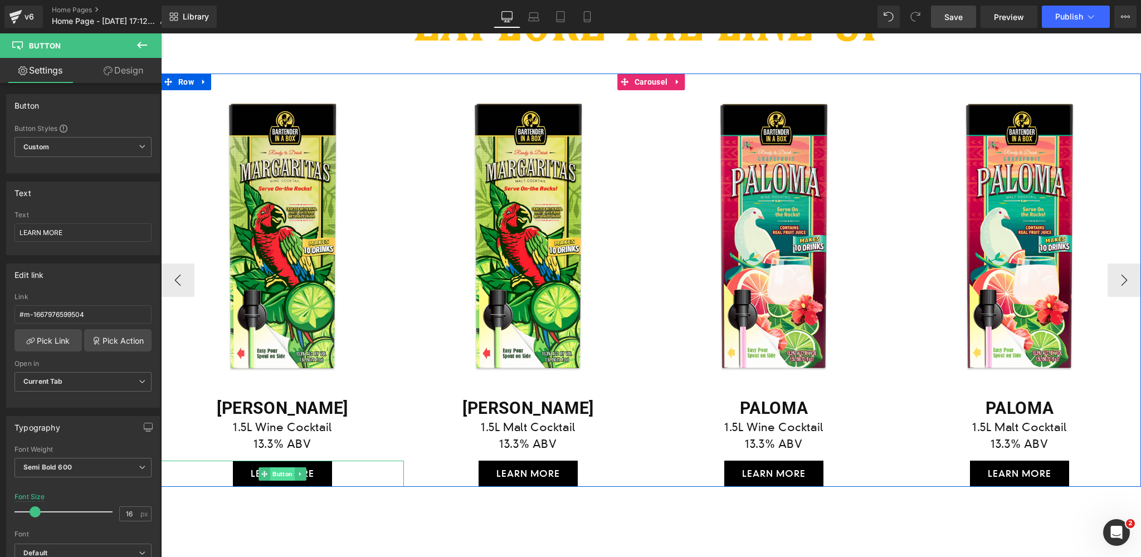
click at [284, 474] on span "Button" at bounding box center [282, 474] width 25 height 13
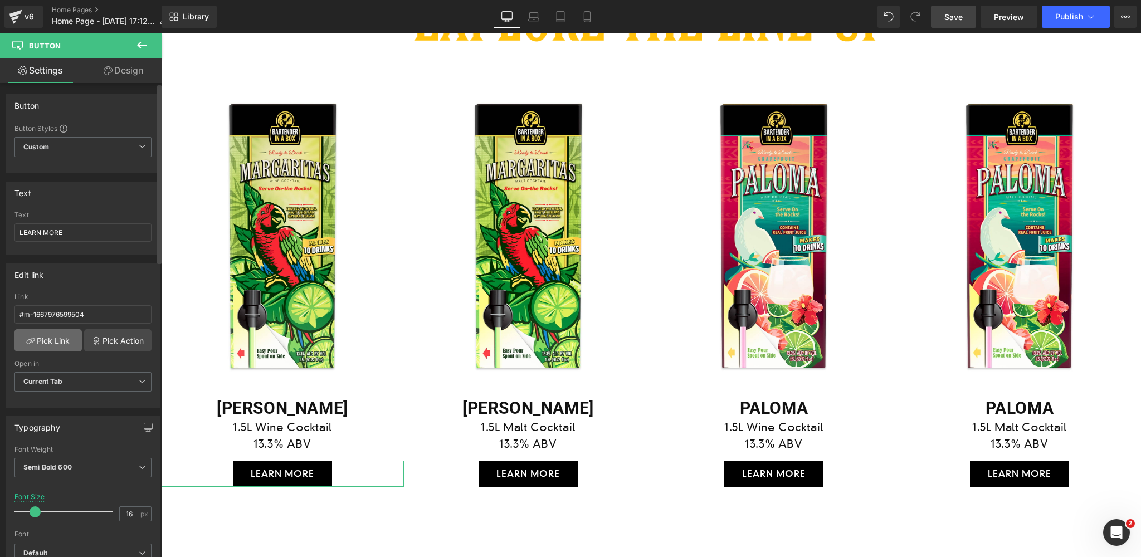
click at [45, 338] on link "Pick Link" at bounding box center [47, 340] width 67 height 22
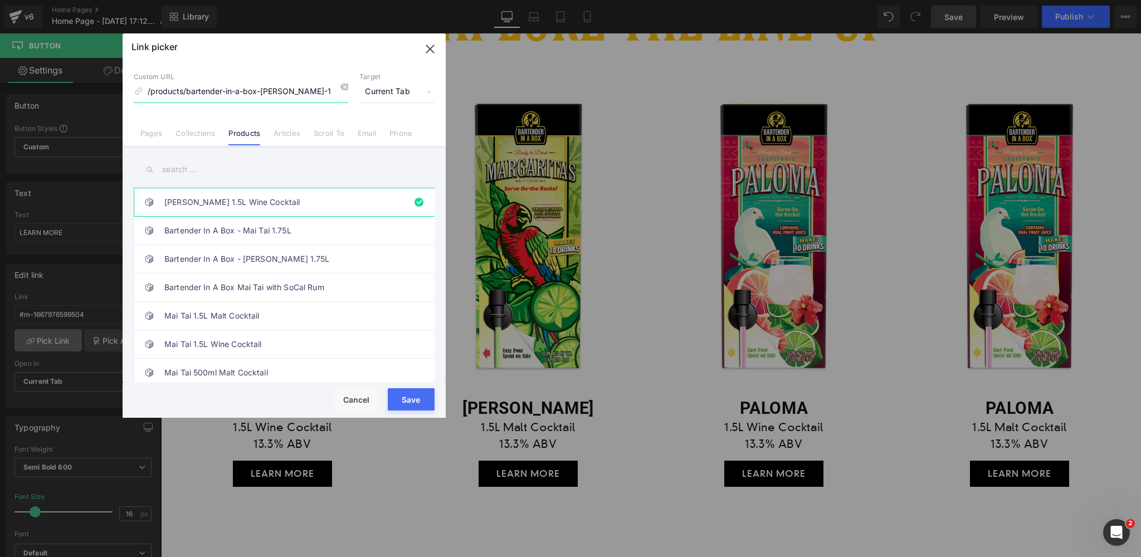
scroll to position [0, 70]
click at [415, 397] on button "Save" at bounding box center [411, 399] width 47 height 22
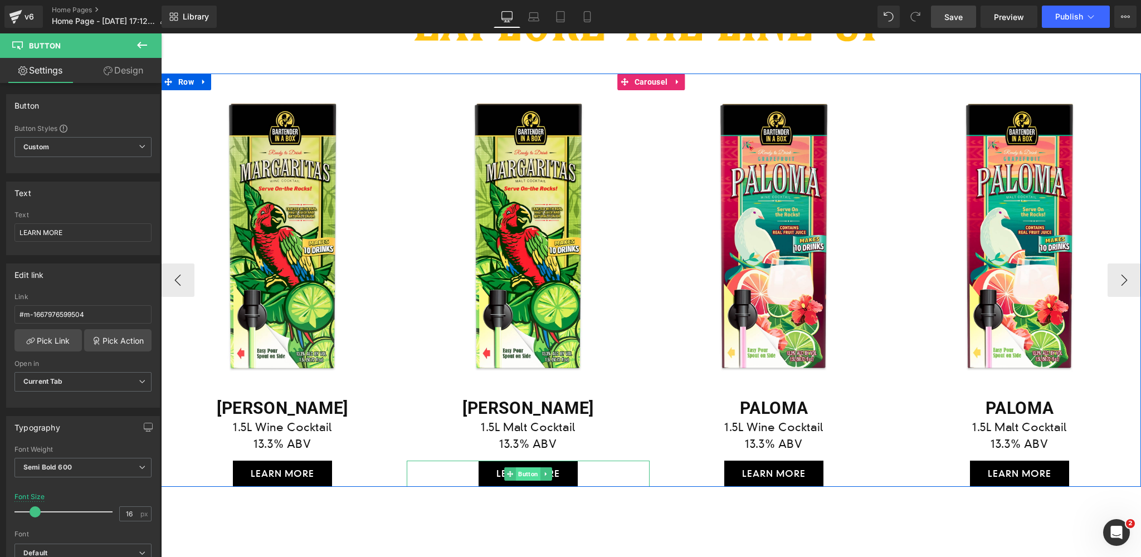
click at [529, 473] on span "Button" at bounding box center [528, 474] width 25 height 13
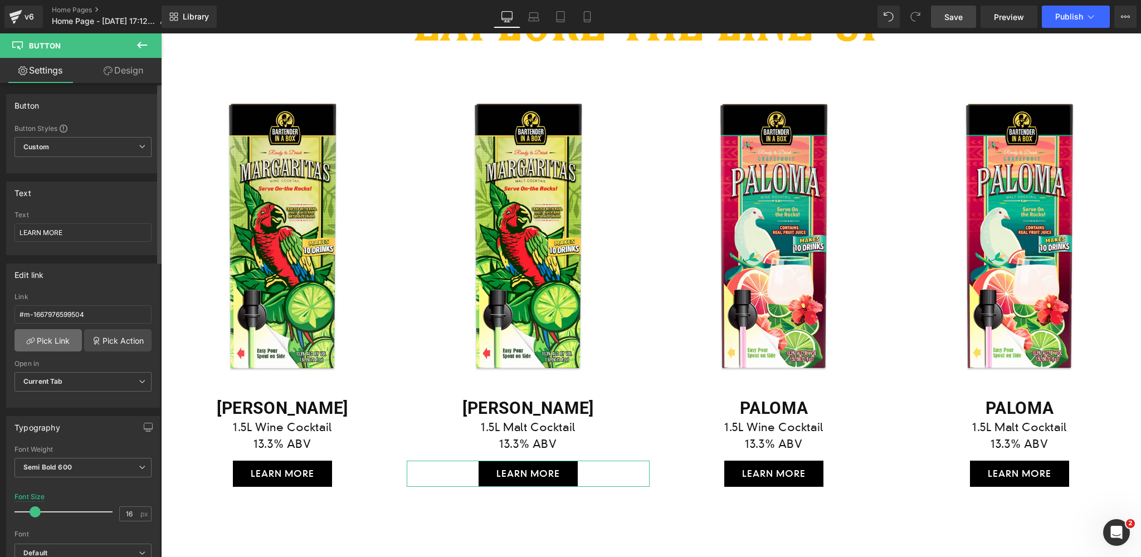
click at [53, 342] on link "Pick Link" at bounding box center [47, 340] width 67 height 22
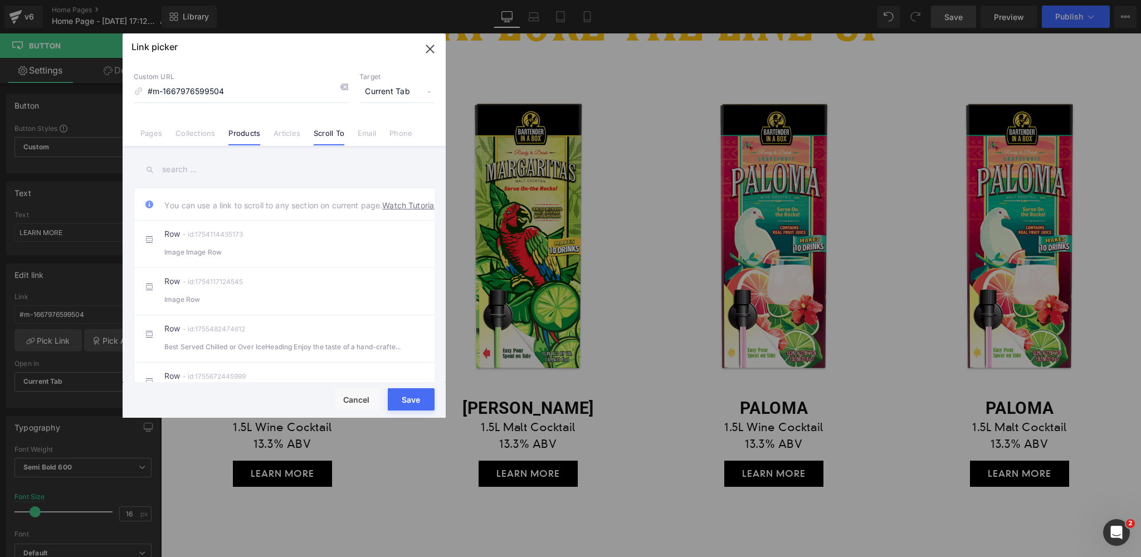
click at [254, 134] on link "Products" at bounding box center [244, 137] width 32 height 17
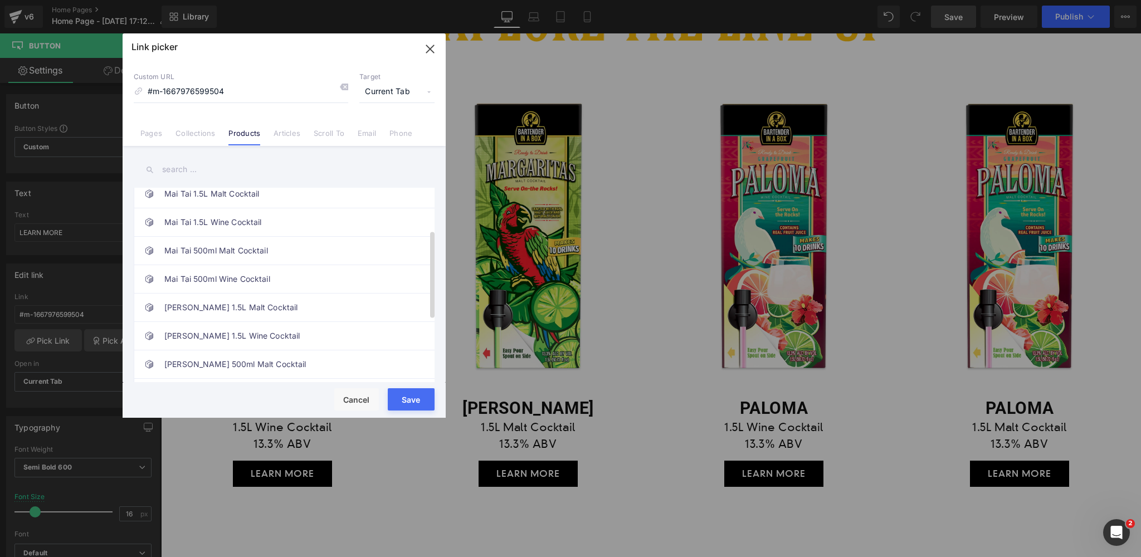
scroll to position [98, 0]
click at [238, 303] on link "[PERSON_NAME] 1.5L Malt Cocktail" at bounding box center [286, 303] width 245 height 28
click at [413, 400] on button "Save" at bounding box center [411, 399] width 47 height 22
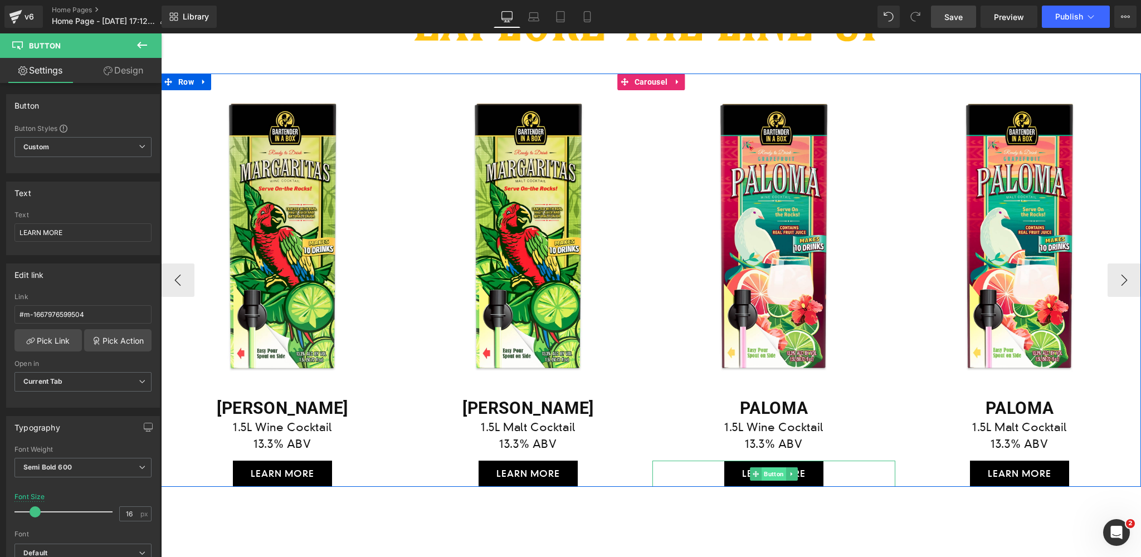
click at [773, 474] on span "Button" at bounding box center [774, 474] width 25 height 13
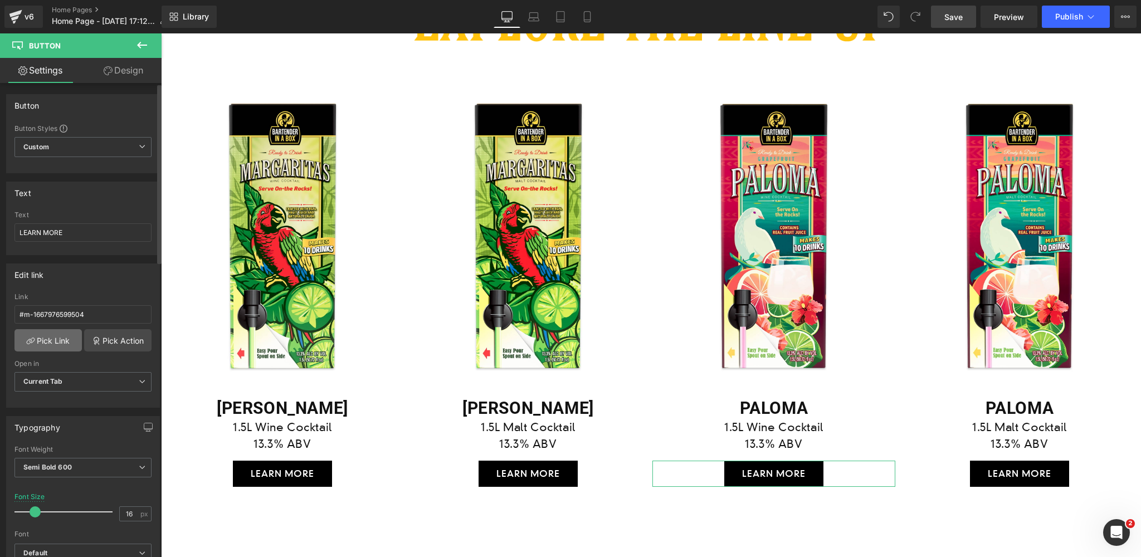
click at [63, 337] on link "Pick Link" at bounding box center [47, 340] width 67 height 22
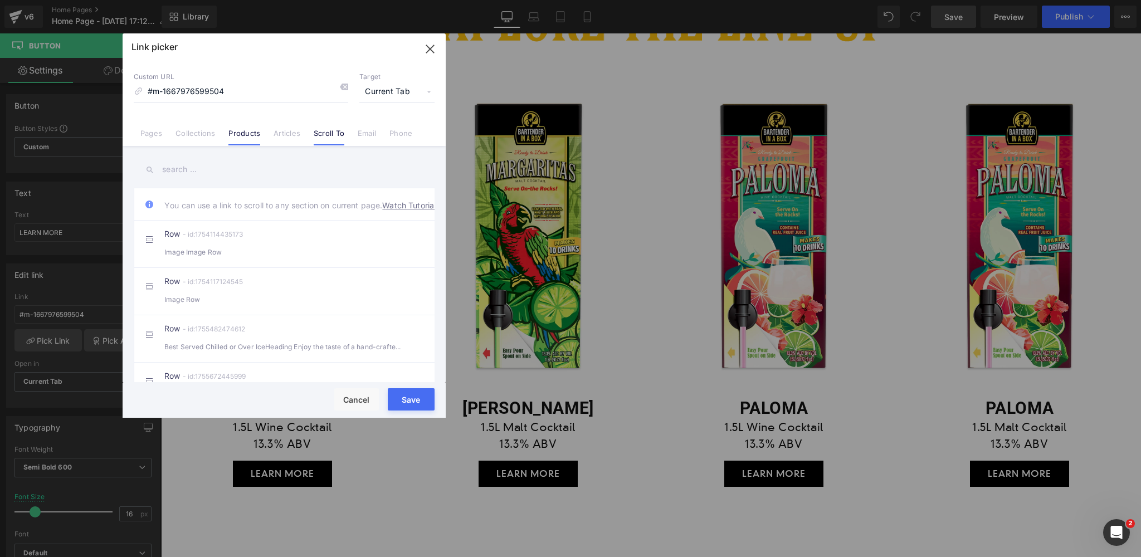
click at [233, 132] on link "Products" at bounding box center [244, 137] width 32 height 17
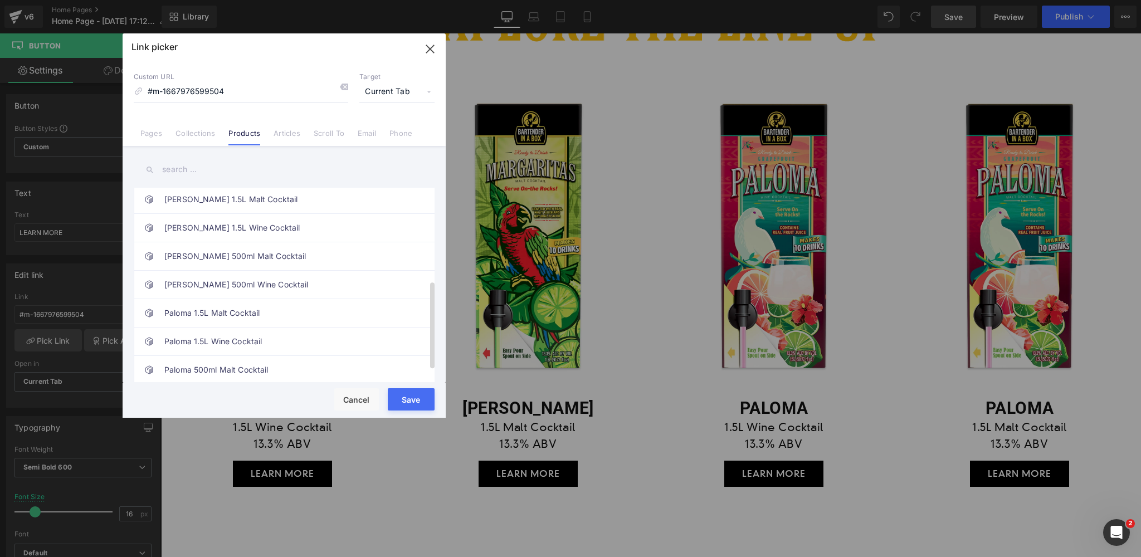
scroll to position [216, 0]
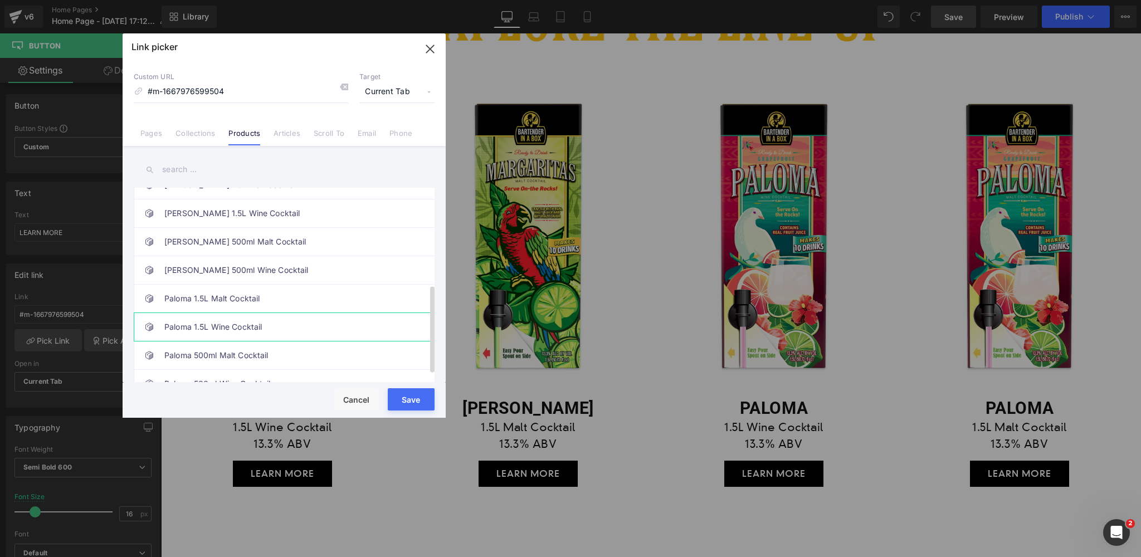
click at [226, 325] on link "Paloma 1.5L Wine Cocktail" at bounding box center [286, 327] width 245 height 28
click at [406, 397] on button "Save" at bounding box center [411, 399] width 47 height 22
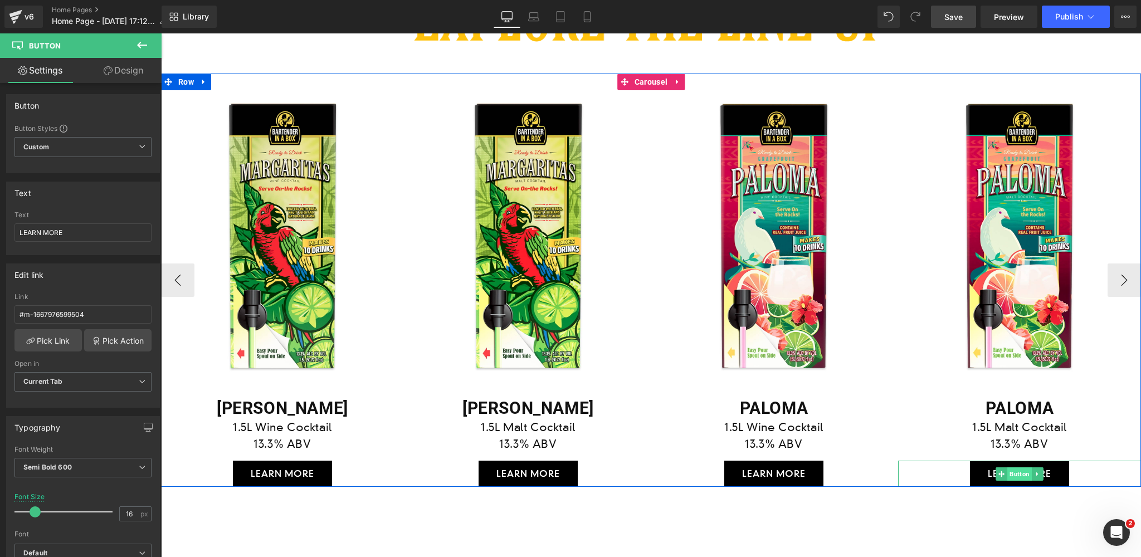
click at [1017, 474] on span "Button" at bounding box center [1019, 474] width 25 height 13
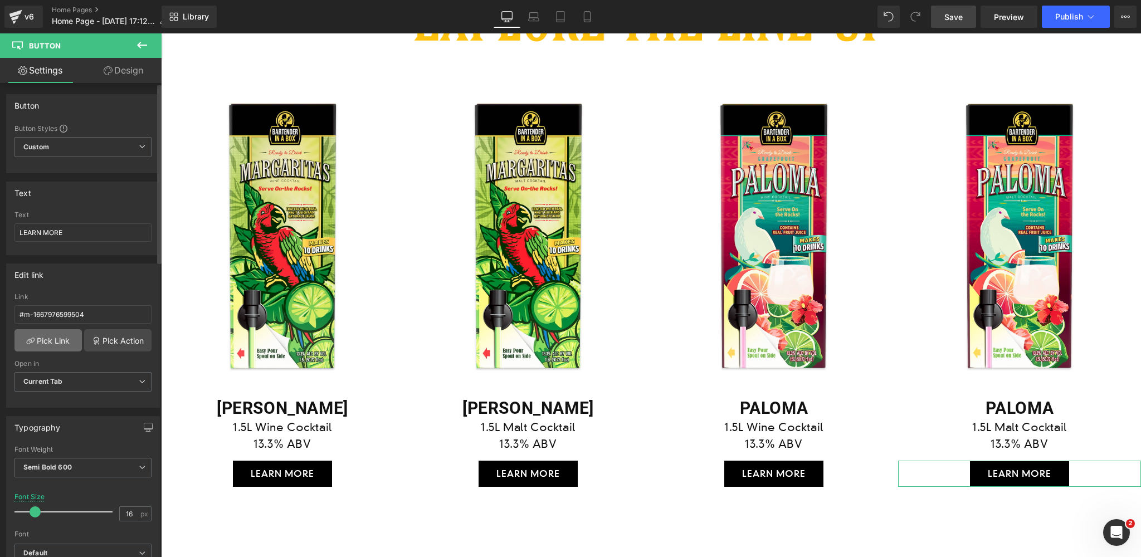
click at [45, 343] on link "Pick Link" at bounding box center [47, 340] width 67 height 22
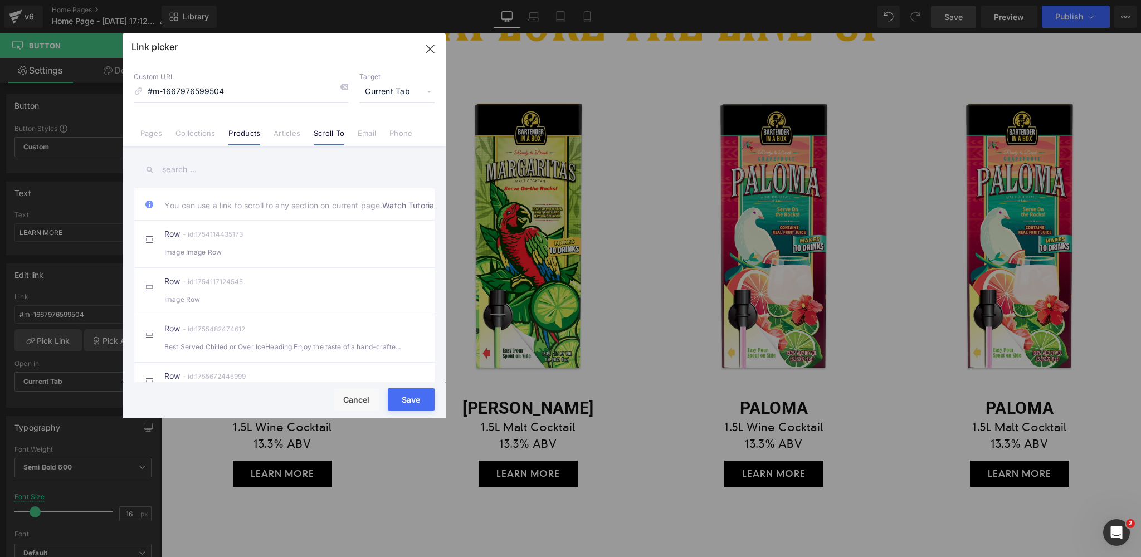
click at [246, 132] on link "Products" at bounding box center [244, 137] width 32 height 17
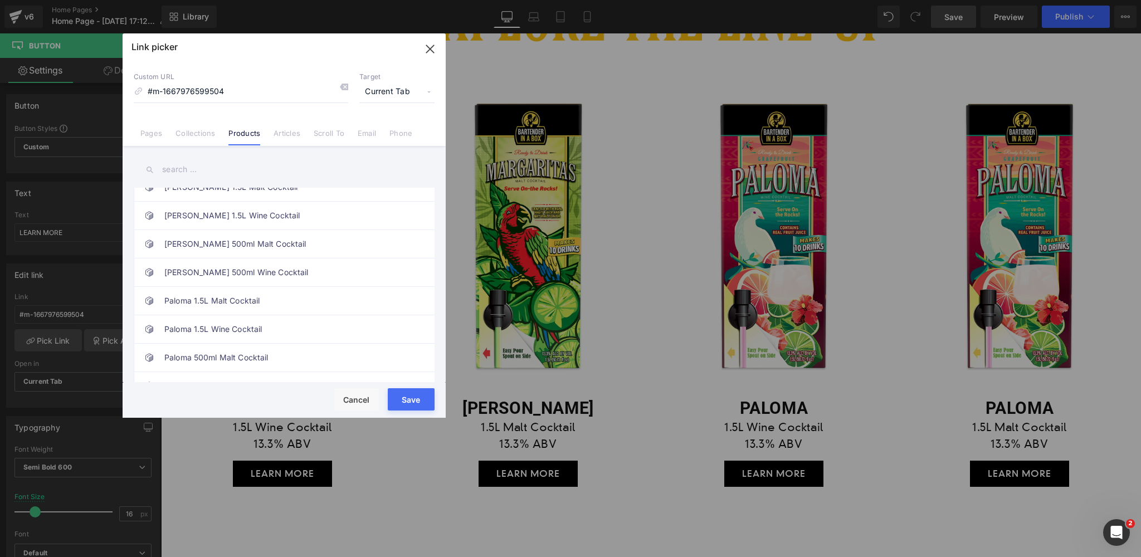
scroll to position [218, 0]
click at [228, 294] on link "Paloma 1.5L Malt Cocktail" at bounding box center [286, 297] width 245 height 28
click at [407, 397] on button "Save" at bounding box center [411, 399] width 47 height 22
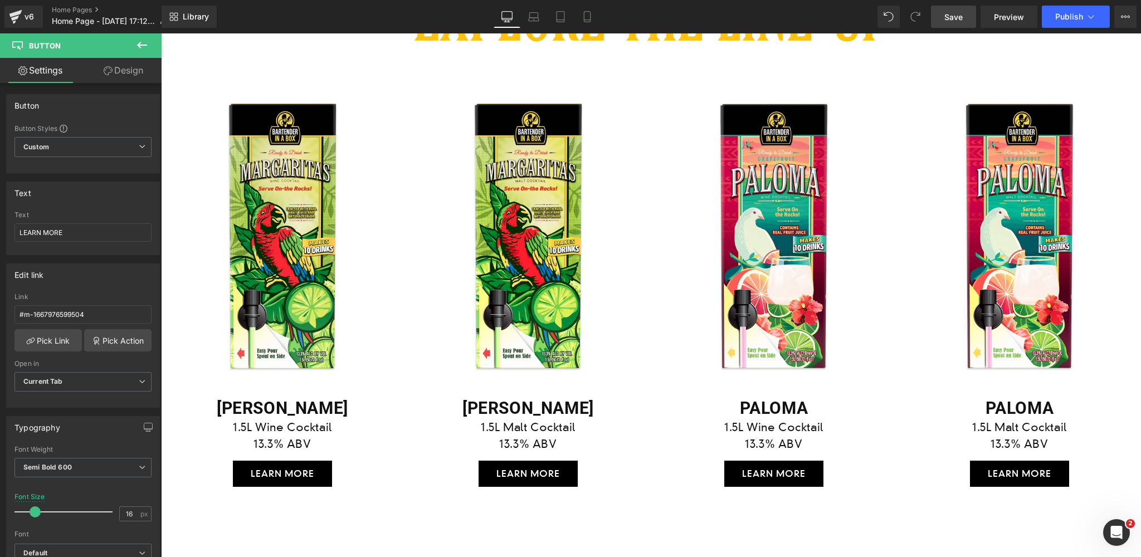
click at [952, 16] on span "Save" at bounding box center [953, 17] width 18 height 12
click at [956, 15] on span "Save" at bounding box center [953, 17] width 18 height 12
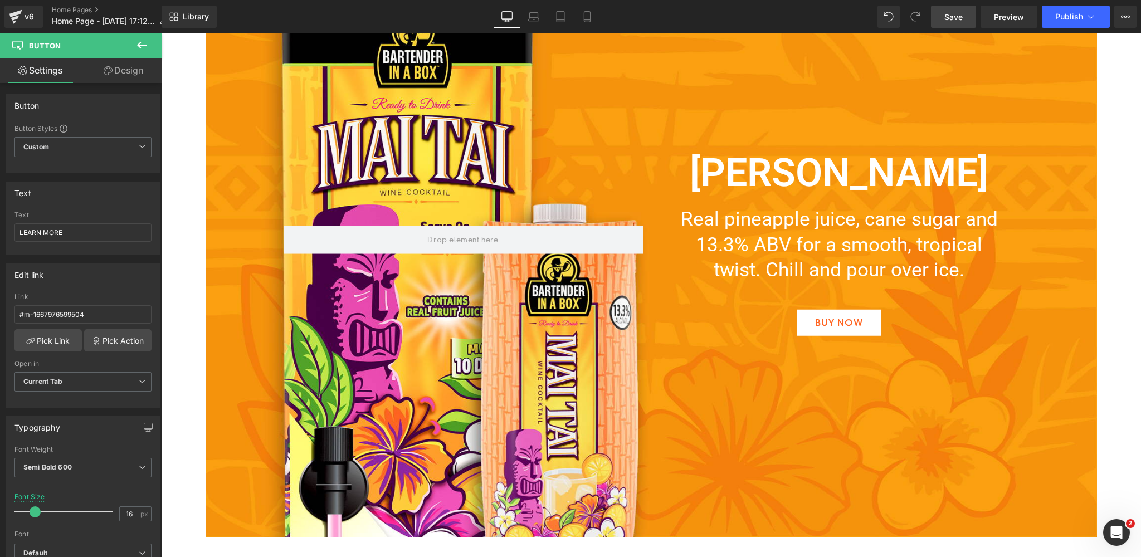
scroll to position [2548, 0]
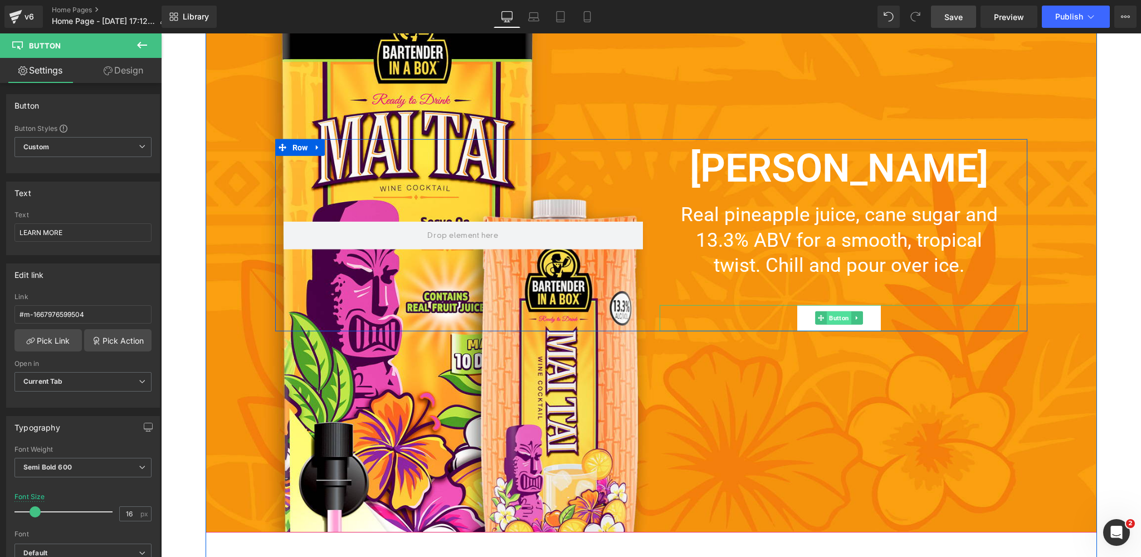
click at [835, 319] on span "Button" at bounding box center [839, 317] width 25 height 13
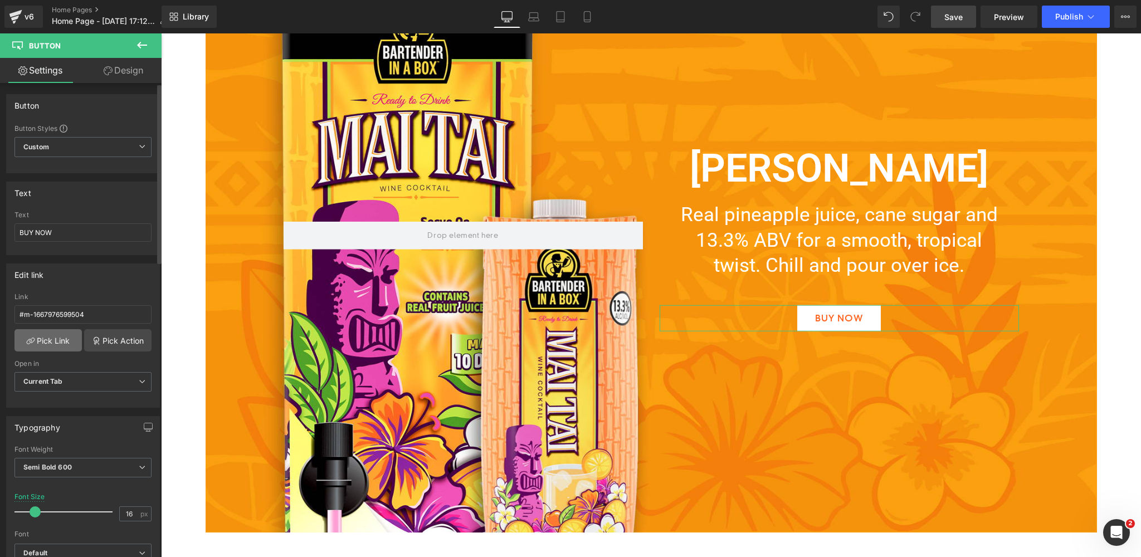
click at [53, 343] on link "Pick Link" at bounding box center [47, 340] width 67 height 22
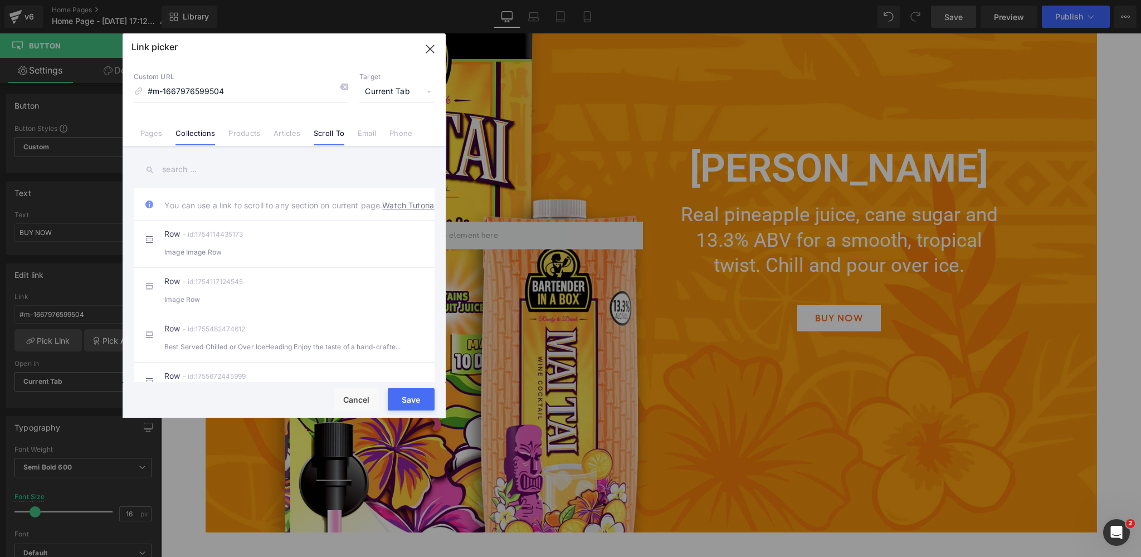
click at [186, 132] on link "Collections" at bounding box center [196, 137] width 40 height 17
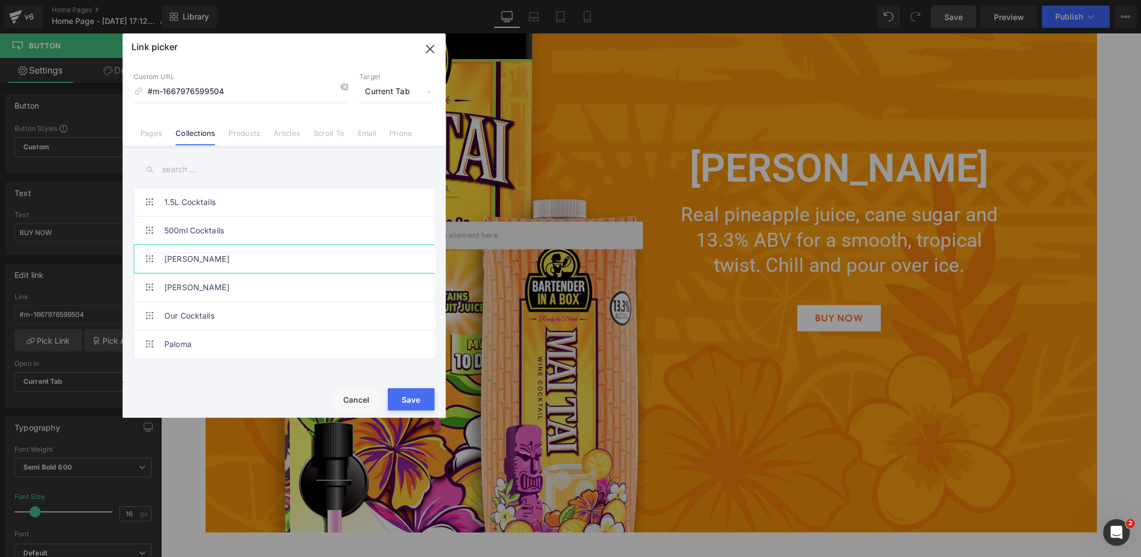
click at [213, 256] on link "[PERSON_NAME]" at bounding box center [286, 259] width 245 height 28
click at [412, 403] on button "Save" at bounding box center [411, 399] width 47 height 22
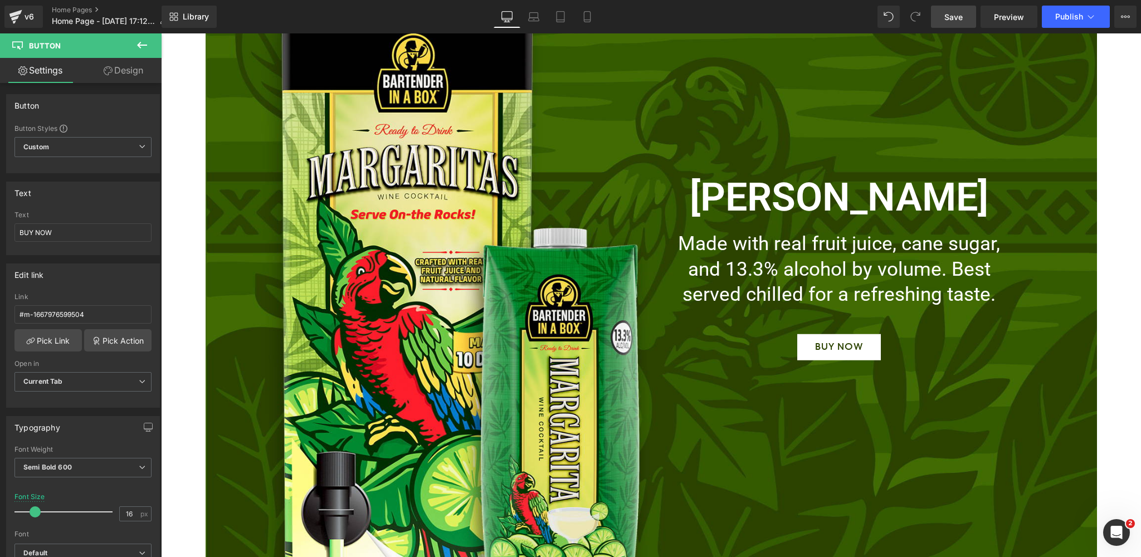
scroll to position [3212, 0]
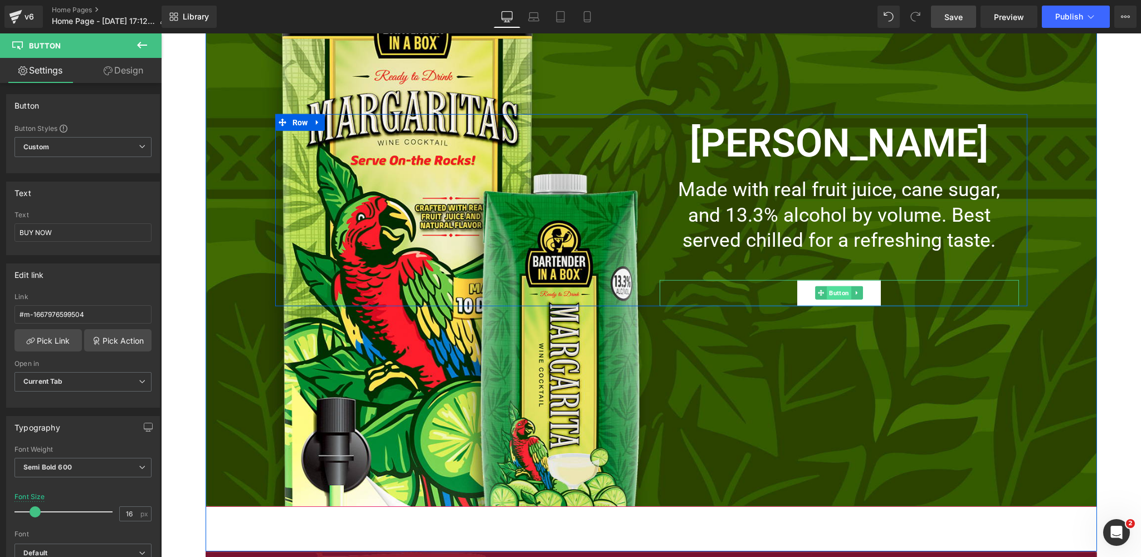
click at [840, 291] on span "Button" at bounding box center [839, 292] width 25 height 13
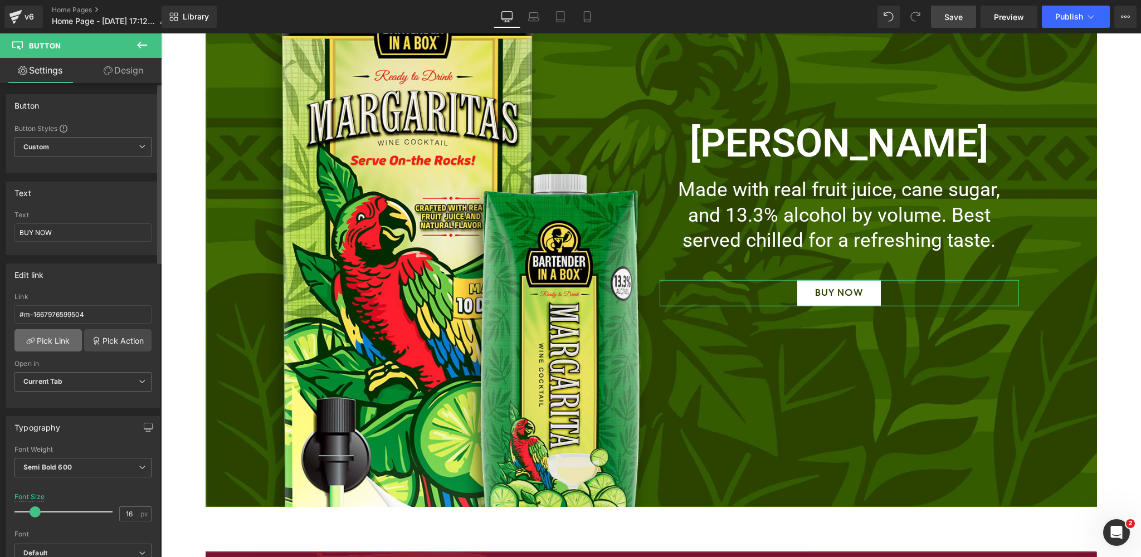
click at [36, 342] on link "Pick Link" at bounding box center [47, 340] width 67 height 22
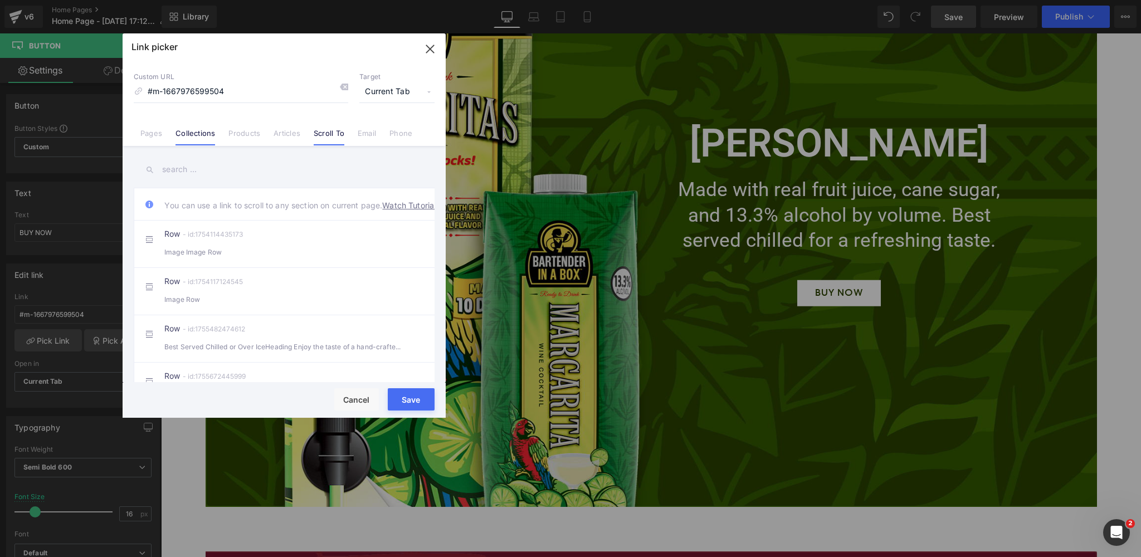
click at [185, 135] on link "Collections" at bounding box center [196, 137] width 40 height 17
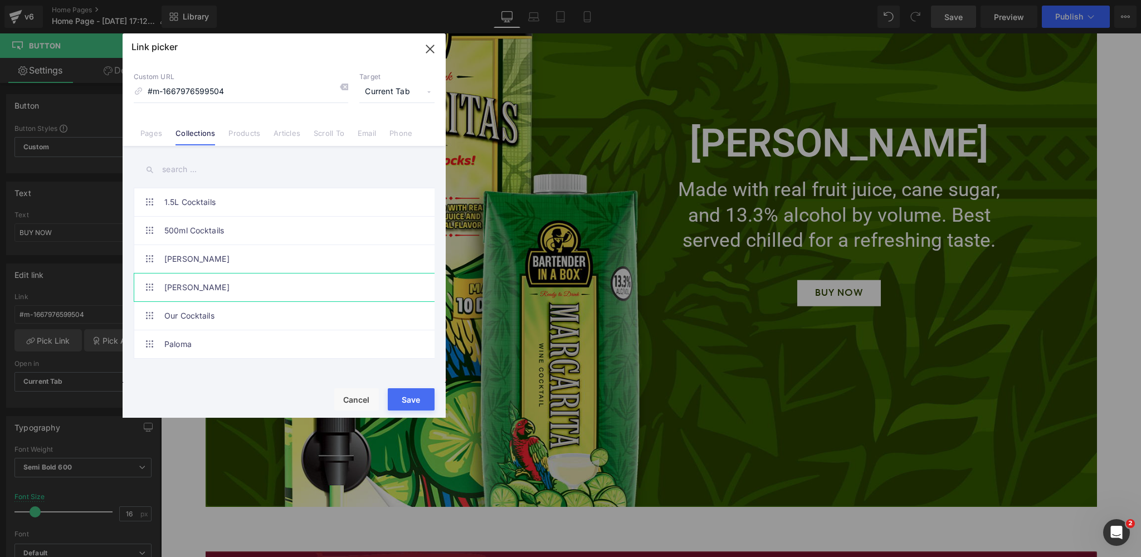
click at [182, 285] on link "[PERSON_NAME]" at bounding box center [286, 288] width 245 height 28
click at [418, 397] on button "Save" at bounding box center [411, 399] width 47 height 22
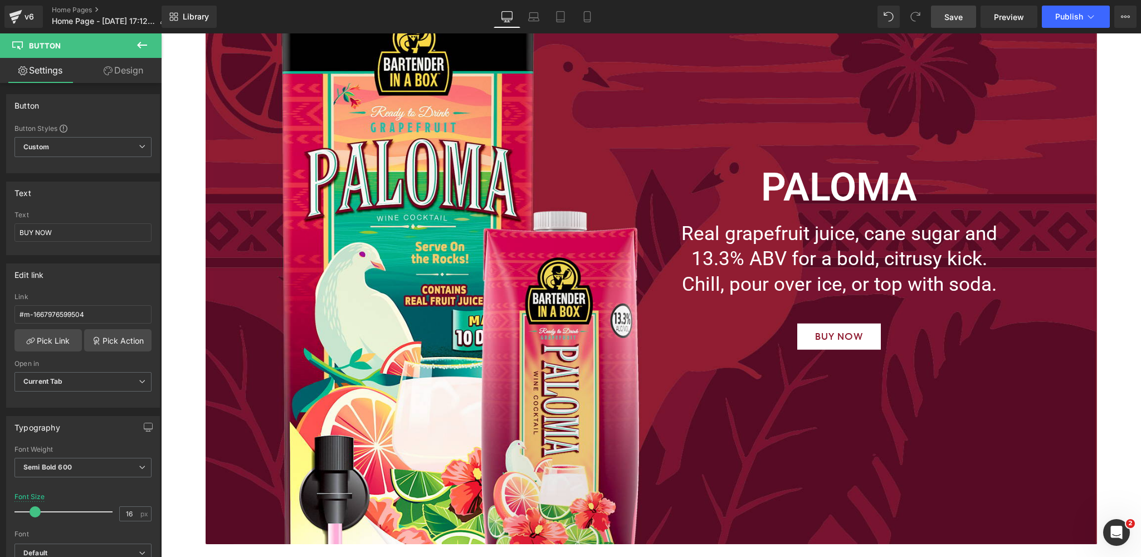
scroll to position [3810, 0]
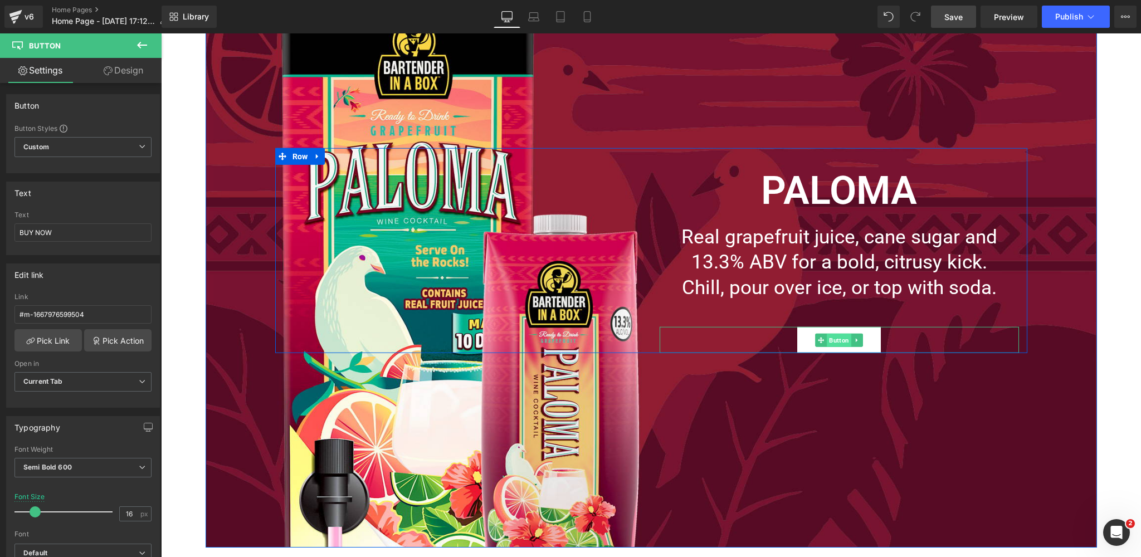
click at [837, 340] on span "Button" at bounding box center [839, 339] width 25 height 13
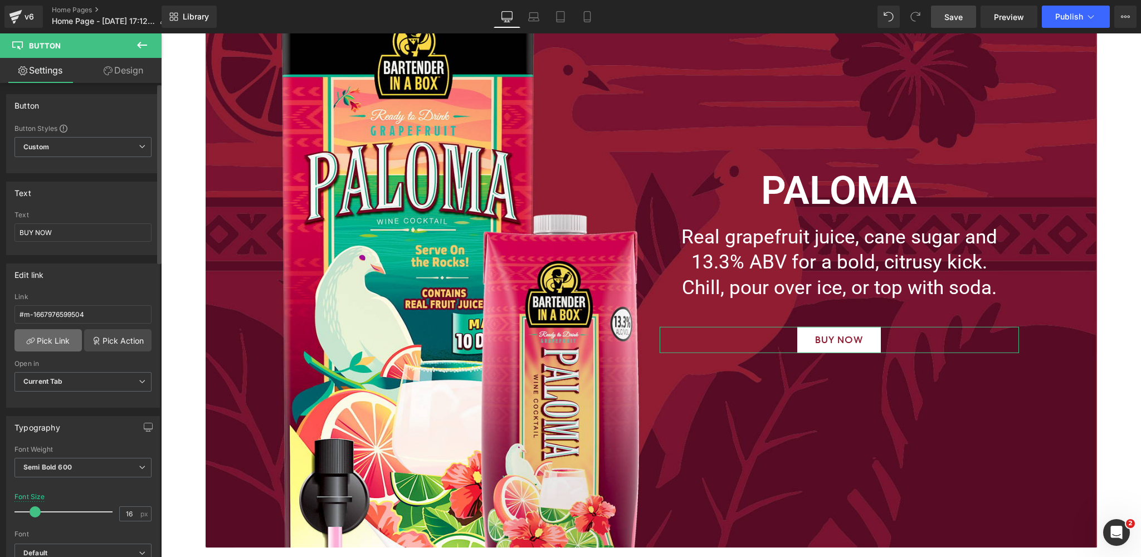
click at [42, 340] on link "Pick Link" at bounding box center [47, 340] width 67 height 22
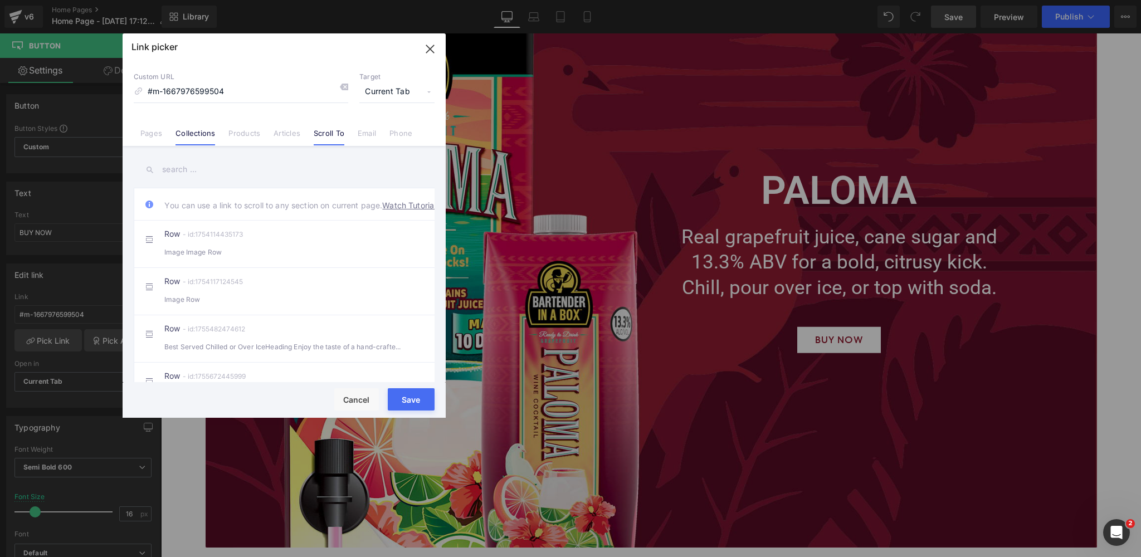
click at [205, 135] on link "Collections" at bounding box center [196, 137] width 40 height 17
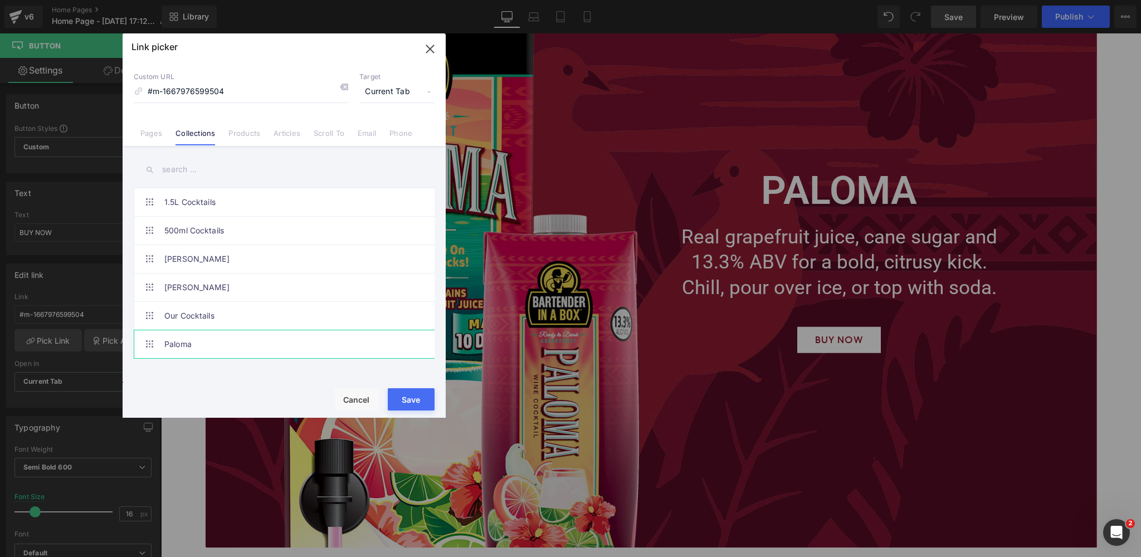
click at [183, 343] on link "Paloma" at bounding box center [286, 344] width 245 height 28
click at [416, 401] on button "Save" at bounding box center [411, 399] width 47 height 22
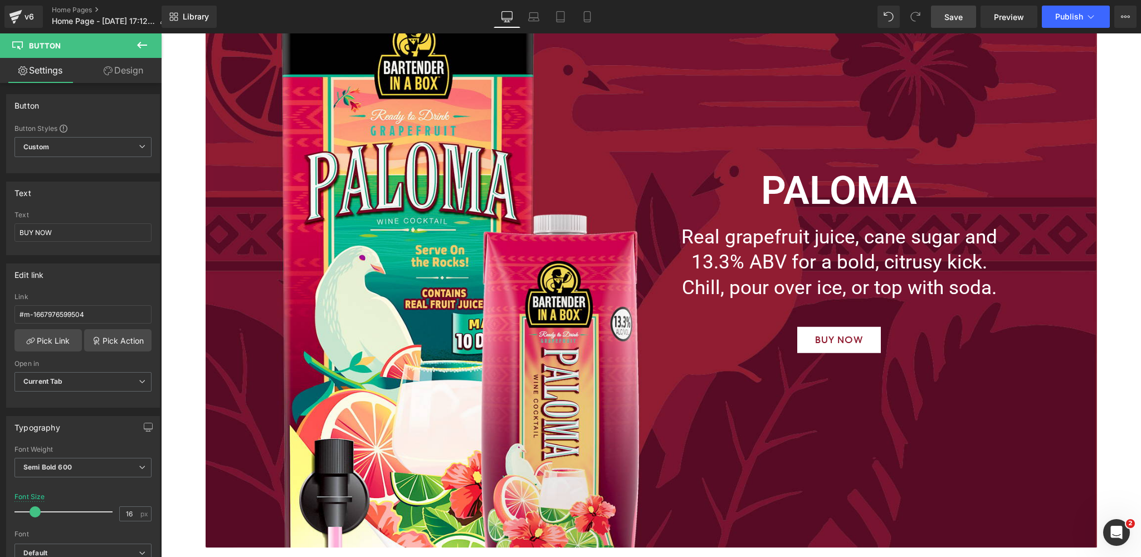
click at [955, 17] on span "Save" at bounding box center [953, 17] width 18 height 12
click at [550, 16] on icon at bounding box center [548, 16] width 11 height 11
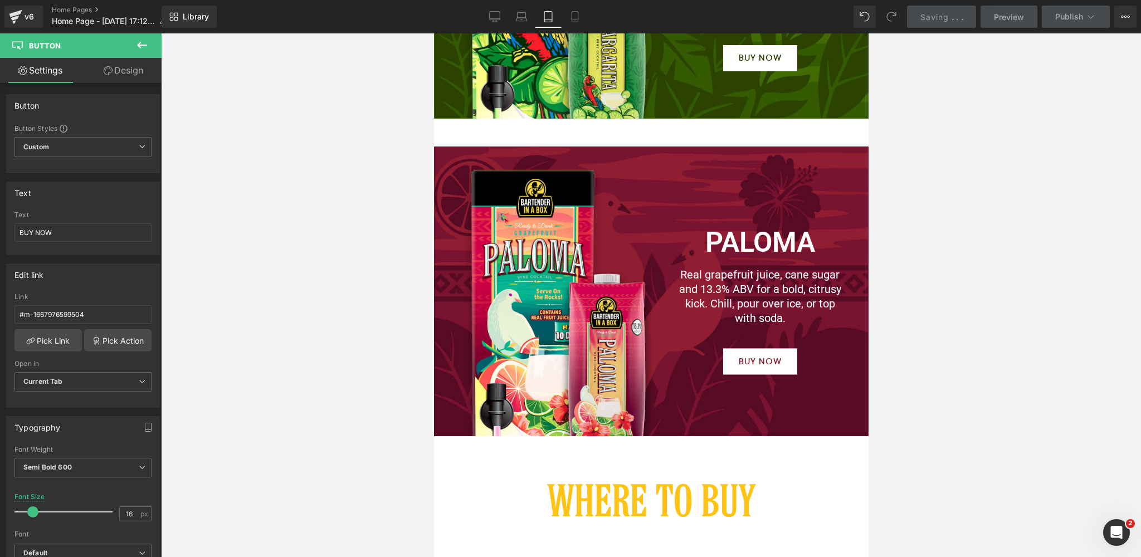
scroll to position [1924, 0]
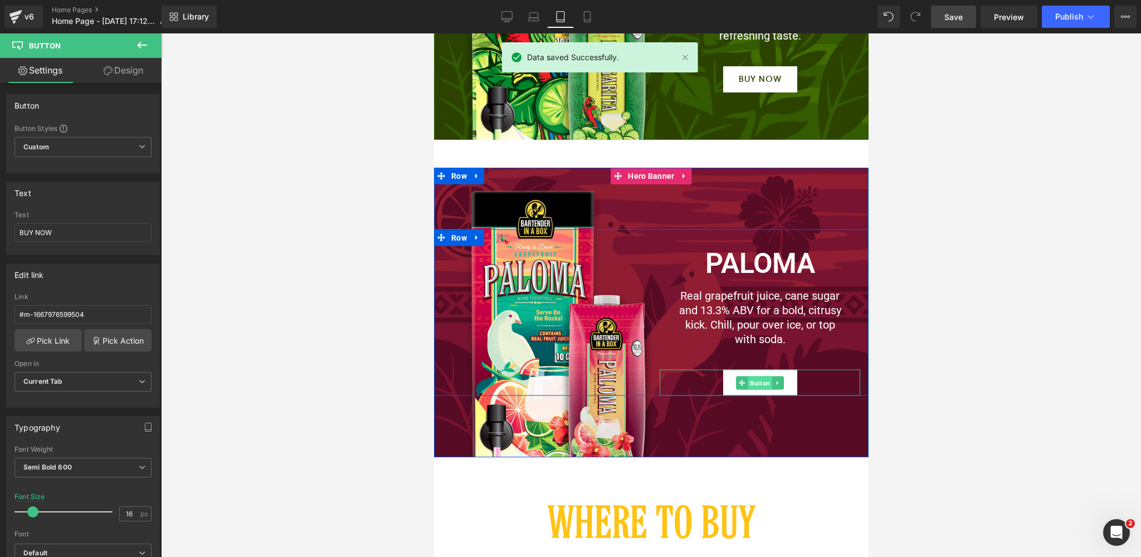
click at [759, 376] on span "Button" at bounding box center [759, 382] width 25 height 13
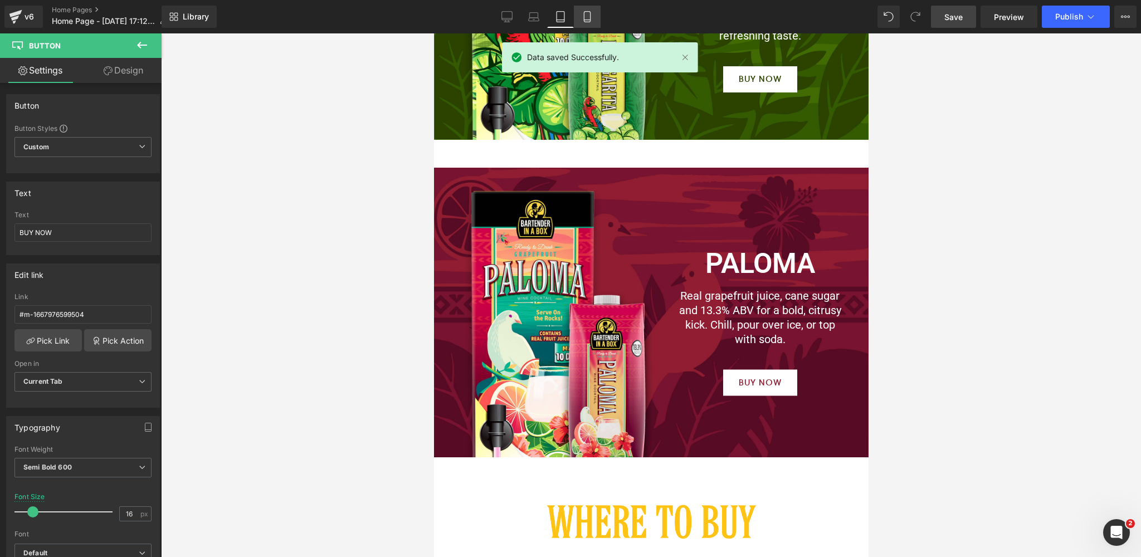
click at [587, 14] on icon at bounding box center [587, 16] width 11 height 11
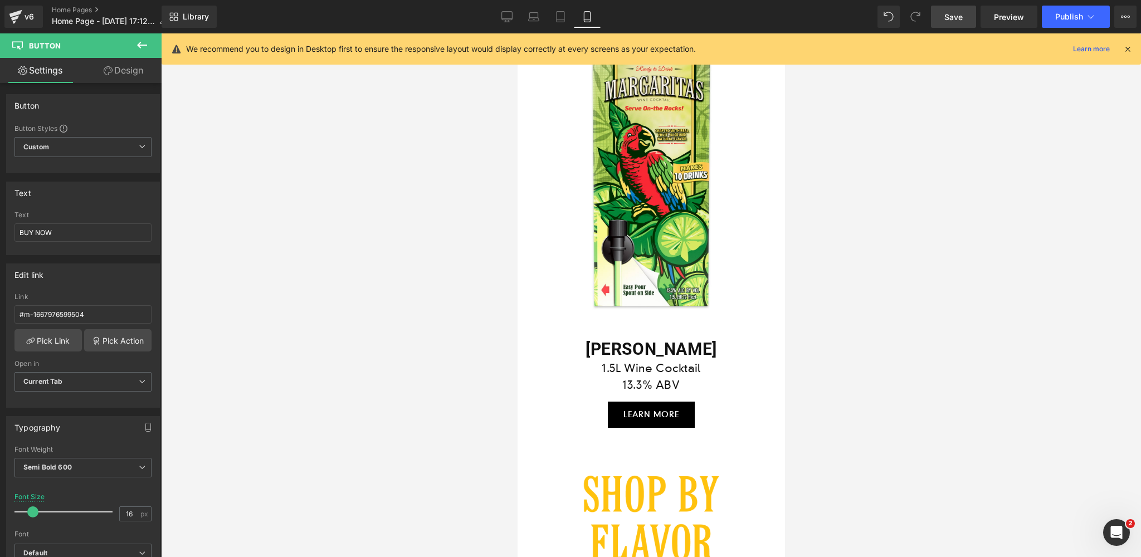
scroll to position [1910, 0]
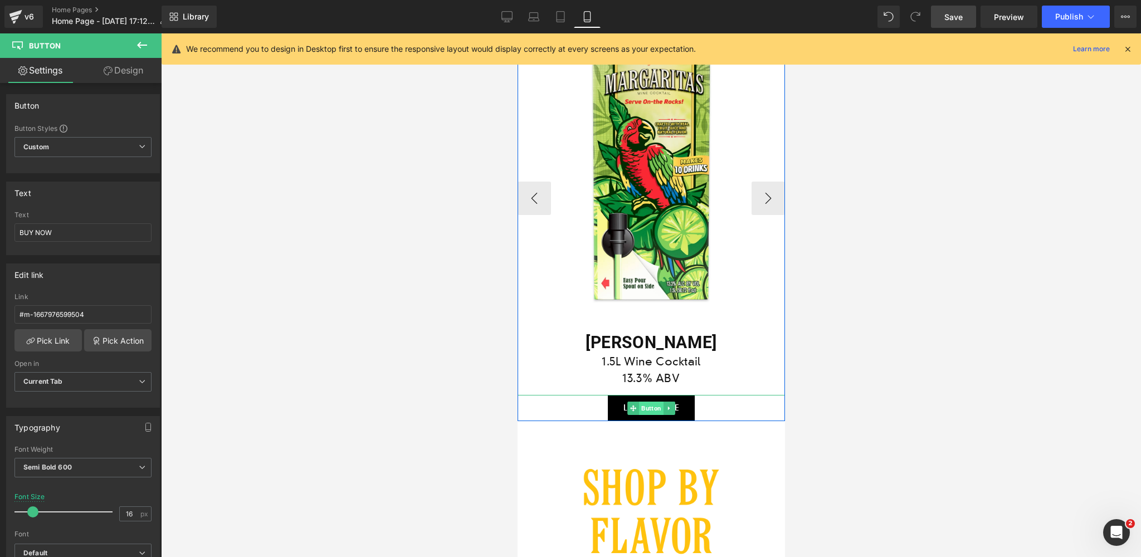
click at [651, 406] on span "Button" at bounding box center [651, 408] width 25 height 13
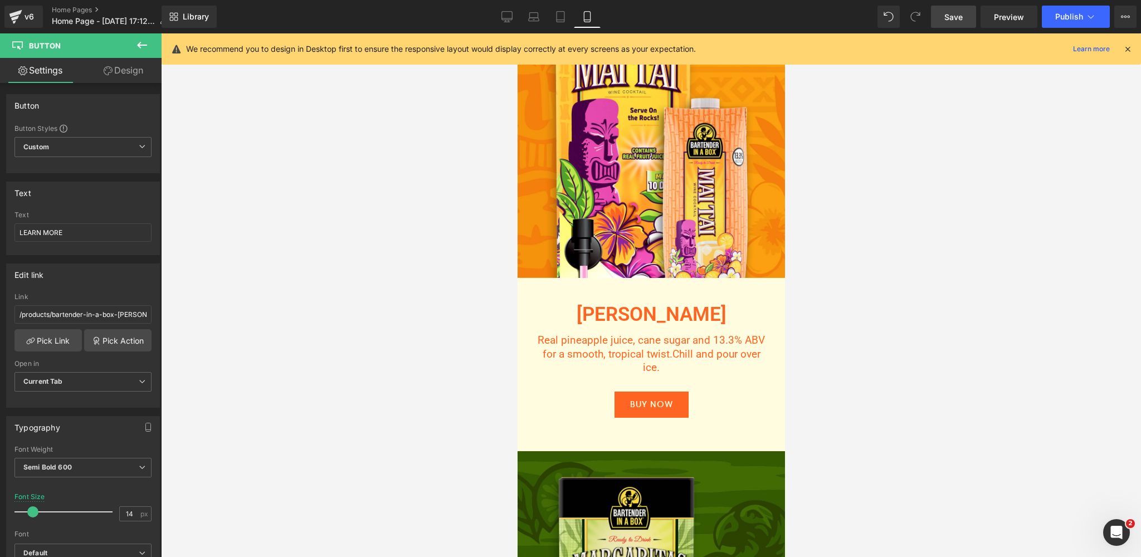
scroll to position [2563, 0]
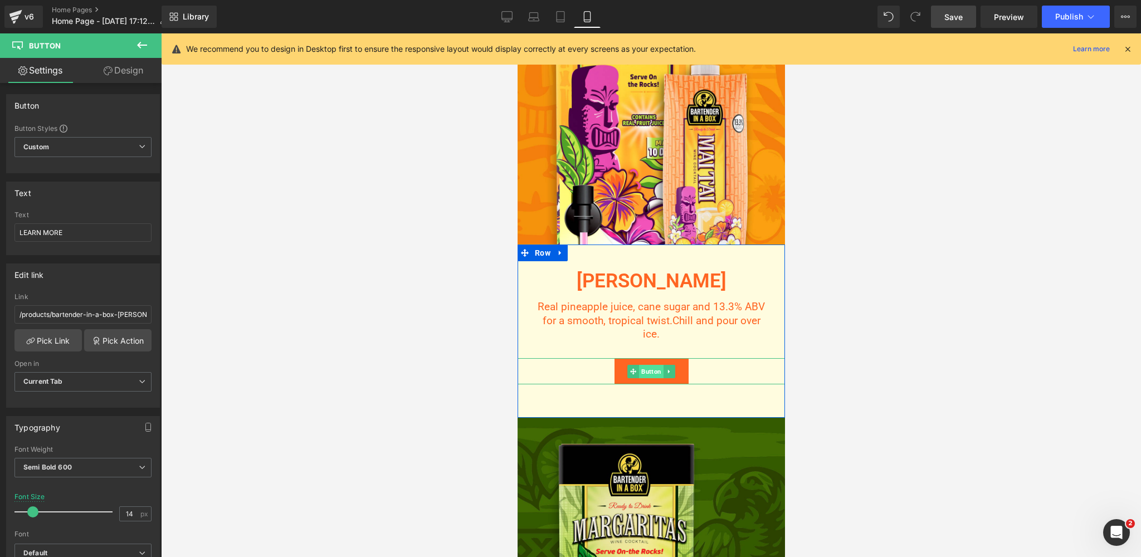
click at [647, 373] on span "Button" at bounding box center [651, 371] width 25 height 13
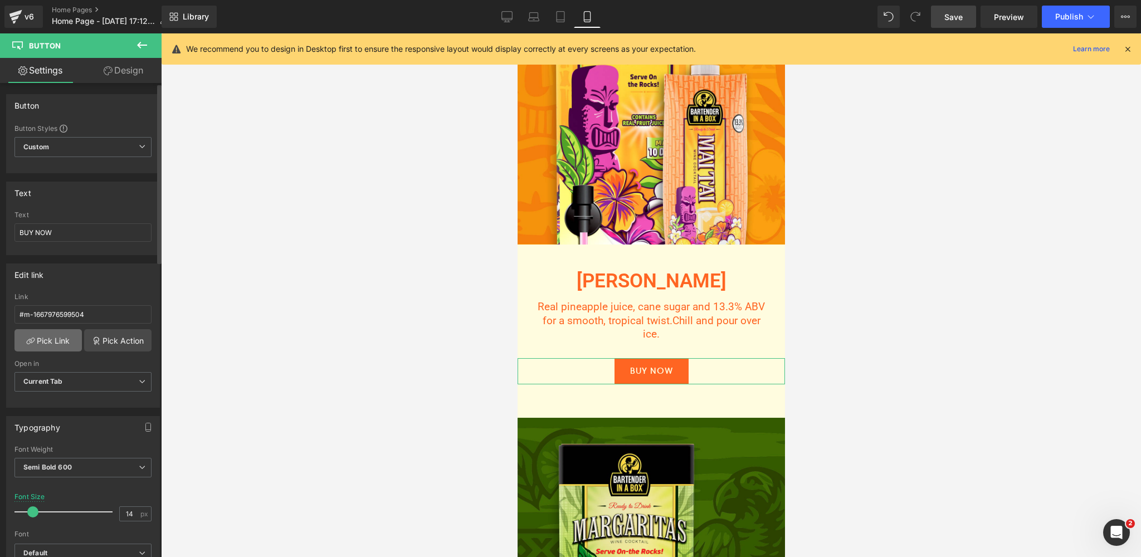
click at [48, 340] on link "Pick Link" at bounding box center [47, 340] width 67 height 22
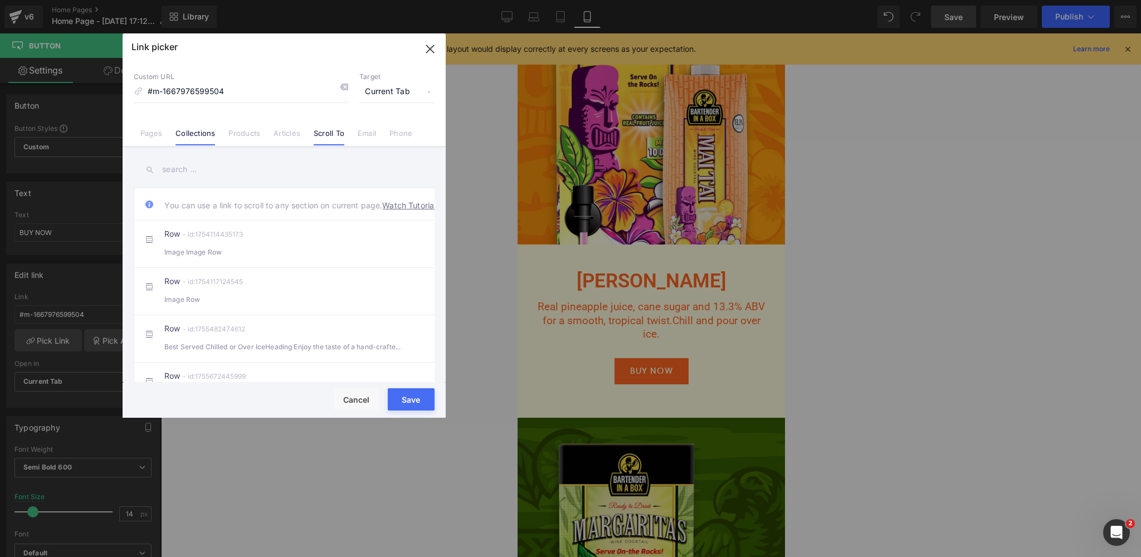
click at [197, 132] on link "Collections" at bounding box center [196, 137] width 40 height 17
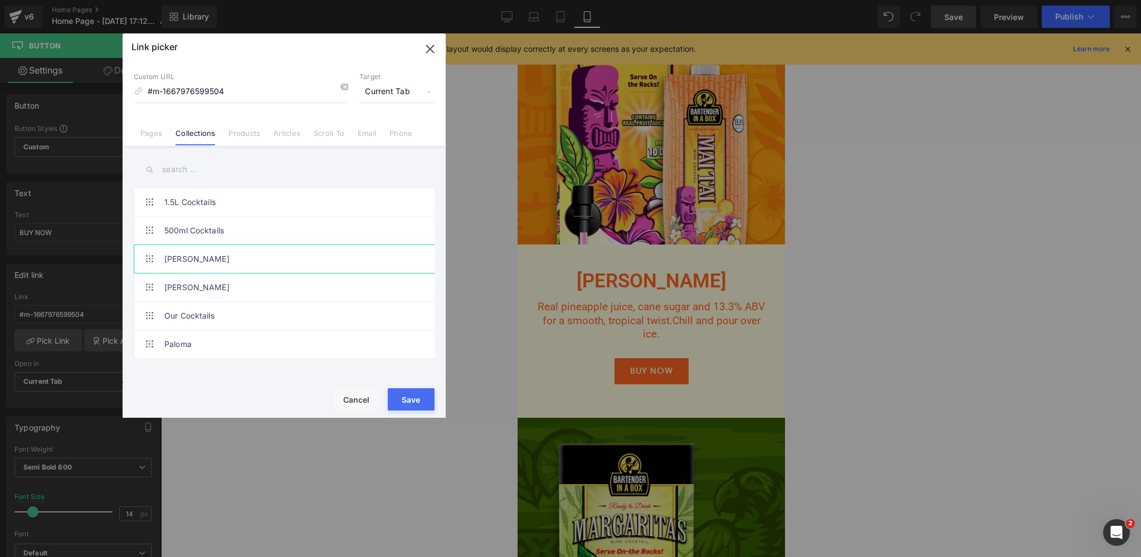
click at [188, 257] on link "[PERSON_NAME]" at bounding box center [286, 259] width 245 height 28
click at [406, 400] on button "Save" at bounding box center [411, 399] width 47 height 22
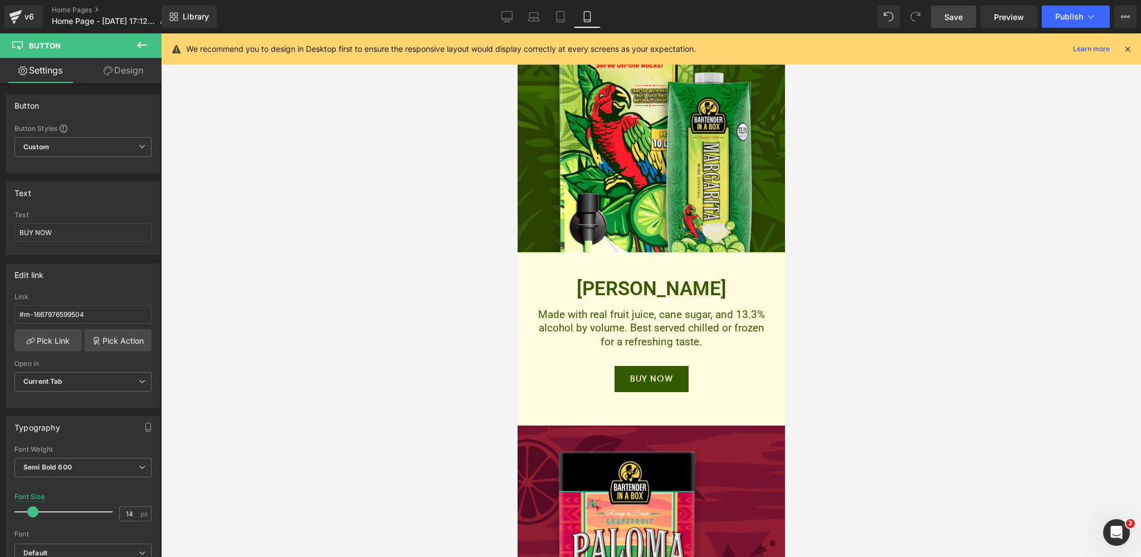
scroll to position [3057, 0]
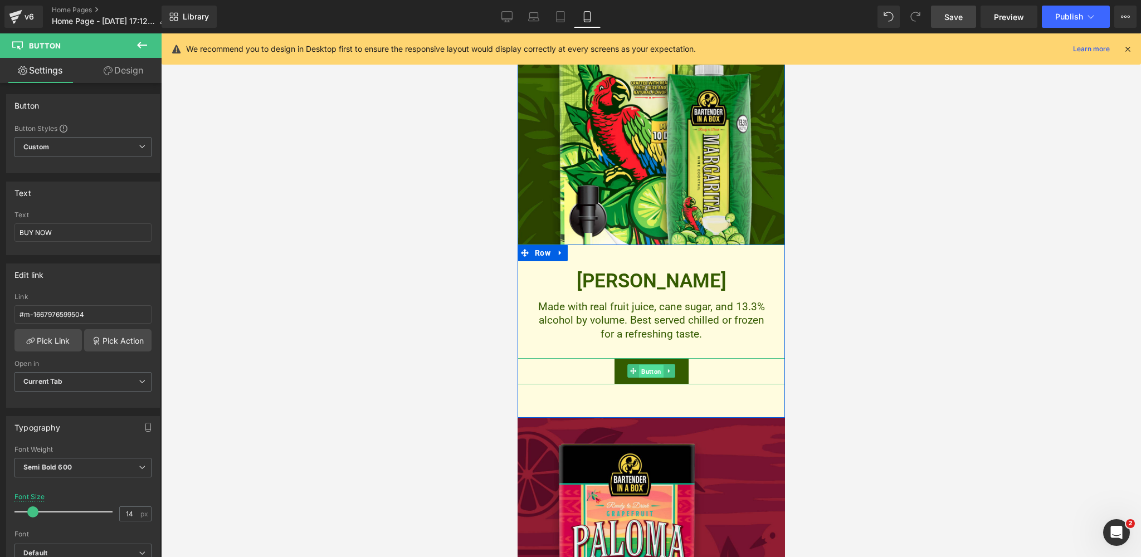
click at [649, 371] on span "Button" at bounding box center [651, 371] width 25 height 13
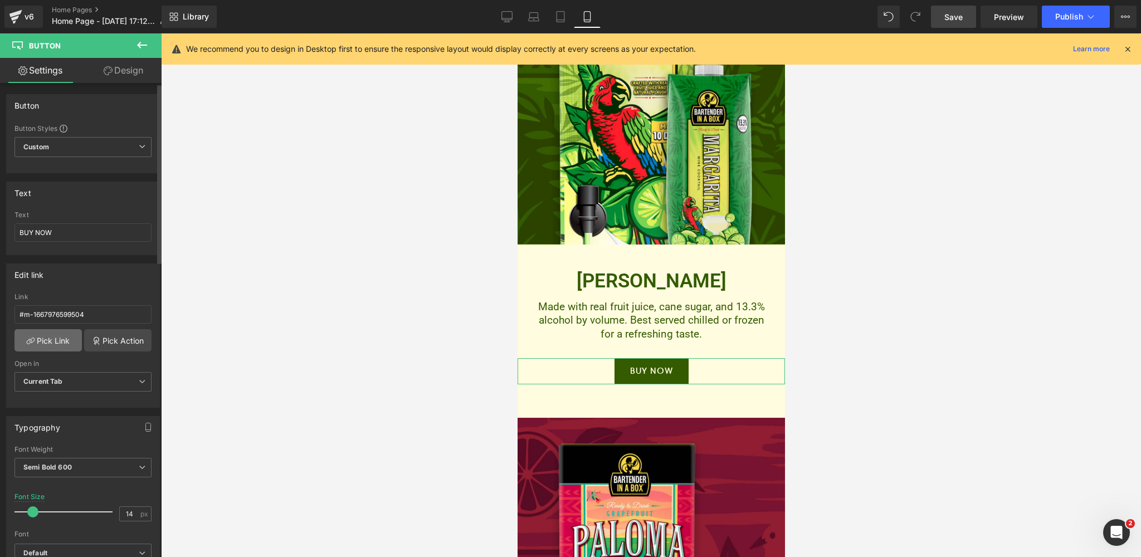
click at [48, 344] on link "Pick Link" at bounding box center [47, 340] width 67 height 22
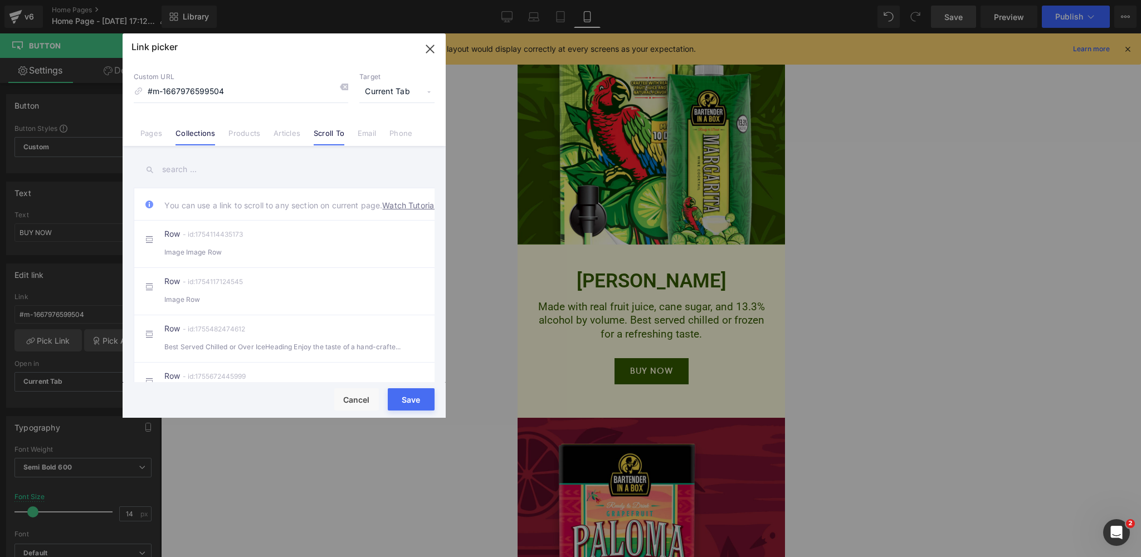
click at [197, 140] on link "Collections" at bounding box center [196, 137] width 40 height 17
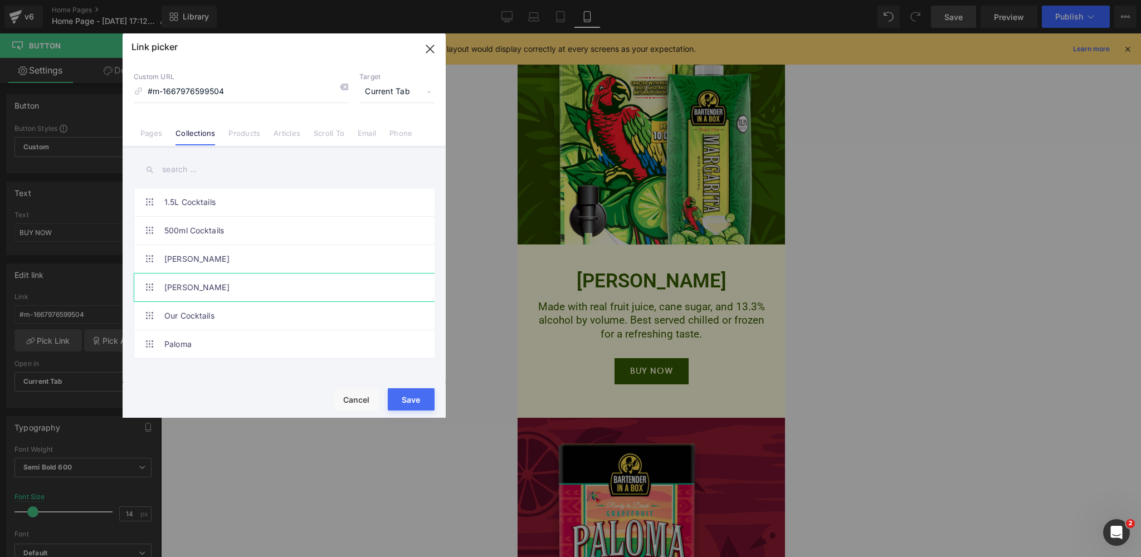
click at [226, 291] on link "[PERSON_NAME]" at bounding box center [286, 288] width 245 height 28
click at [410, 397] on button "Save" at bounding box center [411, 399] width 47 height 22
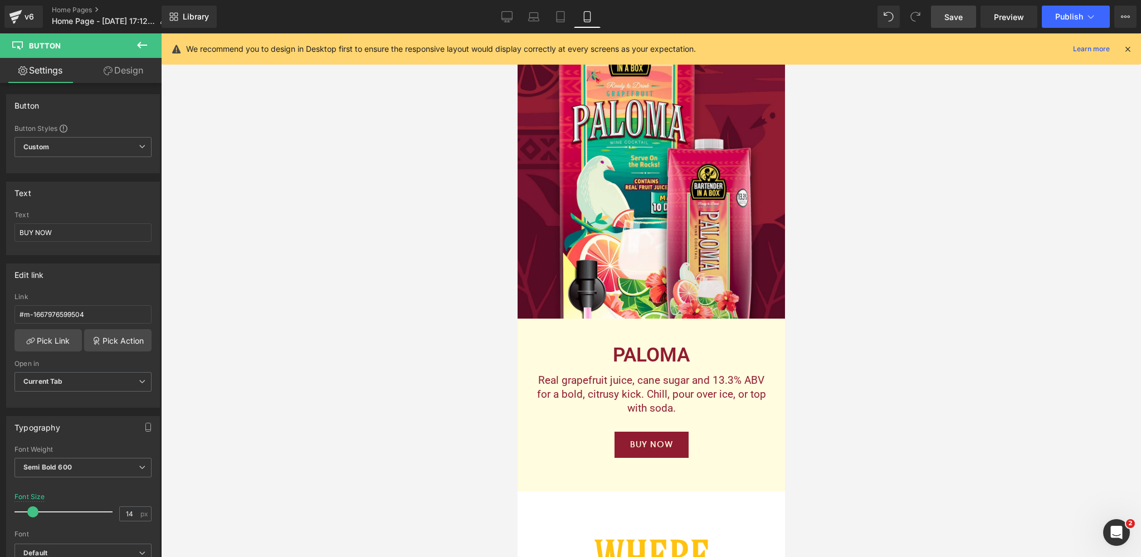
scroll to position [3492, 0]
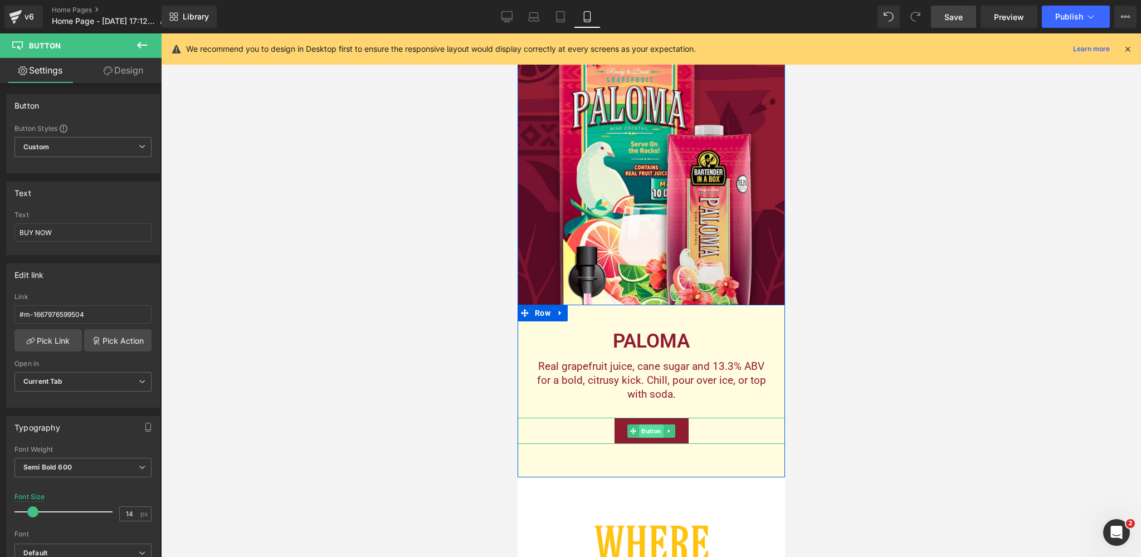
click at [648, 432] on span "Button" at bounding box center [651, 431] width 25 height 13
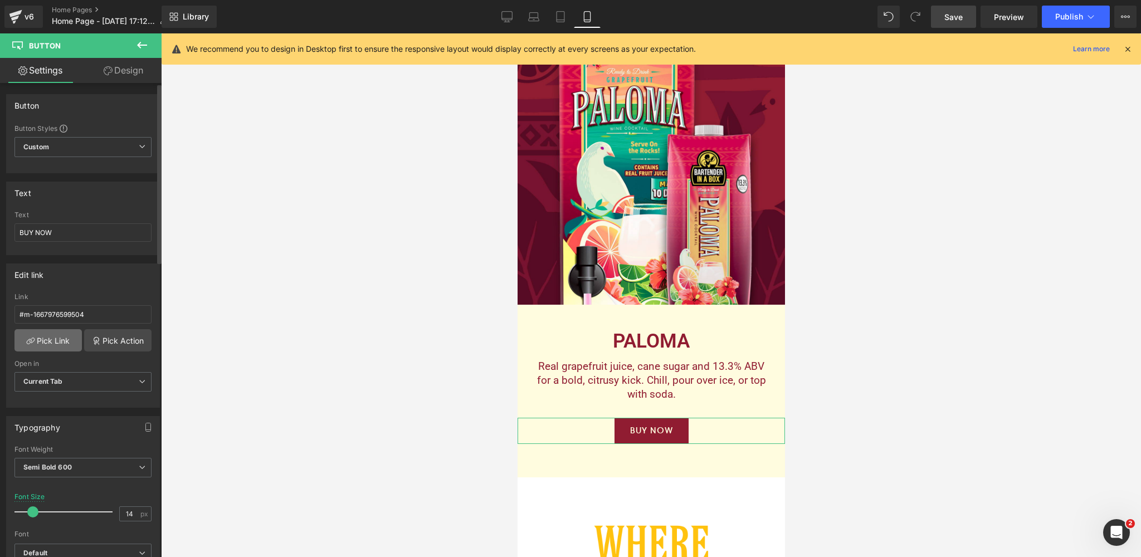
click at [57, 338] on link "Pick Link" at bounding box center [47, 340] width 67 height 22
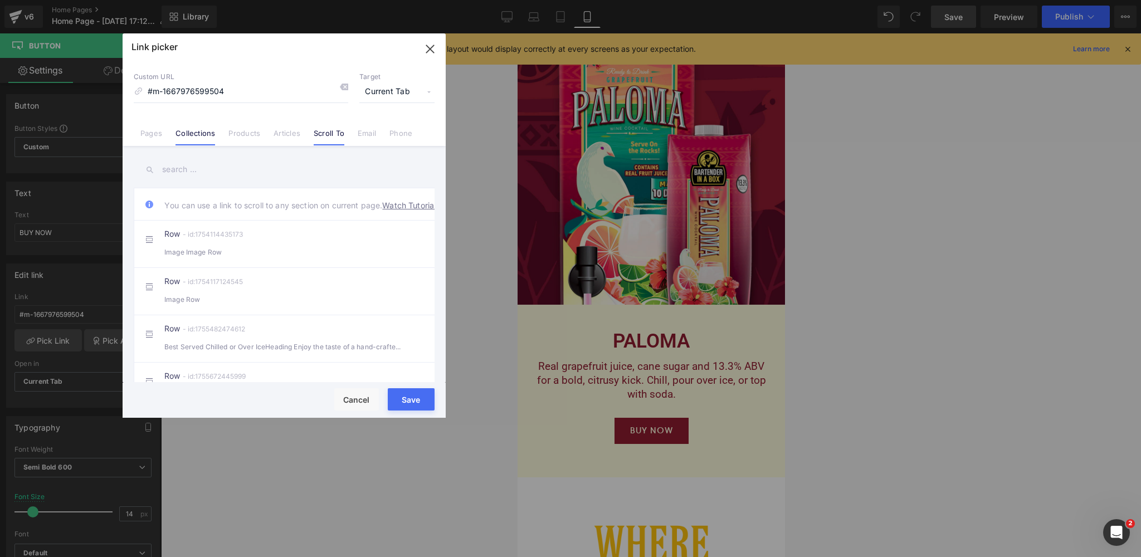
click at [203, 133] on link "Collections" at bounding box center [196, 137] width 40 height 17
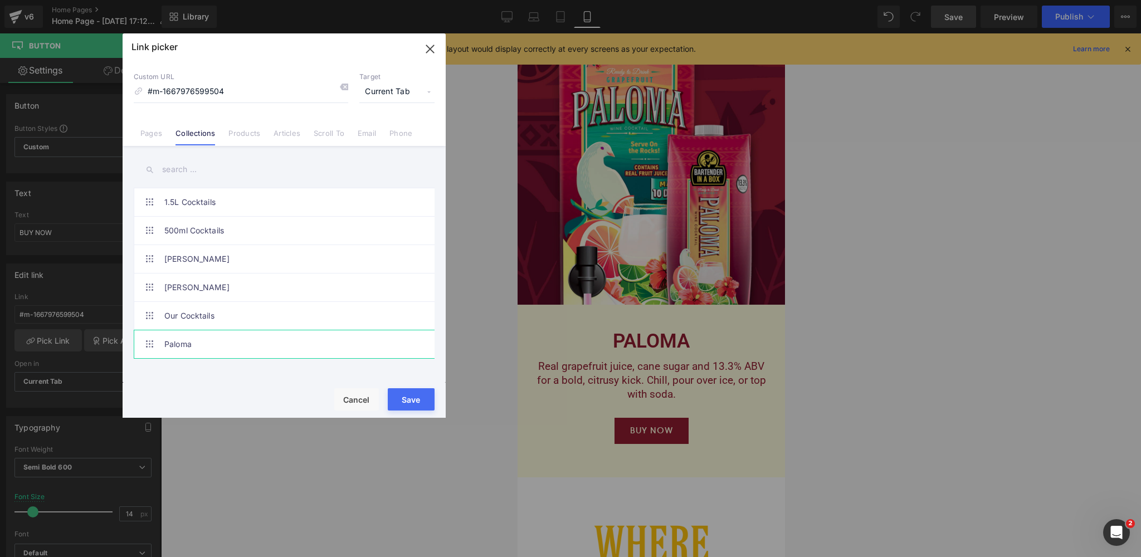
click at [185, 343] on link "Paloma" at bounding box center [286, 344] width 245 height 28
click at [411, 396] on button "Save" at bounding box center [411, 399] width 47 height 22
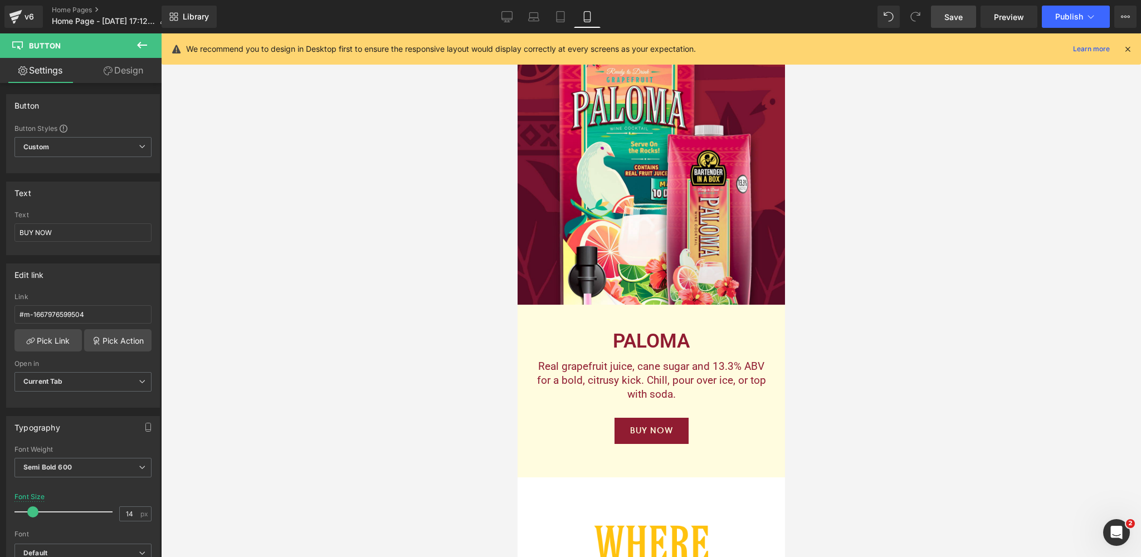
click at [956, 17] on span "Save" at bounding box center [953, 17] width 18 height 12
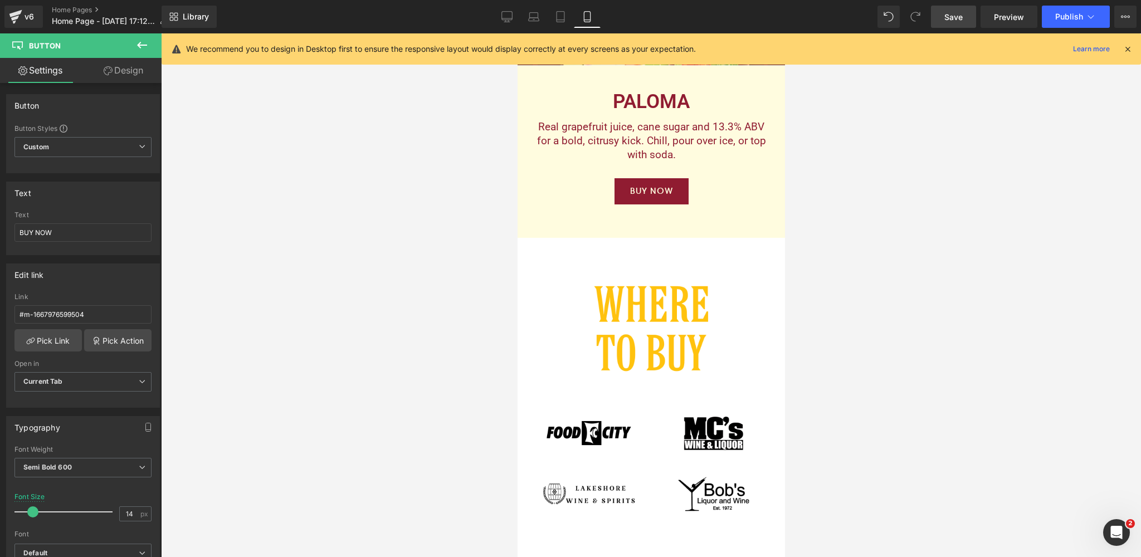
scroll to position [3731, 0]
drag, startPoint x: 519, startPoint y: 17, endPoint x: 342, endPoint y: 42, distance: 178.4
click at [519, 17] on link "Desktop" at bounding box center [507, 17] width 27 height 22
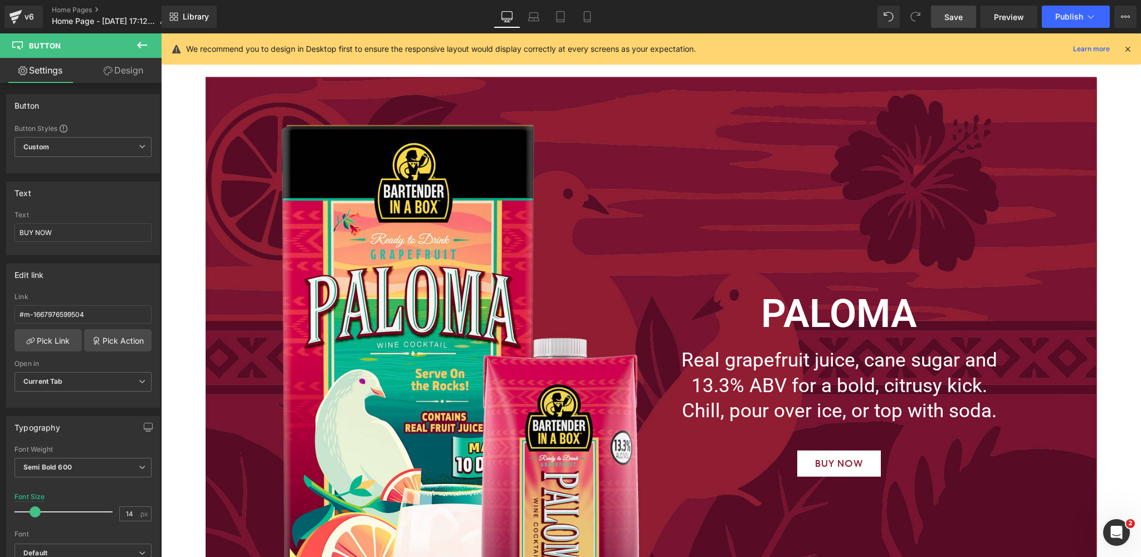
scroll to position [0, 0]
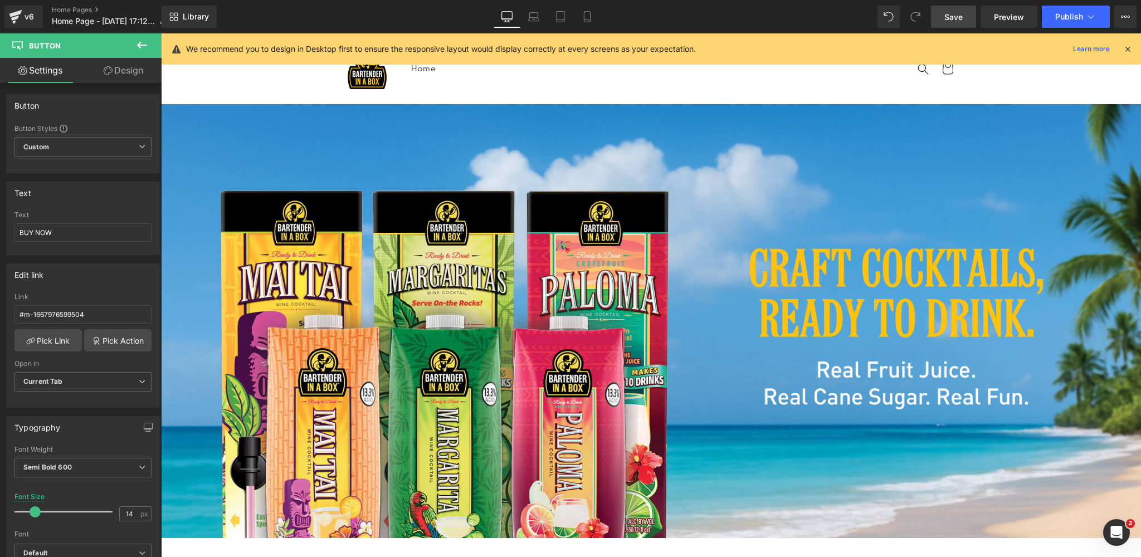
click at [954, 18] on span "Save" at bounding box center [953, 17] width 18 height 12
click at [1128, 48] on icon at bounding box center [1128, 49] width 10 height 10
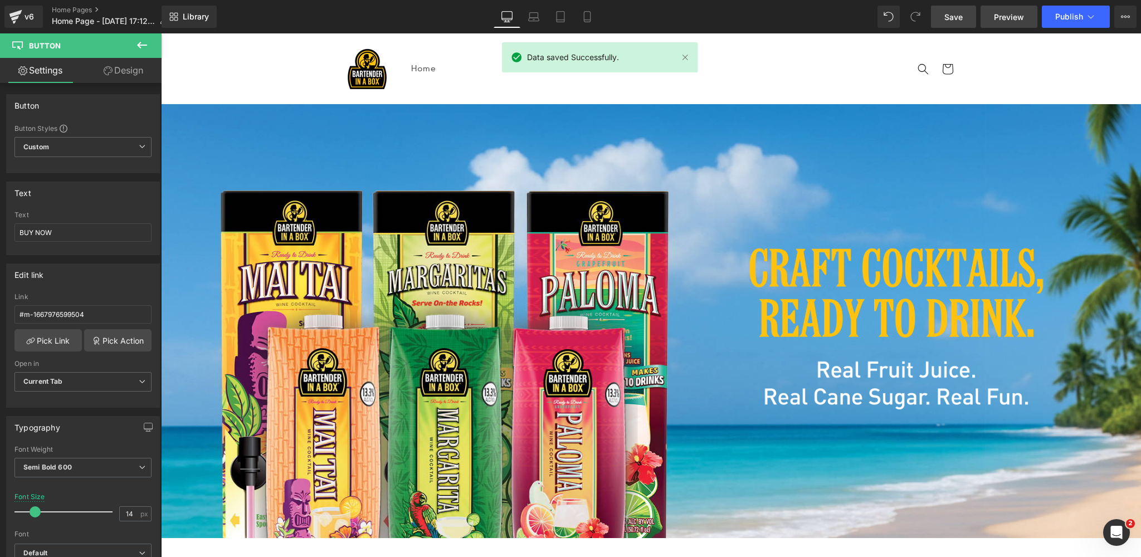
click at [999, 20] on span "Preview" at bounding box center [1009, 17] width 30 height 12
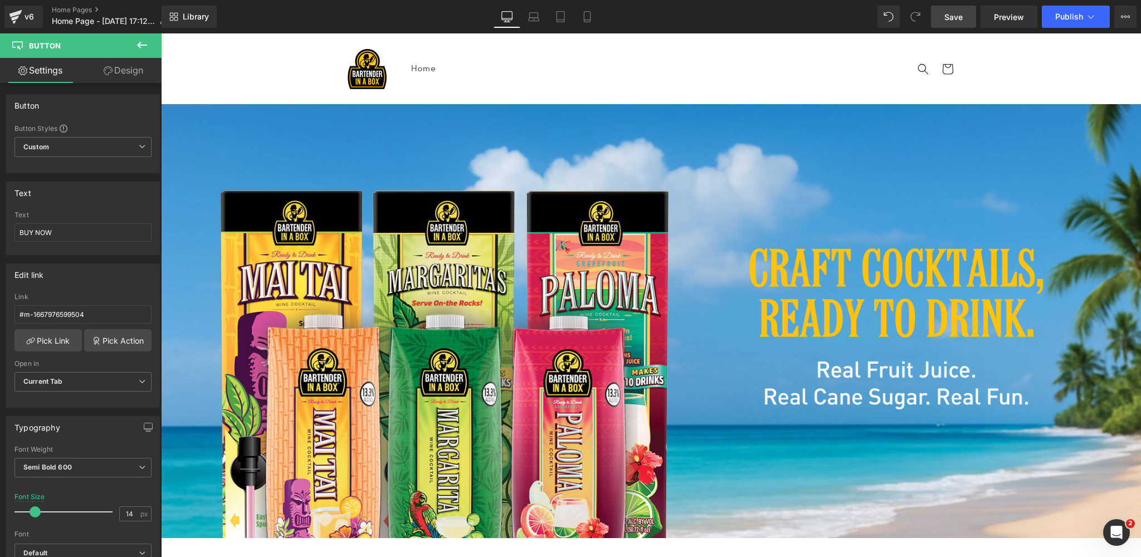
drag, startPoint x: 953, startPoint y: 18, endPoint x: 651, endPoint y: 23, distance: 301.5
click at [953, 18] on span "Save" at bounding box center [953, 17] width 18 height 12
click at [73, 9] on link "Home Pages" at bounding box center [114, 10] width 124 height 9
